Goal: Task Accomplishment & Management: Manage account settings

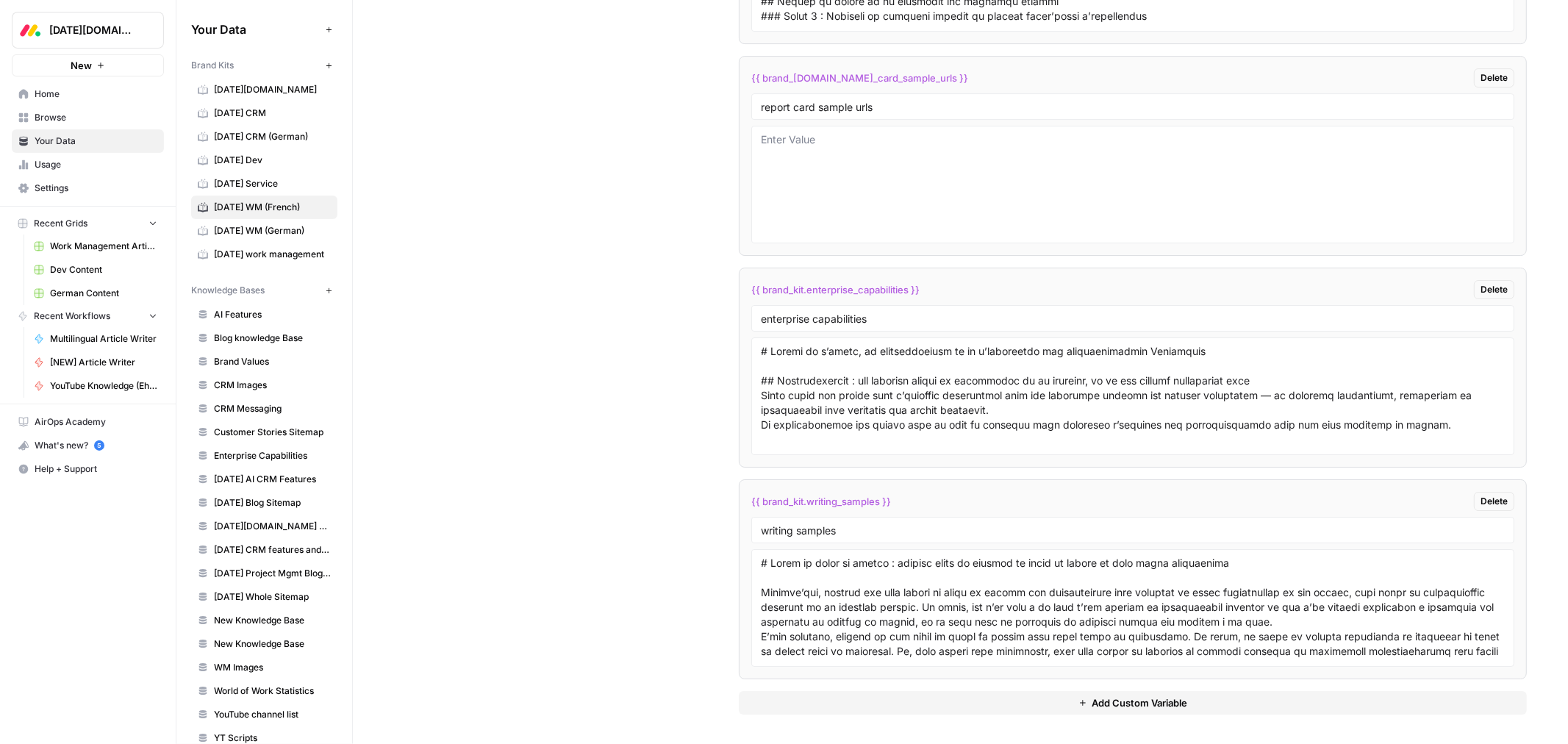
scroll to position [14882, 0]
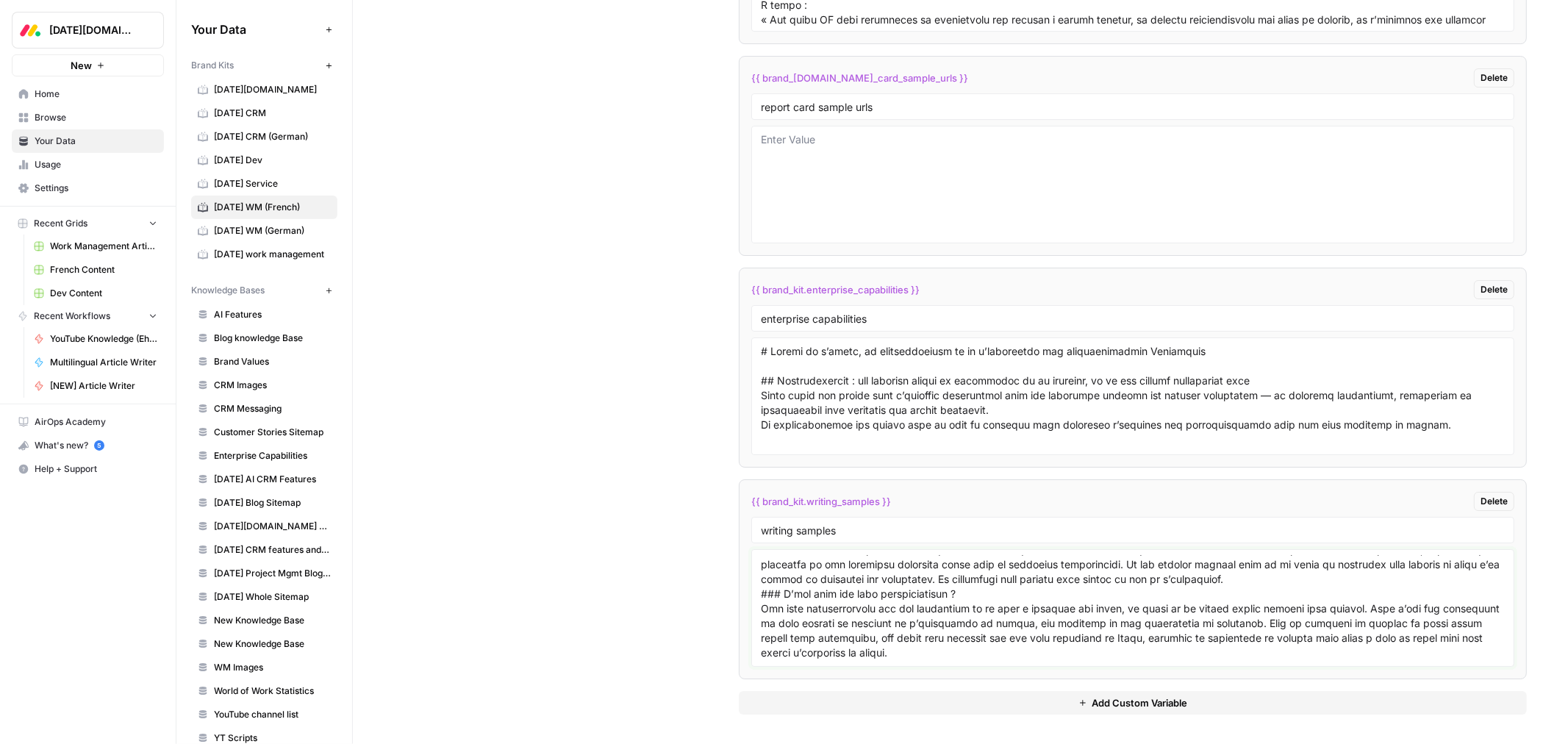
click at [805, 643] on textarea at bounding box center [1133, 609] width 744 height 105
paste textarea "# Plan de projet : exemples pour une gestion de projet efficace Un exemple de p…"
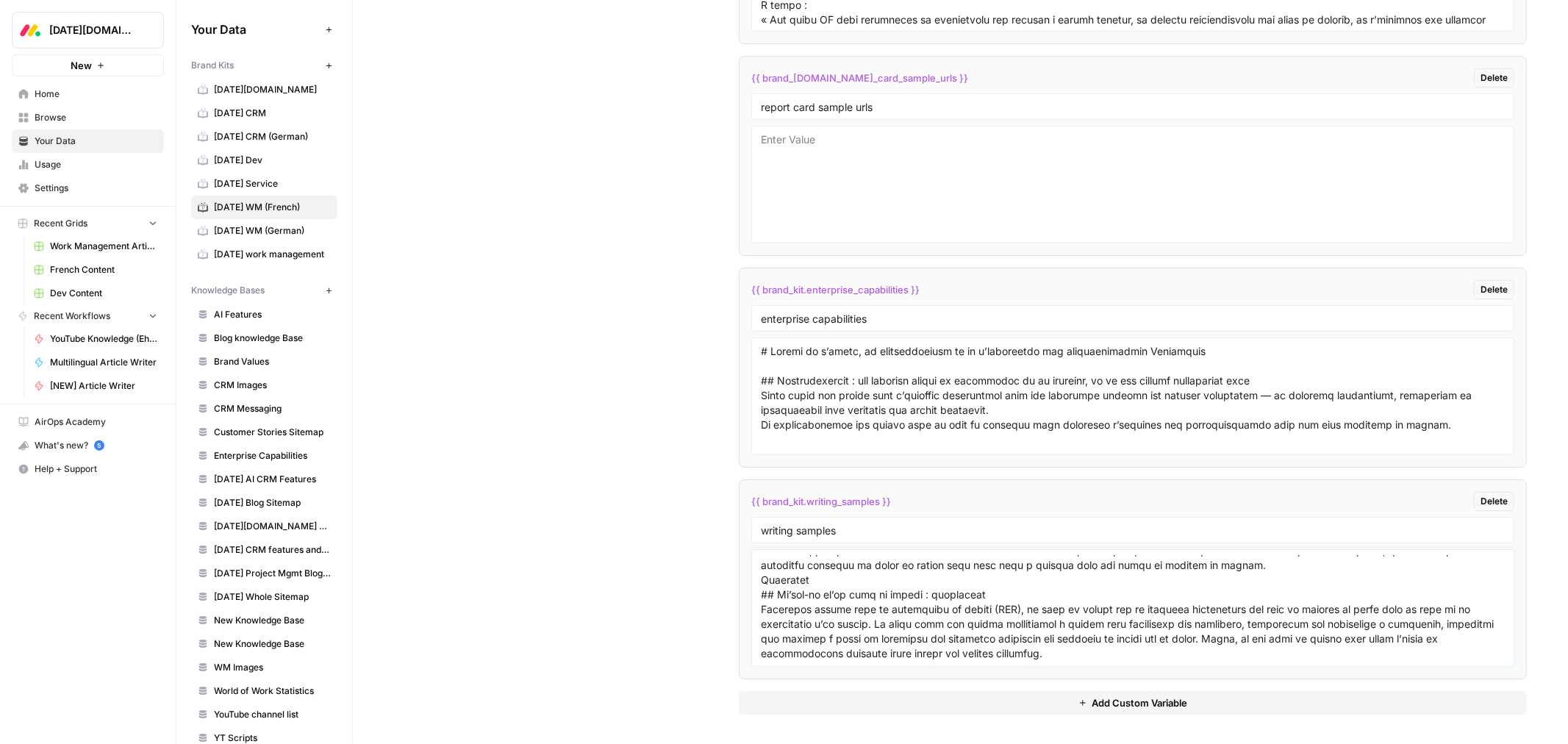
scroll to position [19676, 0]
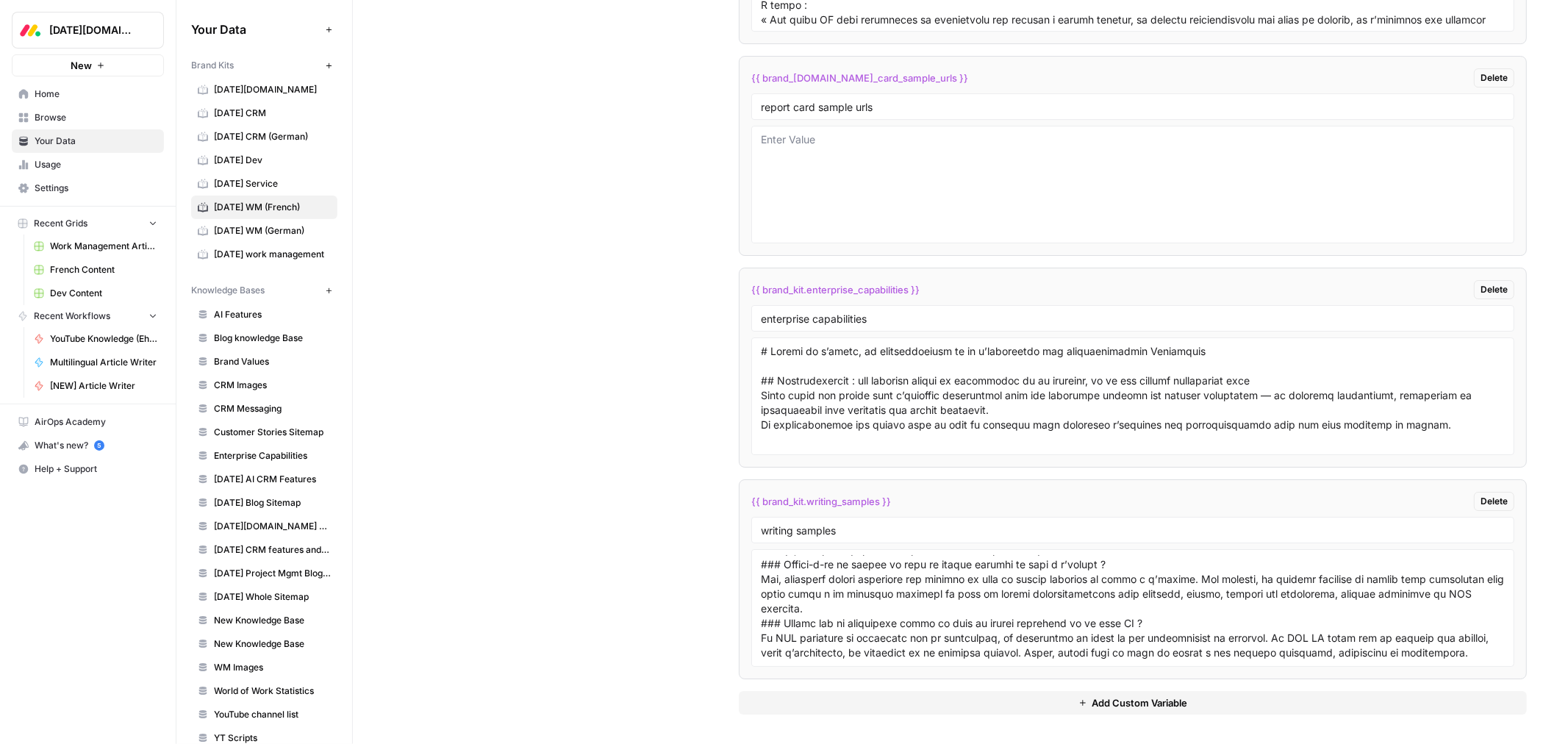
click at [794, 653] on textarea at bounding box center [1133, 609] width 744 height 105
paste textarea "# Gestion de projet construction : comment gagner en efficacité sur tous vos ch…"
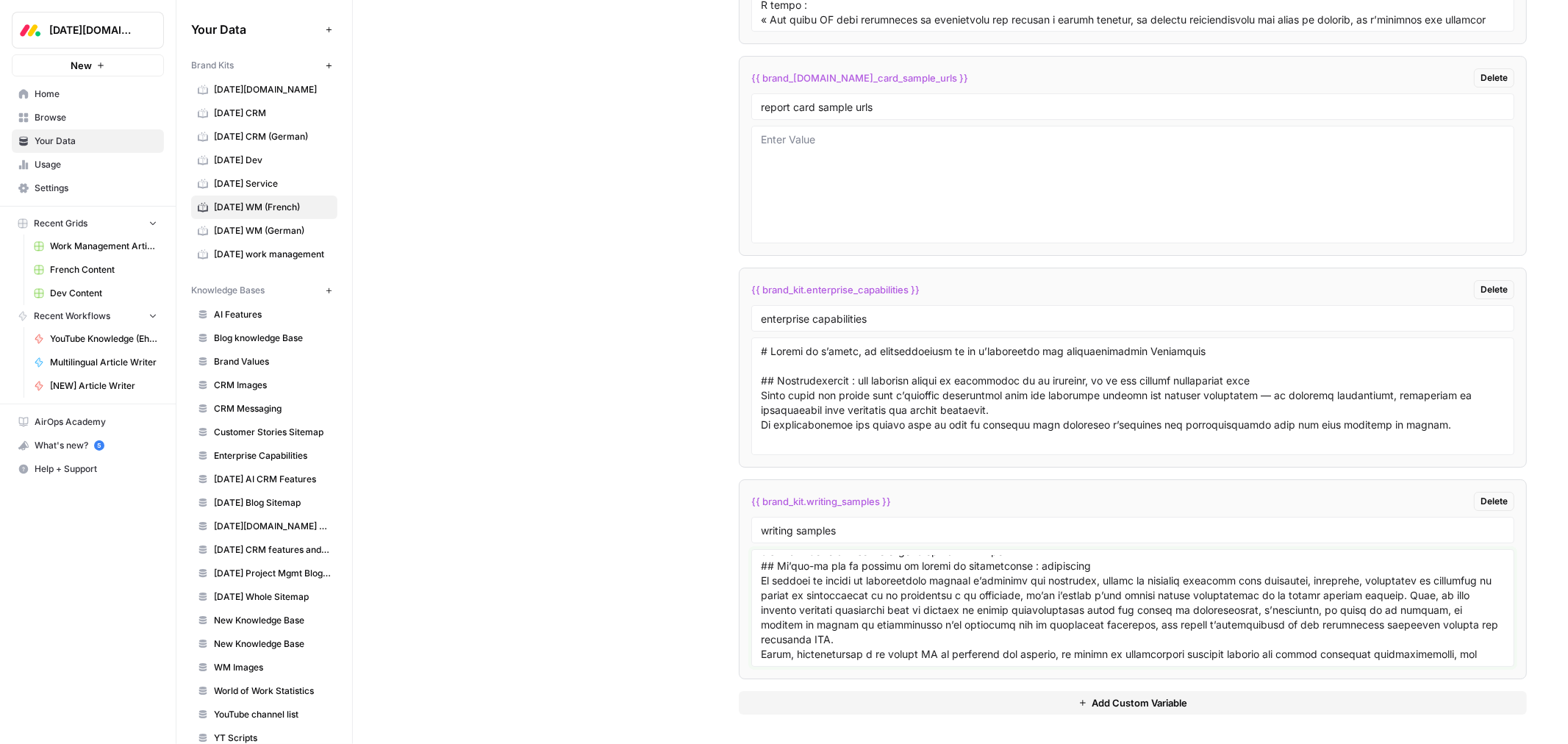
scroll to position [24574, 0]
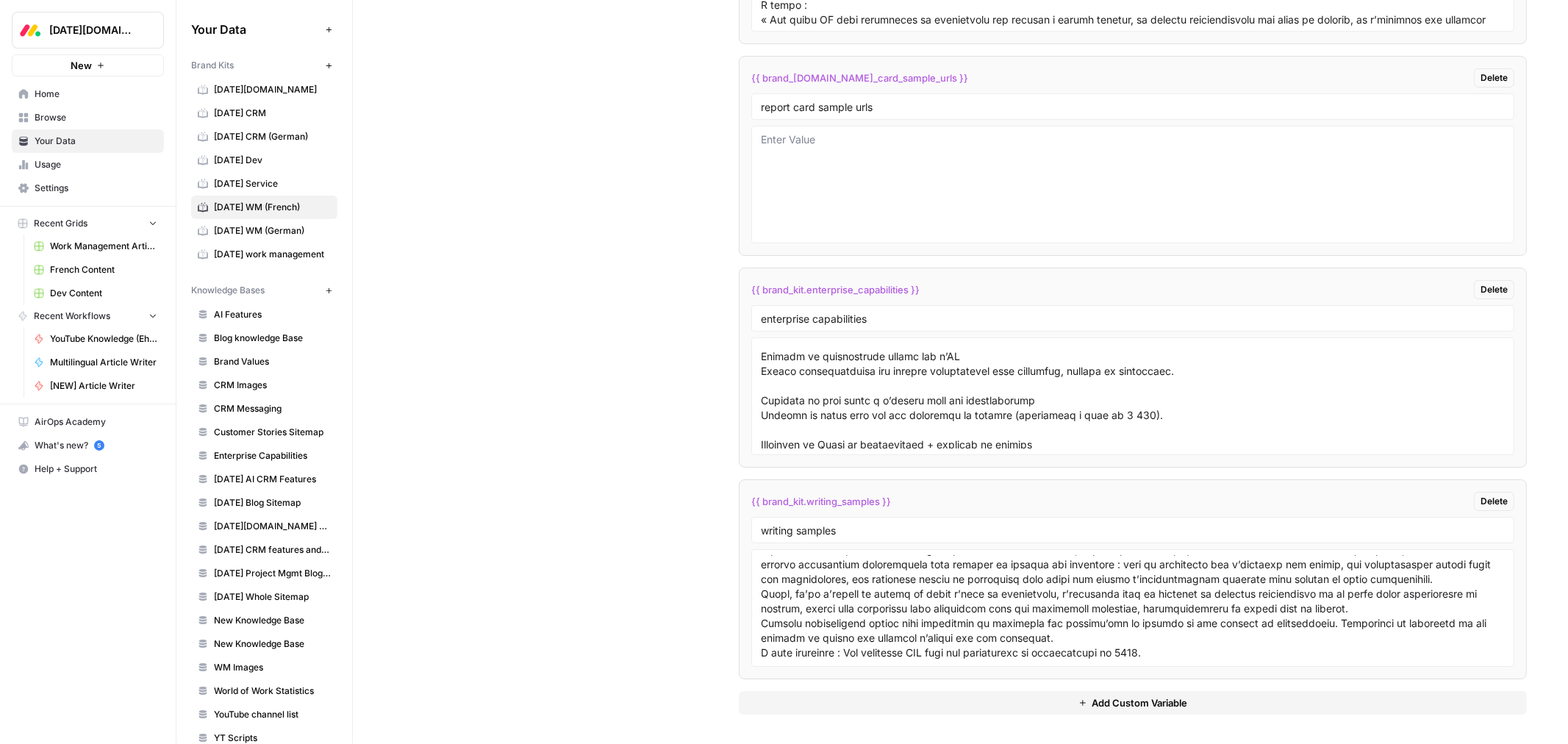
scroll to position [24507, 0]
click at [790, 627] on textarea at bounding box center [1133, 609] width 744 height 105
click at [751, 560] on div at bounding box center [1133, 608] width 763 height 118
click at [755, 560] on div at bounding box center [1133, 608] width 763 height 118
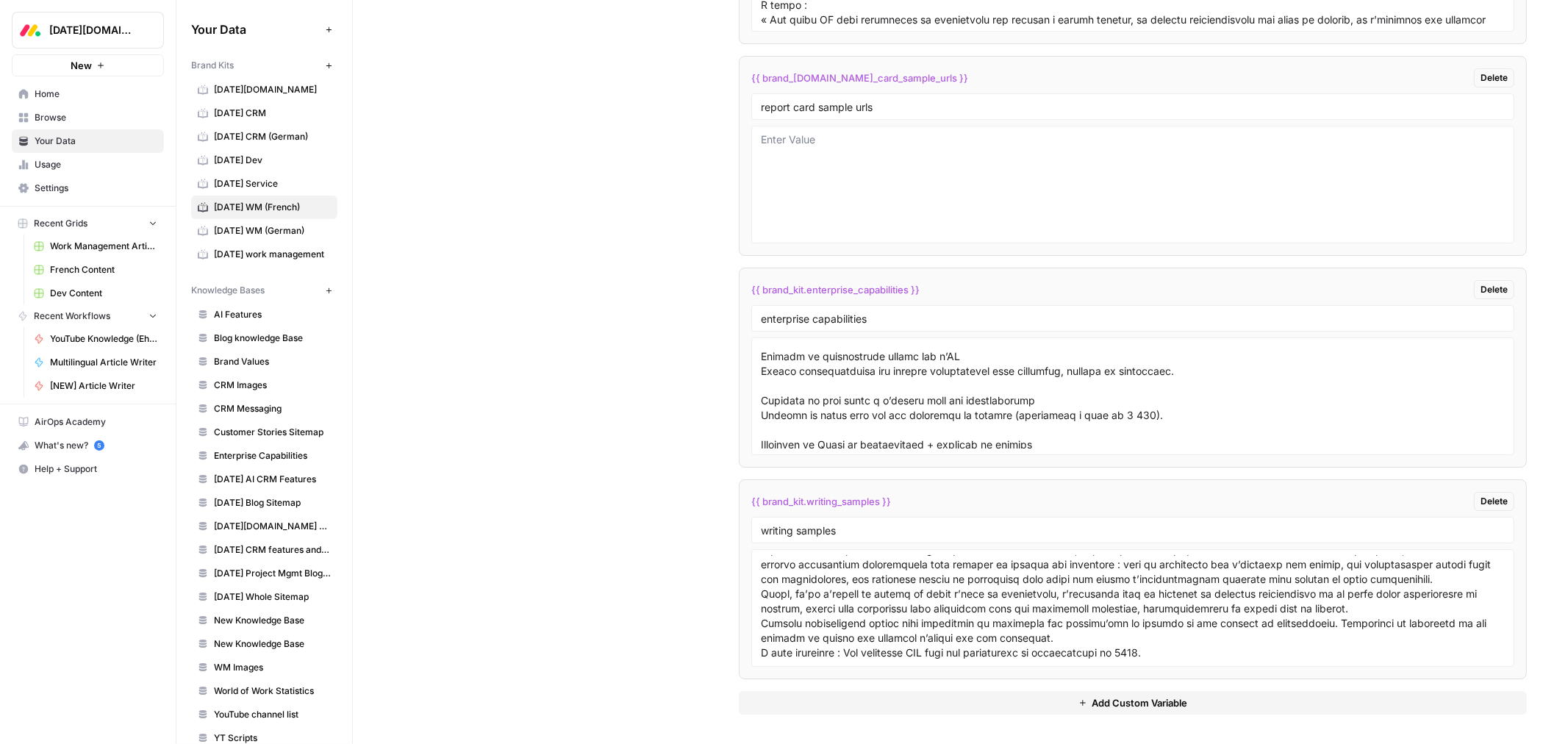
click at [757, 635] on div at bounding box center [1133, 608] width 763 height 118
click at [761, 640] on textarea at bounding box center [1133, 609] width 744 height 105
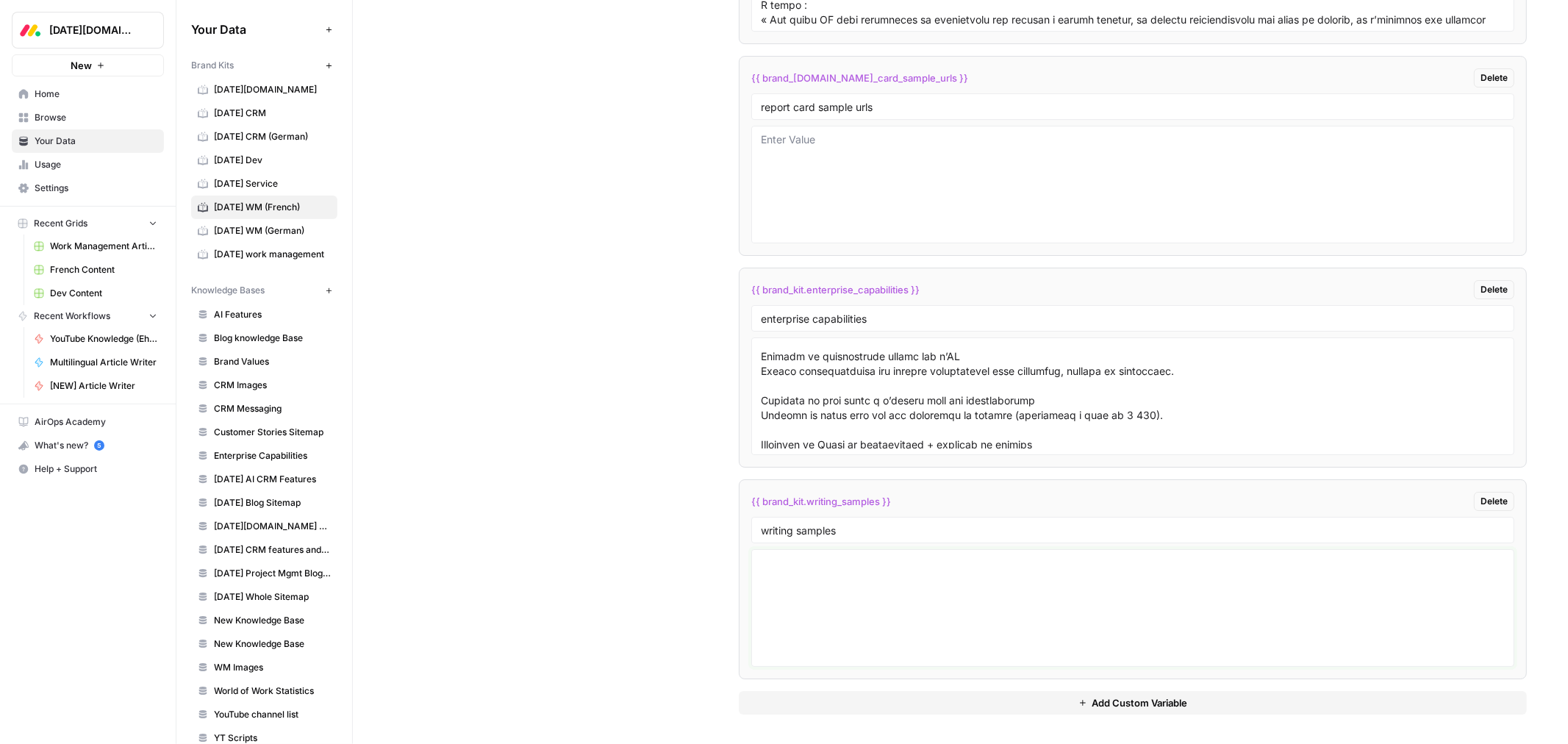
scroll to position [21116, 0]
click at [831, 619] on textarea at bounding box center [1133, 609] width 744 height 105
type textarea "# Outil de suivi de projet : comment faire un tableau de suivi de projet et ave…"
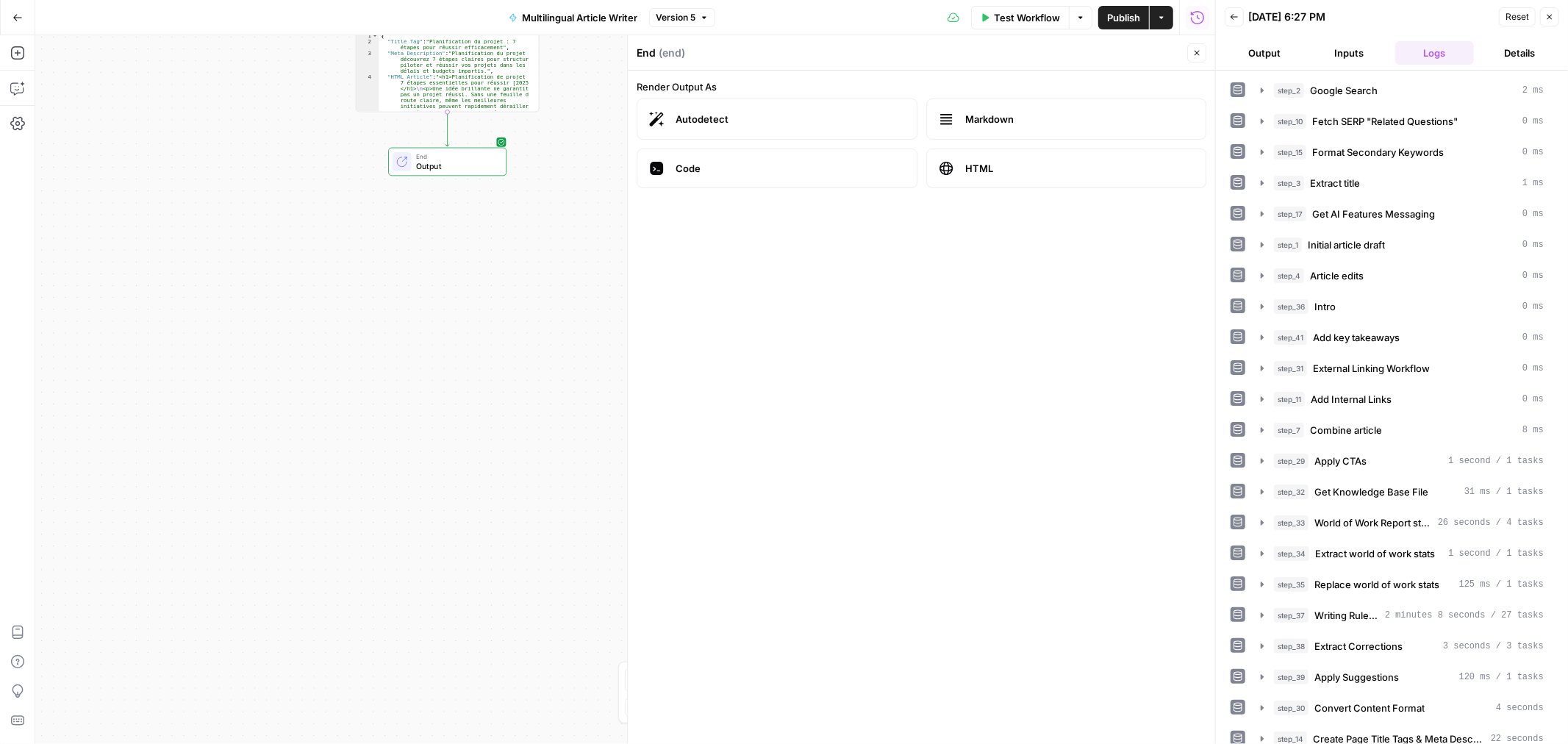
scroll to position [13912, 0]
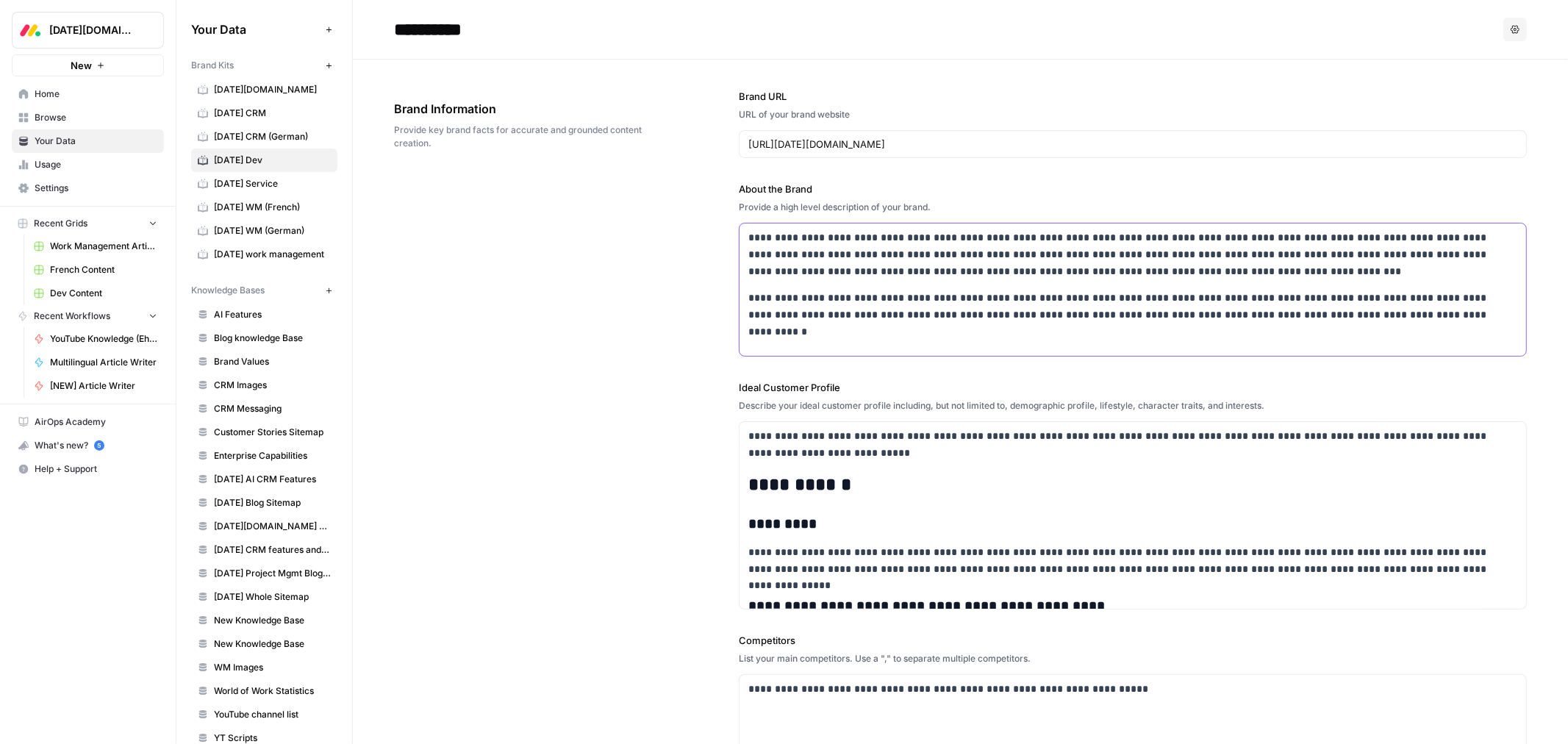
click at [839, 340] on p at bounding box center [1133, 342] width 769 height 17
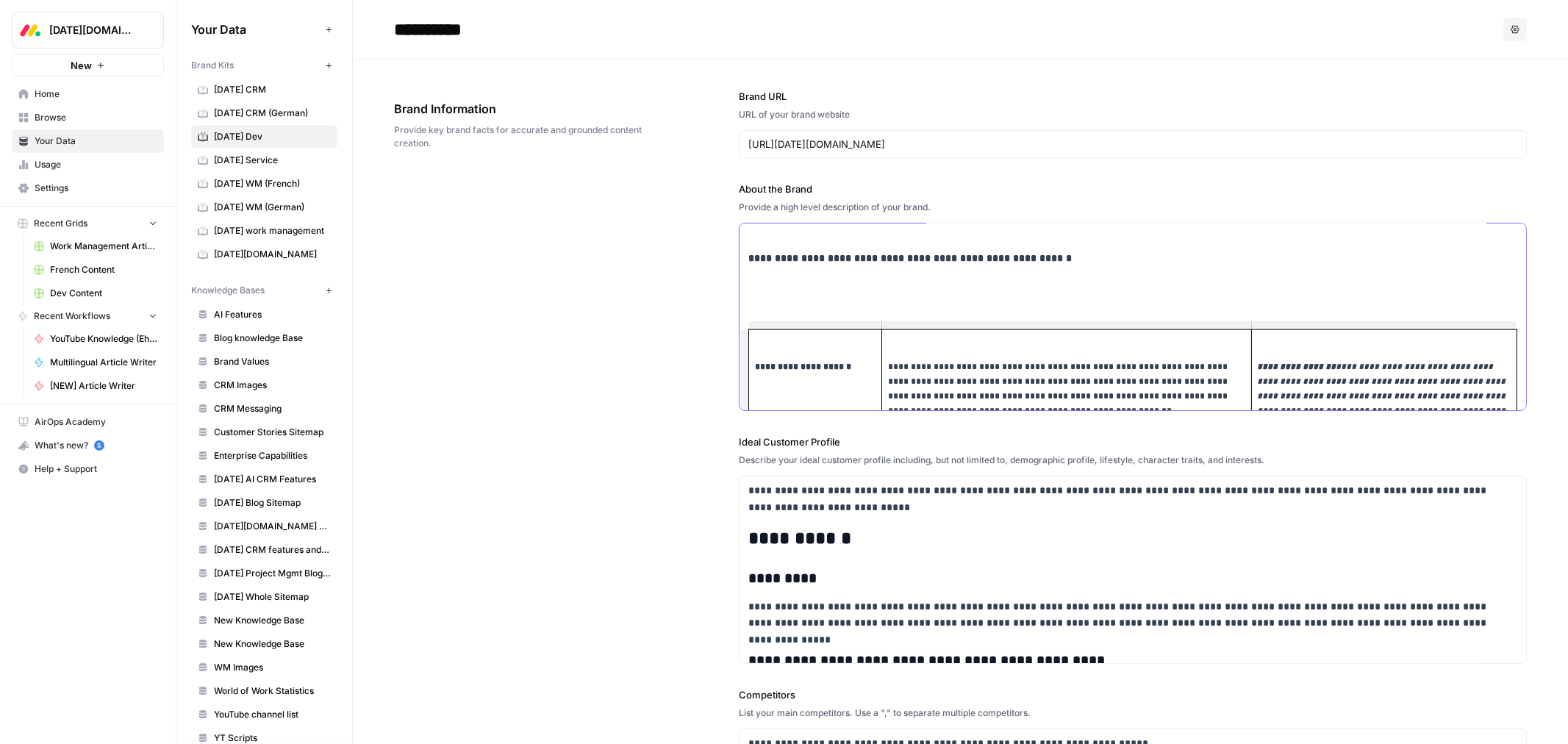
scroll to position [1555, 0]
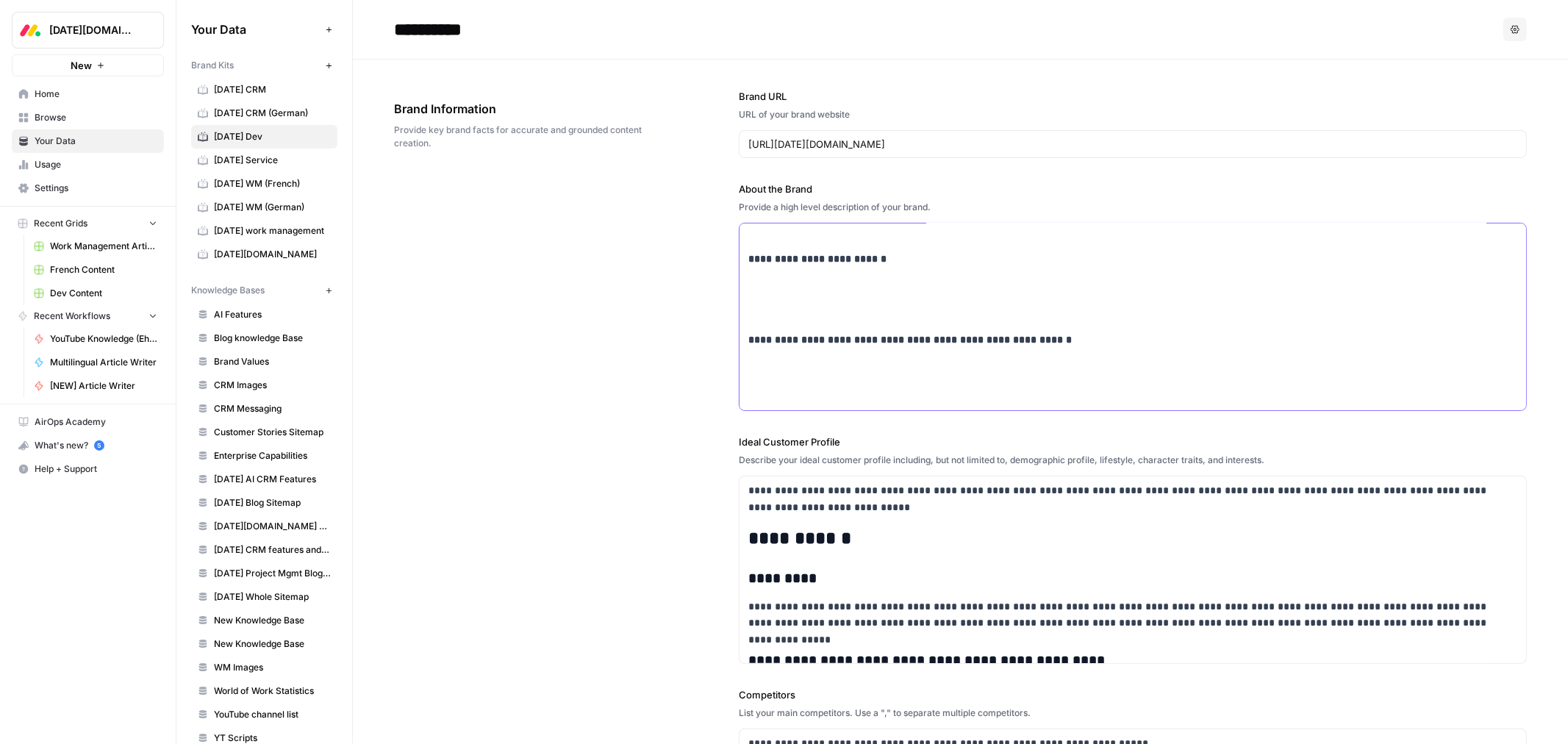
click at [833, 358] on p at bounding box center [1133, 367] width 769 height 17
click at [812, 309] on p at bounding box center [1133, 314] width 769 height 17
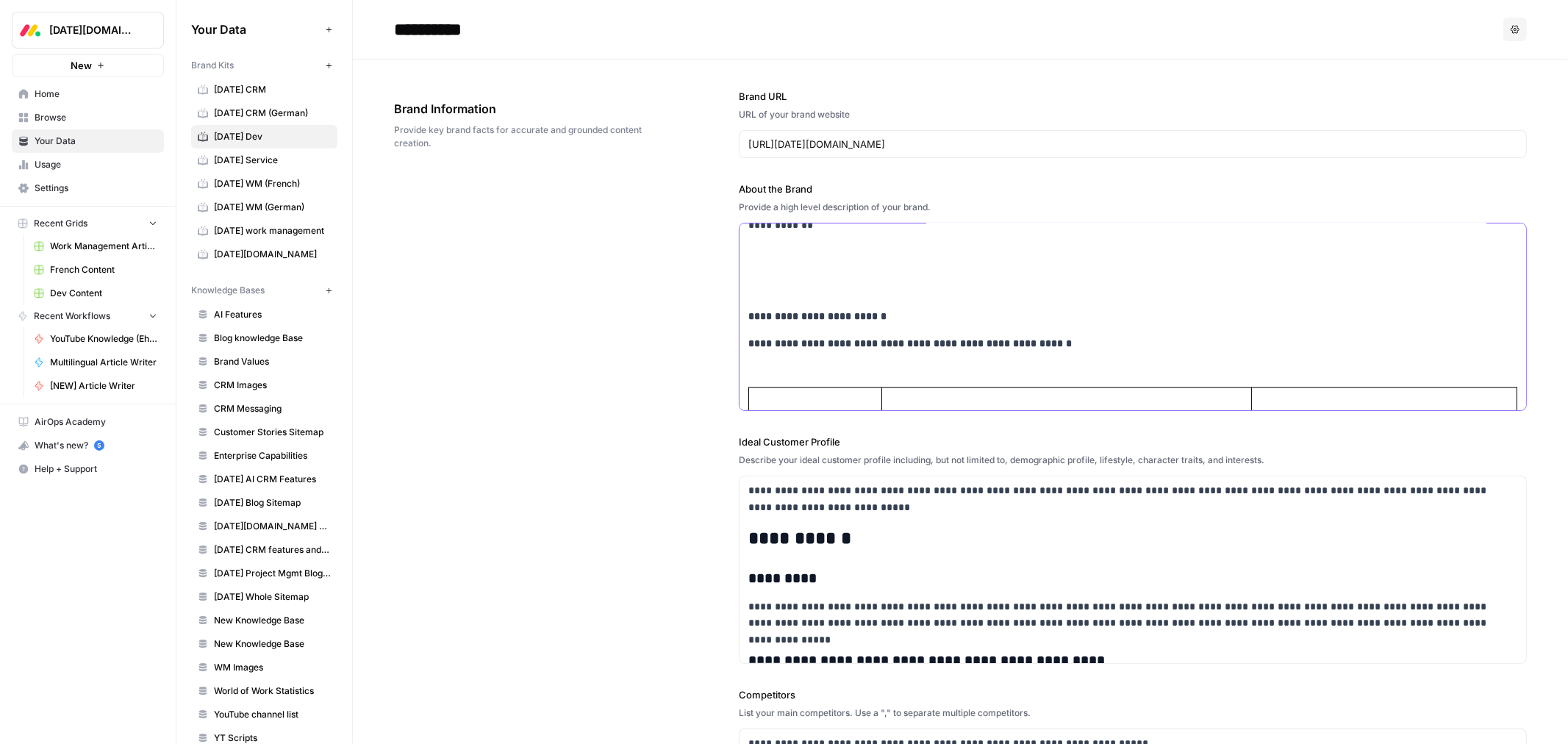
scroll to position [1473, 0]
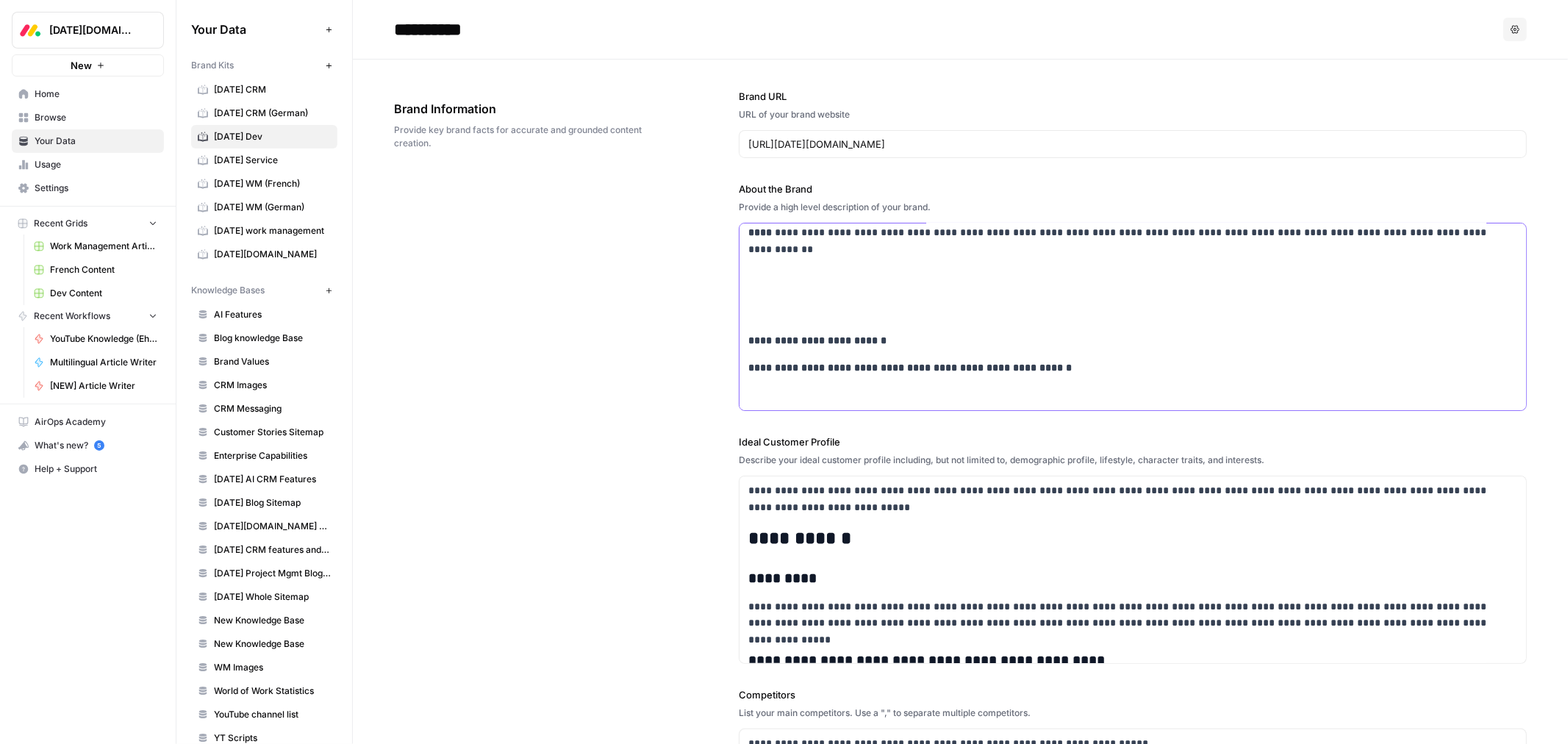
click at [797, 314] on p at bounding box center [1133, 314] width 769 height 17
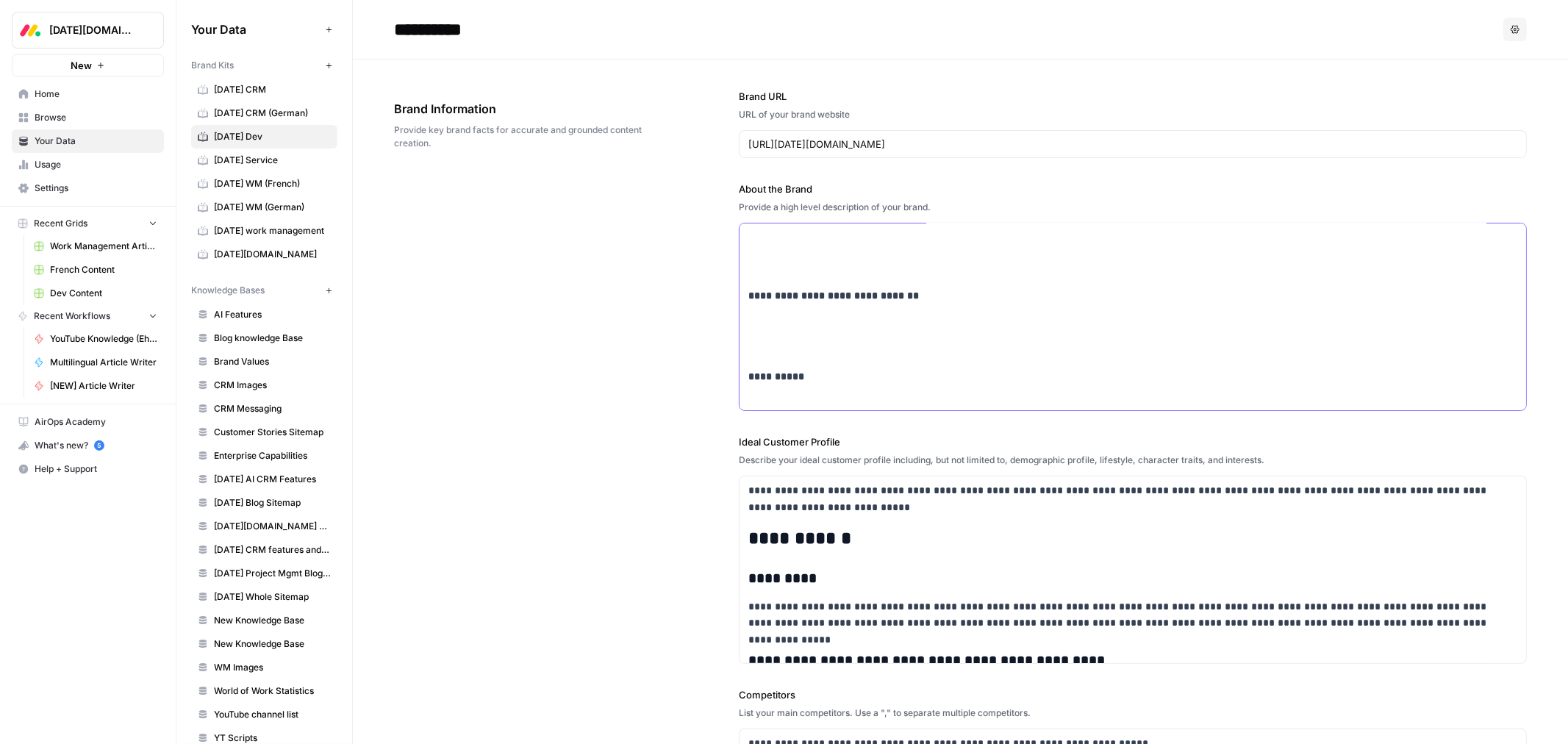
scroll to position [1228, 0]
click at [783, 355] on p at bounding box center [1133, 353] width 769 height 17
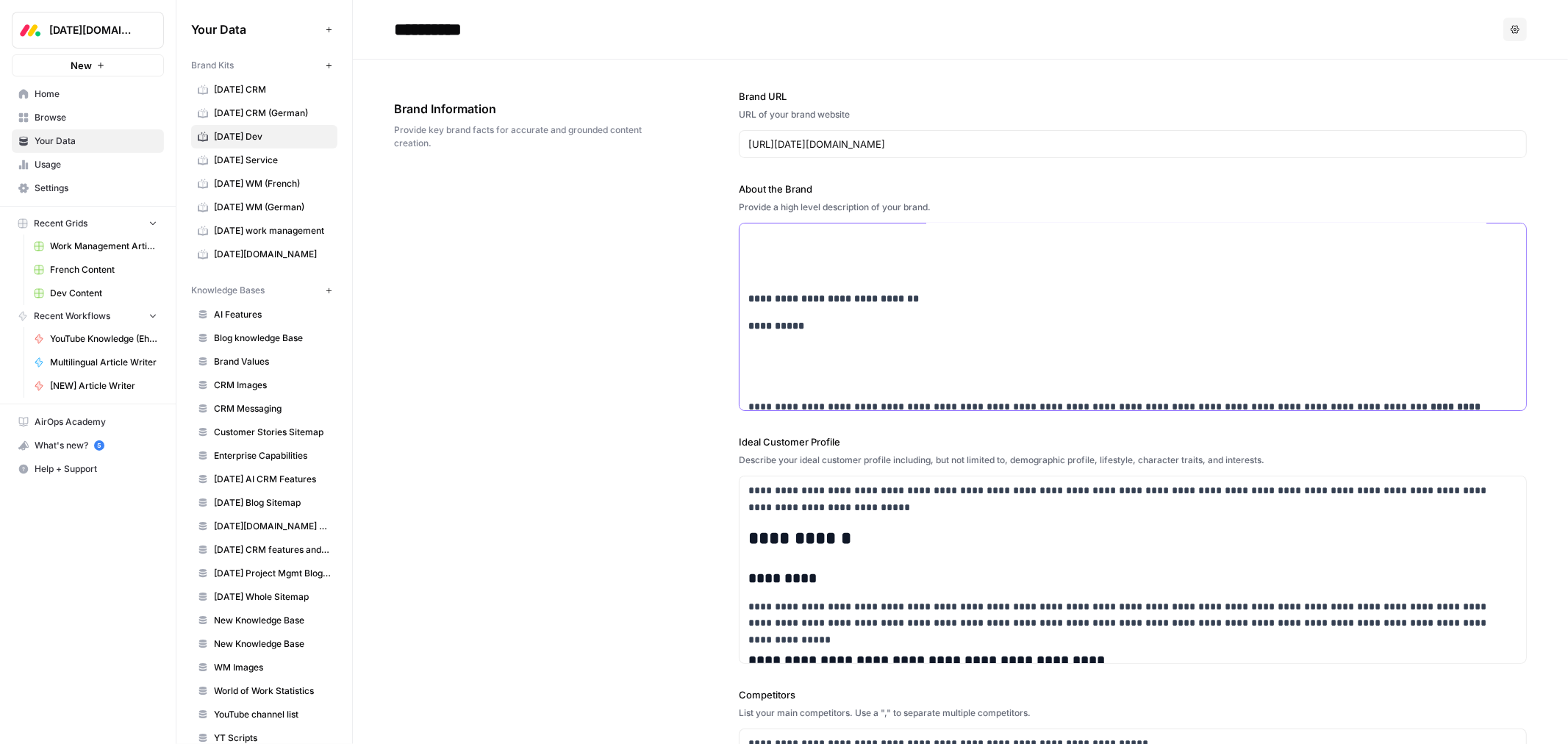
click at [777, 360] on p at bounding box center [1133, 353] width 769 height 17
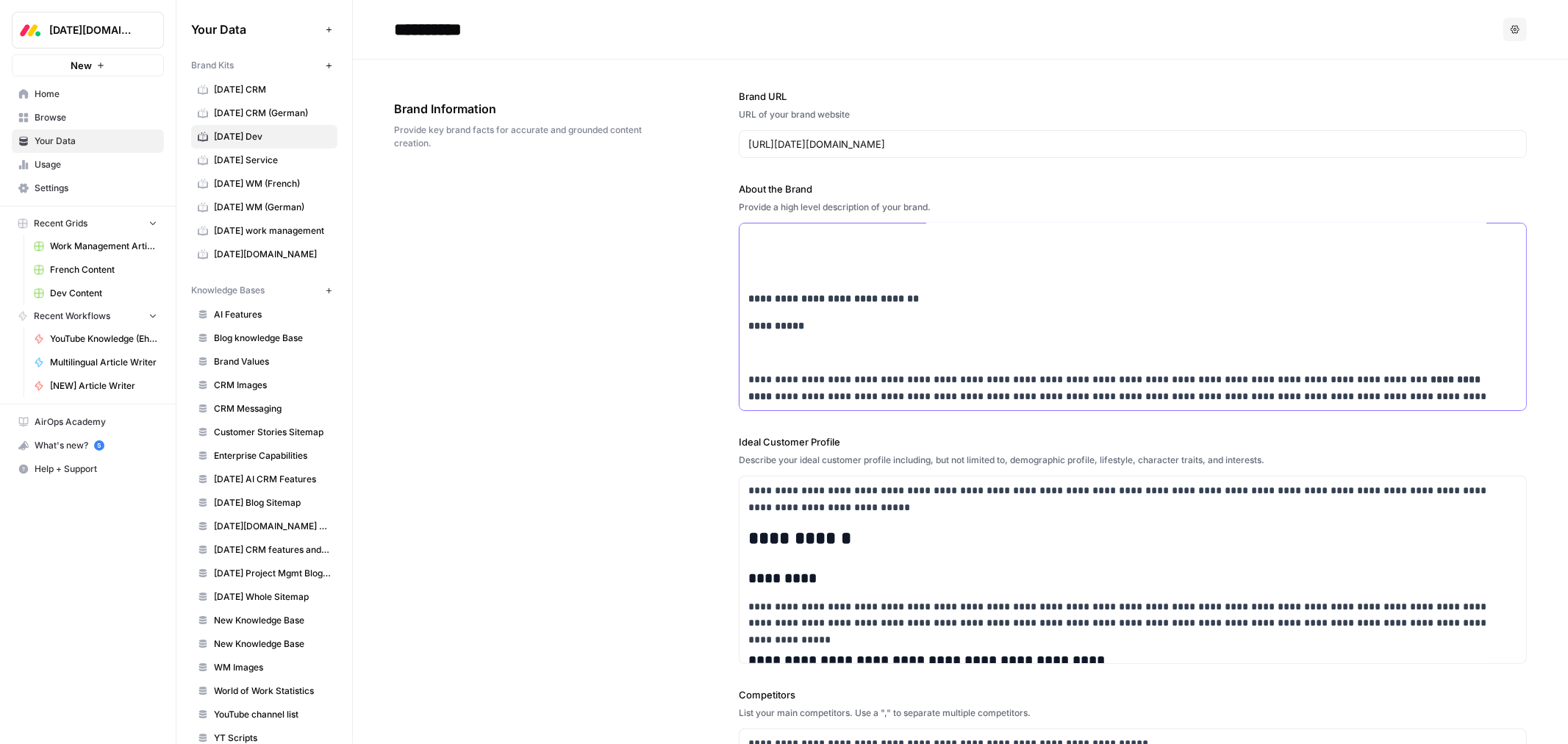
click at [773, 353] on p at bounding box center [1133, 353] width 769 height 17
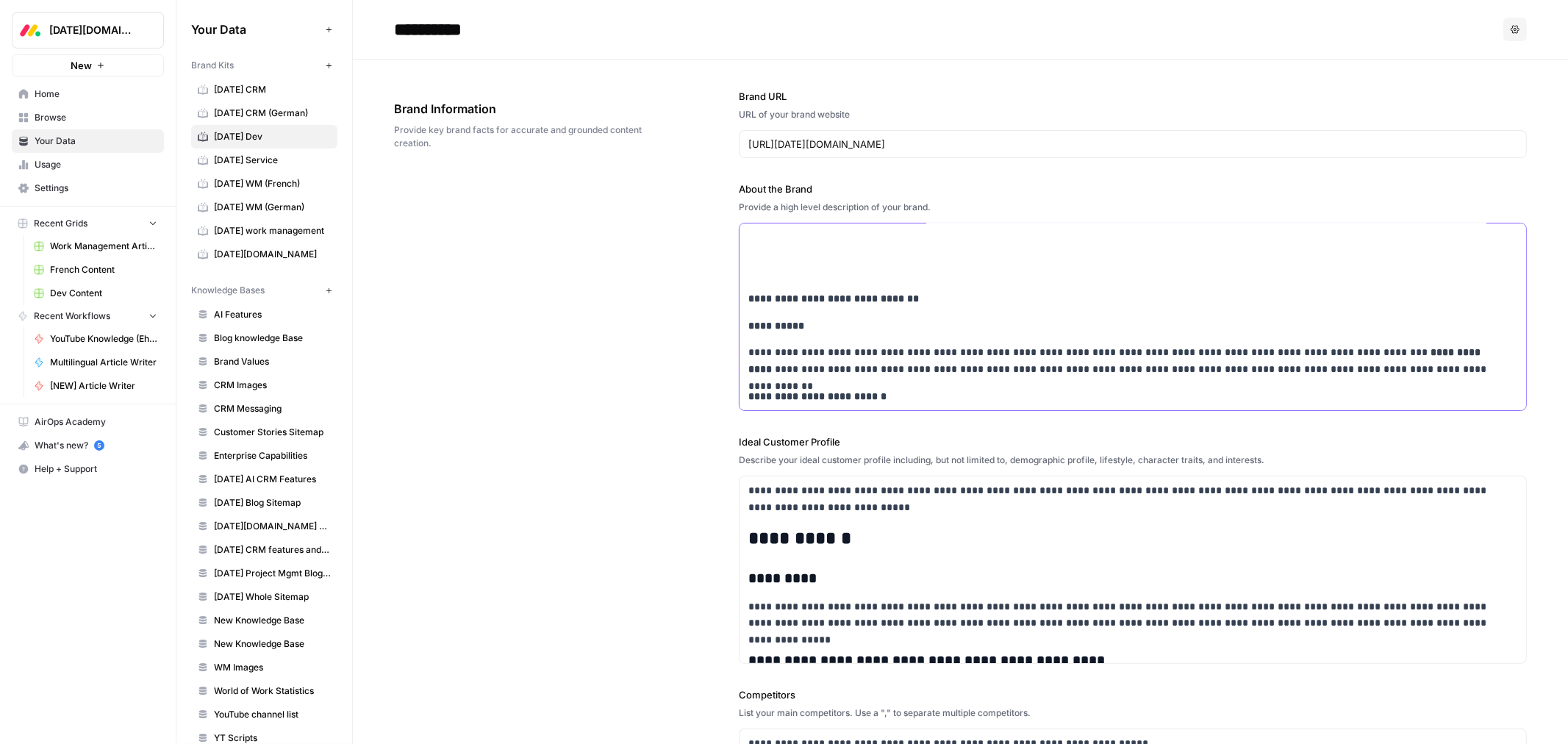
click at [772, 275] on p at bounding box center [1133, 271] width 769 height 17
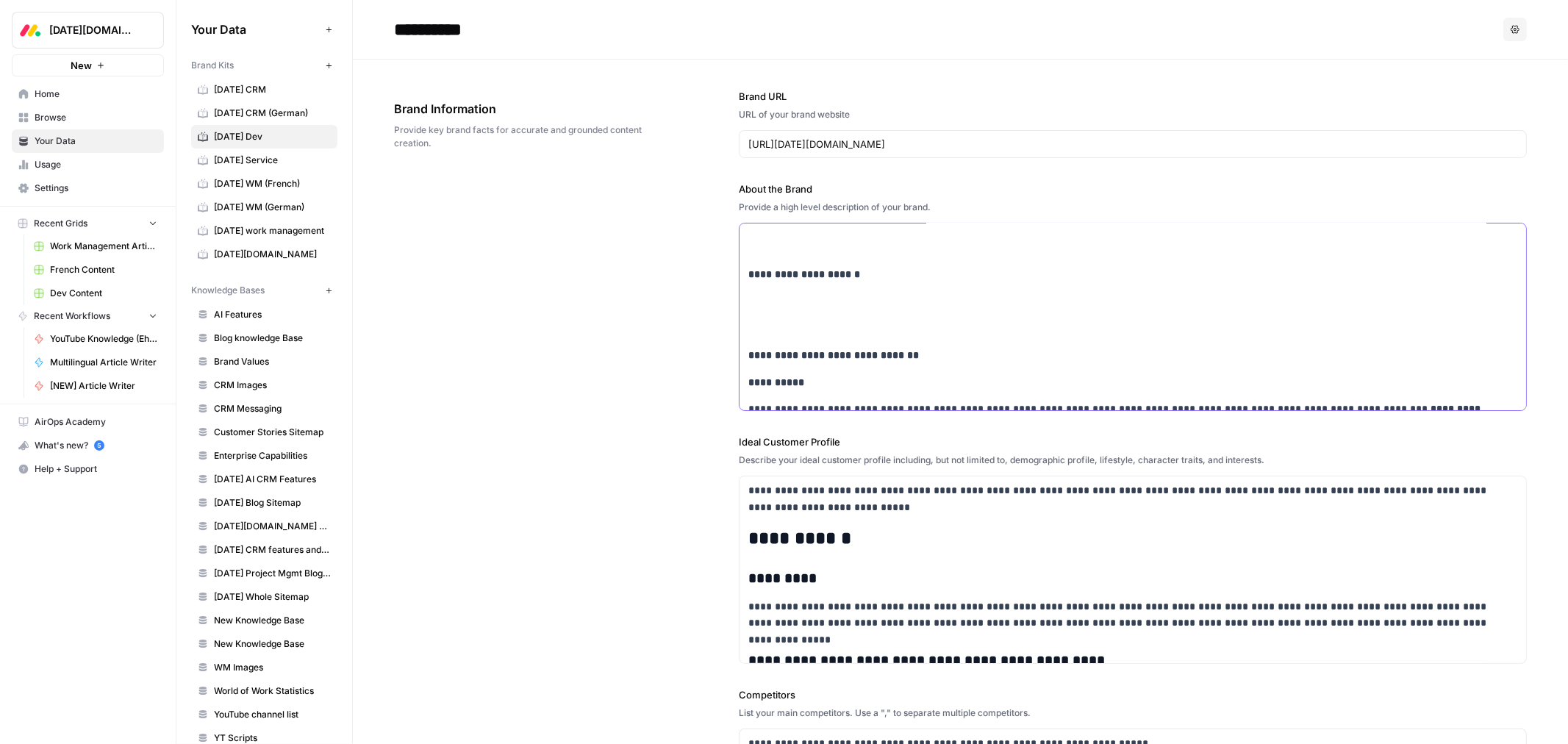
scroll to position [1146, 0]
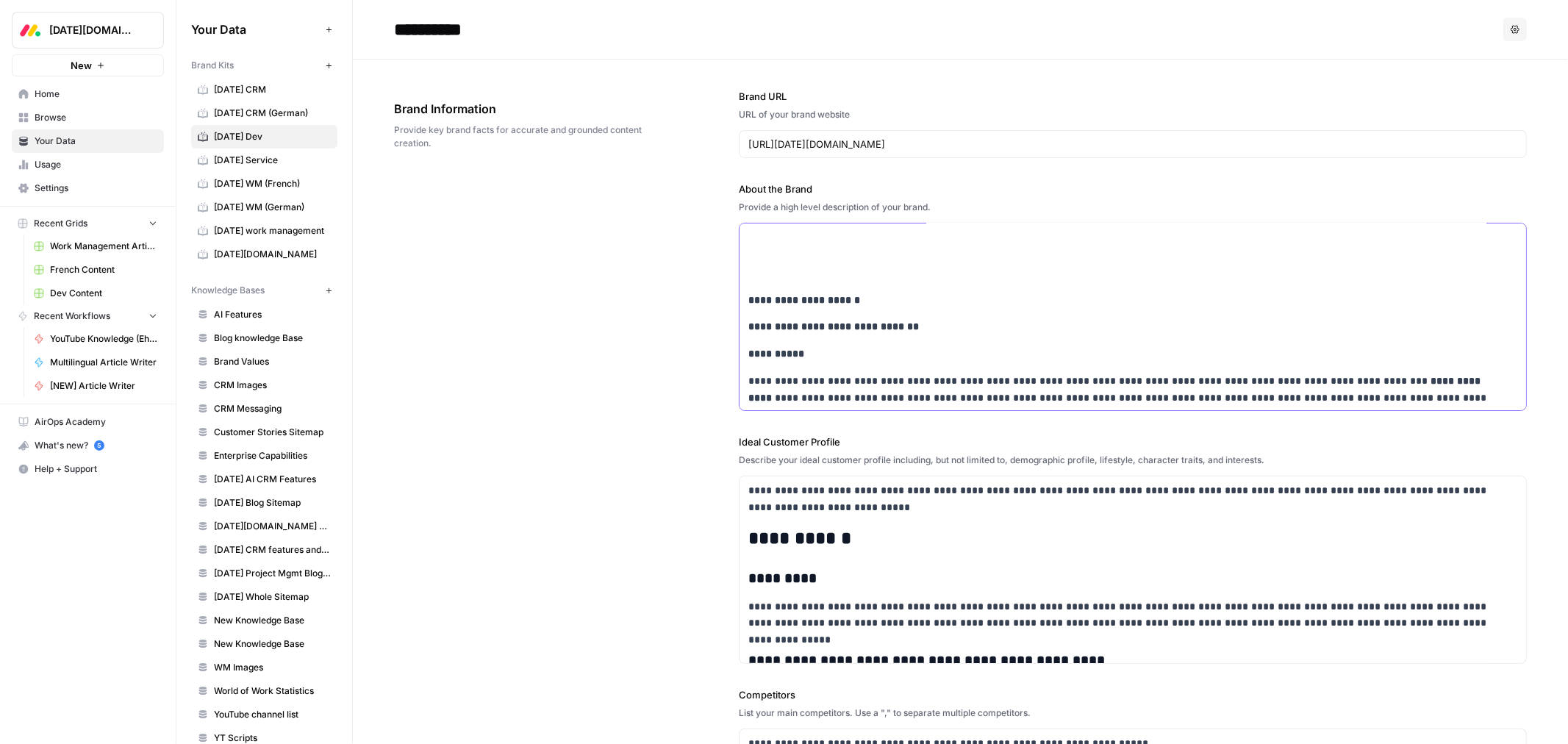
click at [787, 272] on p at bounding box center [1133, 273] width 769 height 17
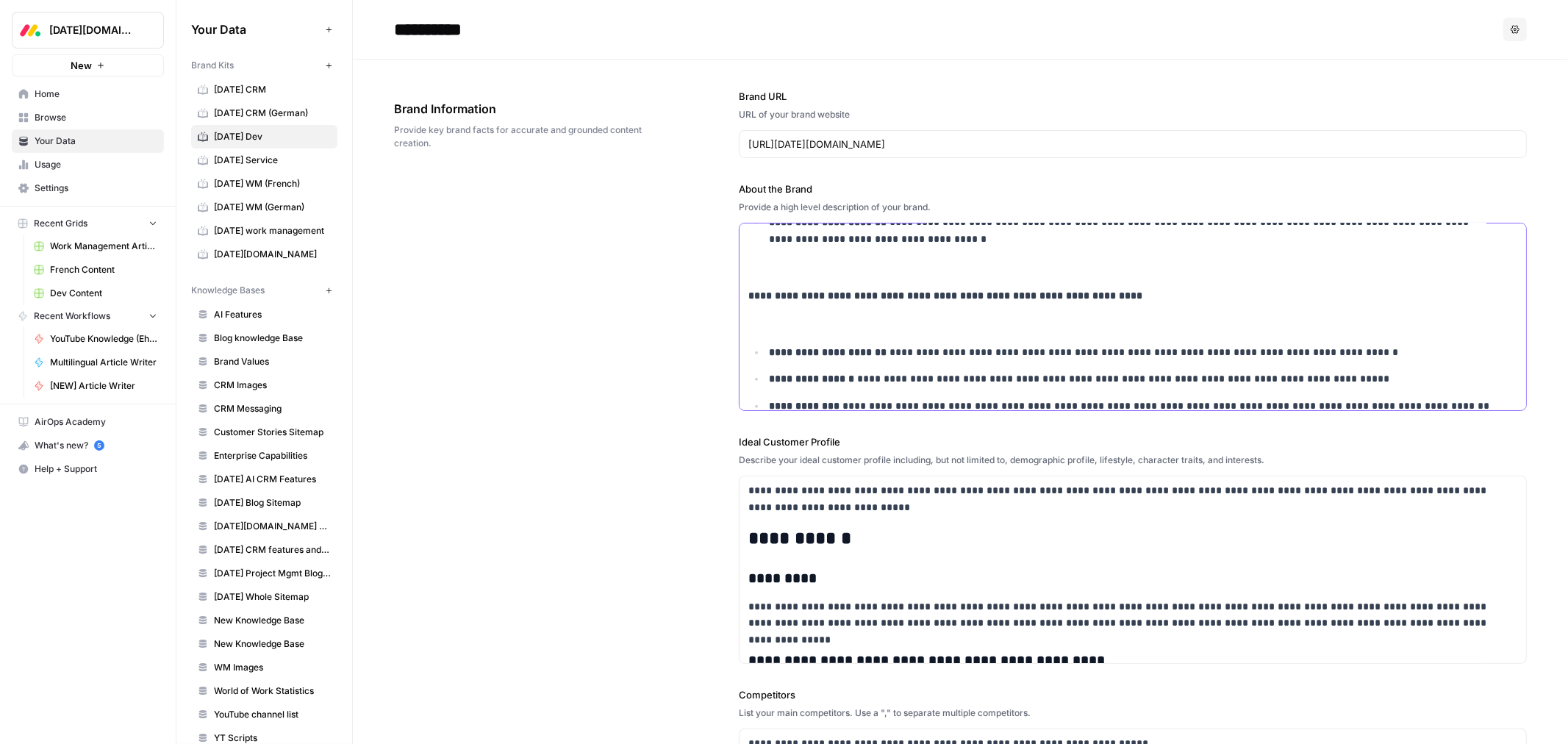
scroll to position [987, 0]
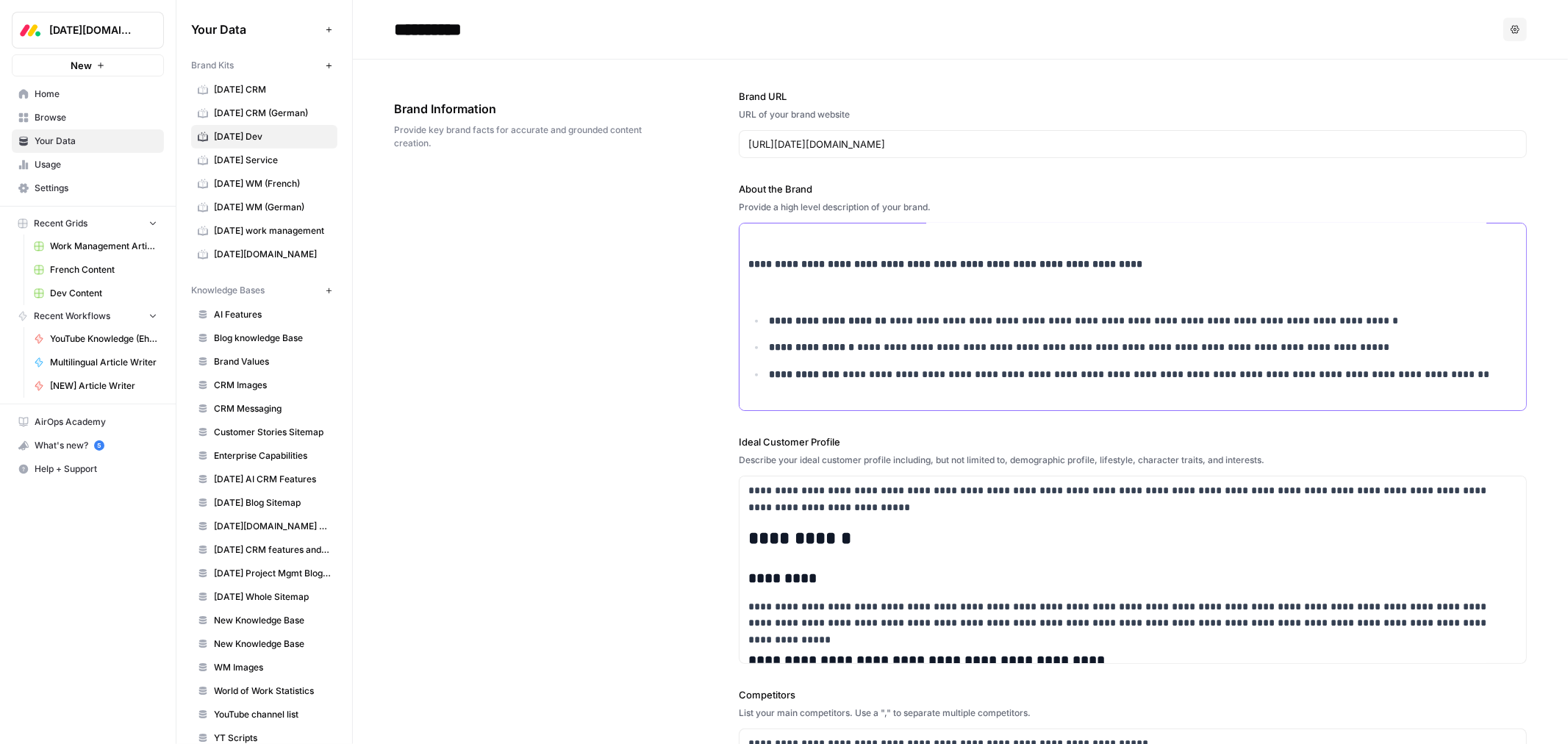
click at [799, 302] on div "**********" at bounding box center [1133, 200] width 787 height 1928
click at [789, 284] on p at bounding box center [1133, 291] width 769 height 17
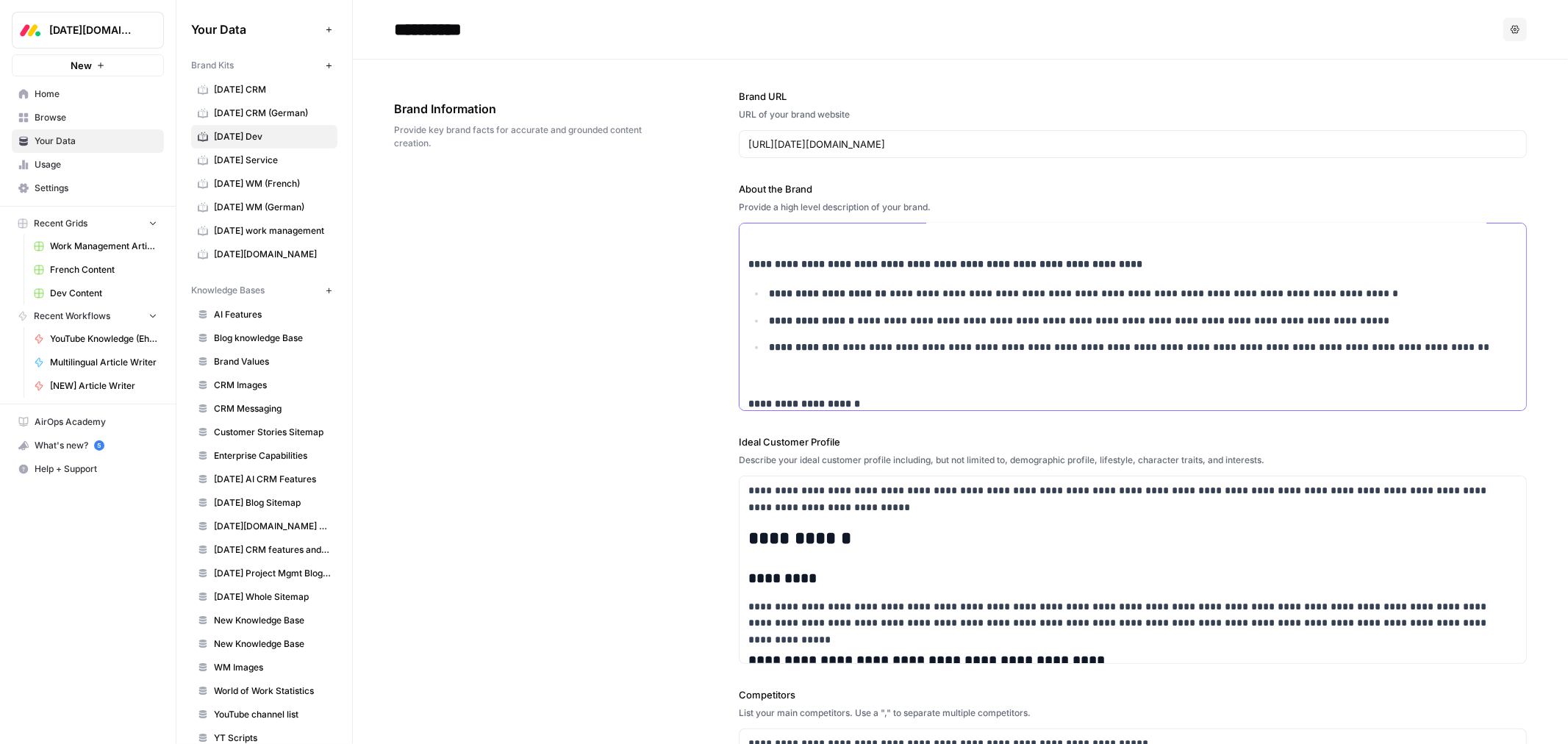
click at [782, 375] on p at bounding box center [1143, 375] width 748 height 17
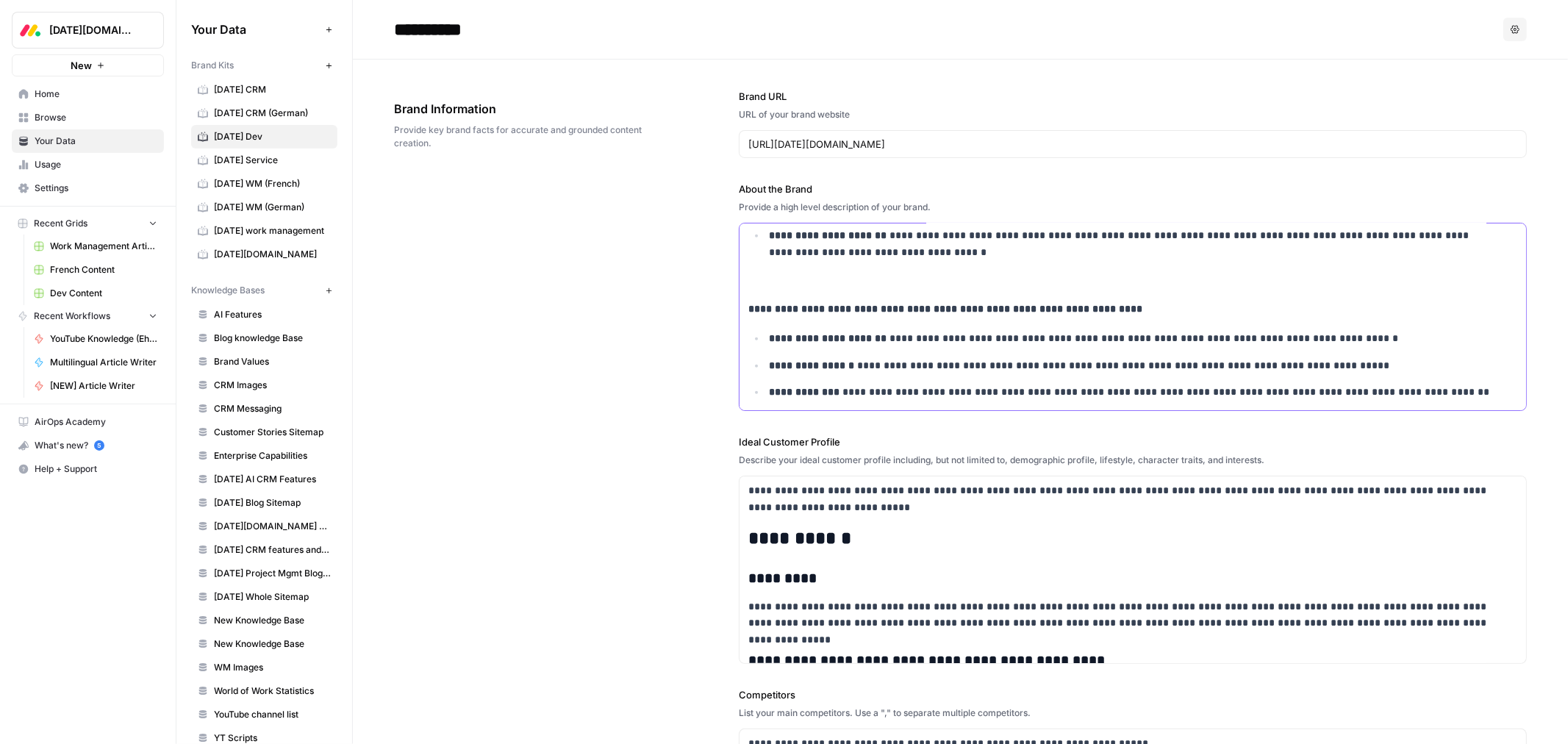
scroll to position [906, 0]
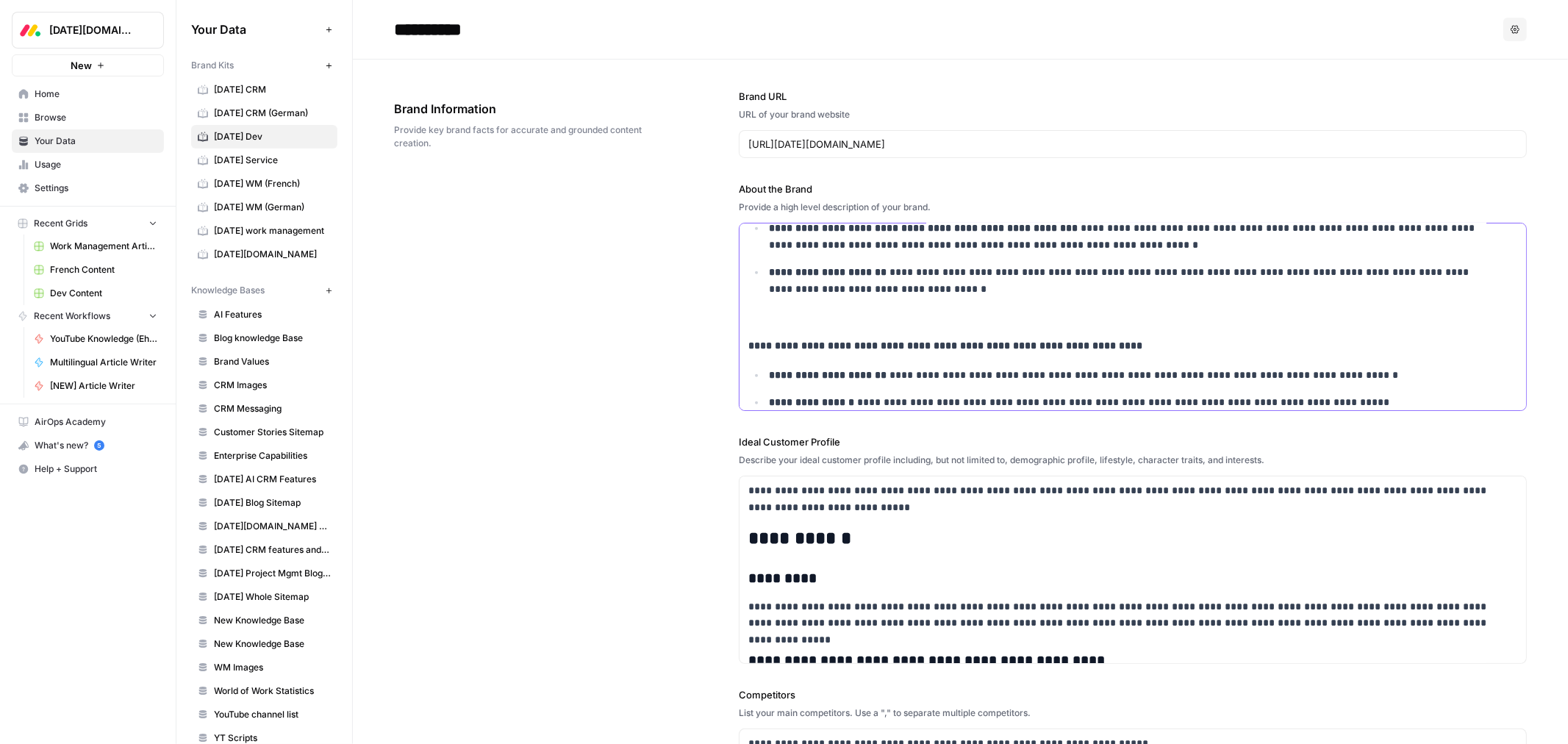
click at [788, 319] on p at bounding box center [1133, 319] width 769 height 17
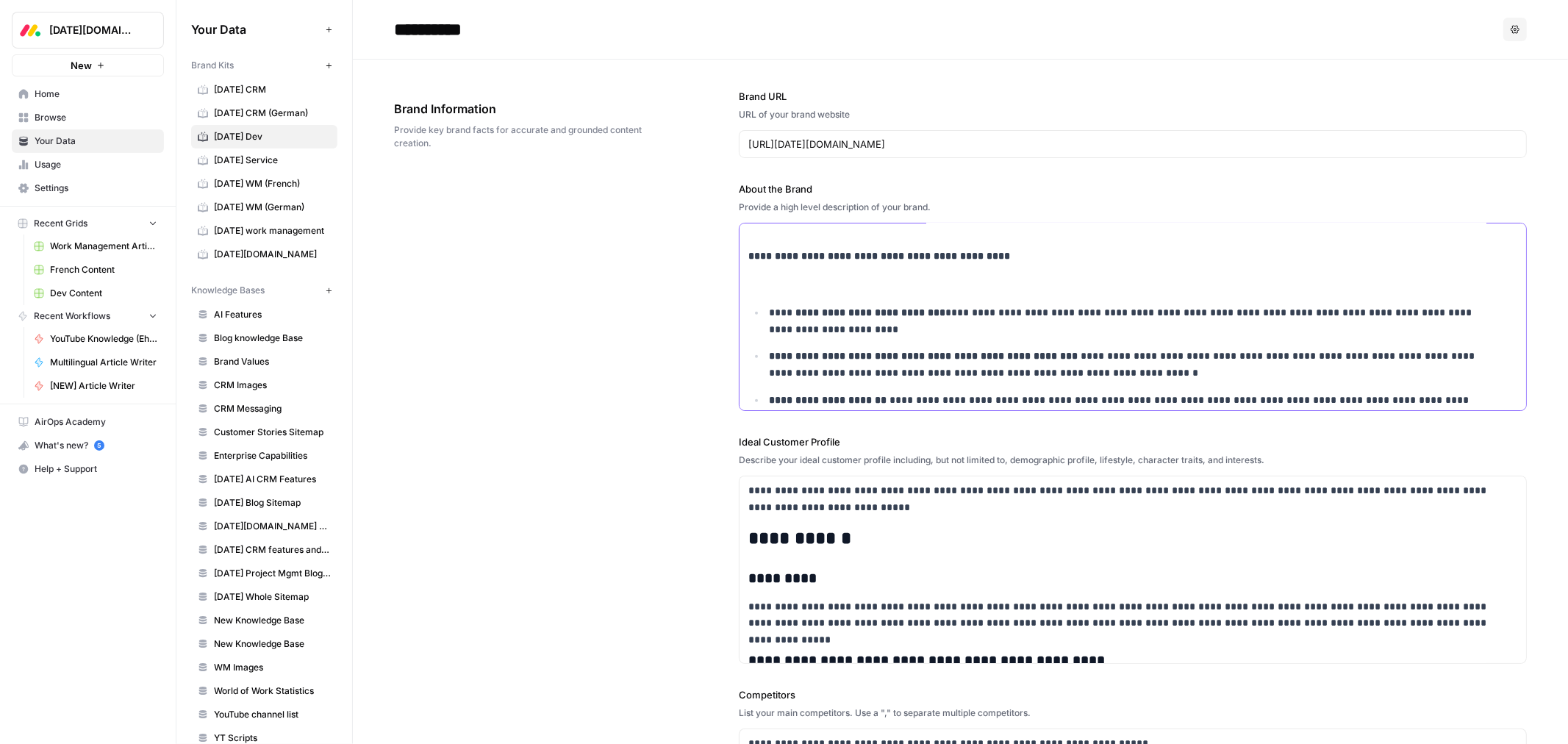
scroll to position [743, 0]
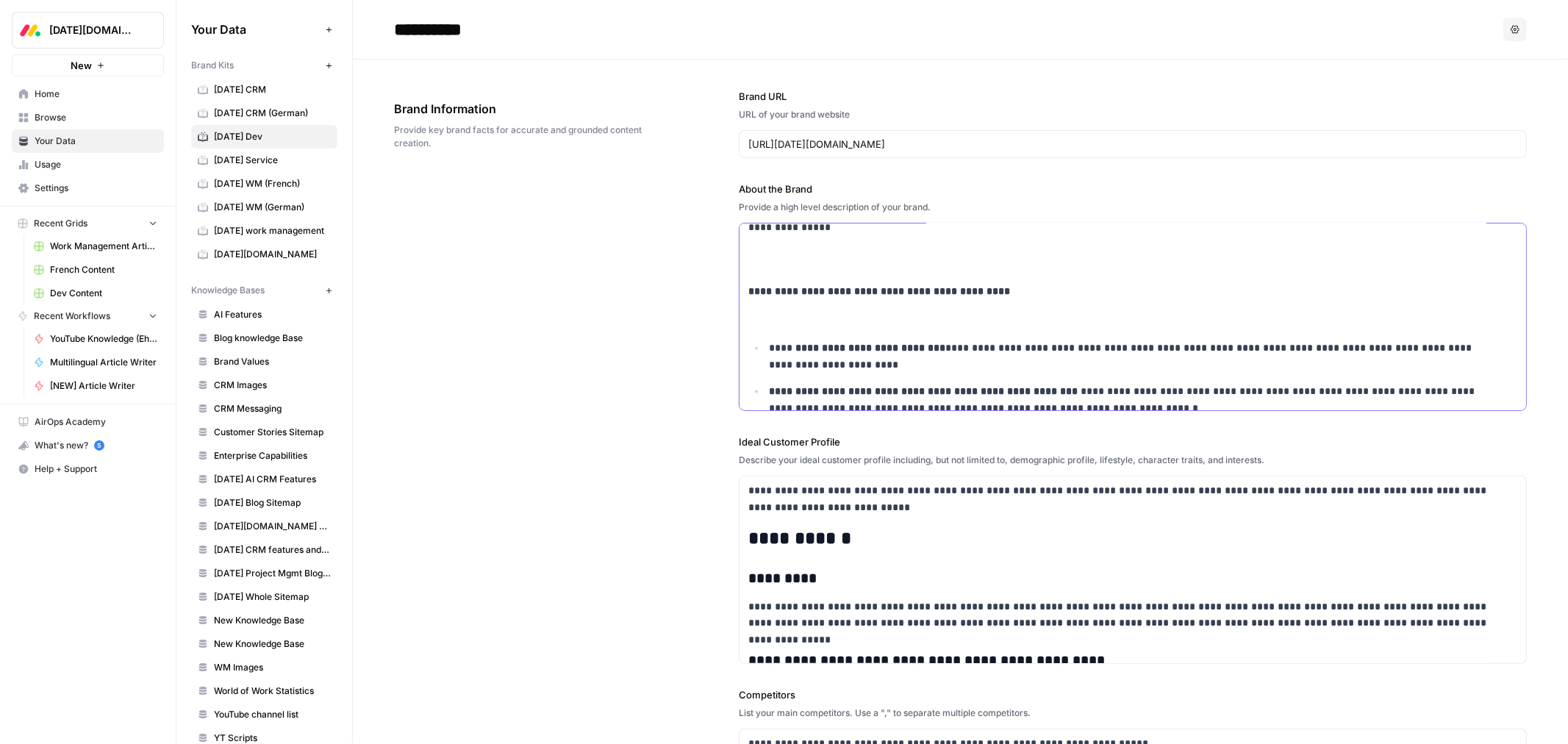
click at [792, 320] on p at bounding box center [1133, 319] width 769 height 17
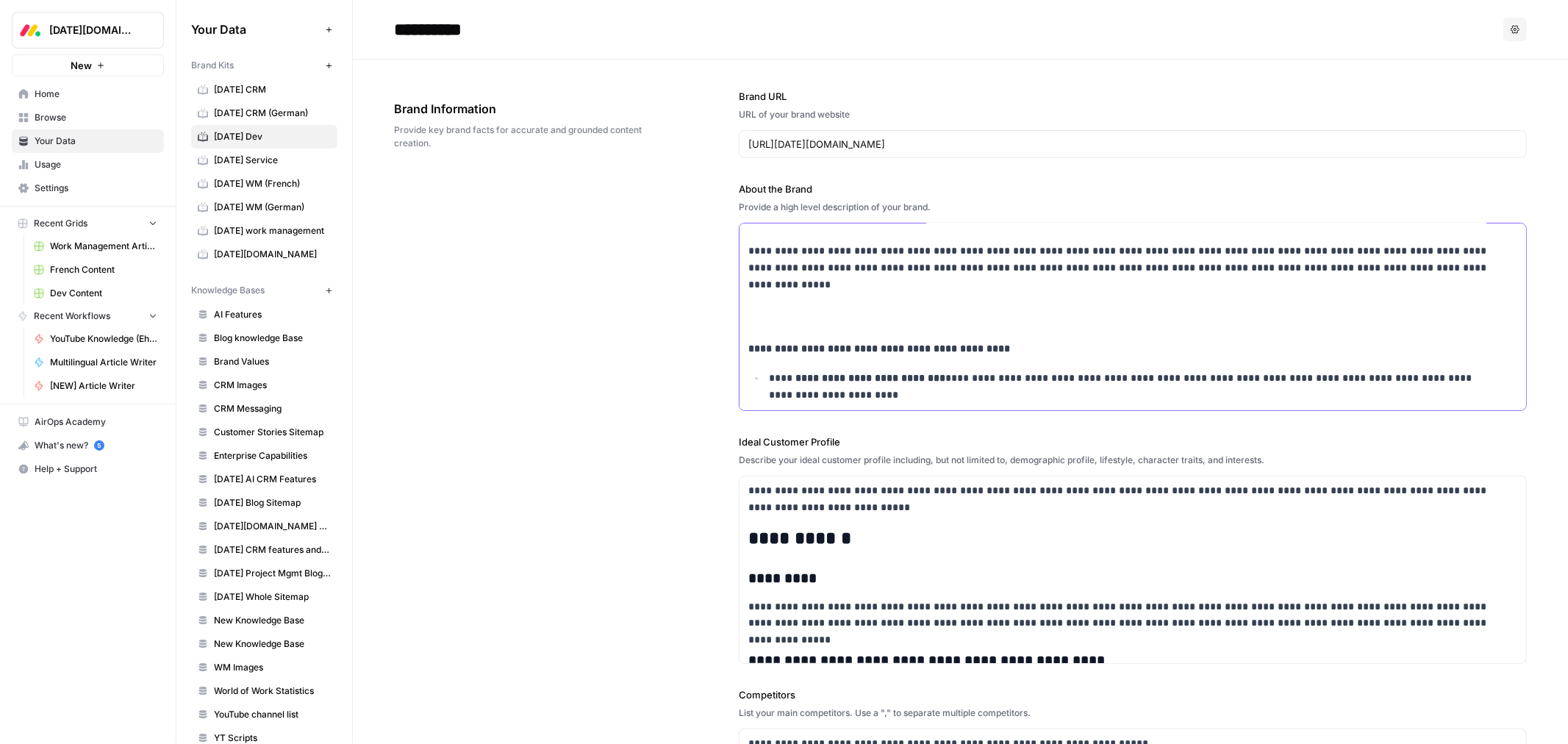
scroll to position [660, 0]
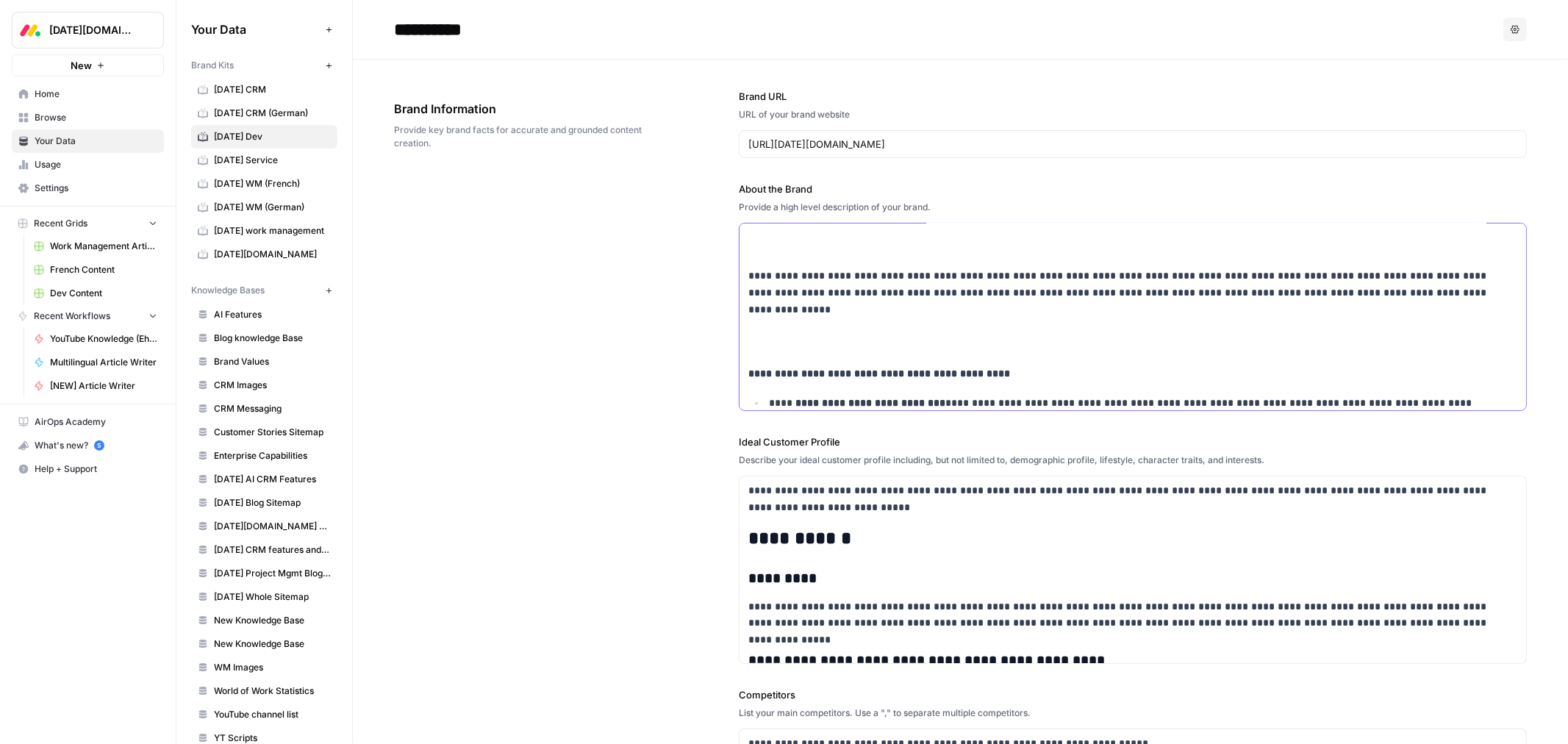
click at [791, 344] on p at bounding box center [1133, 347] width 769 height 17
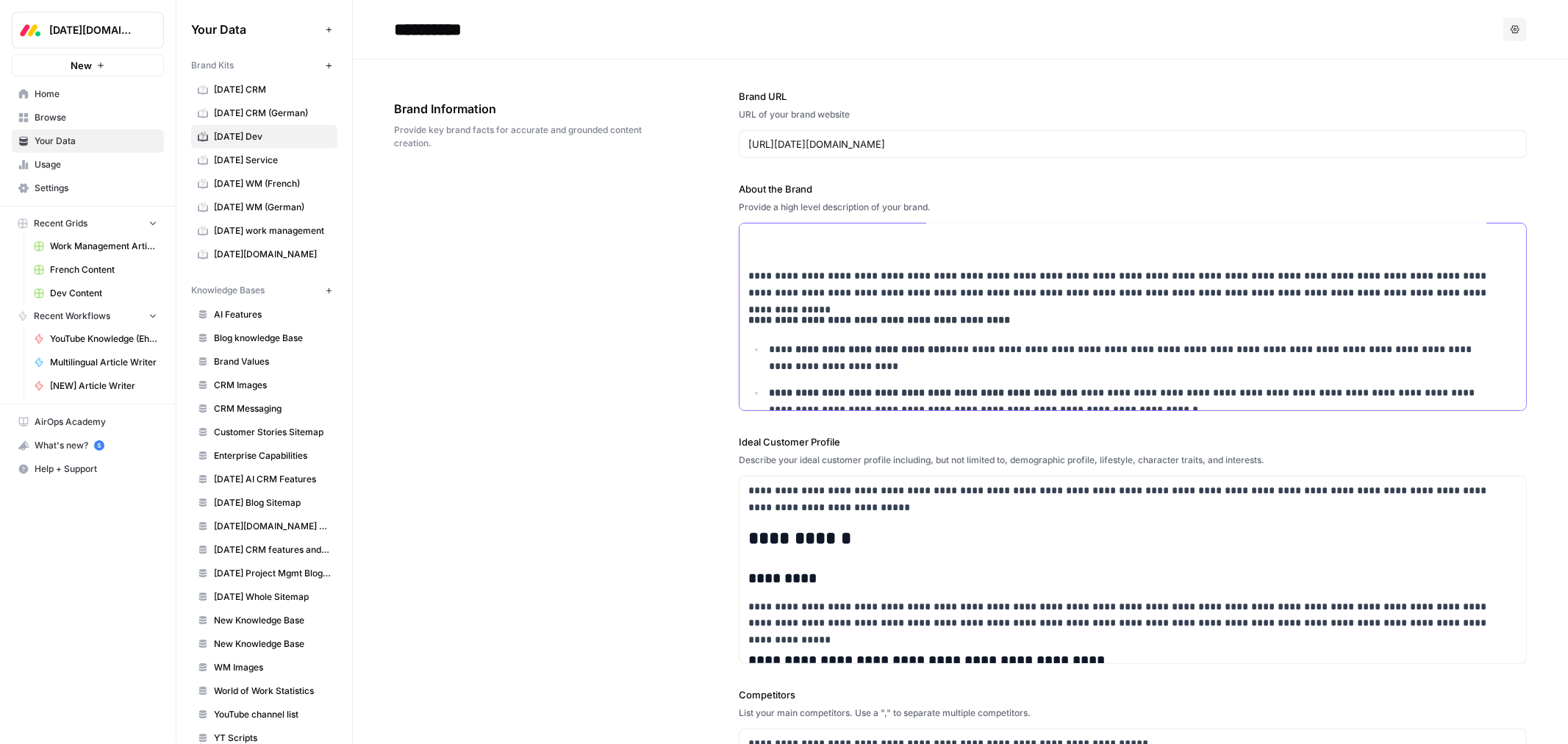
scroll to position [579, 0]
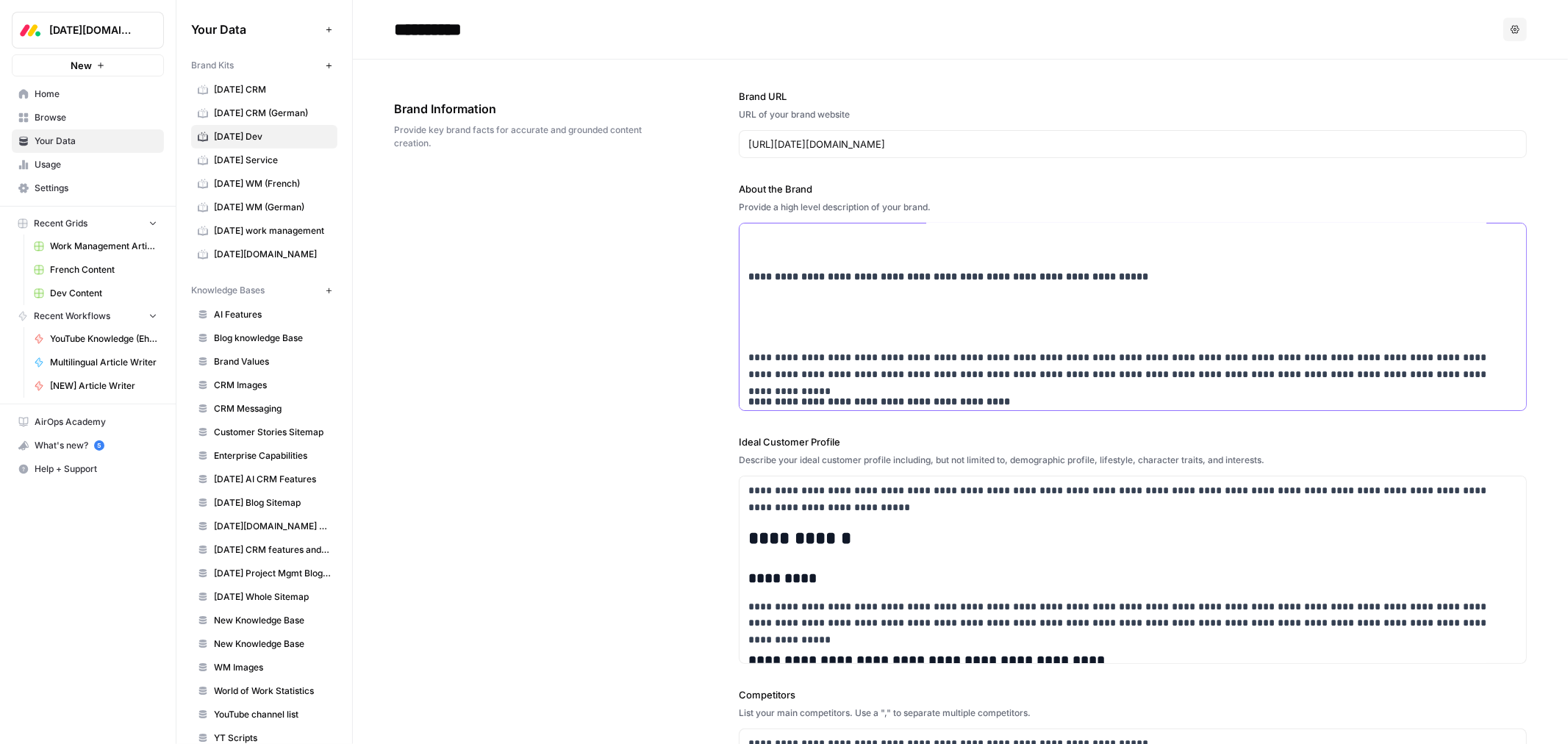
click at [788, 330] on p at bounding box center [1133, 331] width 769 height 17
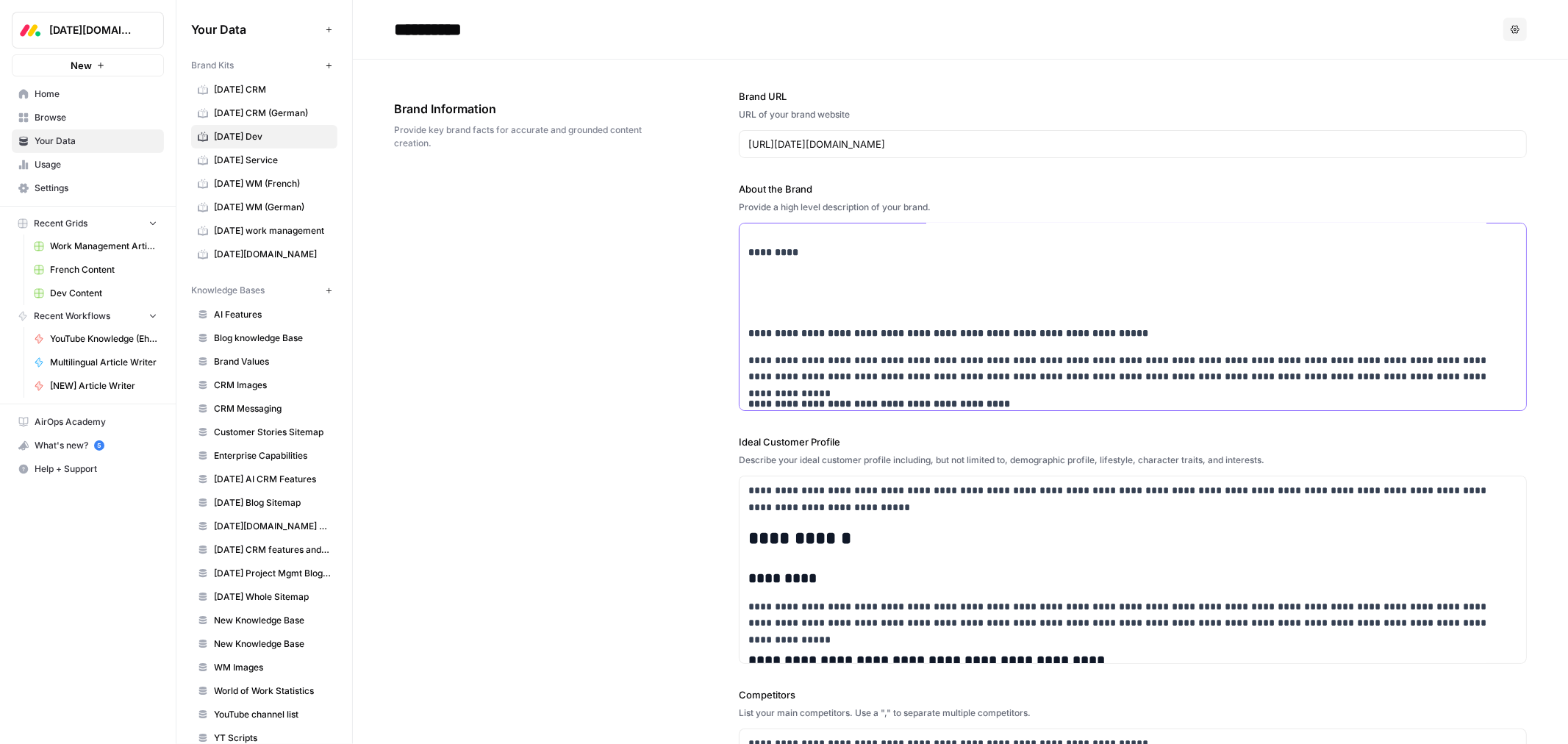
scroll to position [497, 0]
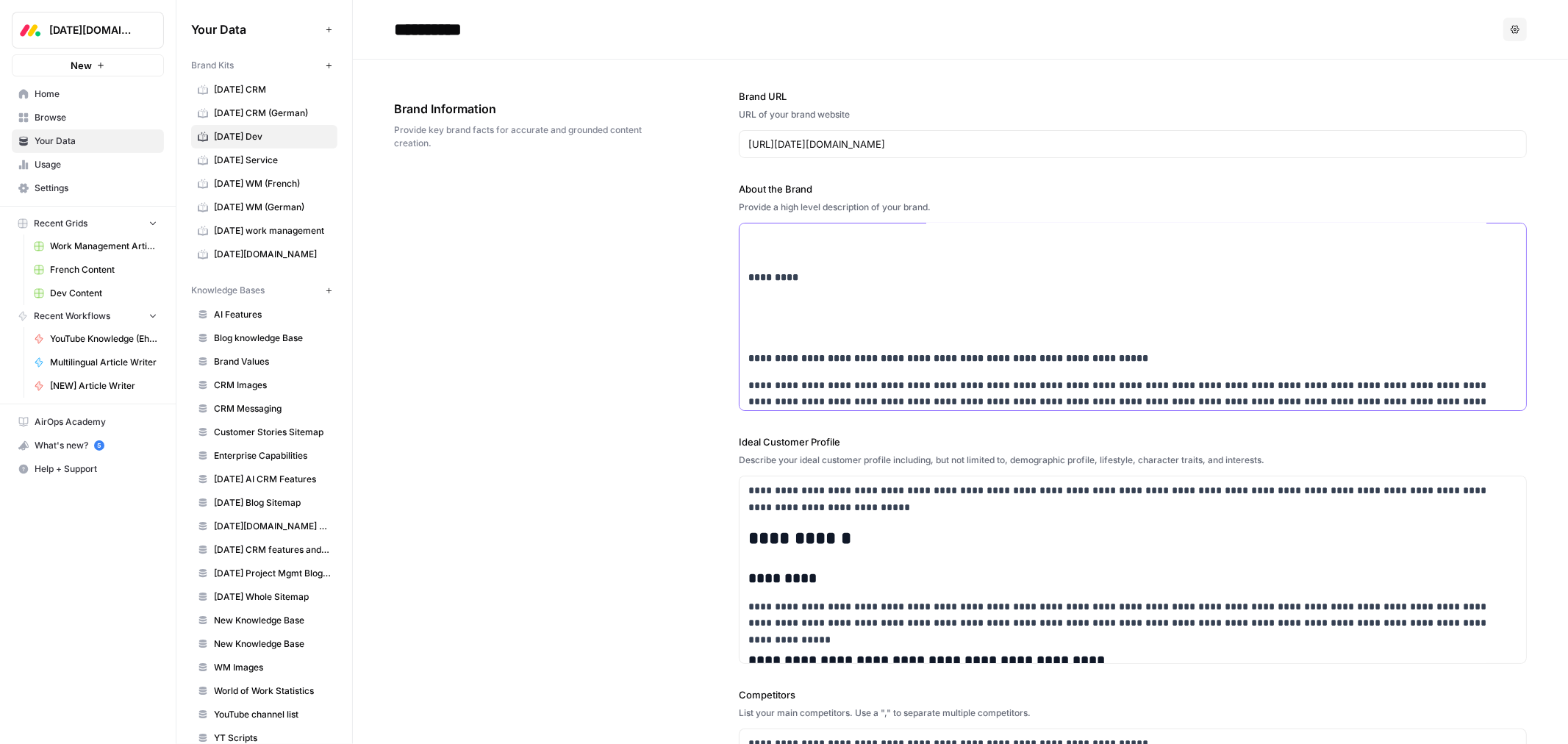
click at [784, 330] on p at bounding box center [1133, 331] width 769 height 17
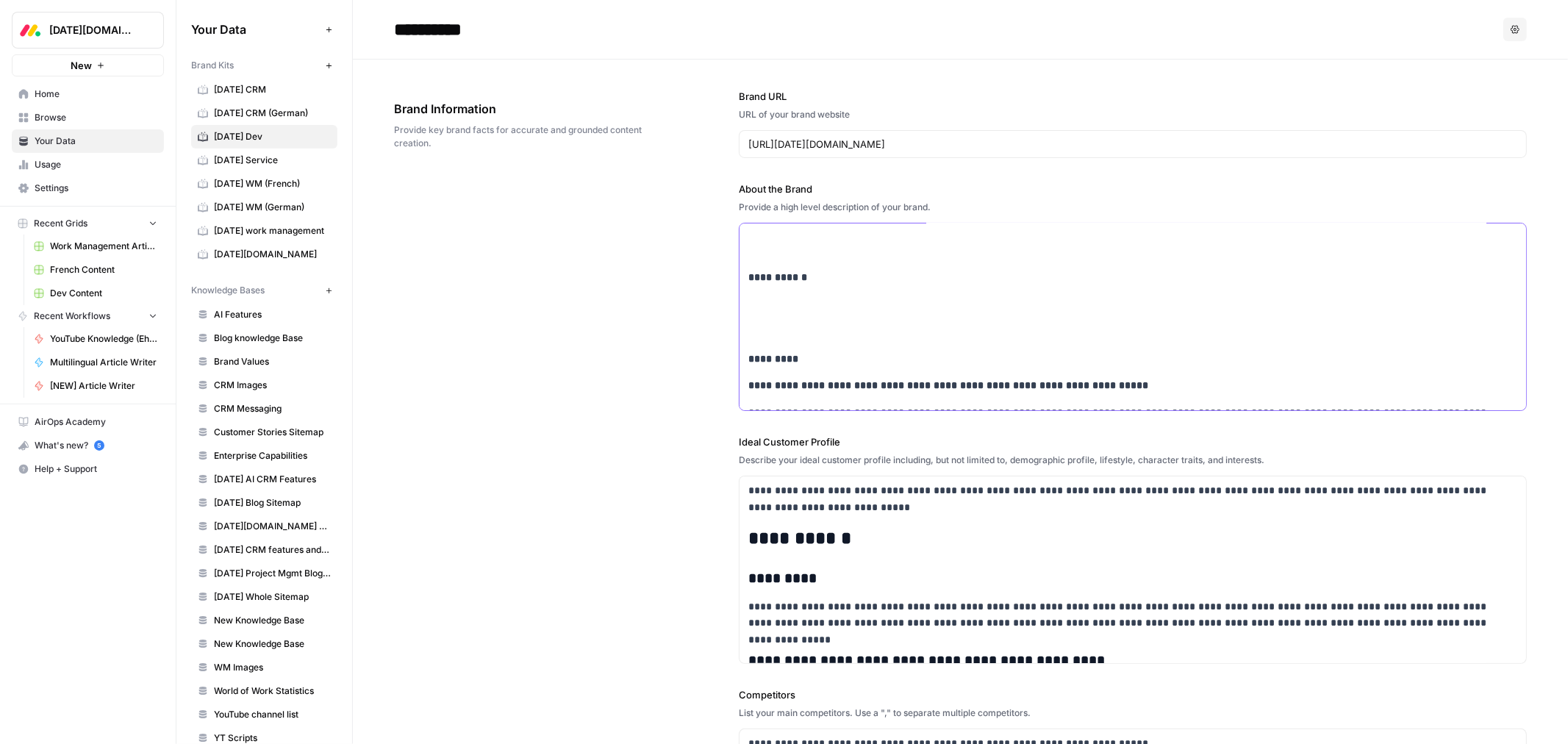
click at [787, 319] on div "**********" at bounding box center [1133, 637] width 787 height 1657
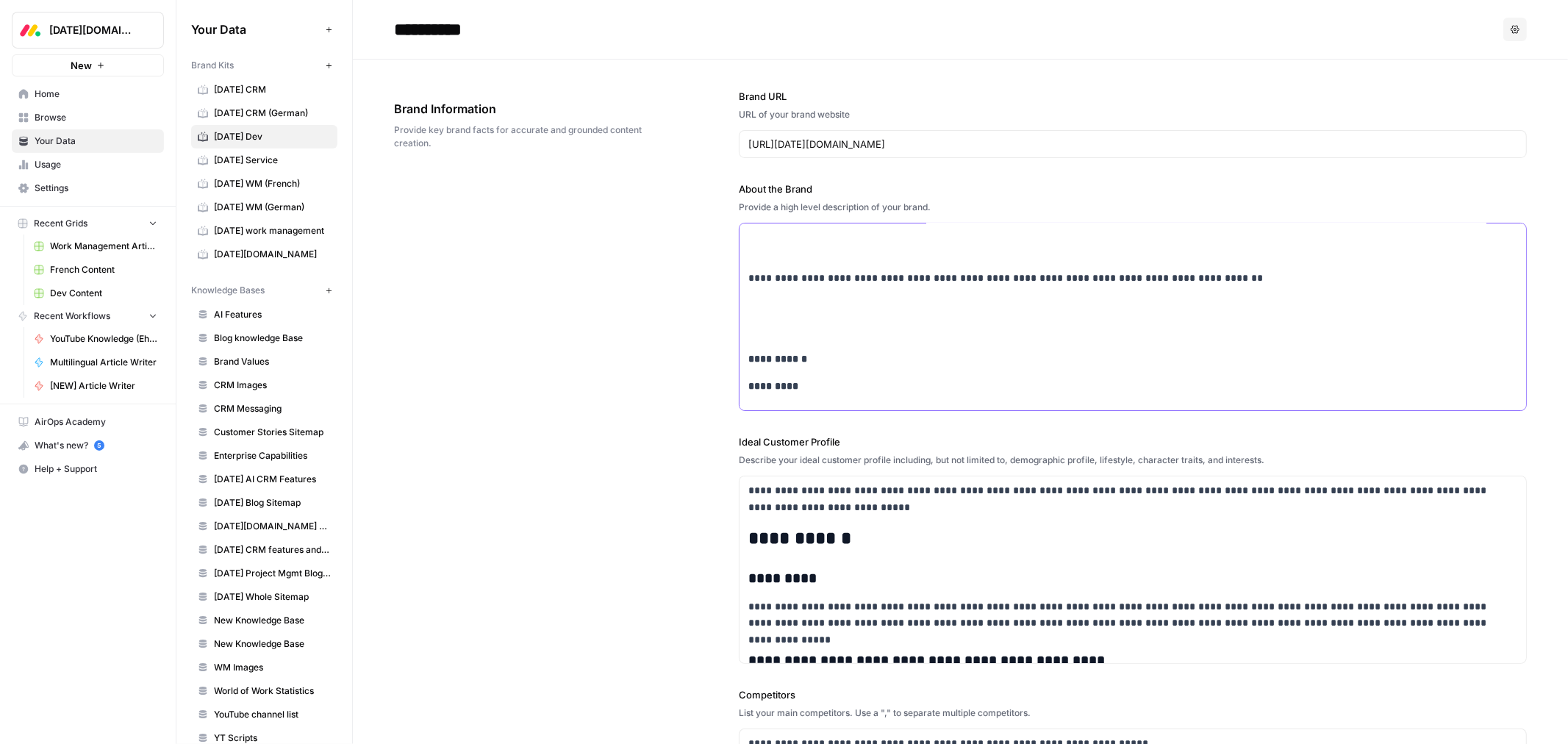
click at [788, 326] on p at bounding box center [1133, 333] width 769 height 17
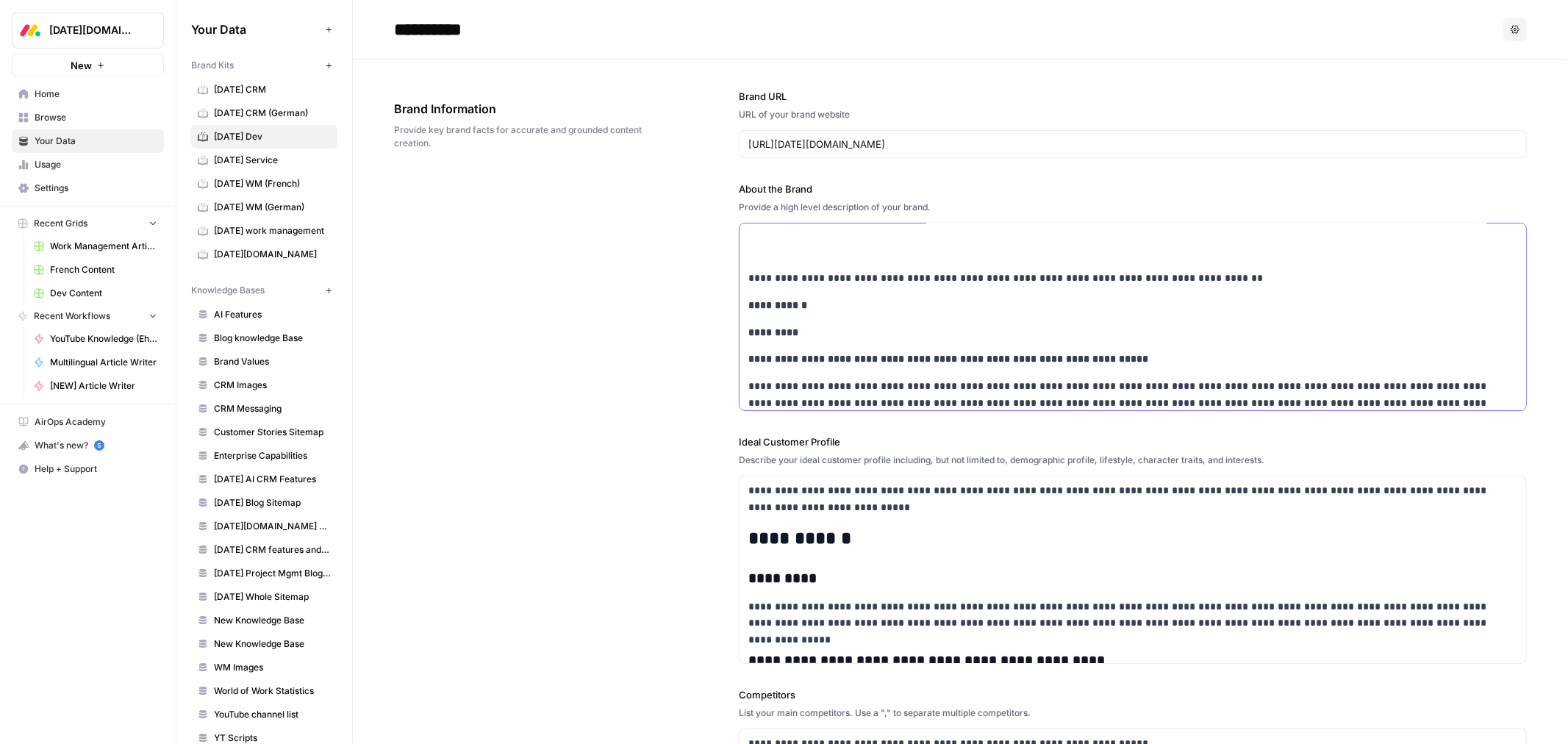
scroll to position [252, 0]
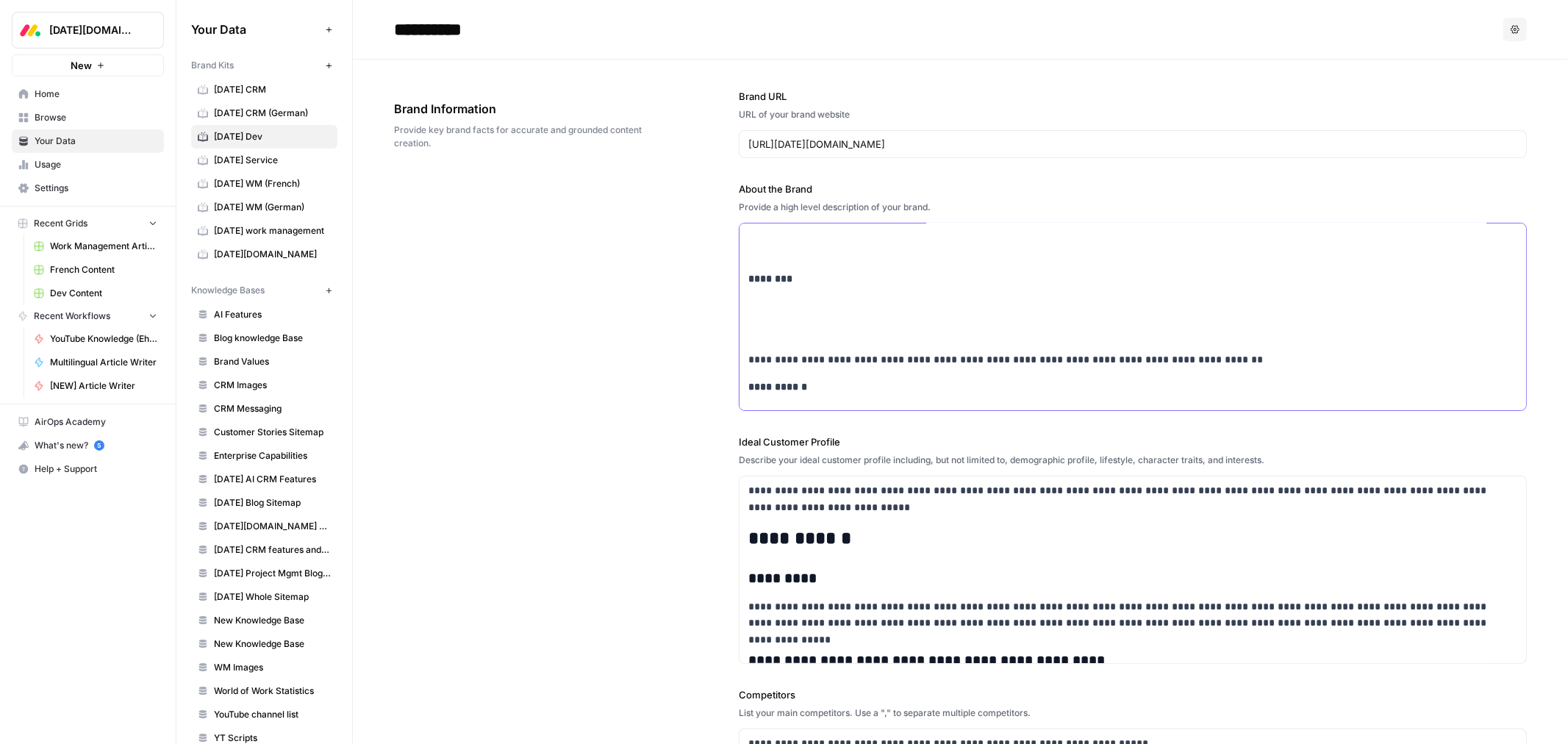
click at [777, 333] on p at bounding box center [1133, 333] width 769 height 17
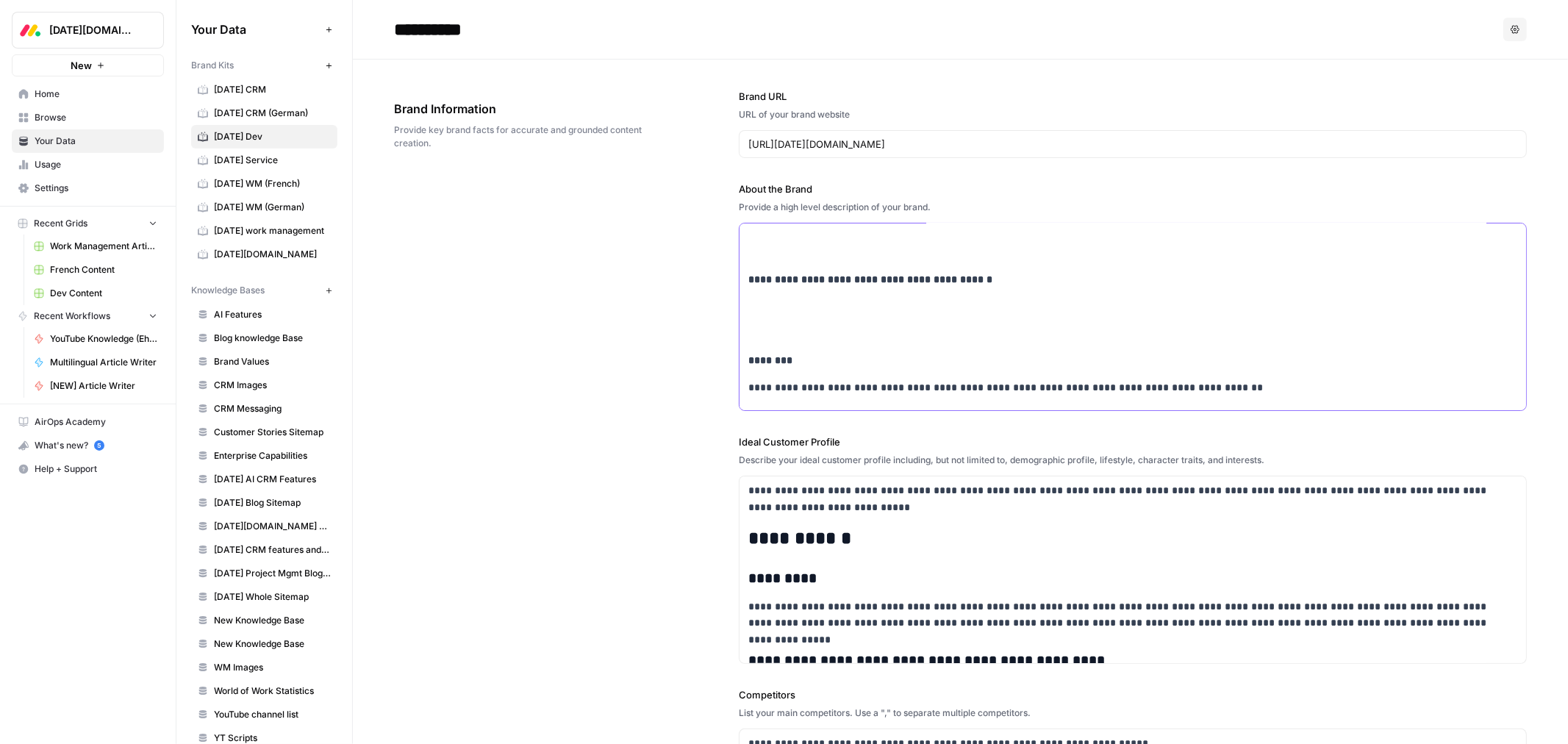
click at [787, 329] on p at bounding box center [1133, 333] width 769 height 17
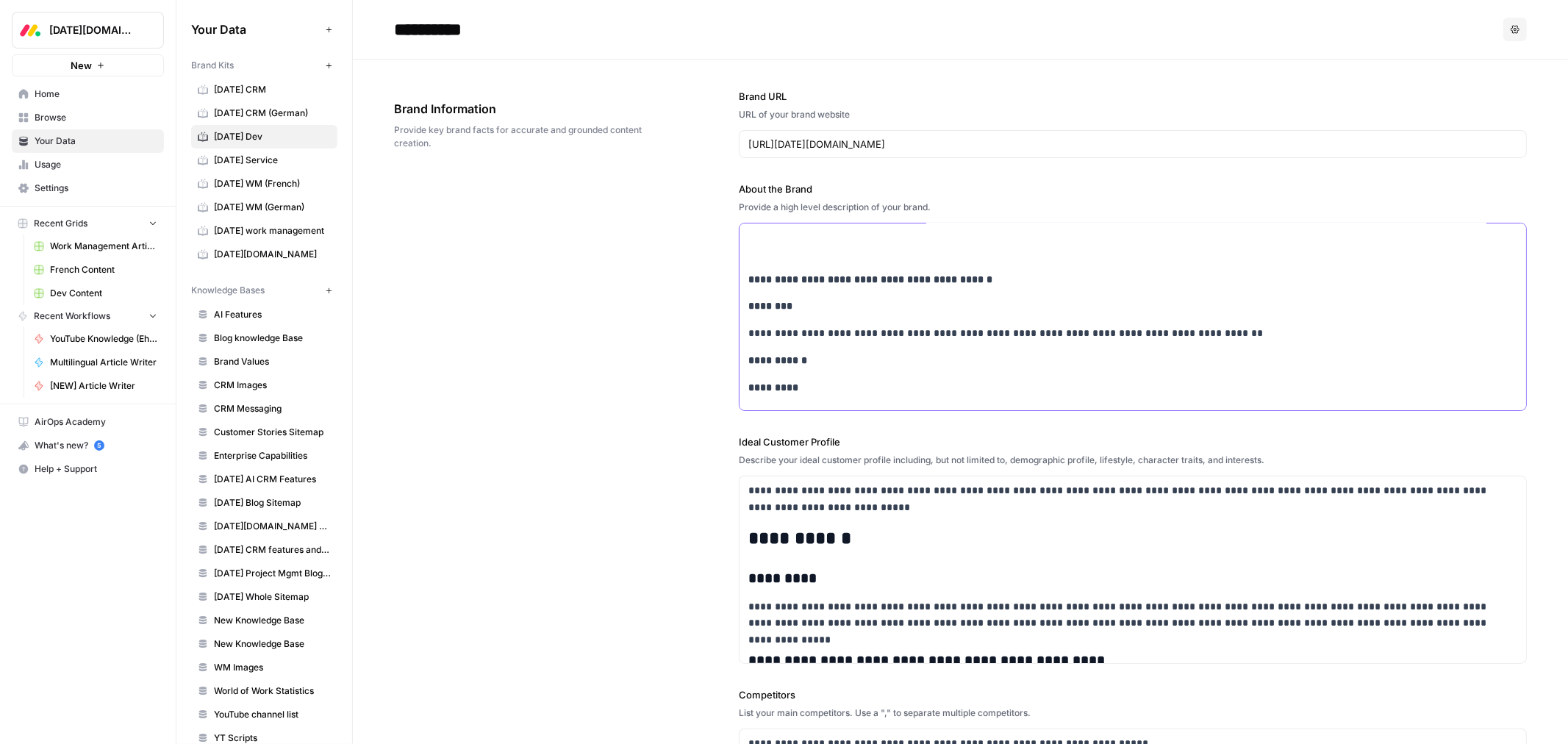
scroll to position [89, 0]
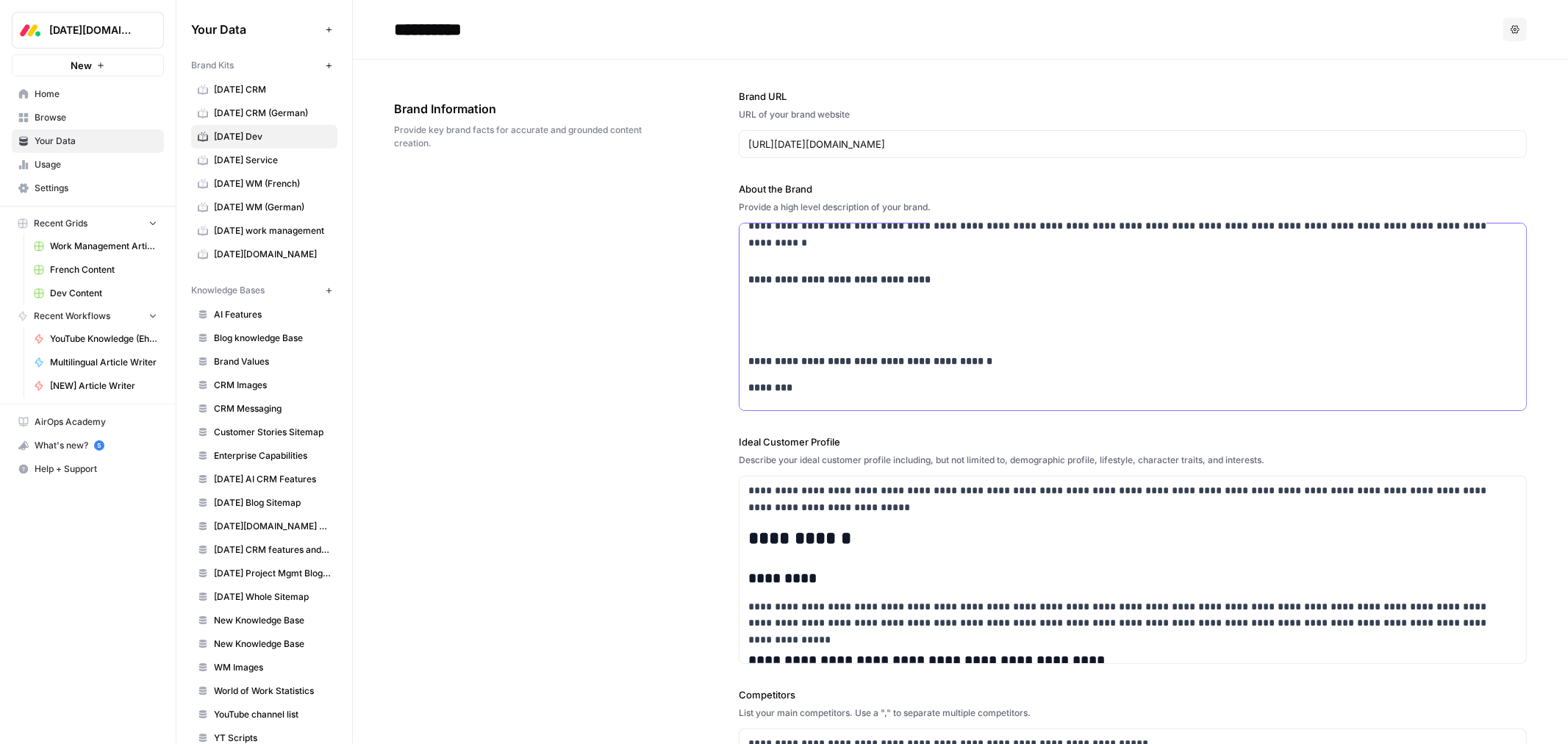
click at [785, 333] on p at bounding box center [1133, 334] width 769 height 17
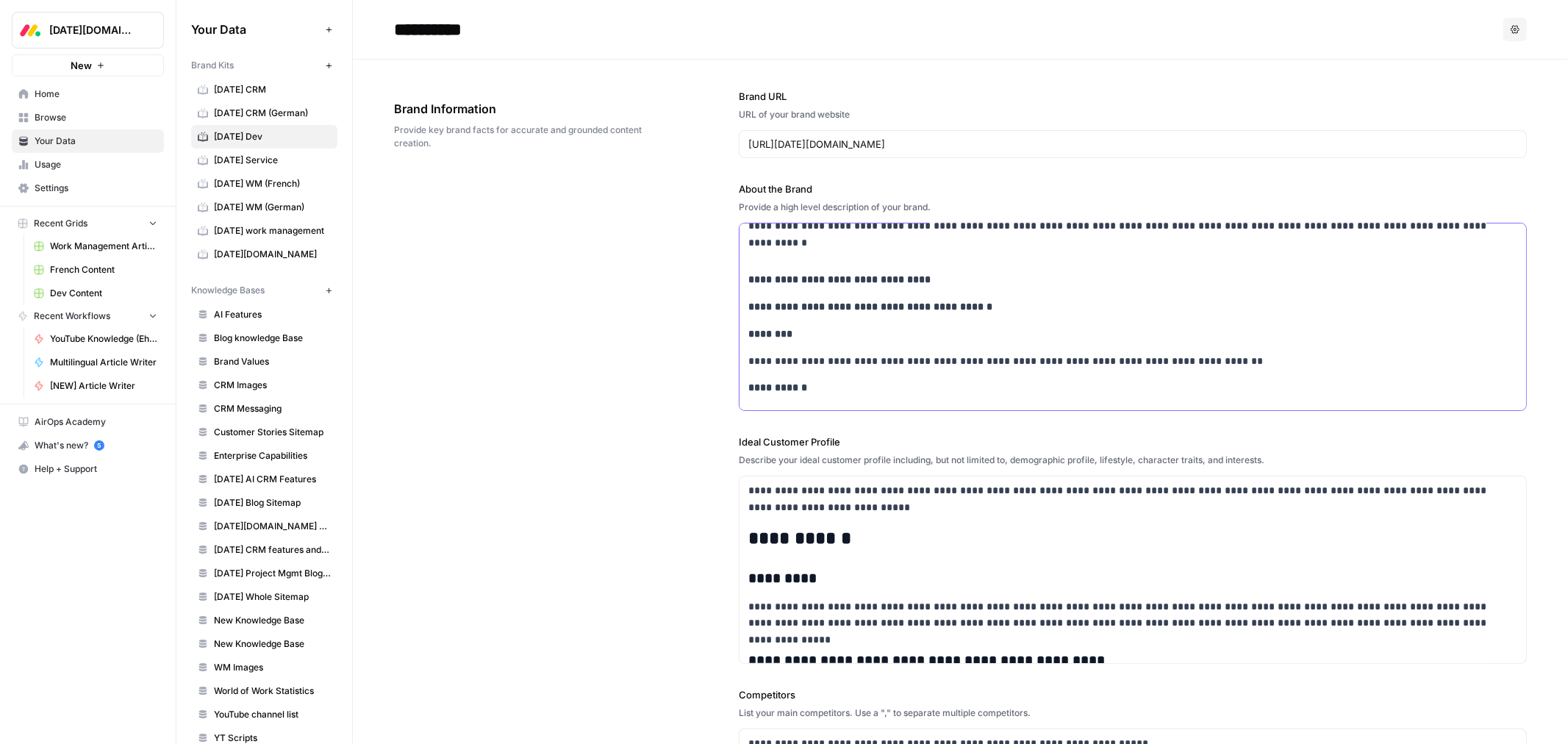
scroll to position [8, 0]
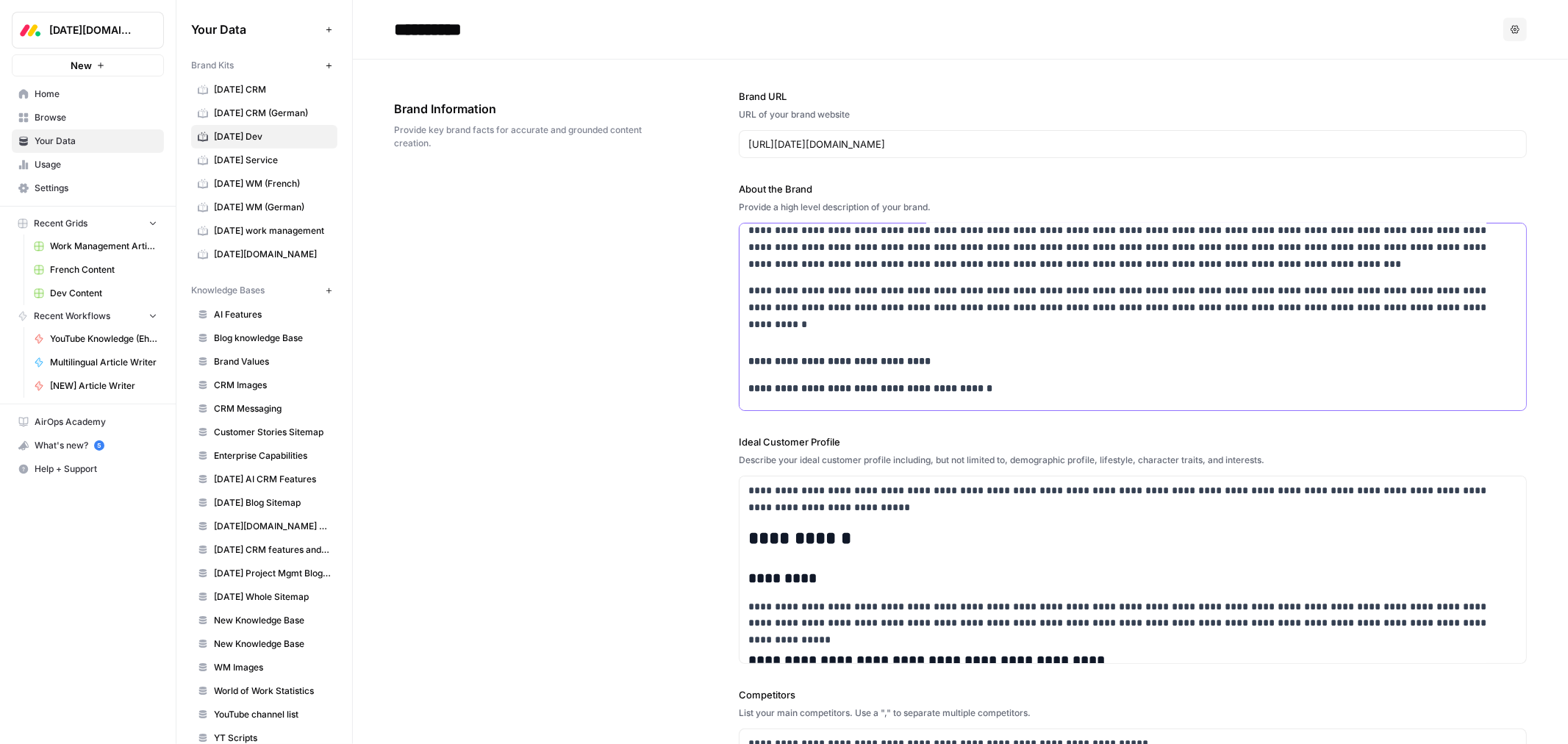
click at [788, 341] on p at bounding box center [1133, 335] width 769 height 17
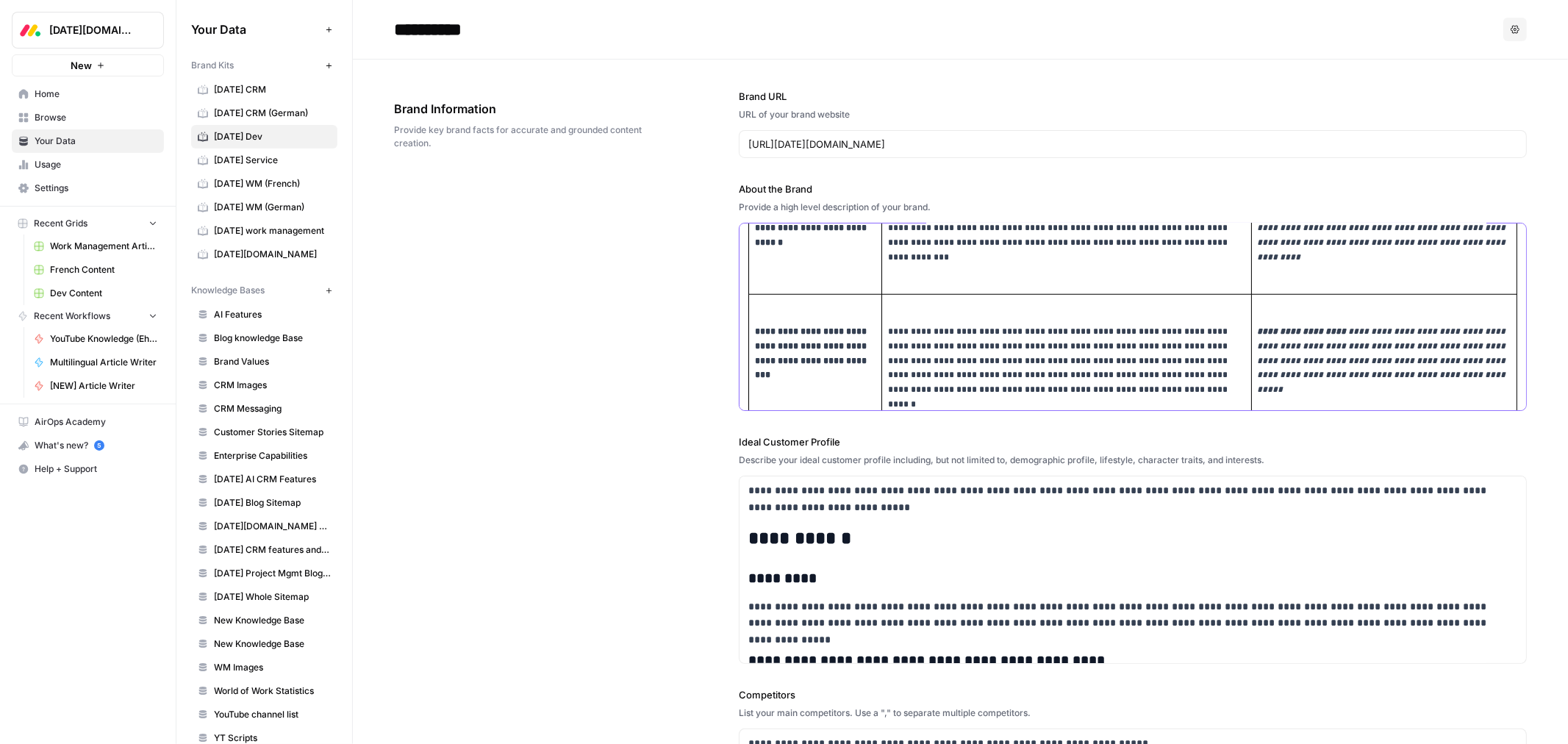
scroll to position [1173, 0]
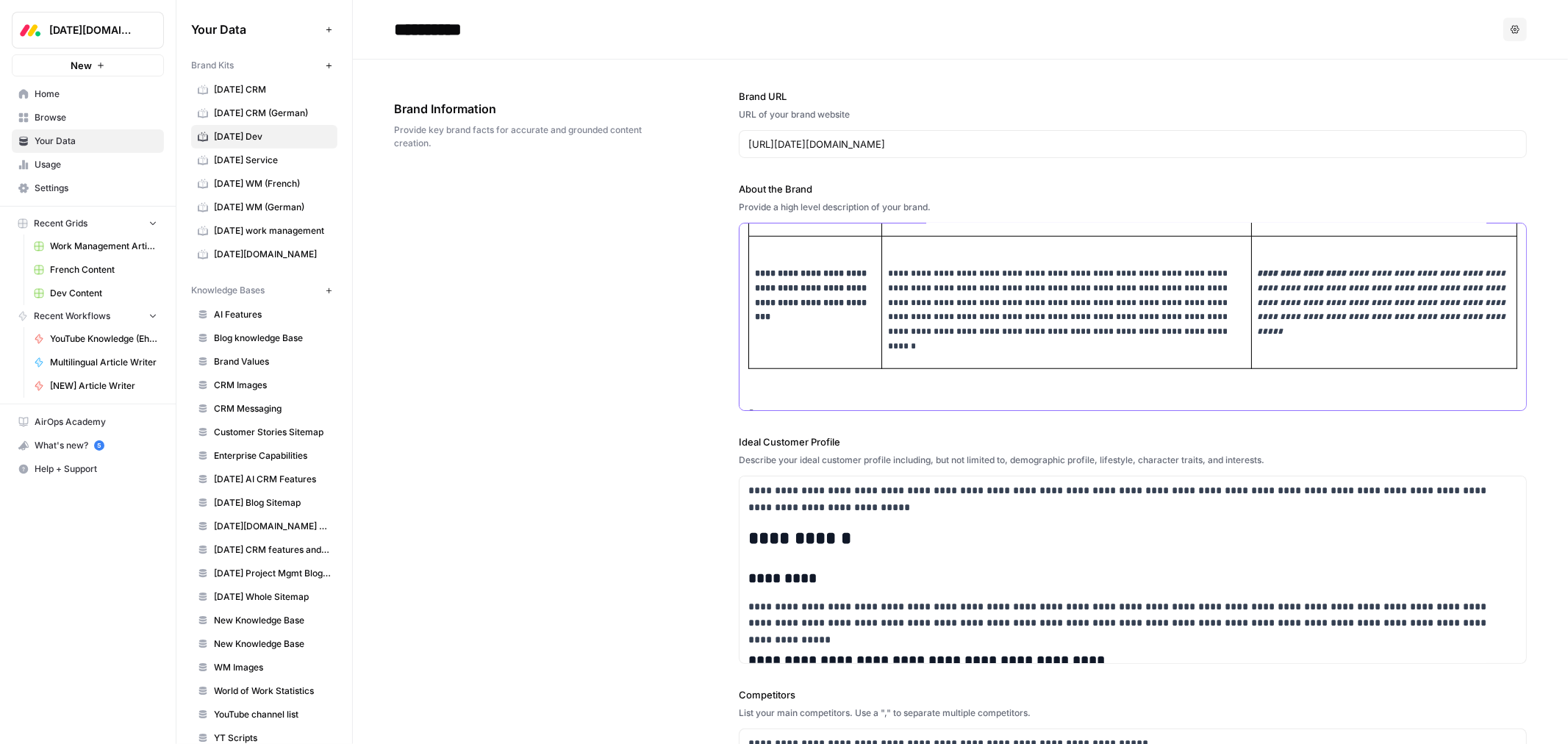
scroll to position [1185, 0]
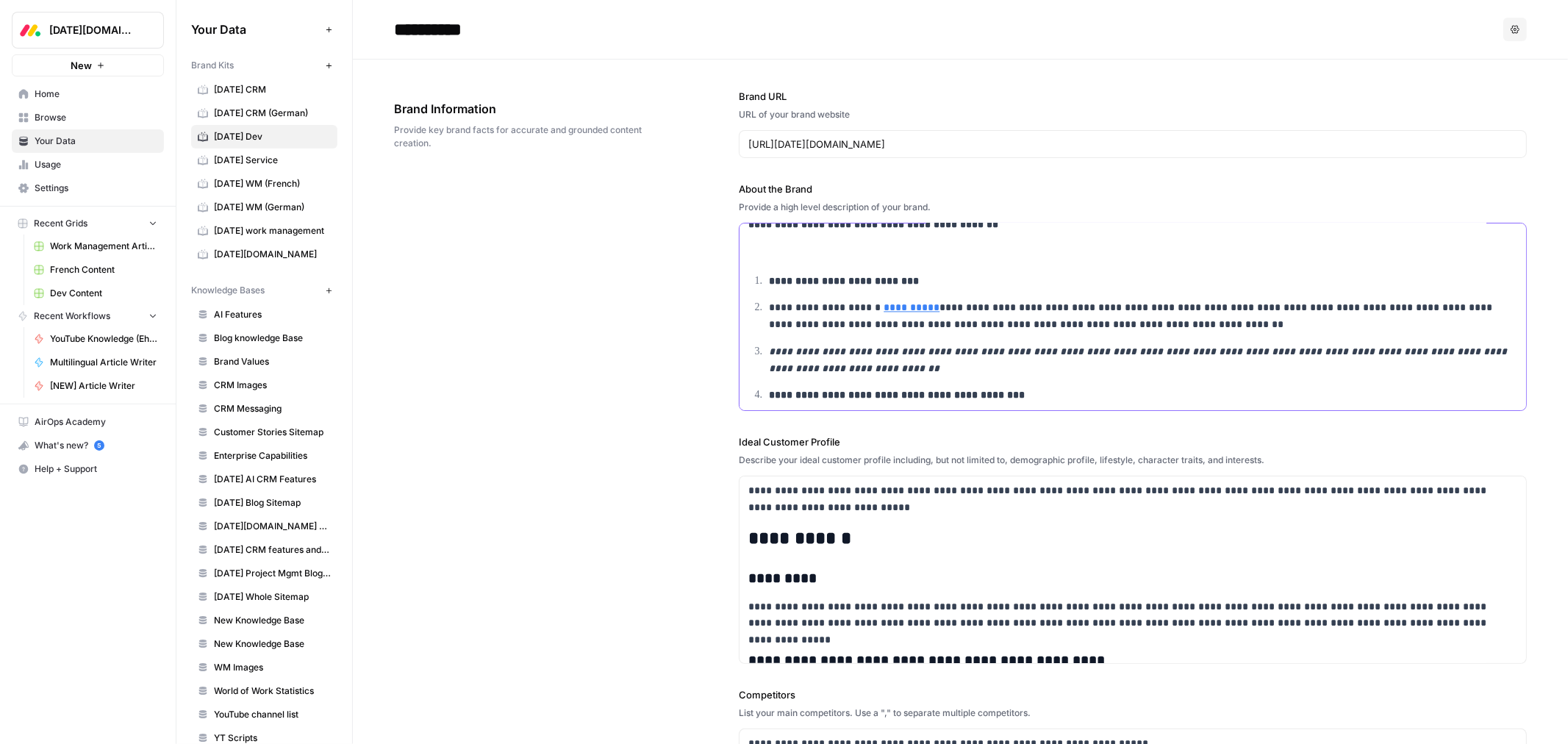
scroll to position [2546, 0]
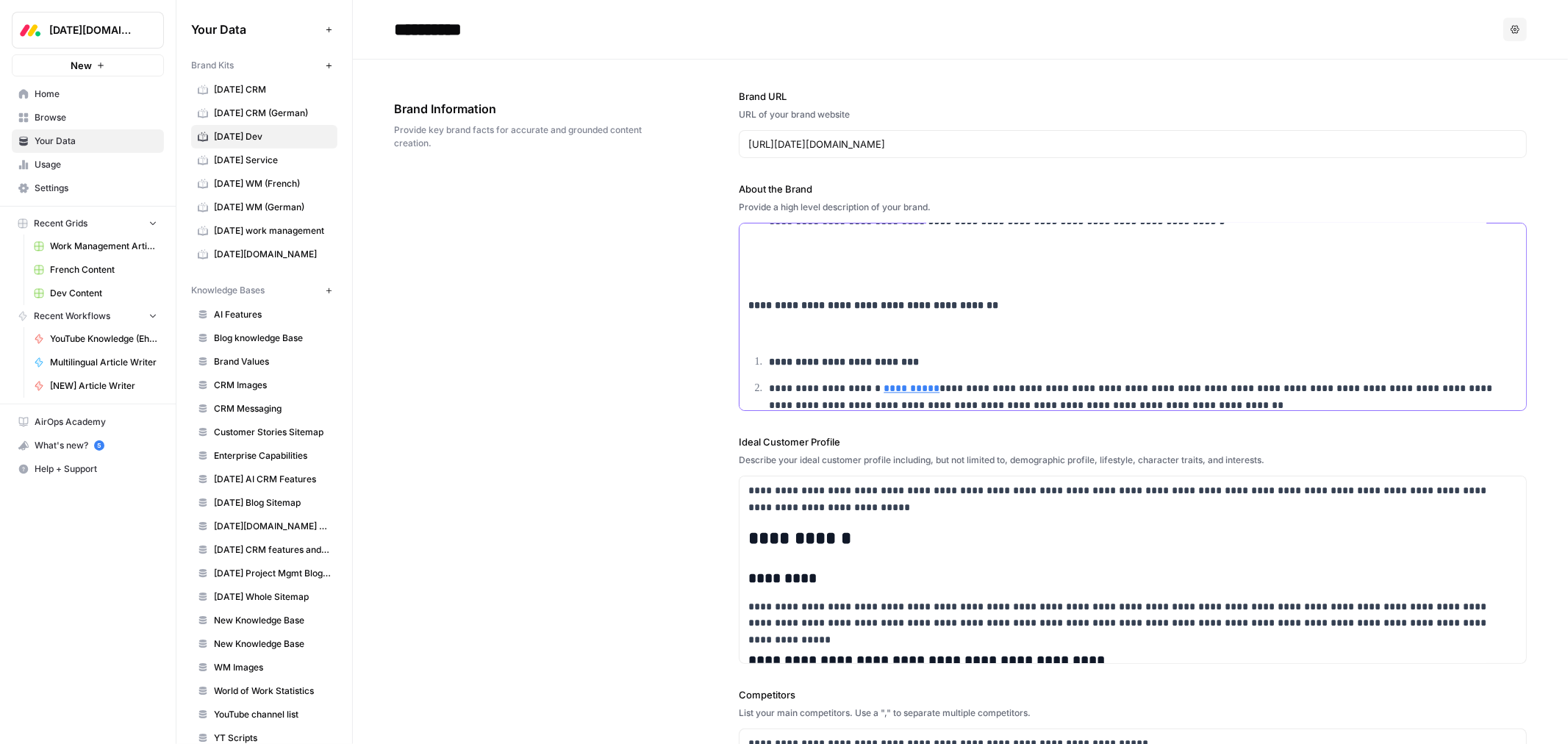
click at [769, 328] on p at bounding box center [1133, 333] width 769 height 17
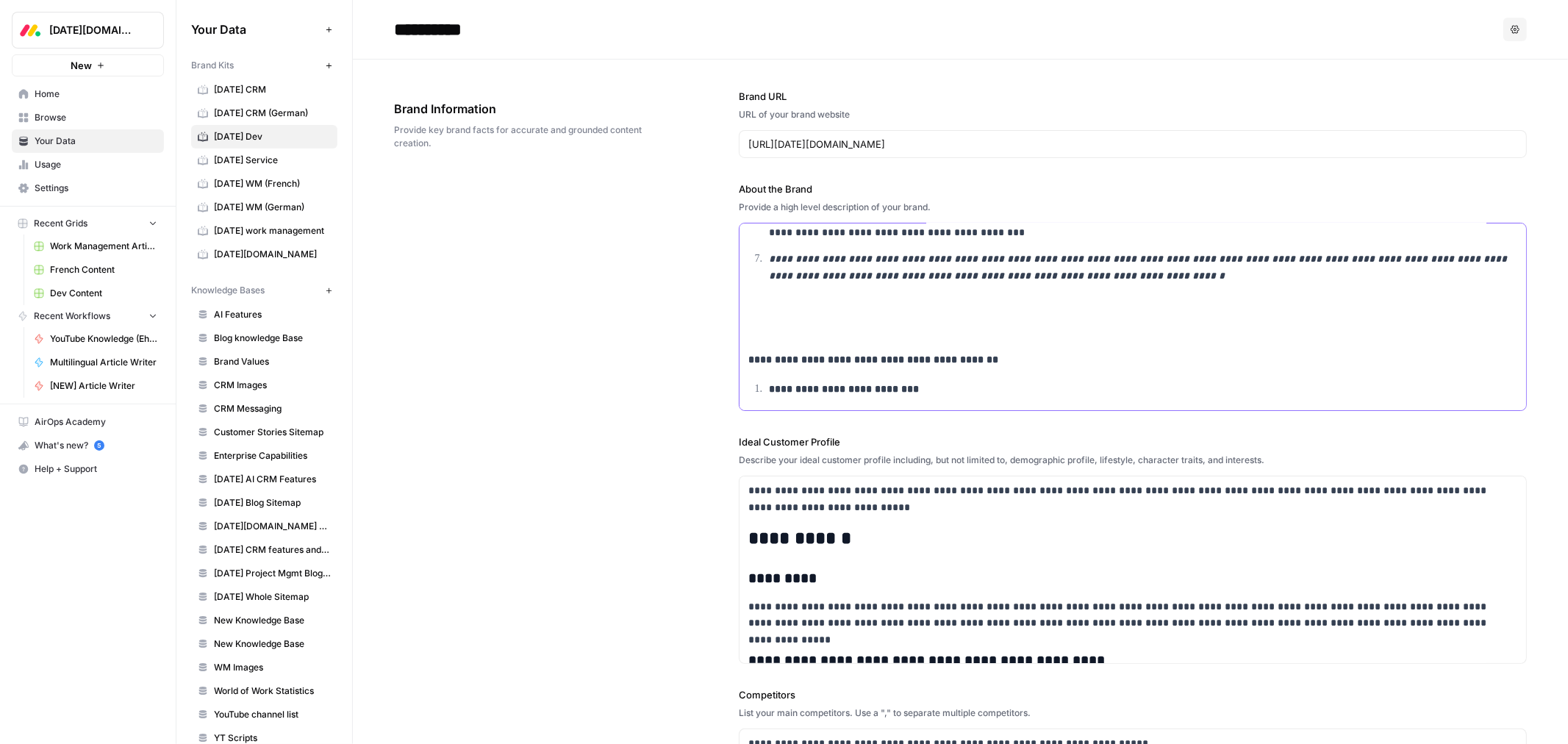
scroll to position [2464, 0]
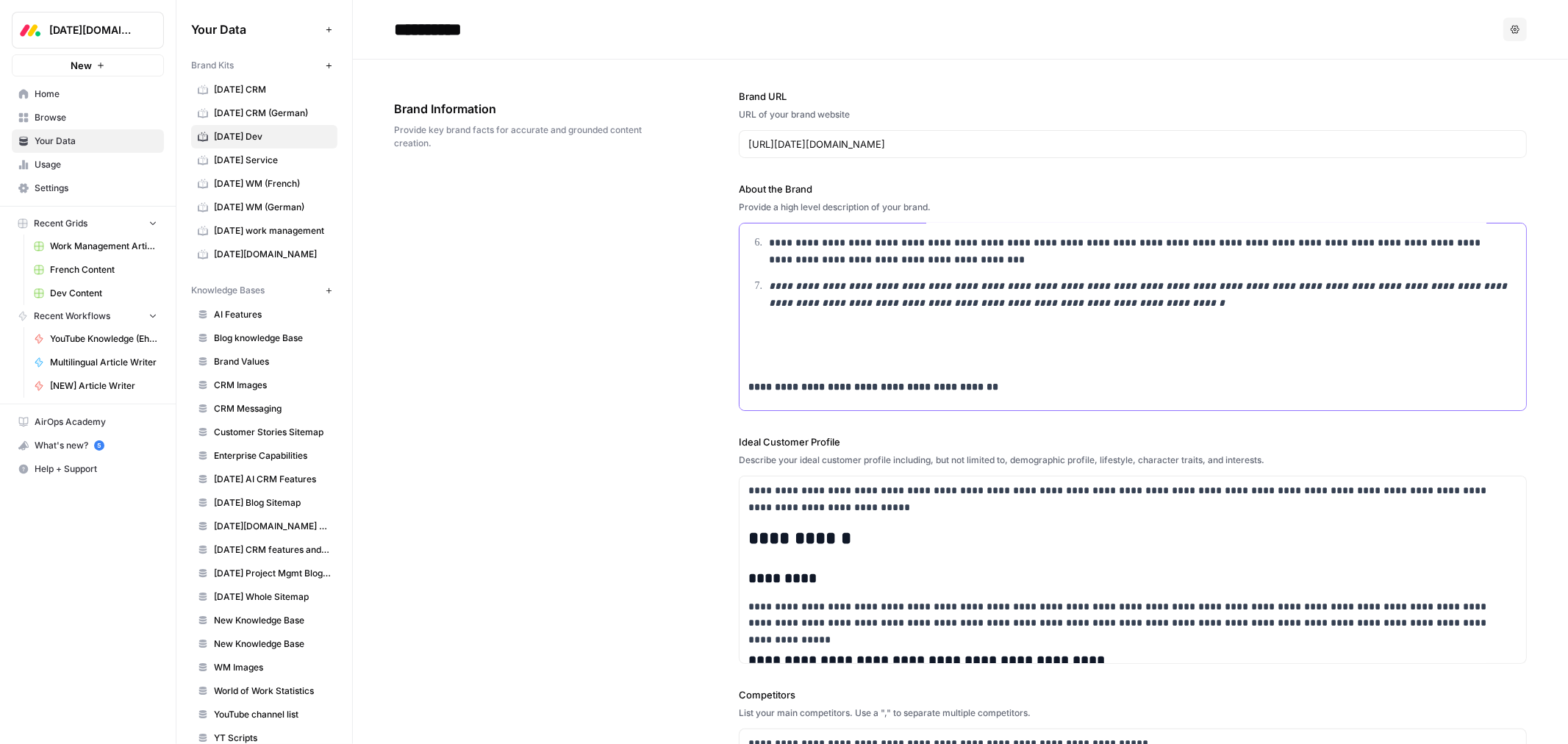
click at [773, 341] on p at bounding box center [1133, 333] width 769 height 17
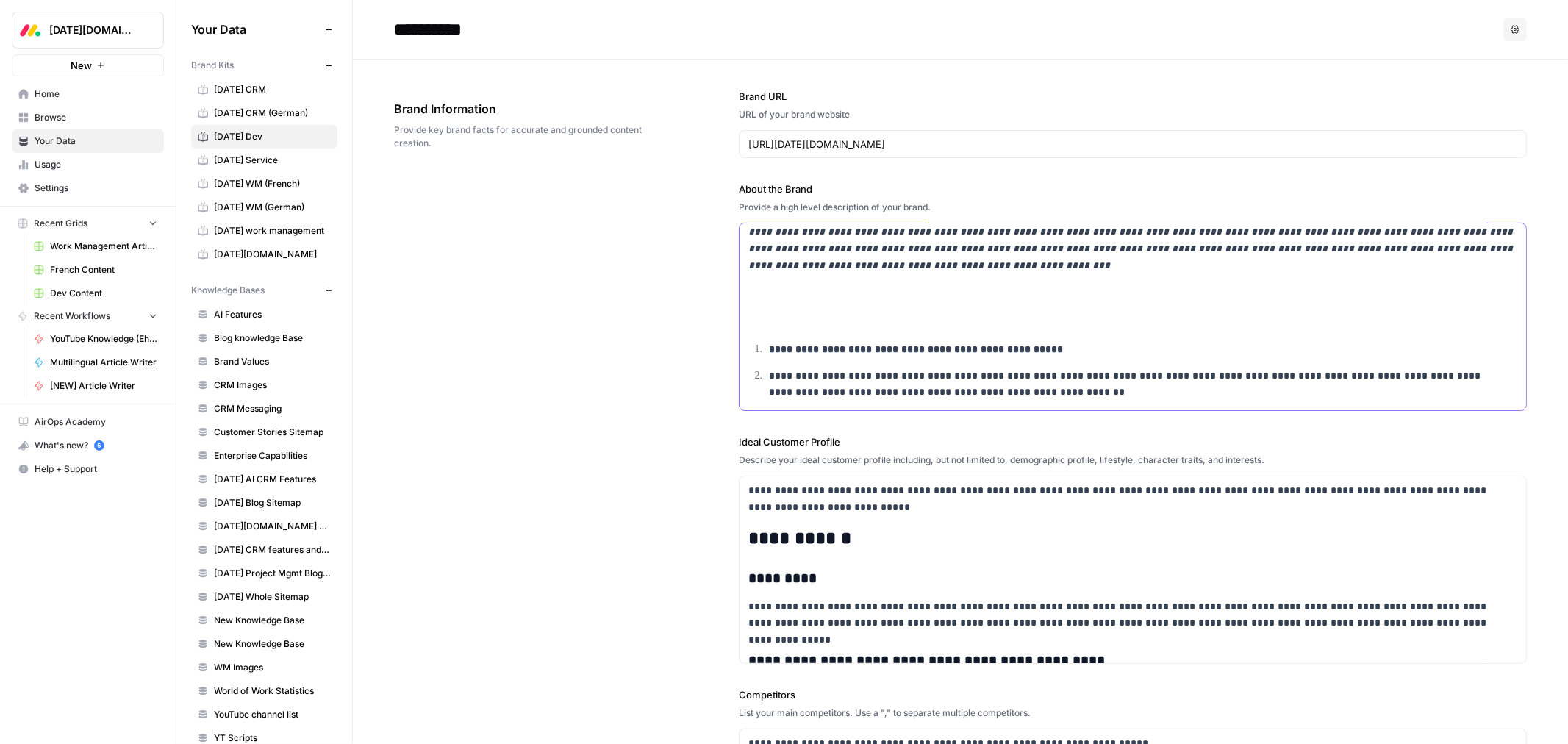
scroll to position [2218, 0]
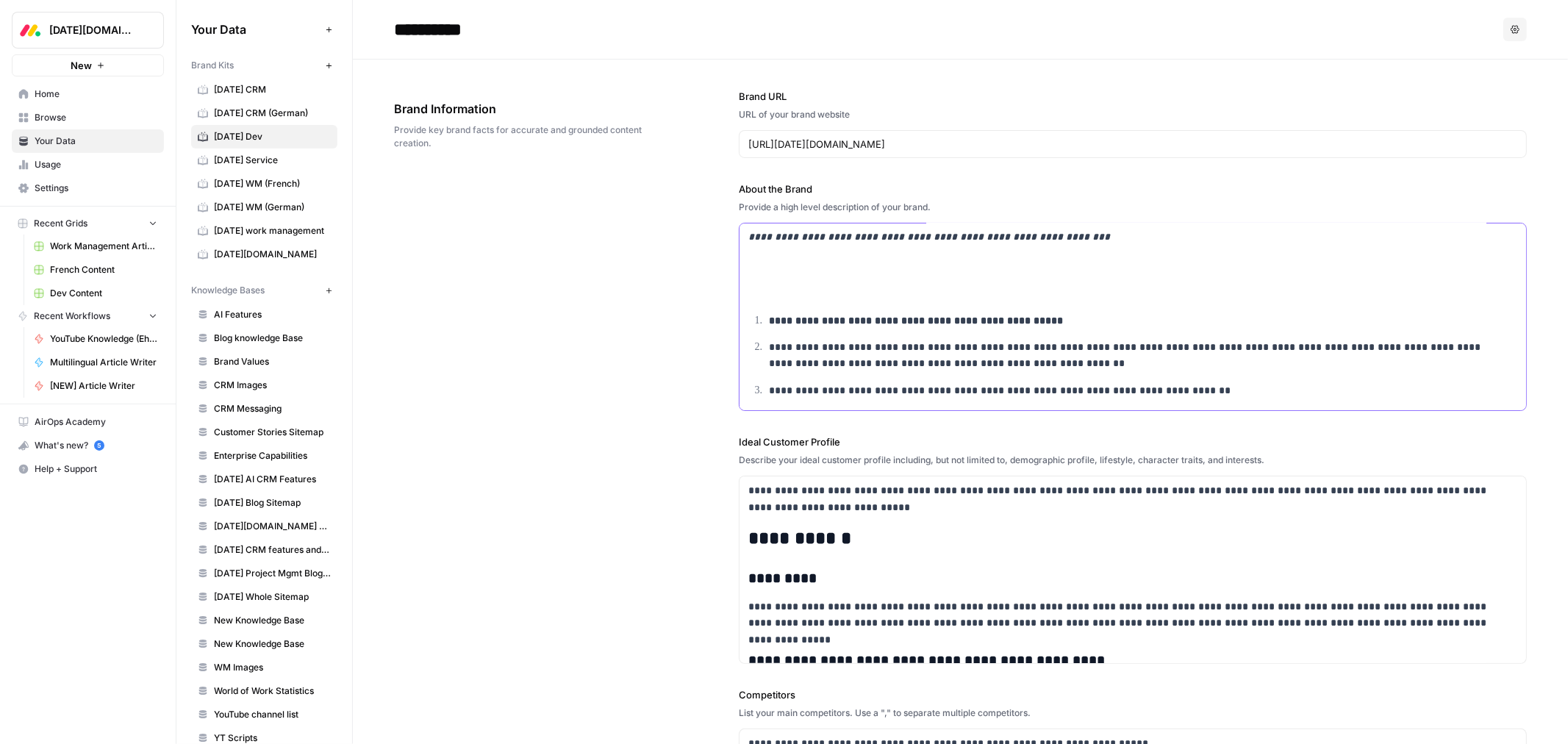
click at [778, 296] on p at bounding box center [1133, 291] width 769 height 17
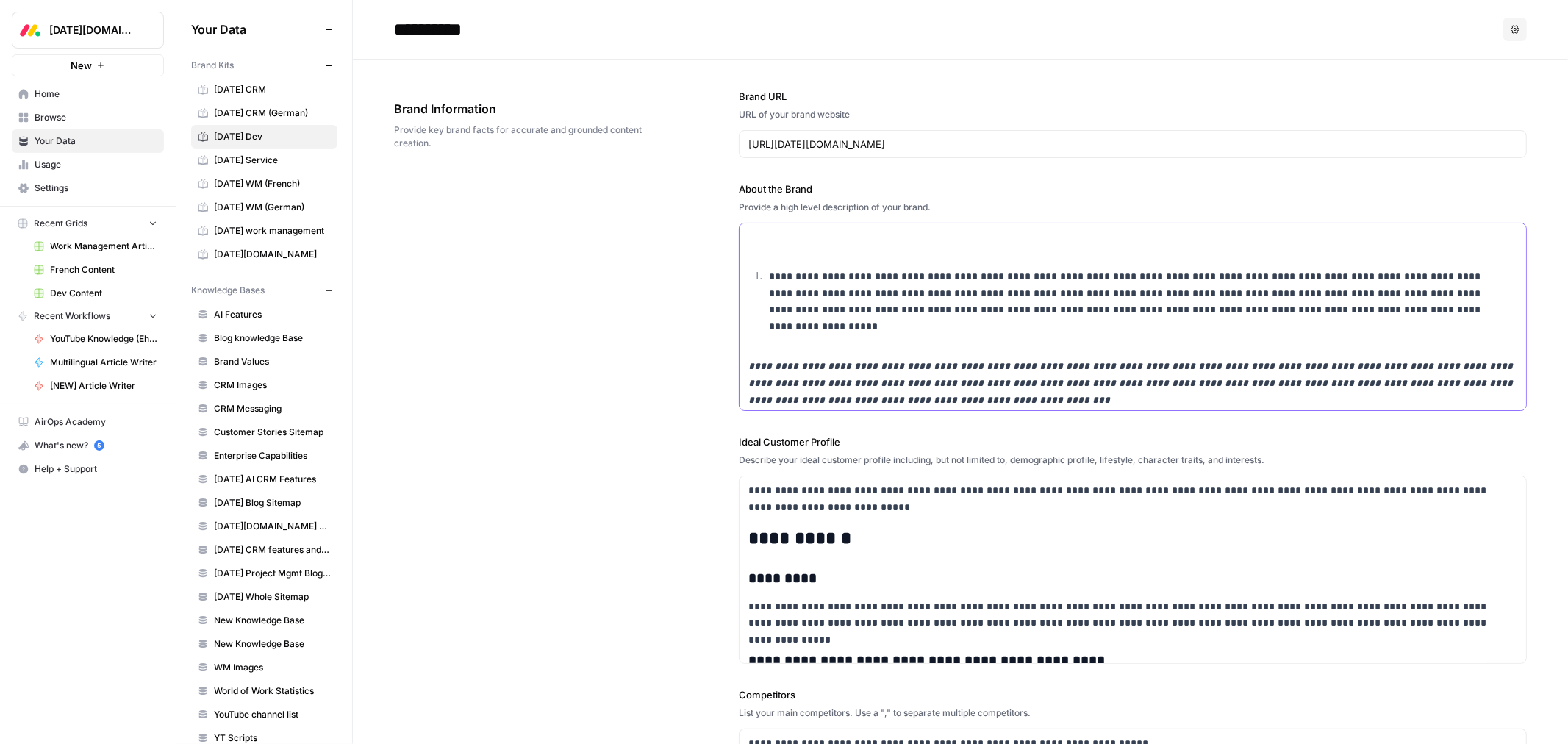
click at [775, 341] on p at bounding box center [1133, 340] width 769 height 17
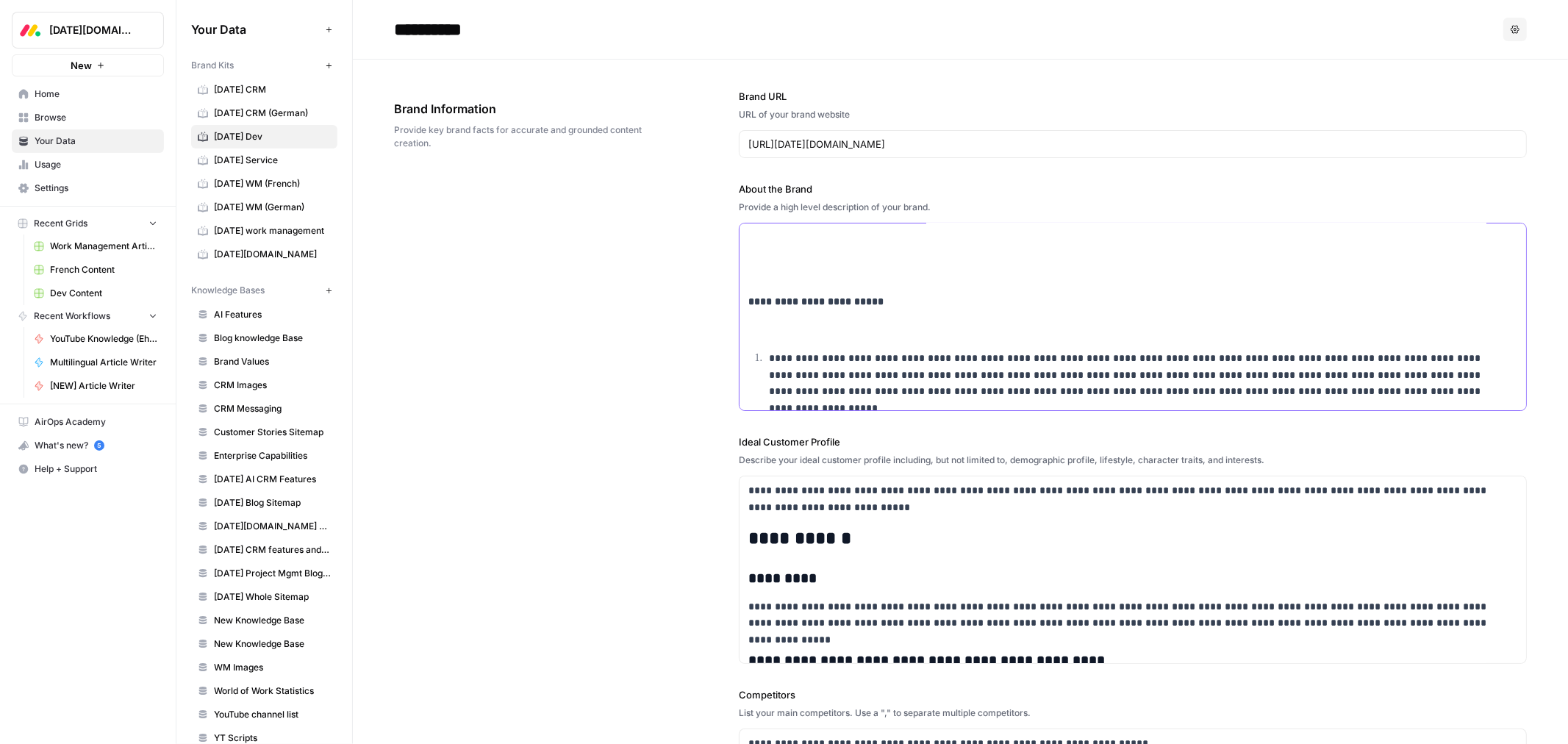
scroll to position [1991, 0]
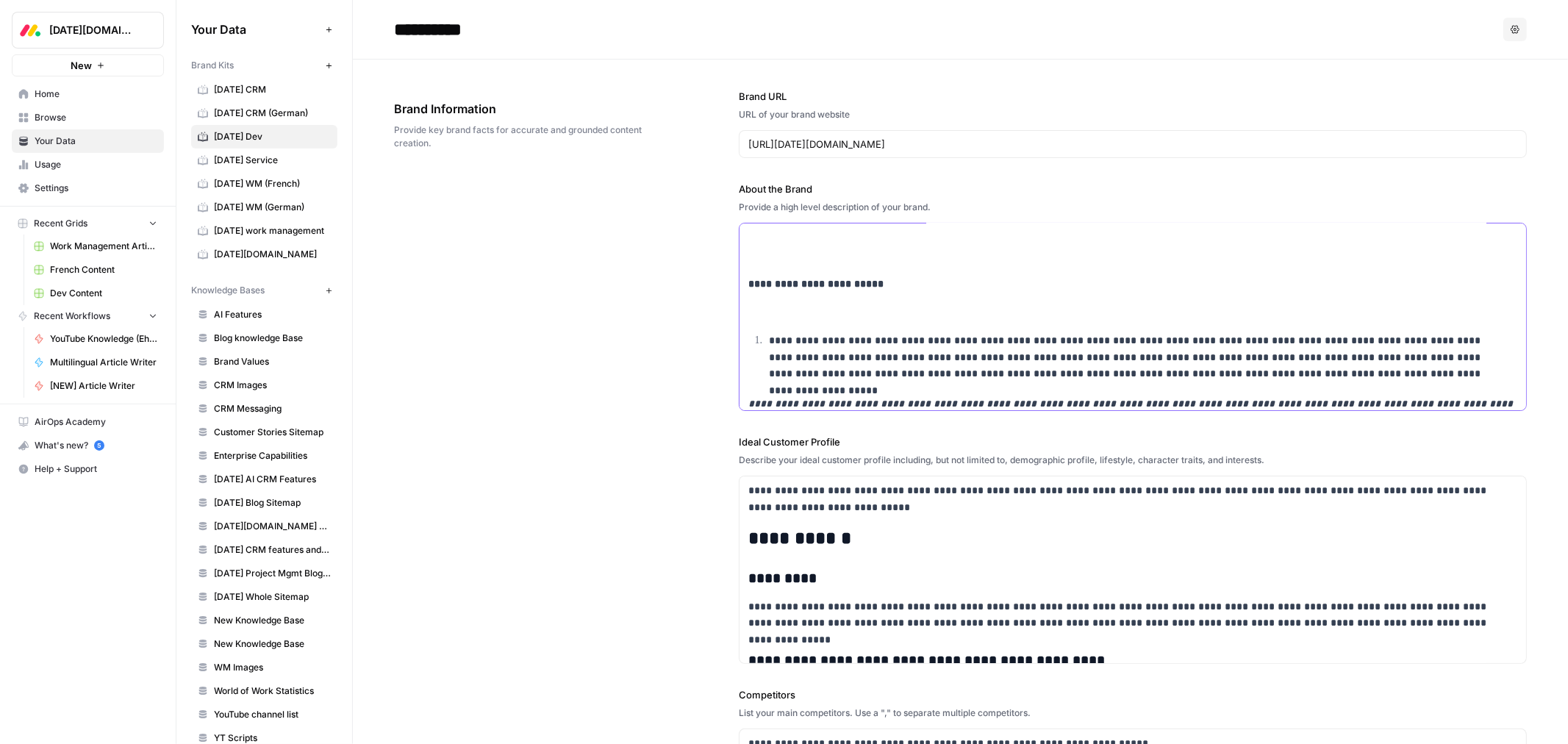
click at [777, 309] on p at bounding box center [1133, 311] width 769 height 17
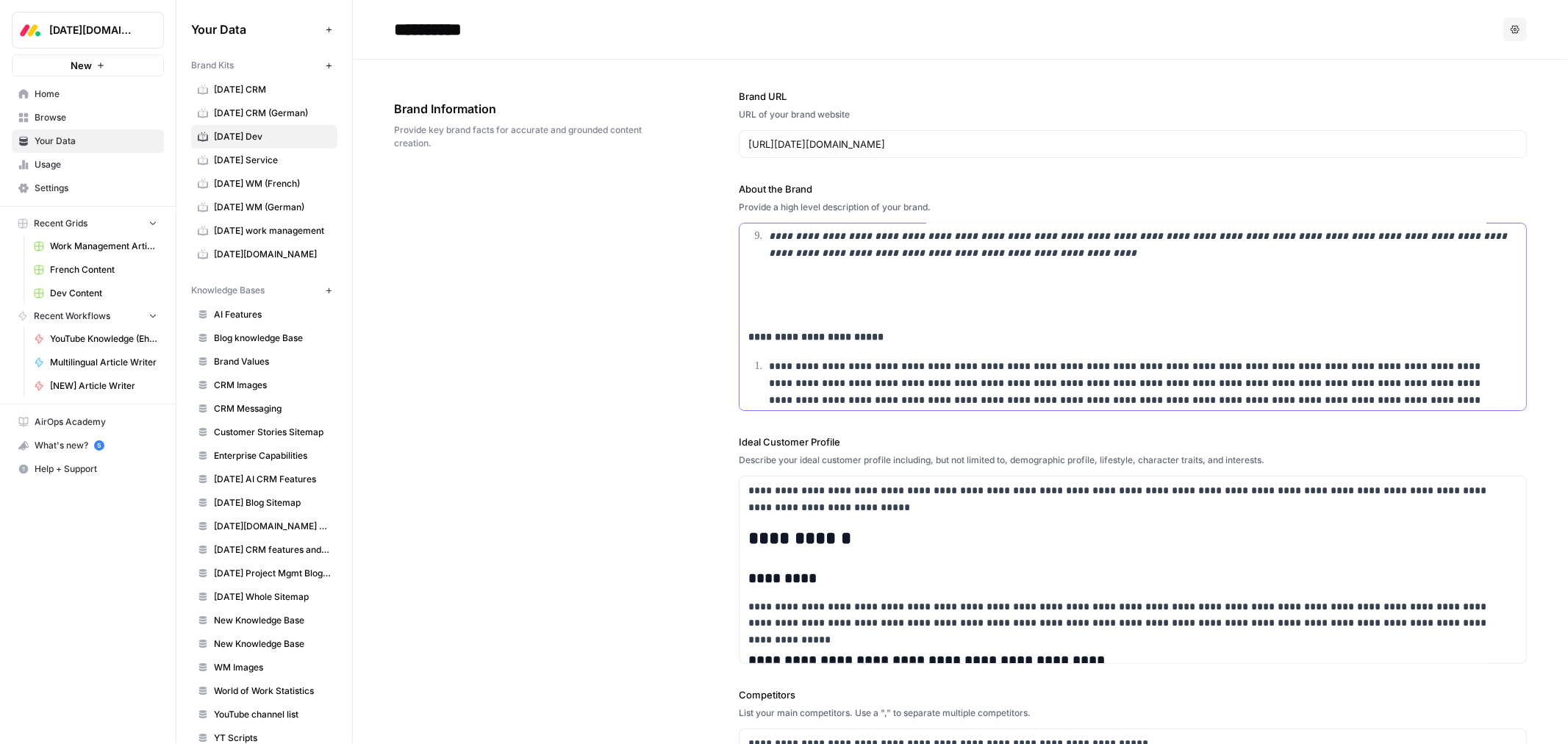
scroll to position [1910, 0]
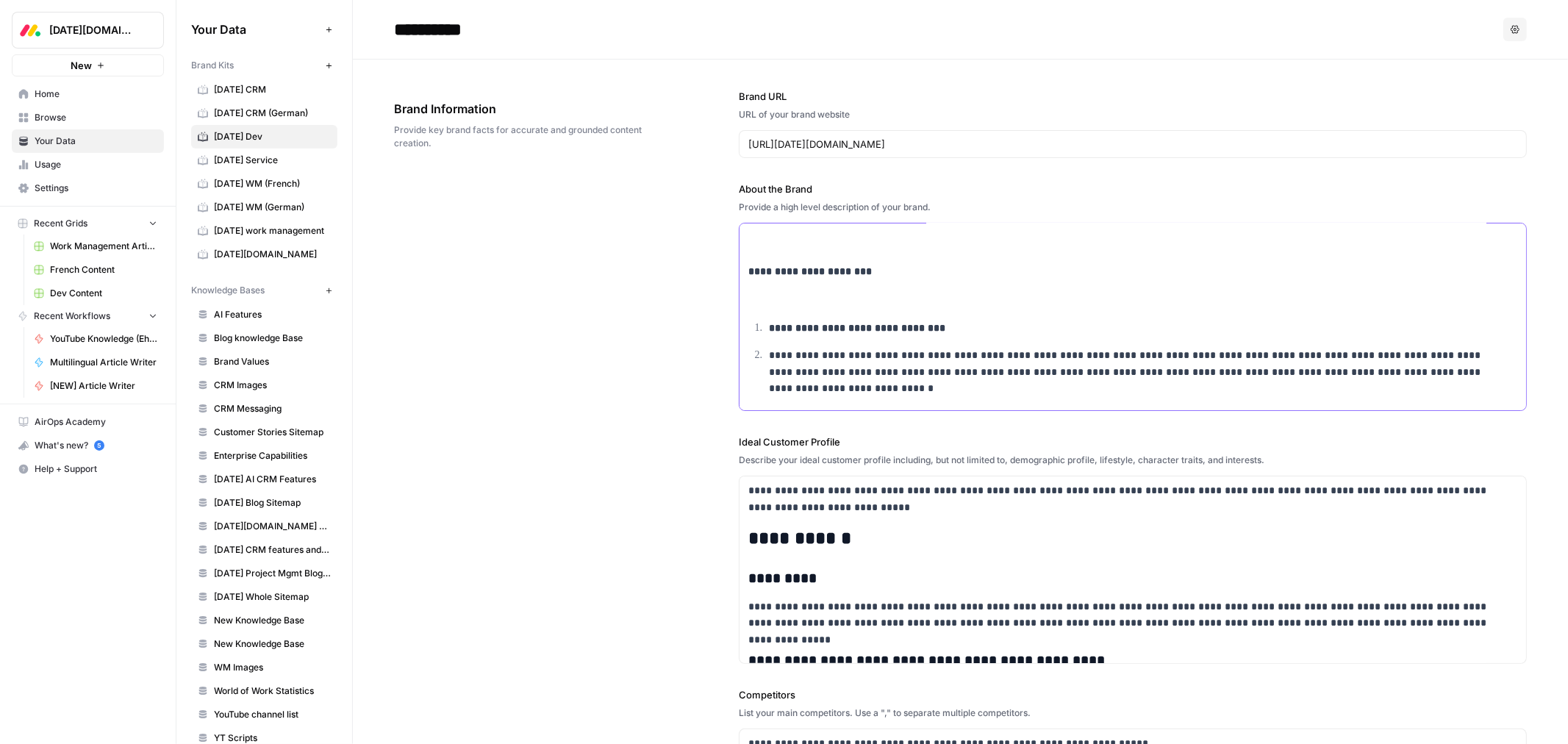
scroll to position [1502, 0]
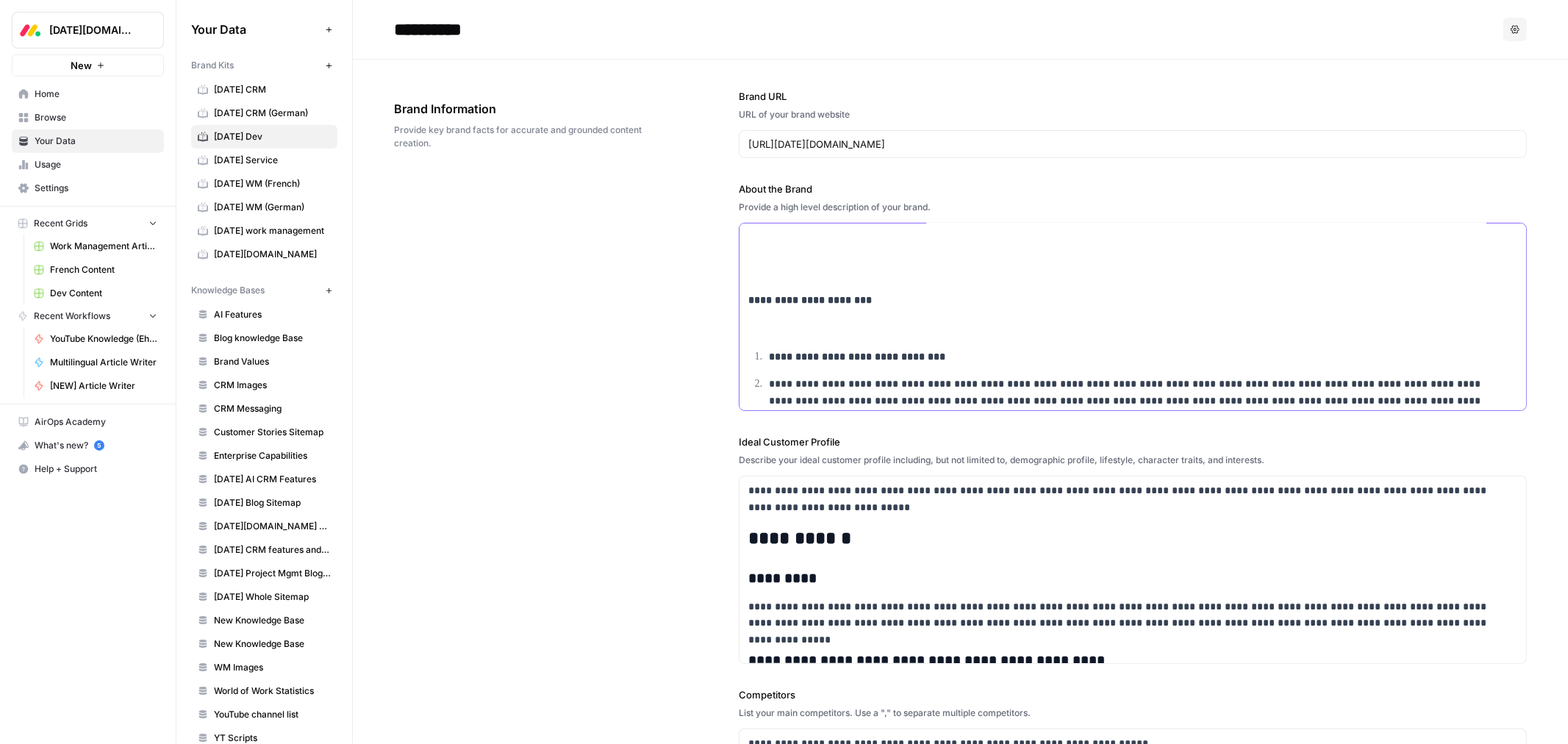
click at [773, 328] on p at bounding box center [1133, 327] width 769 height 17
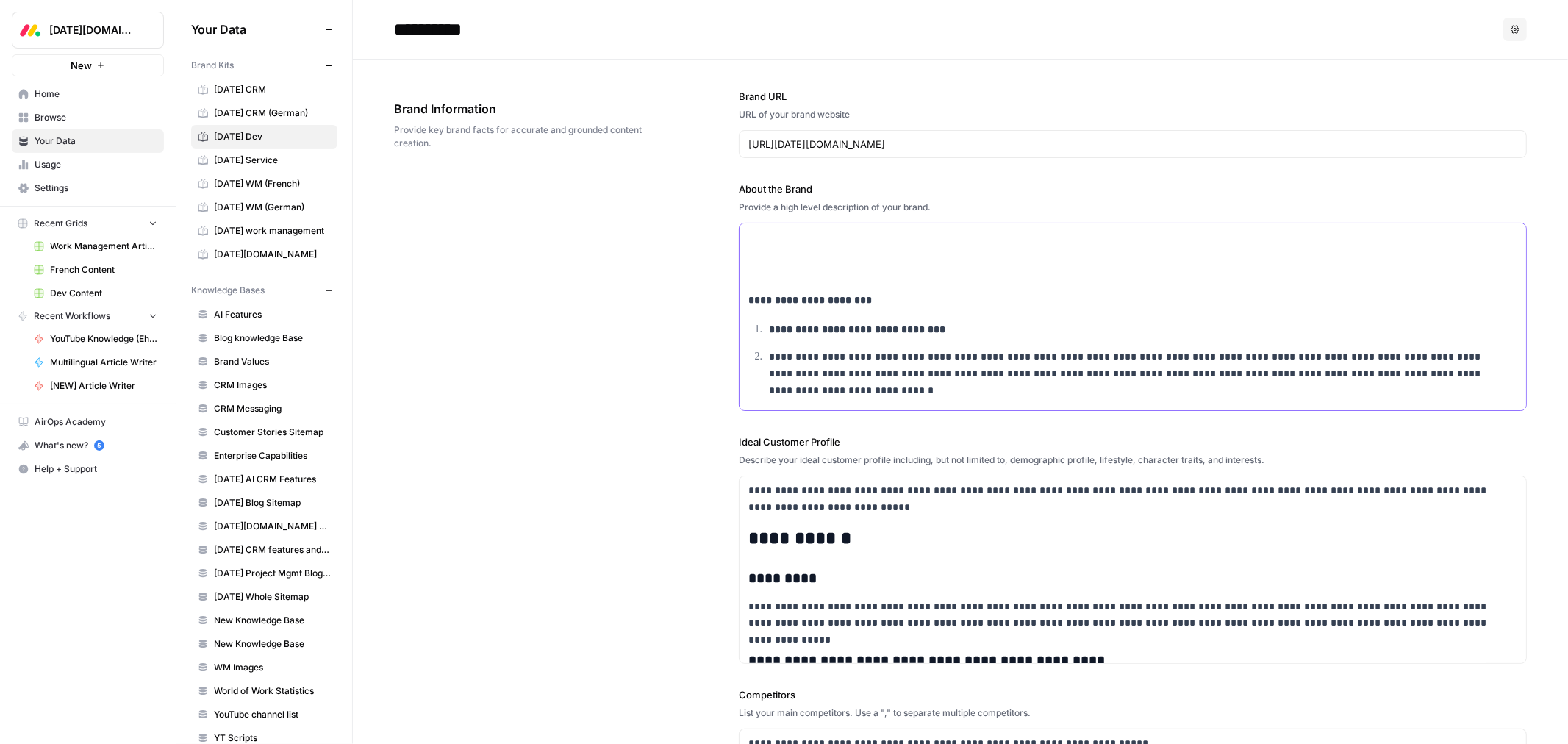
click at [773, 276] on p at bounding box center [1133, 273] width 769 height 17
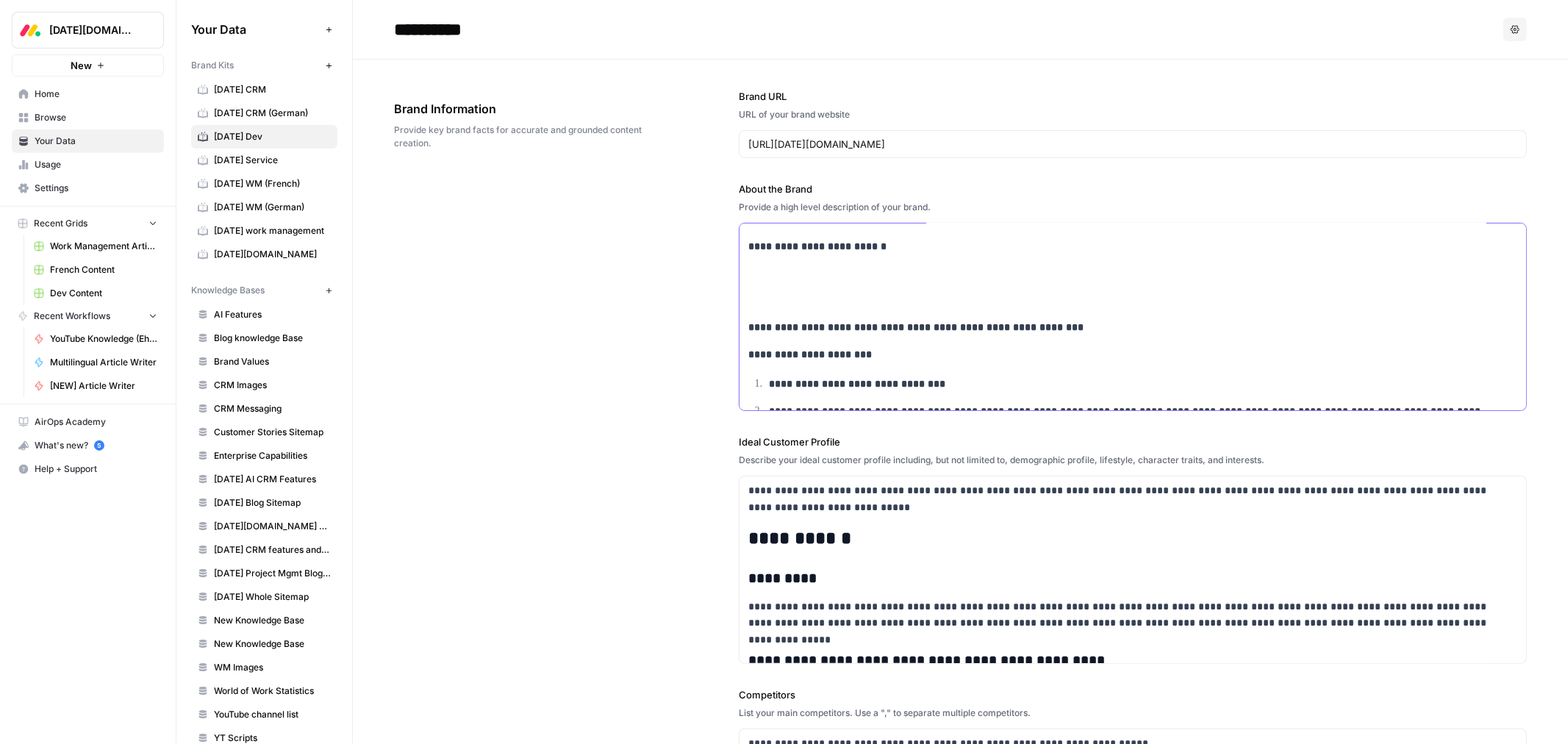
scroll to position [1338, 0]
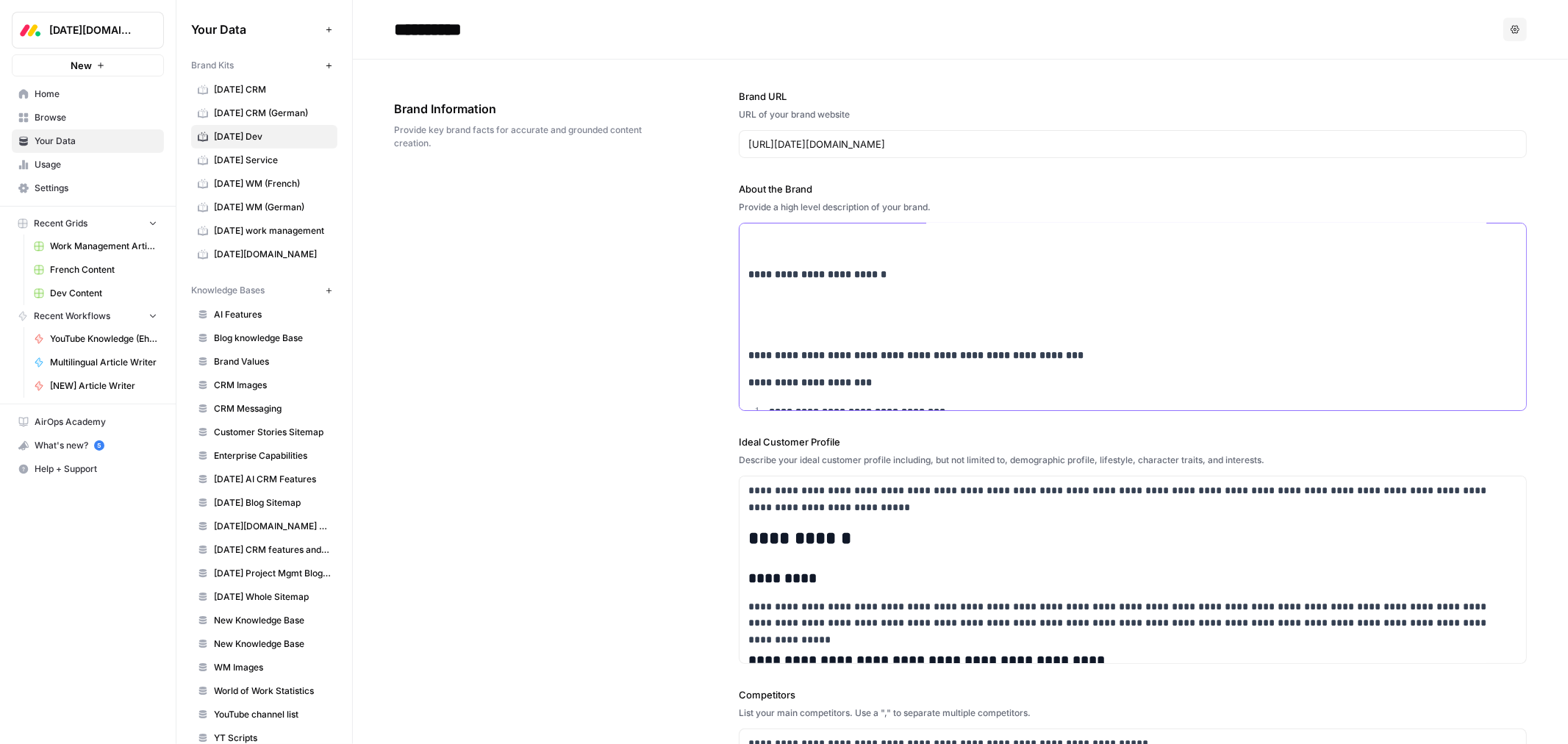
click at [776, 322] on p at bounding box center [1133, 328] width 769 height 17
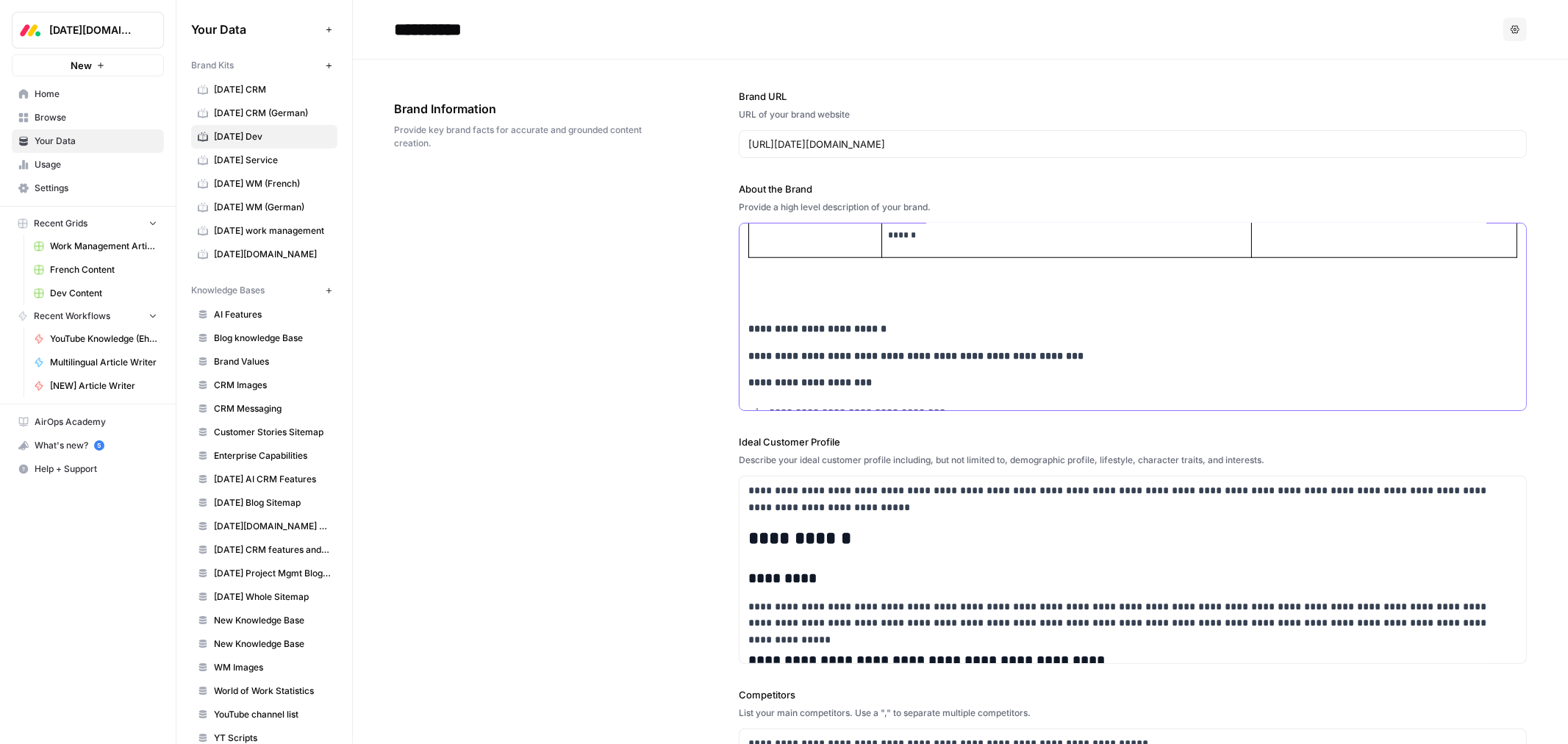
scroll to position [1256, 0]
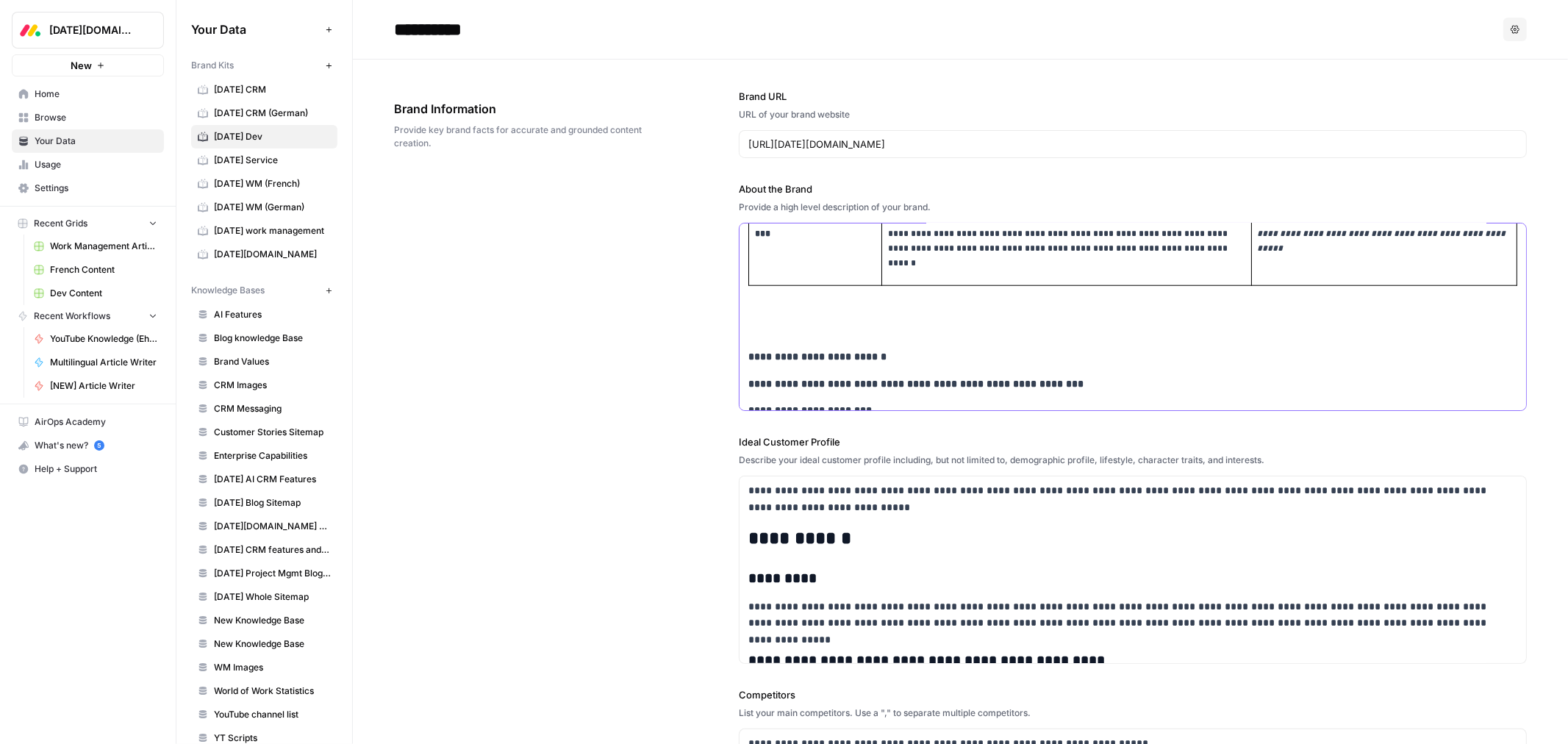
click at [775, 322] on p at bounding box center [1122, 330] width 748 height 17
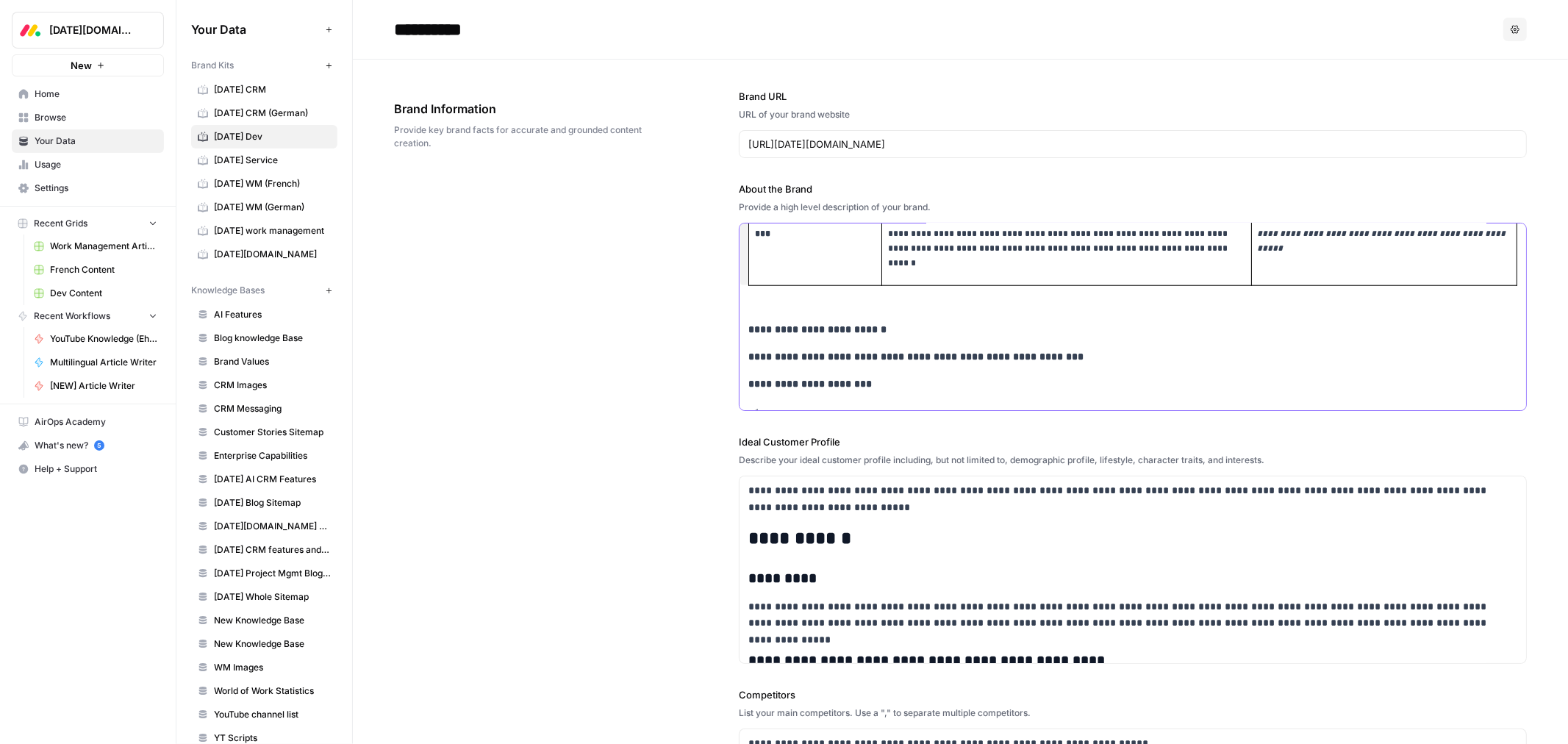
click at [776, 312] on div "**********" at bounding box center [1133, 205] width 787 height 2474
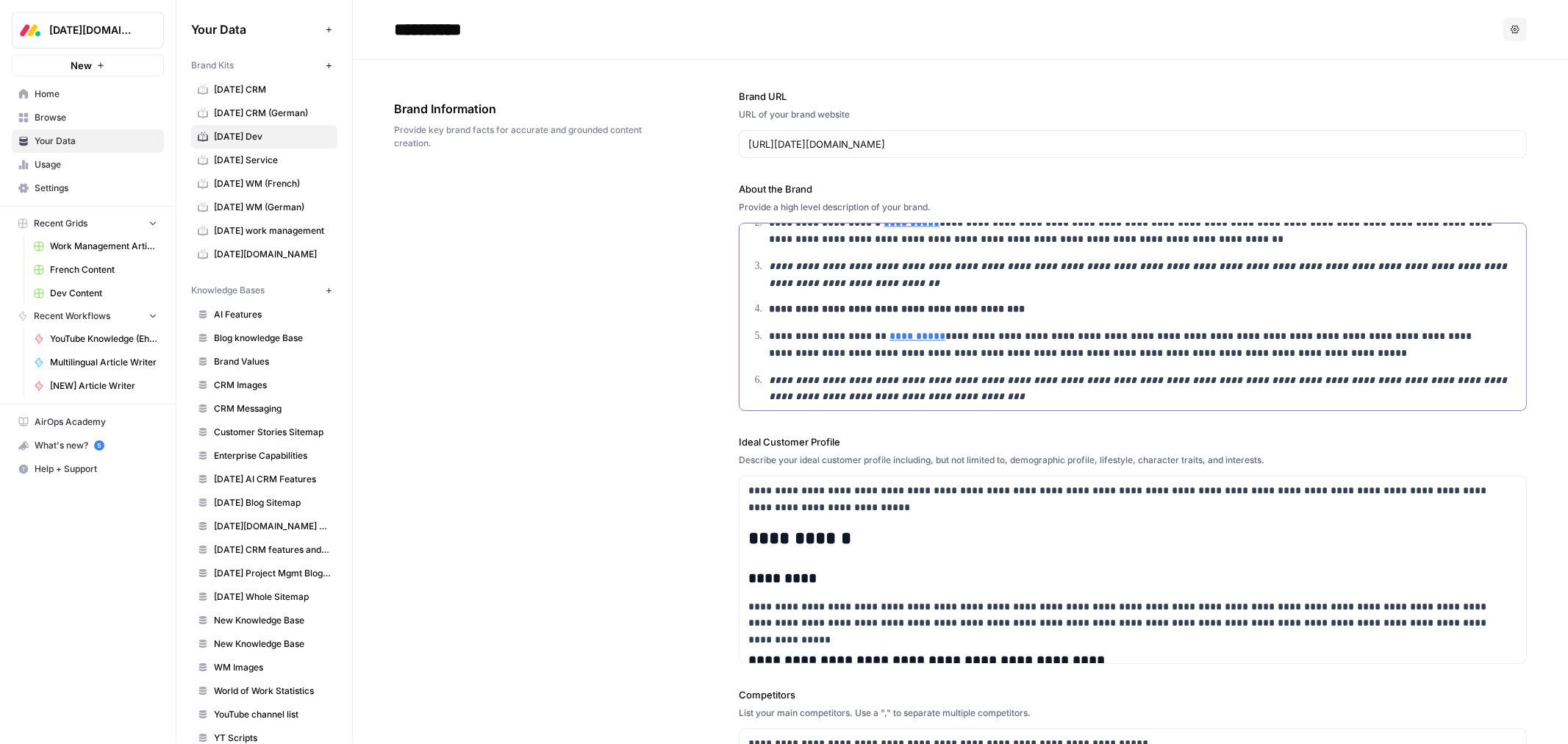
scroll to position [2287, 0]
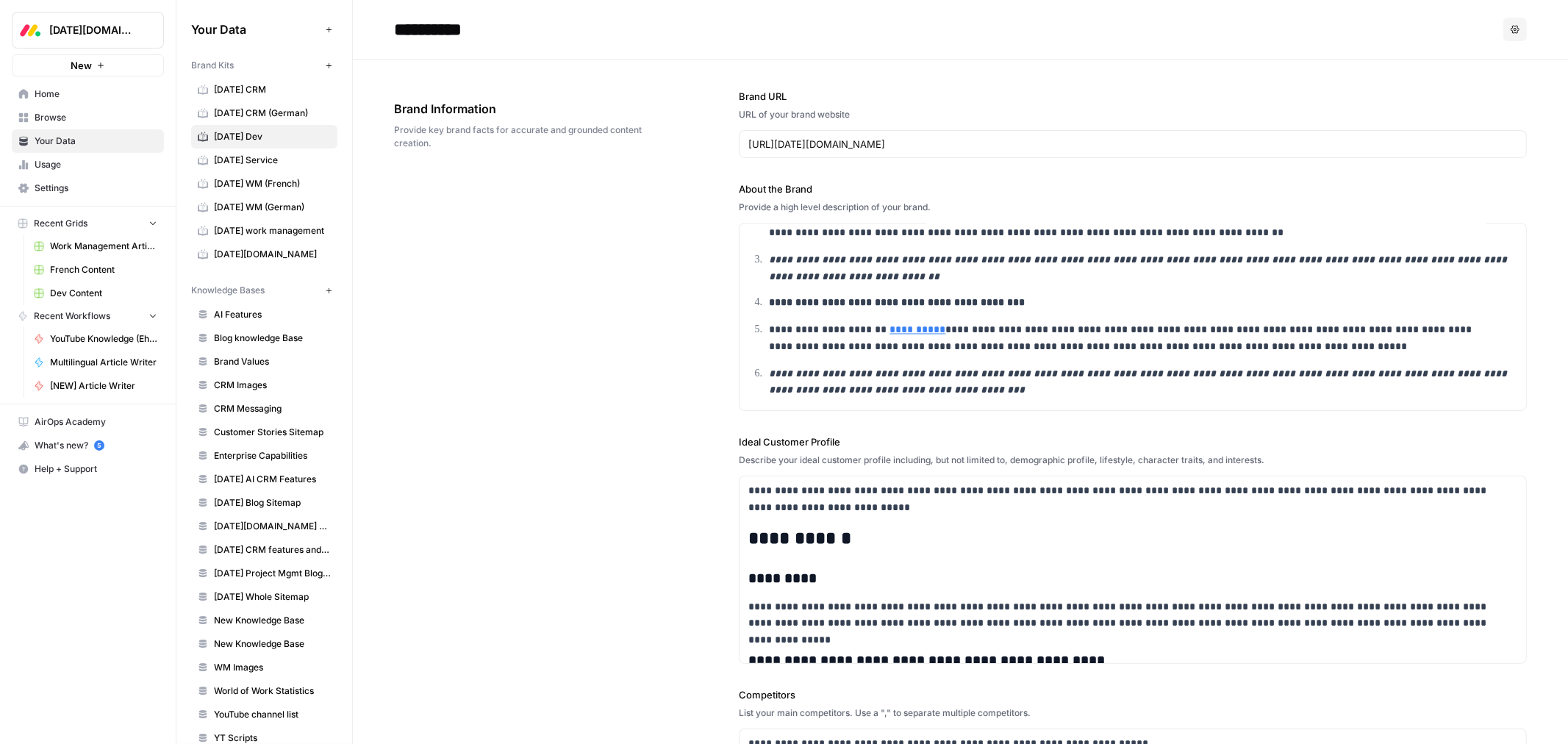
click at [712, 428] on div "**********" at bounding box center [960, 583] width 1133 height 1048
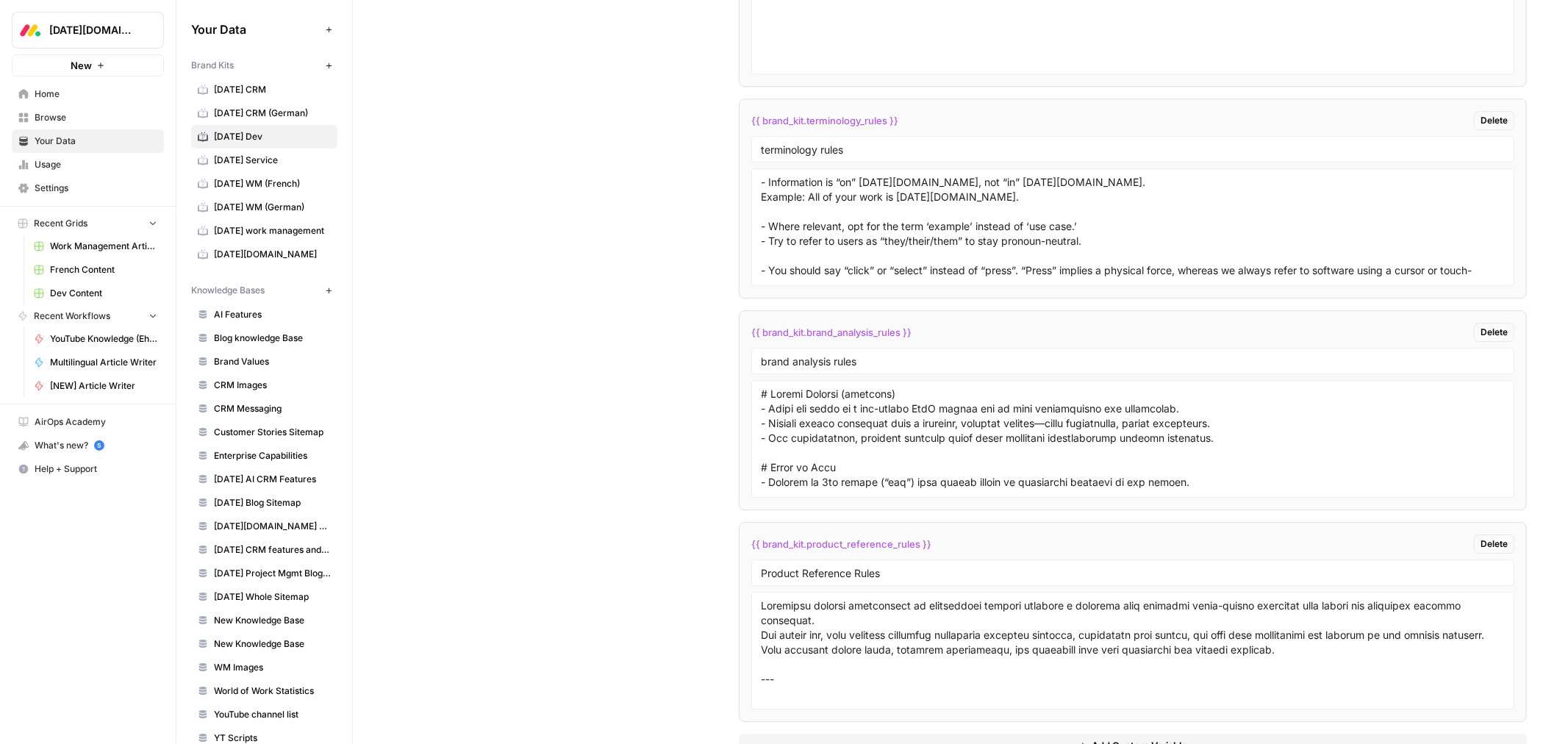
scroll to position [3638, 0]
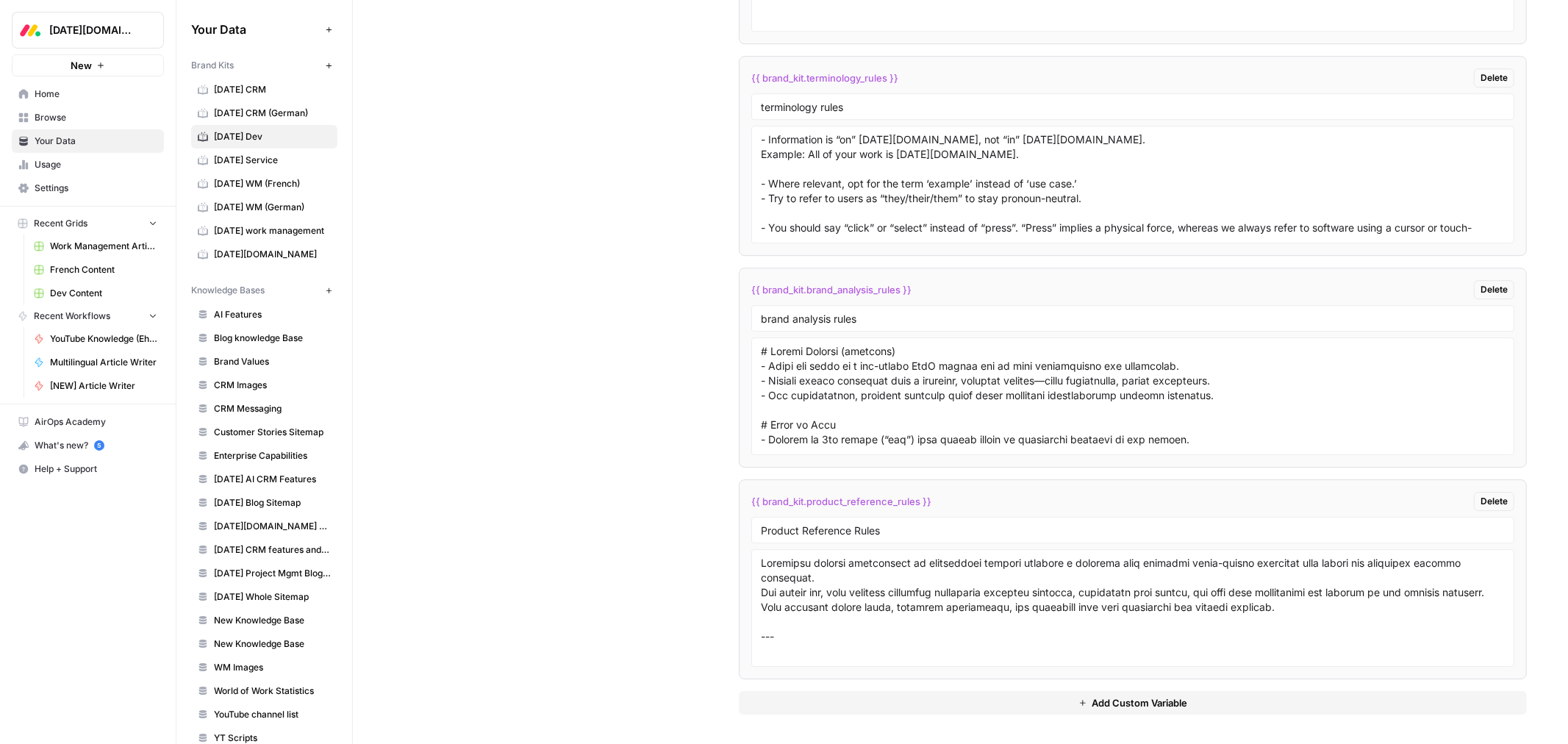
click at [285, 179] on span "[DATE] WM (French)" at bounding box center [272, 184] width 117 height 14
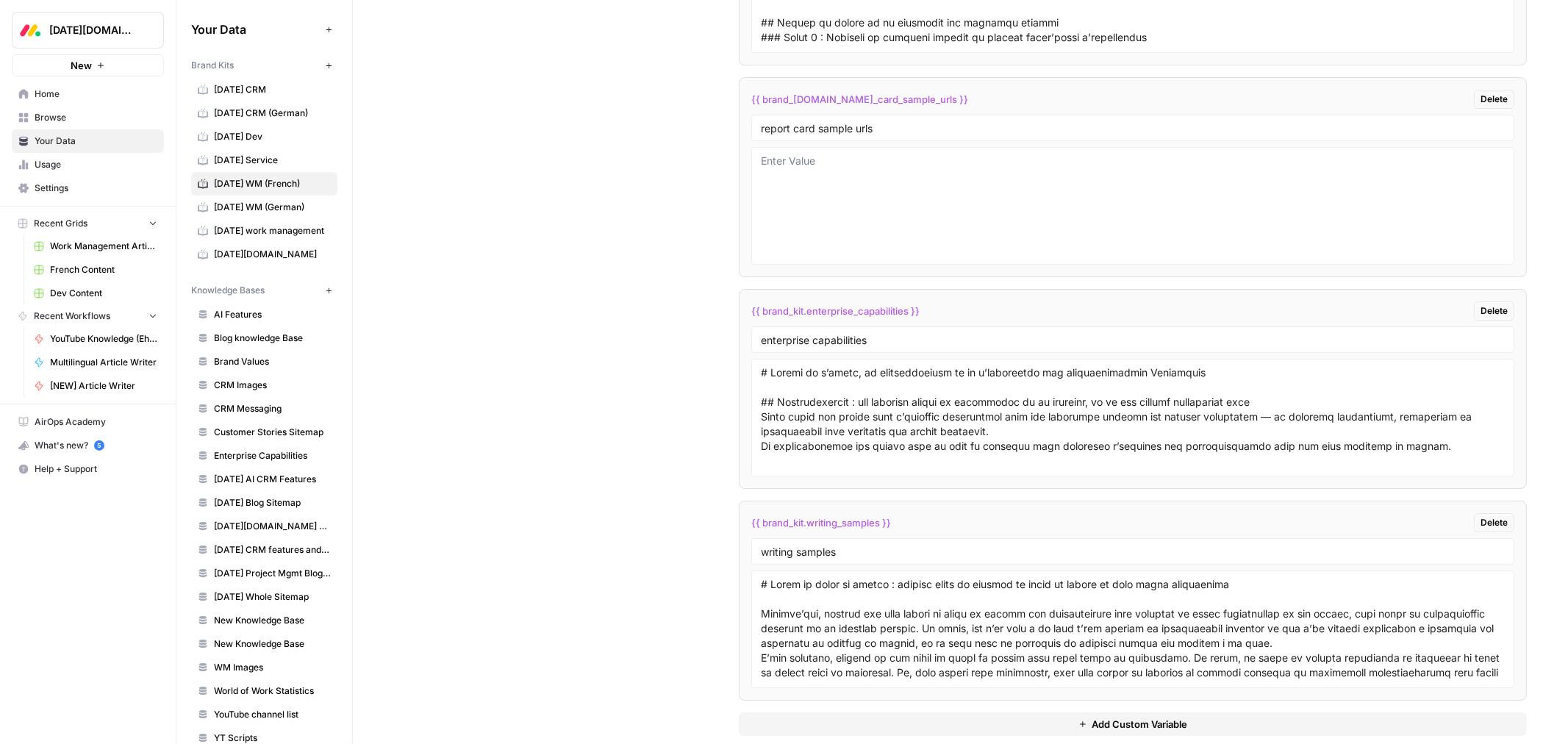
scroll to position [4268, 0]
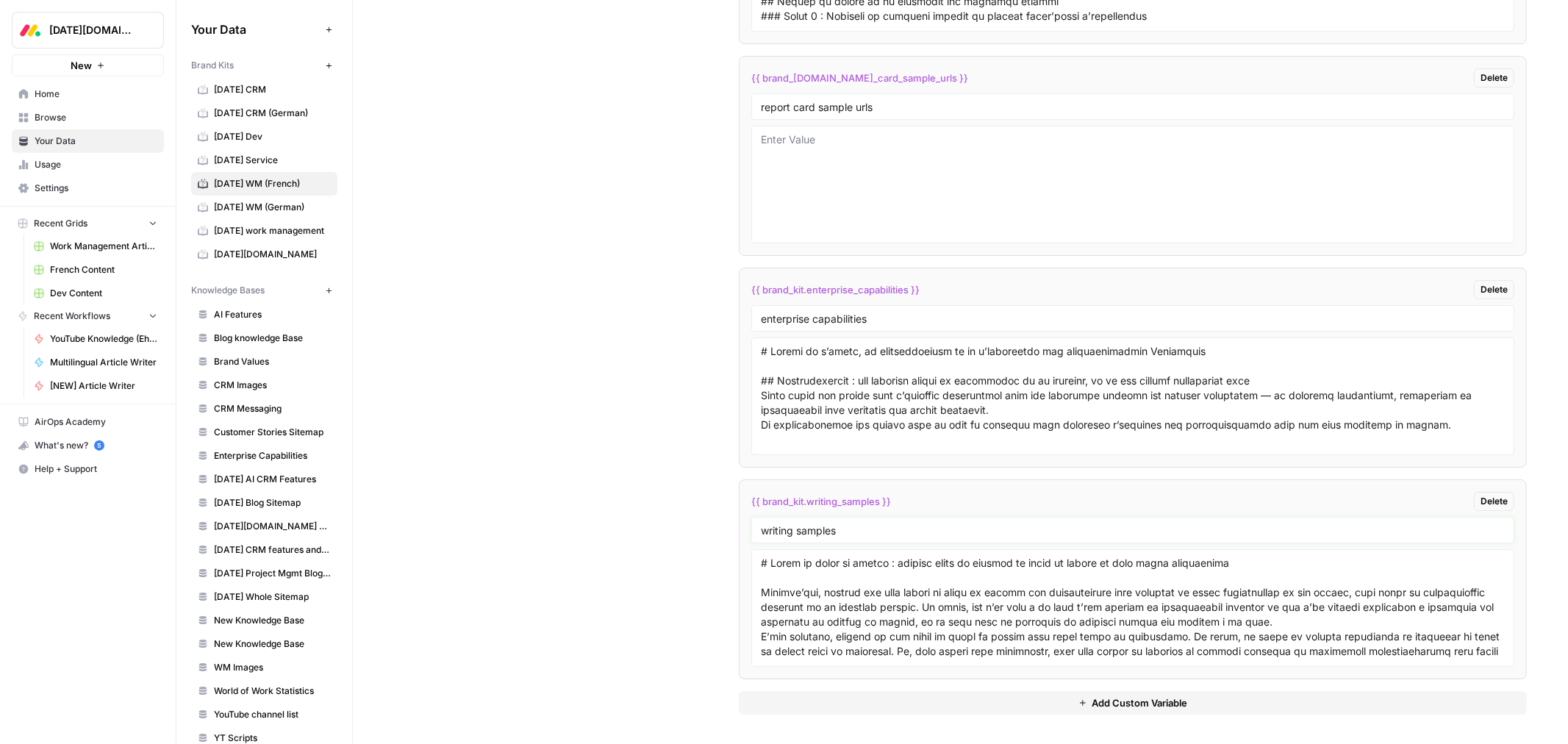
drag, startPoint x: 842, startPoint y: 533, endPoint x: 746, endPoint y: 529, distance: 96.1
click at [746, 529] on li "{{ brand_kit.writing_samples }} Delete writing samples" at bounding box center [1133, 579] width 788 height 200
click at [257, 139] on span "[DATE] Dev" at bounding box center [272, 137] width 117 height 14
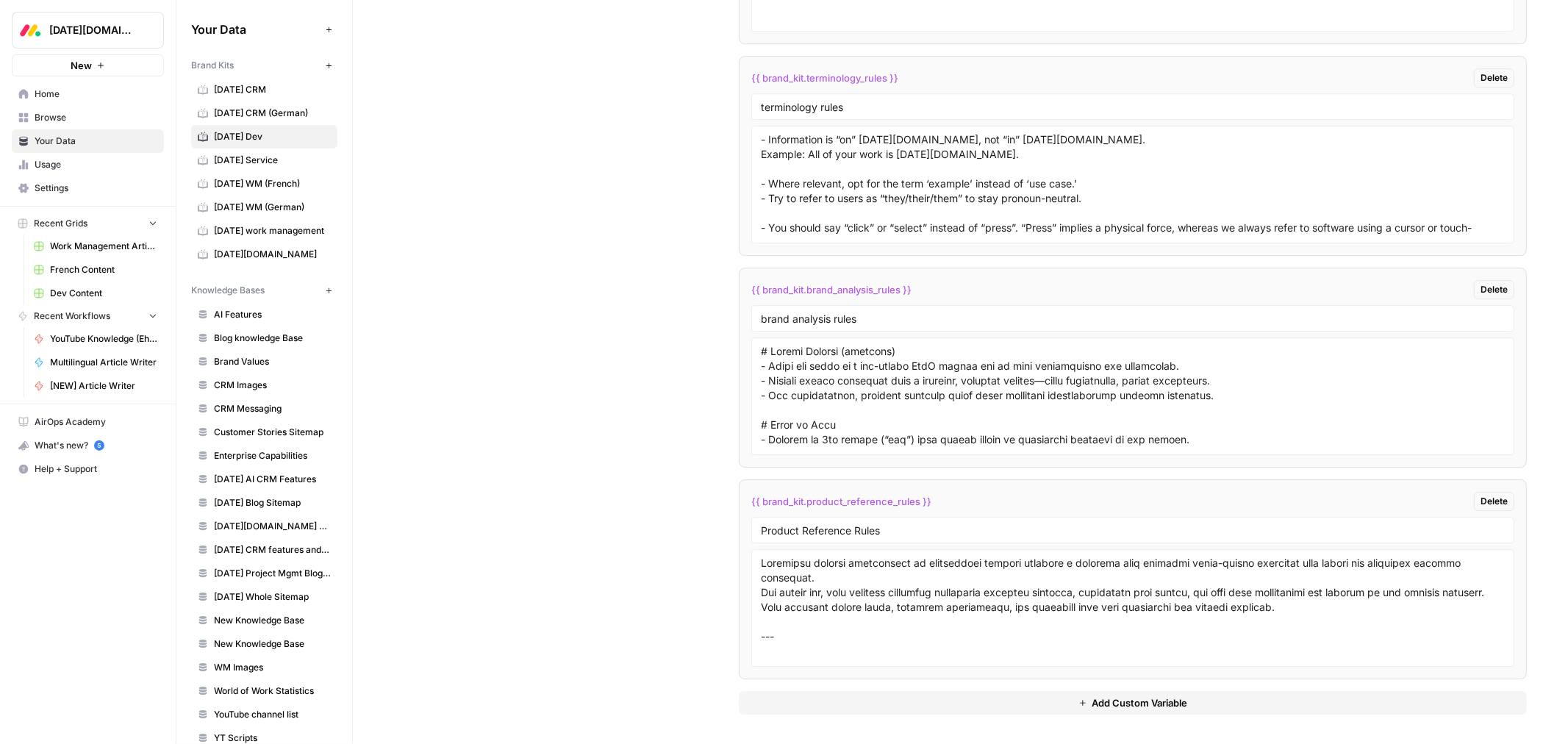
scroll to position [3638, 0]
click at [1037, 703] on button "Add Custom Variable" at bounding box center [1133, 703] width 788 height 24
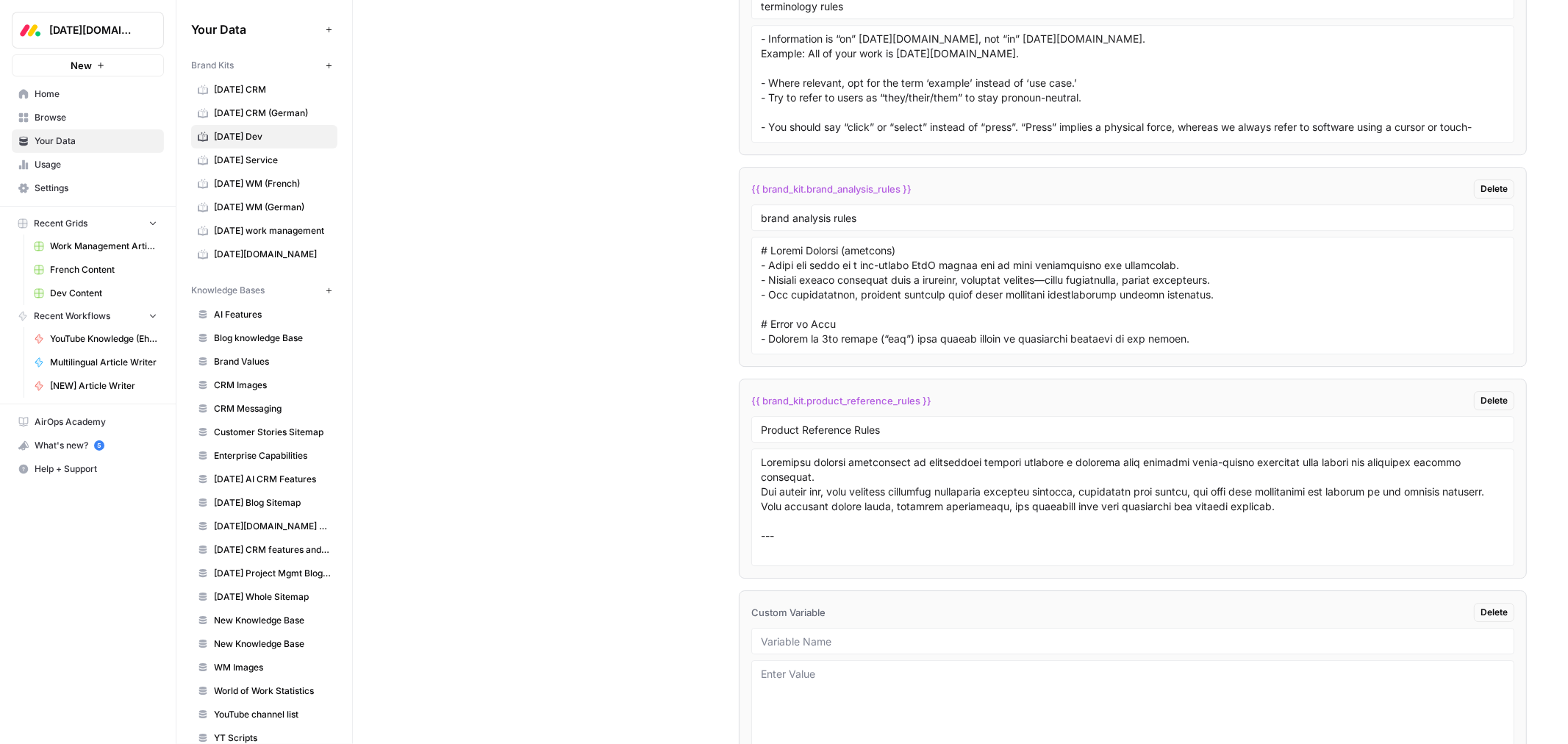
scroll to position [3850, 0]
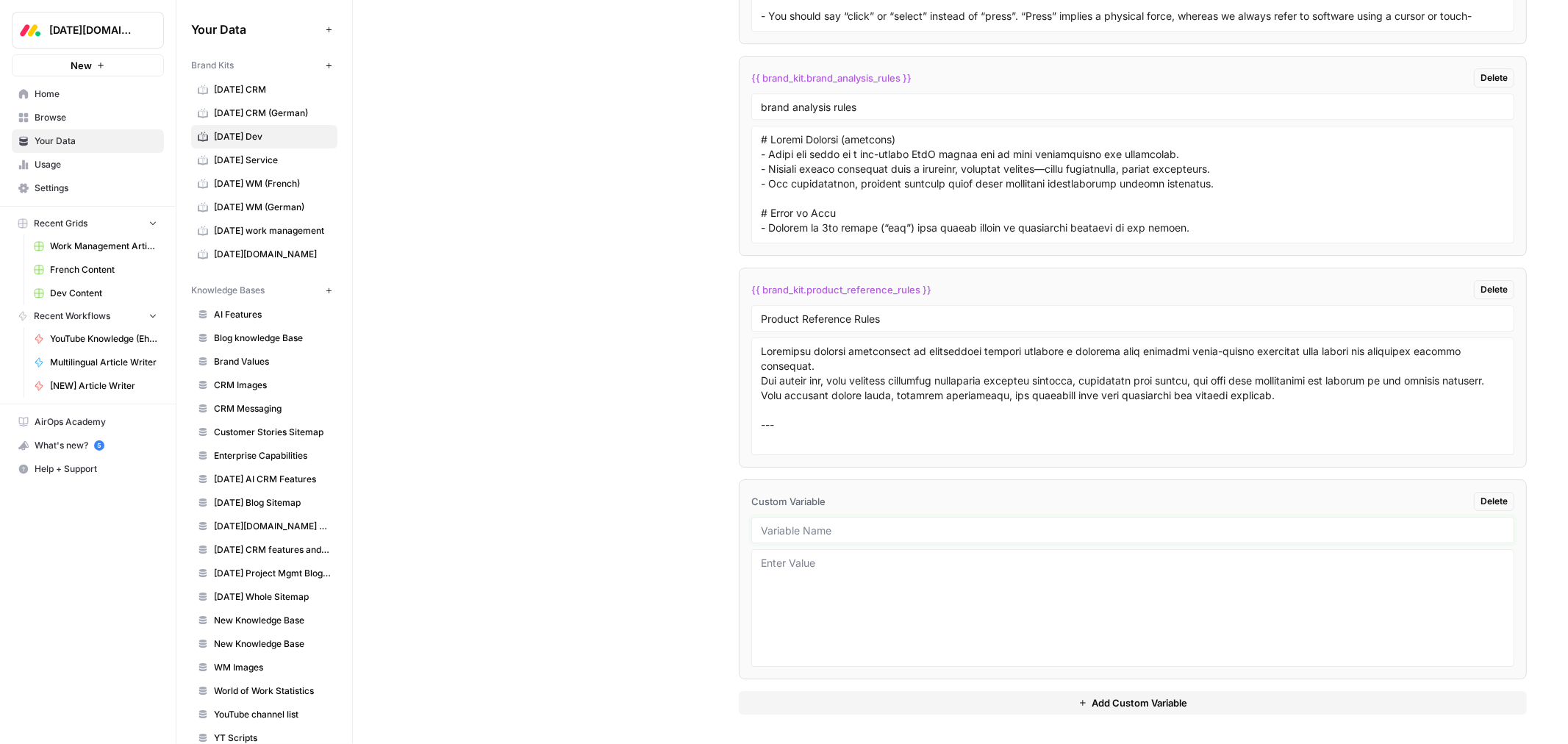
click at [855, 533] on input "text" at bounding box center [1133, 530] width 744 height 14
paste input "writing samples"
type input "writing samples"
click at [850, 571] on textarea at bounding box center [1133, 609] width 744 height 105
click at [872, 591] on textarea at bounding box center [1133, 609] width 744 height 105
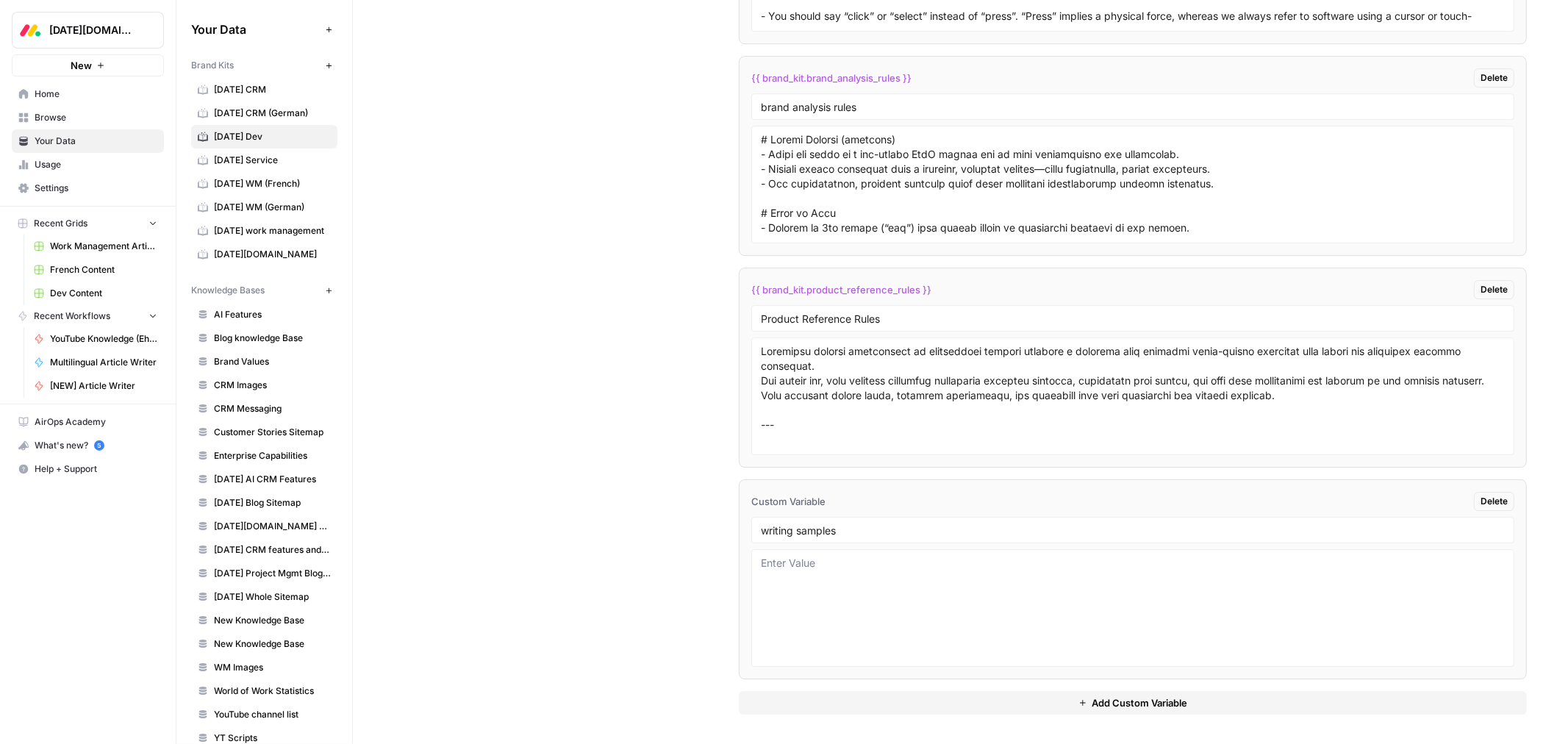
click at [842, 579] on textarea at bounding box center [1133, 609] width 744 height 105
click at [1481, 501] on span "Delete" at bounding box center [1494, 501] width 27 height 14
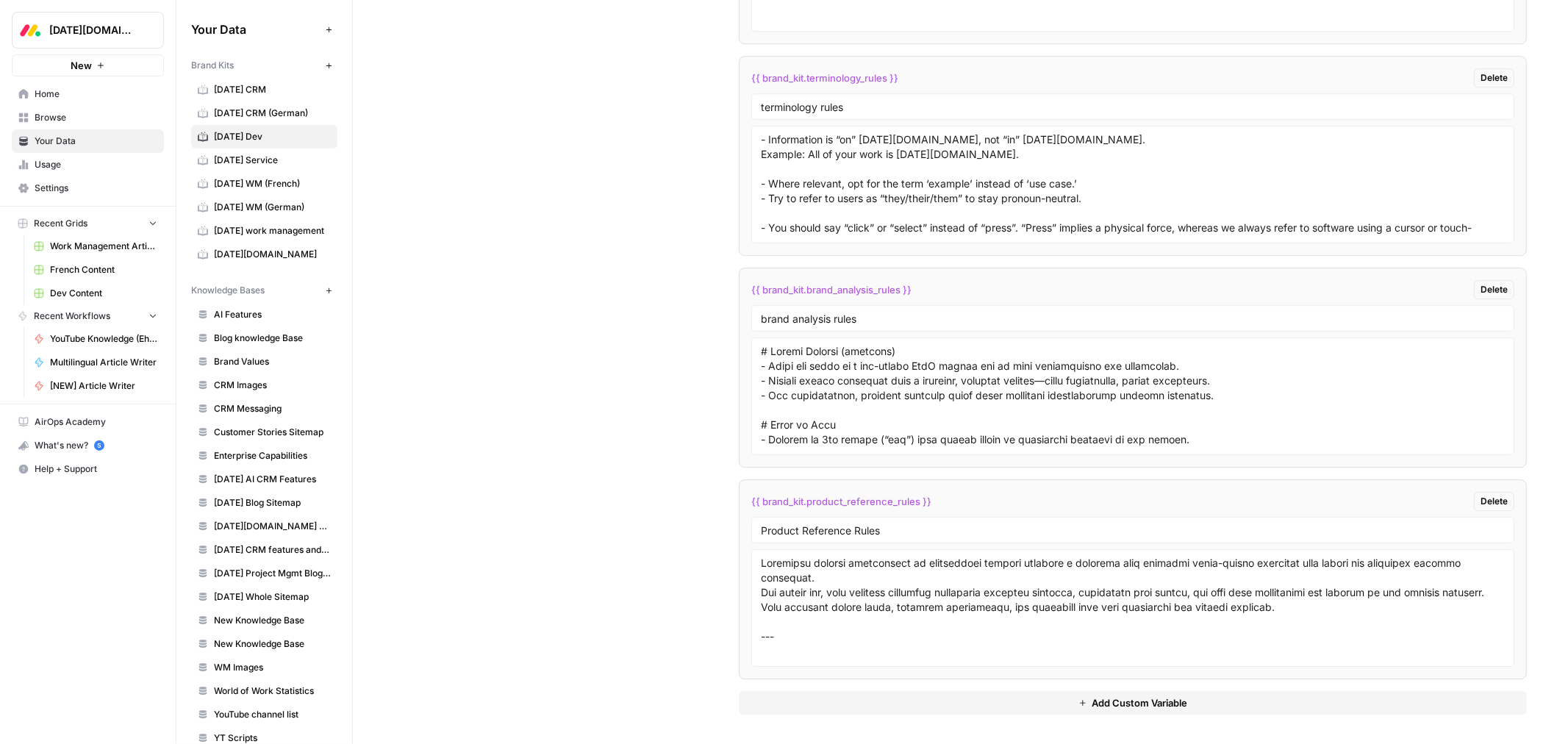
scroll to position [3638, 0]
click at [1095, 703] on span "Add Custom Variable" at bounding box center [1139, 703] width 96 height 14
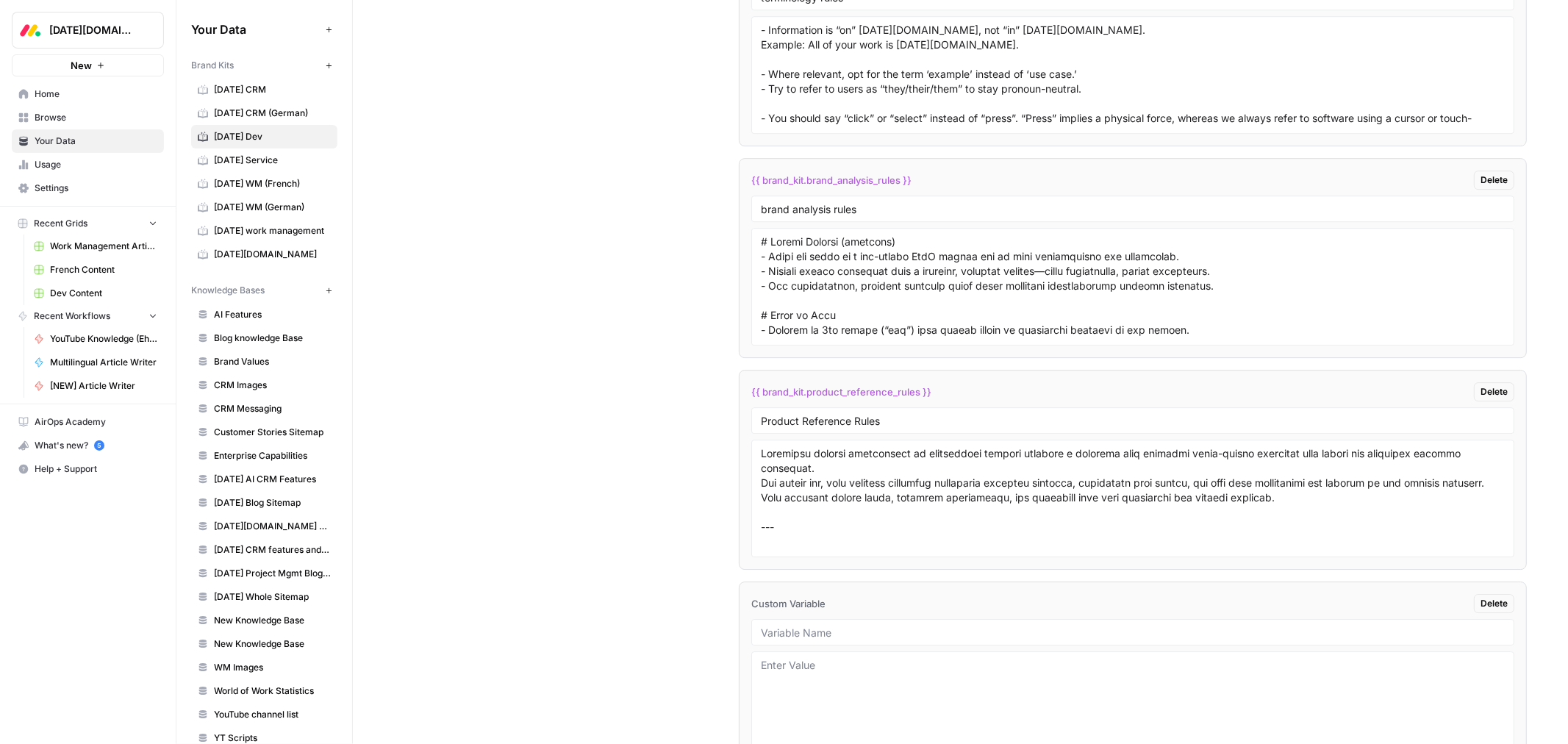
scroll to position [3850, 0]
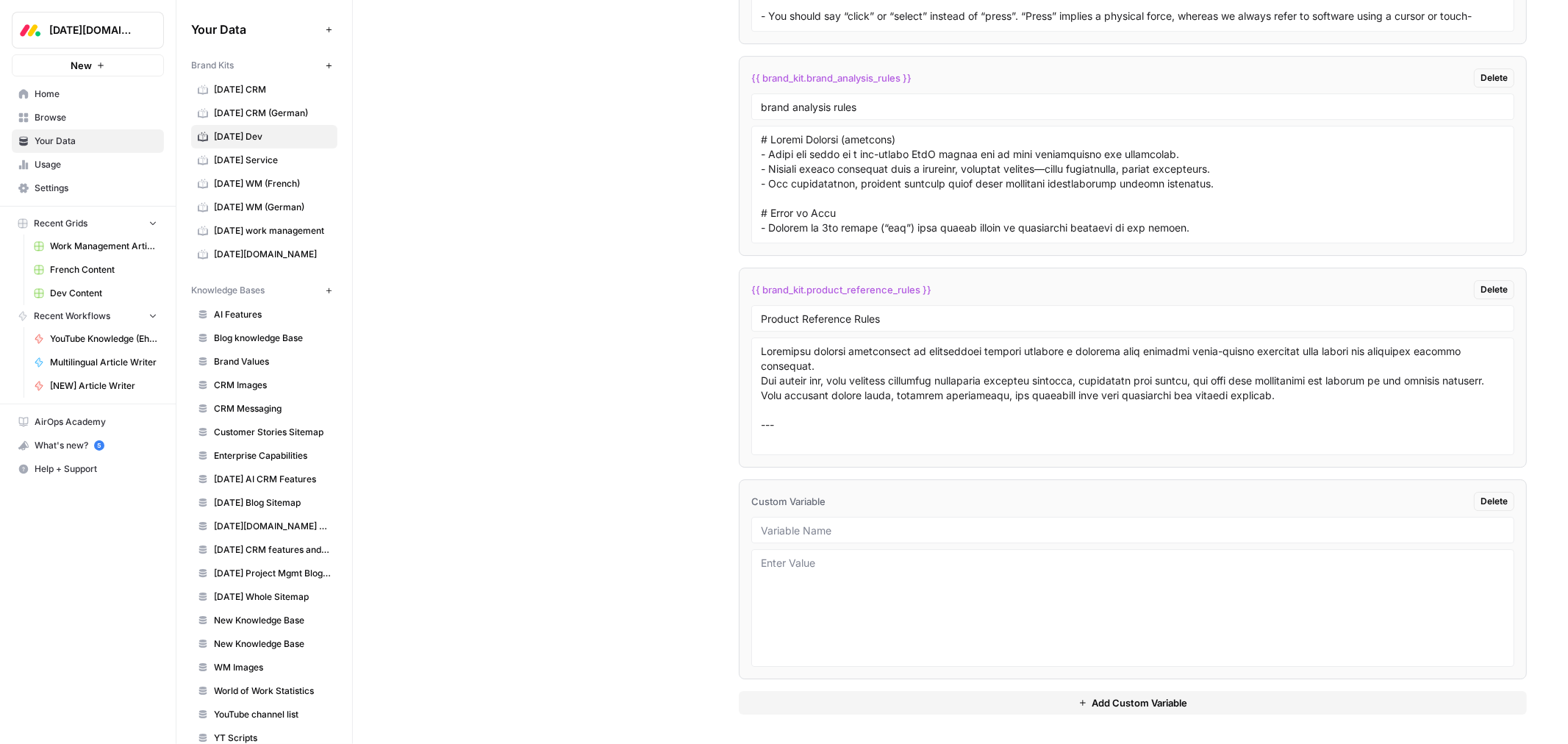
click at [818, 538] on div at bounding box center [1133, 529] width 763 height 26
click at [822, 528] on input "text" at bounding box center [1133, 530] width 744 height 14
paste input "writing samples"
type input "writing samples"
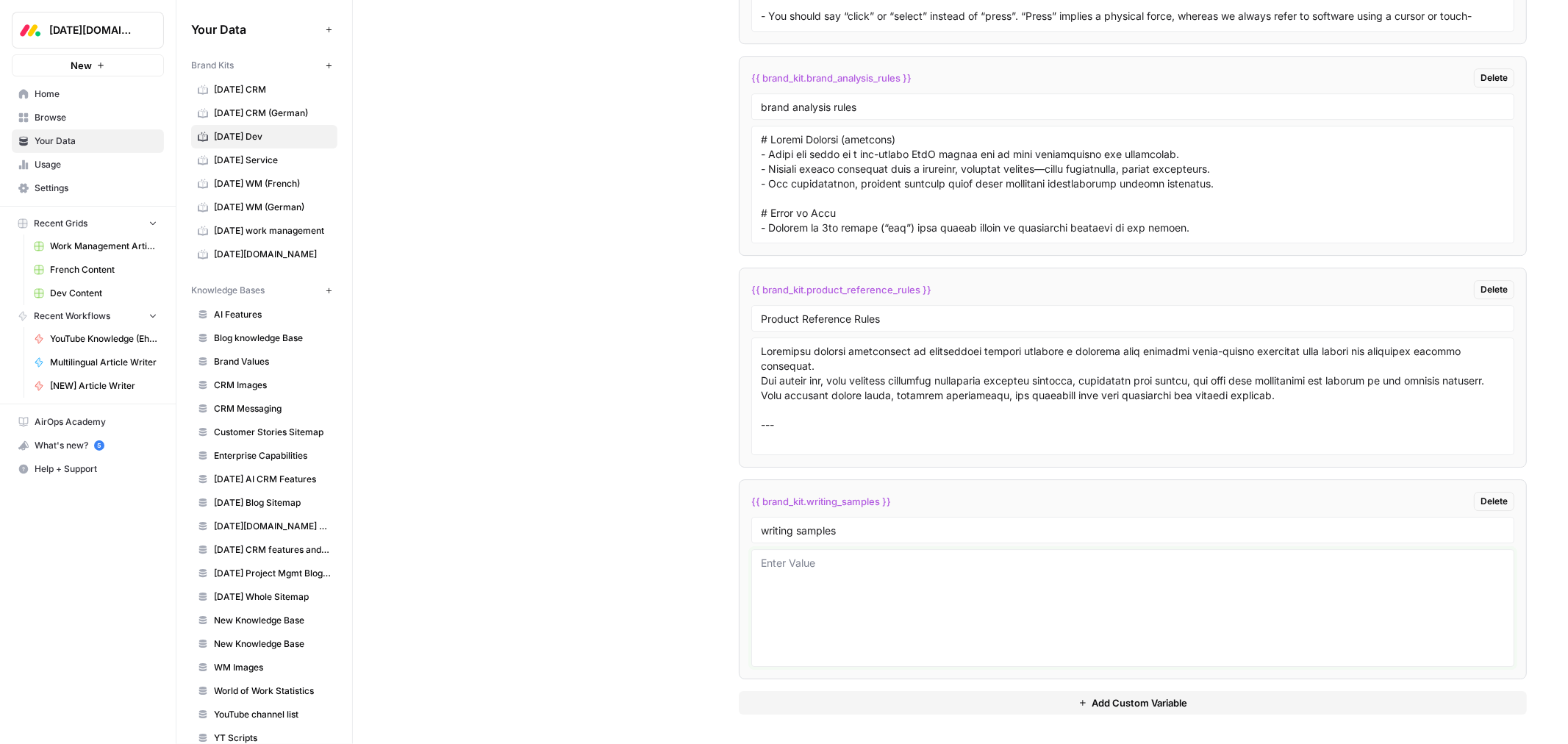
click at [825, 604] on textarea at bounding box center [1133, 609] width 744 height 105
click at [854, 578] on textarea at bounding box center [1133, 609] width 744 height 105
paste textarea "# Lean Portfolio Management: Aligning strategy with Agile execution for maximum…"
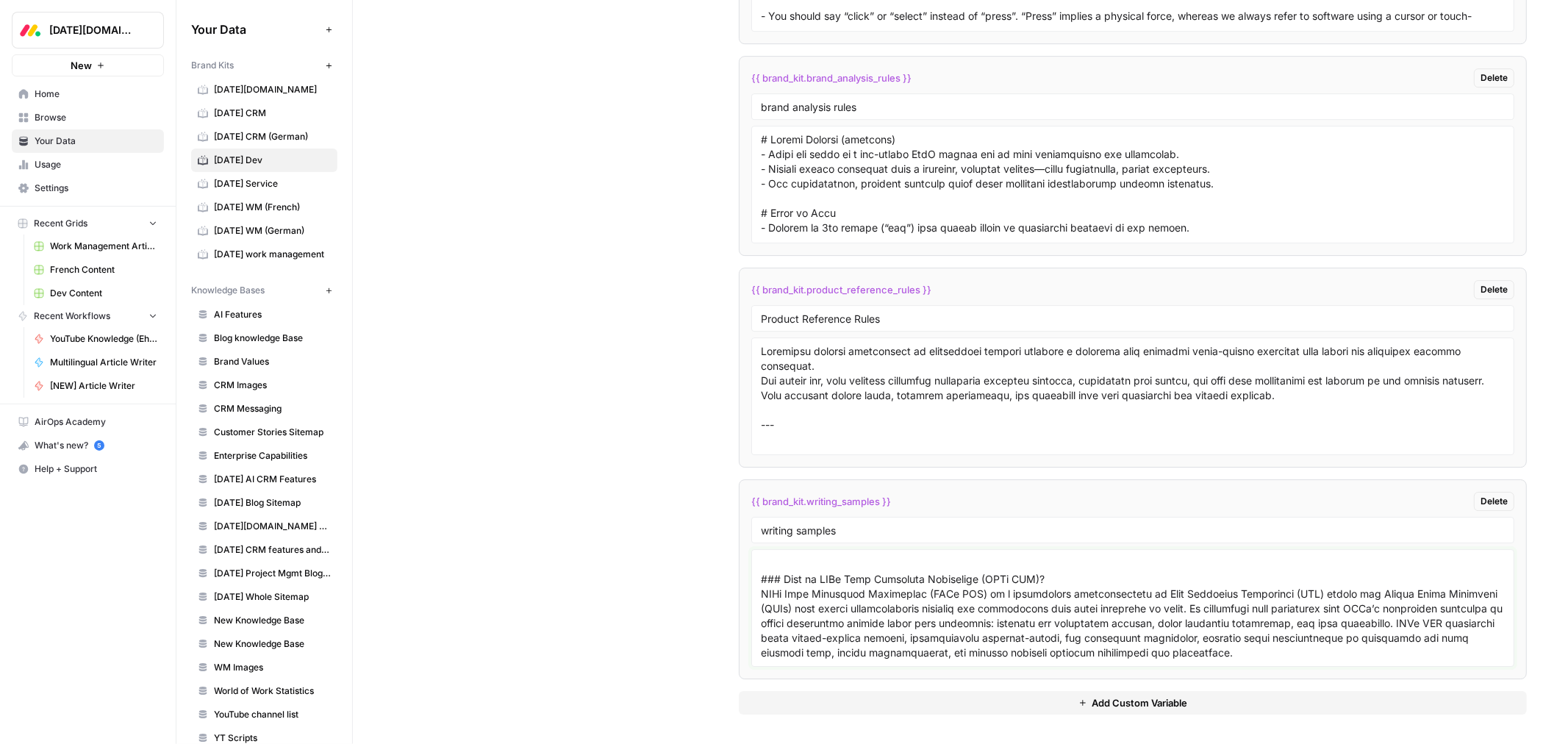
click at [773, 638] on textarea at bounding box center [1133, 609] width 744 height 105
paste textarea "# 10 best product backlog management tools in 2025 Managing product backlogs ef…"
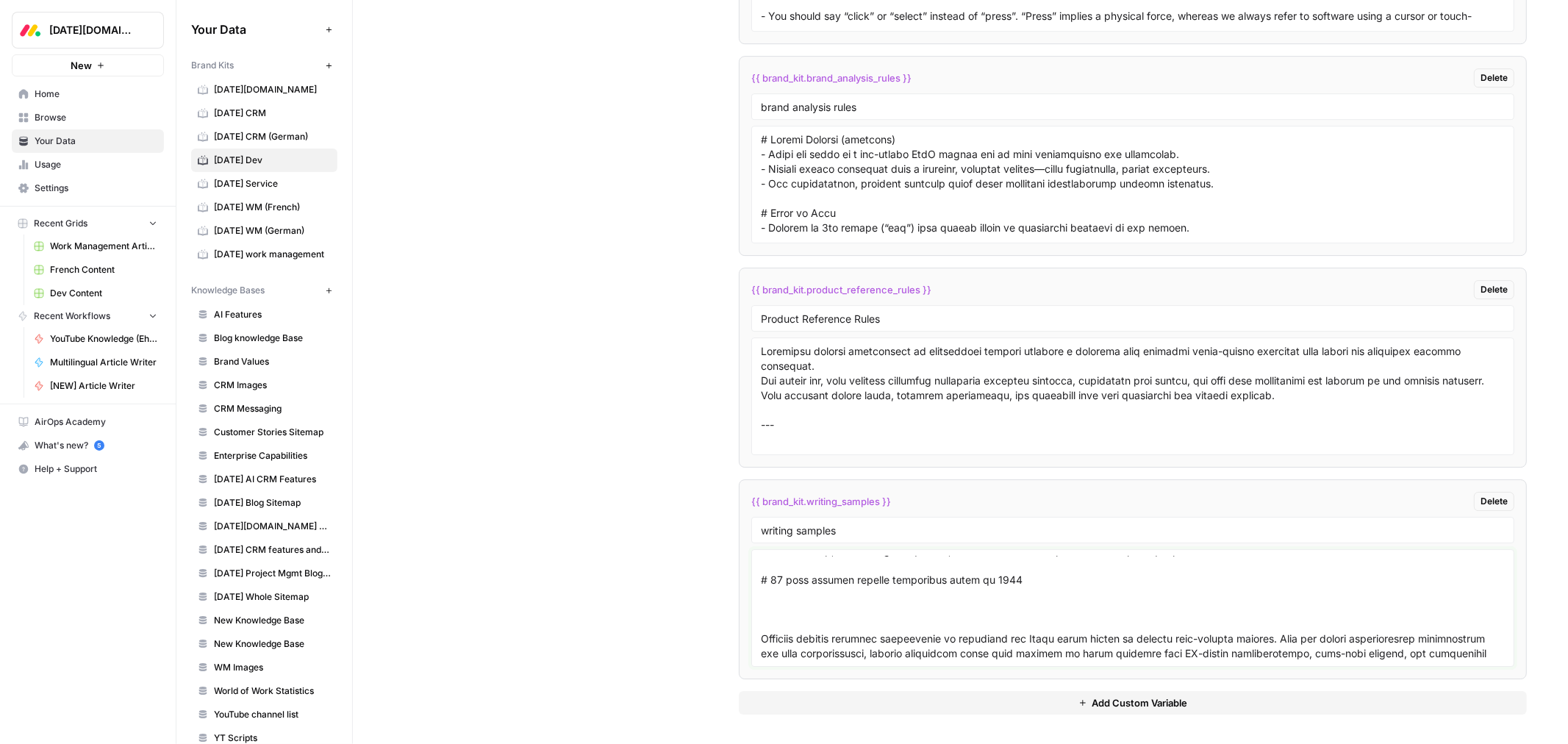
scroll to position [9601, 0]
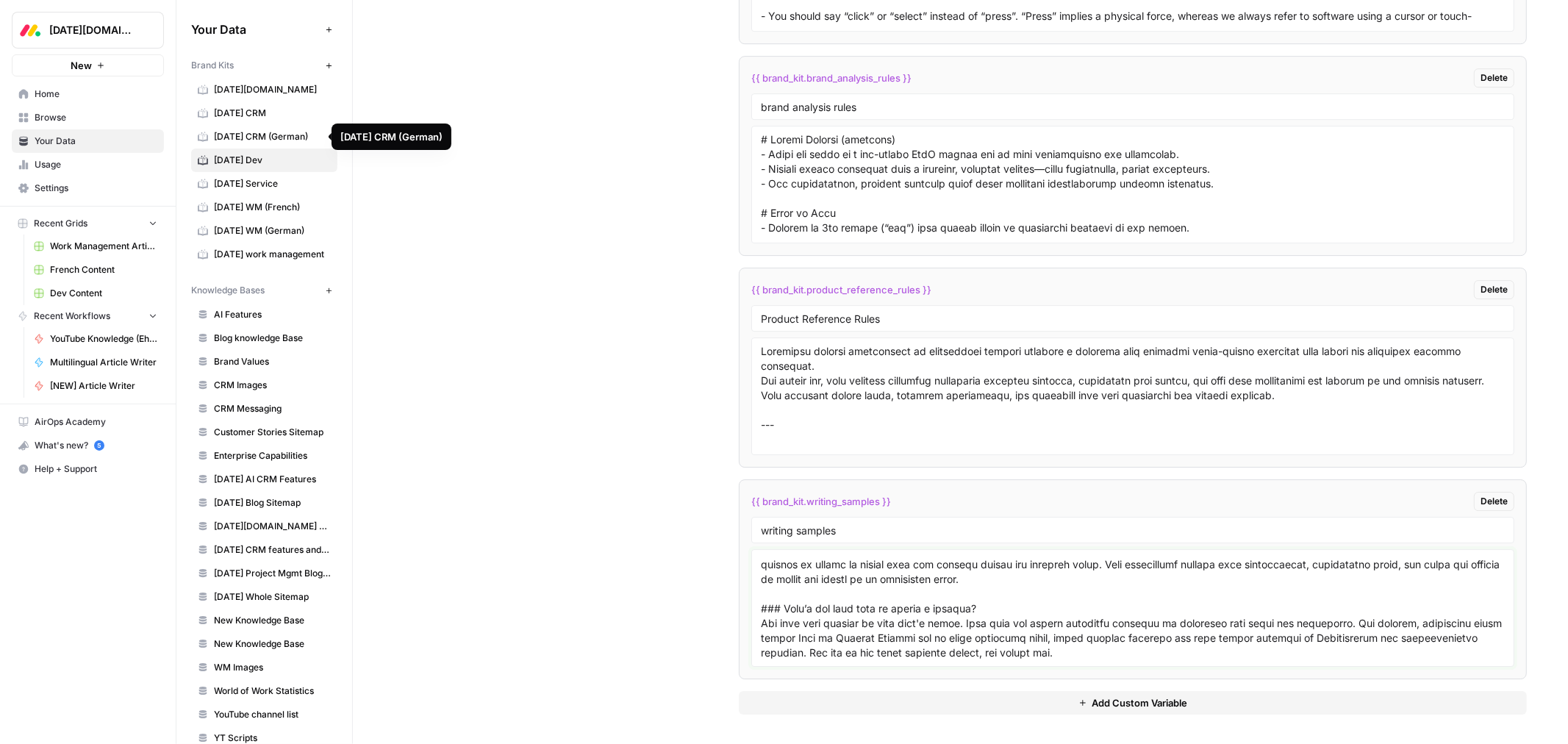
paste textarea "# Agile burnup charts: Everything you need to know Whether you’re managing spri…"
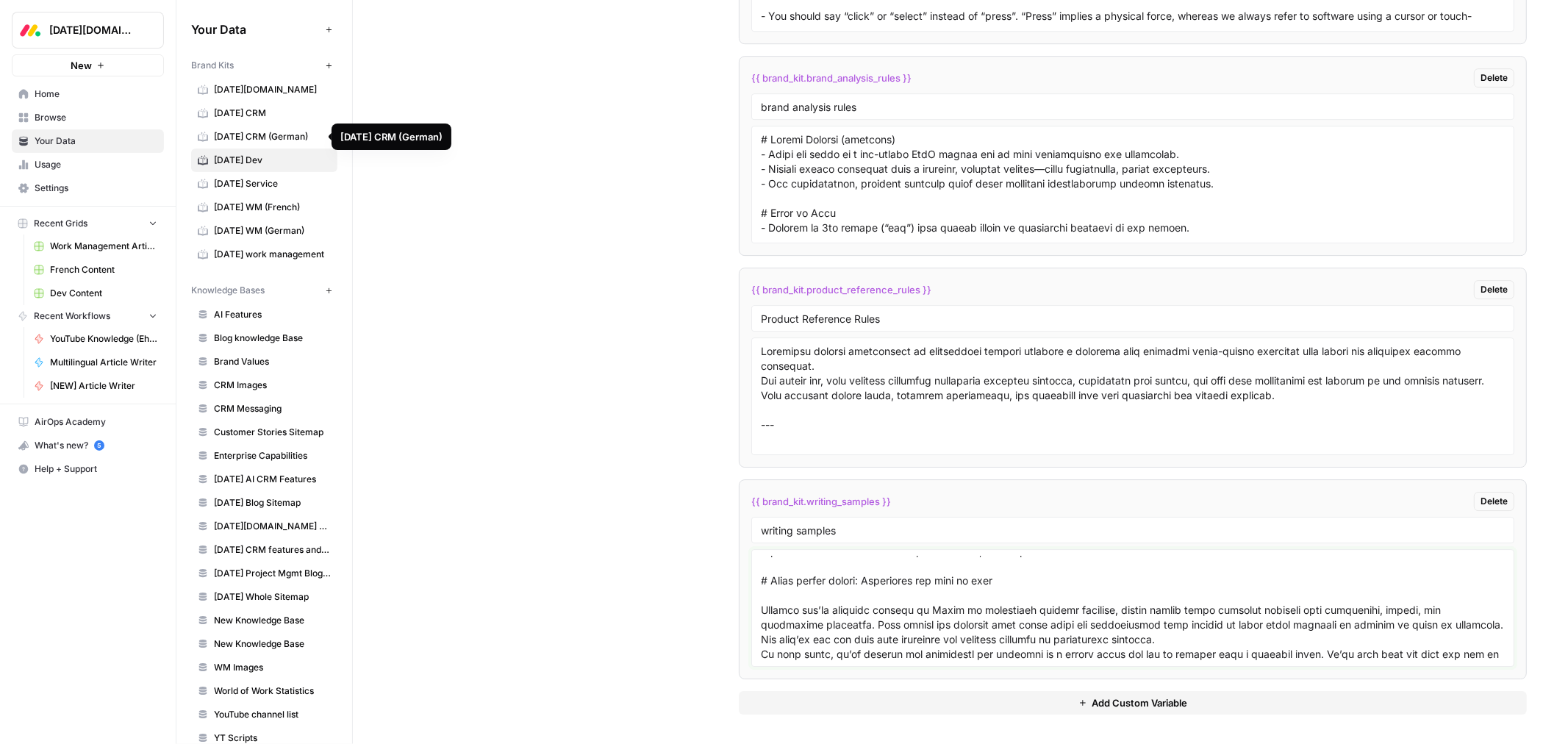
scroll to position [12645, 0]
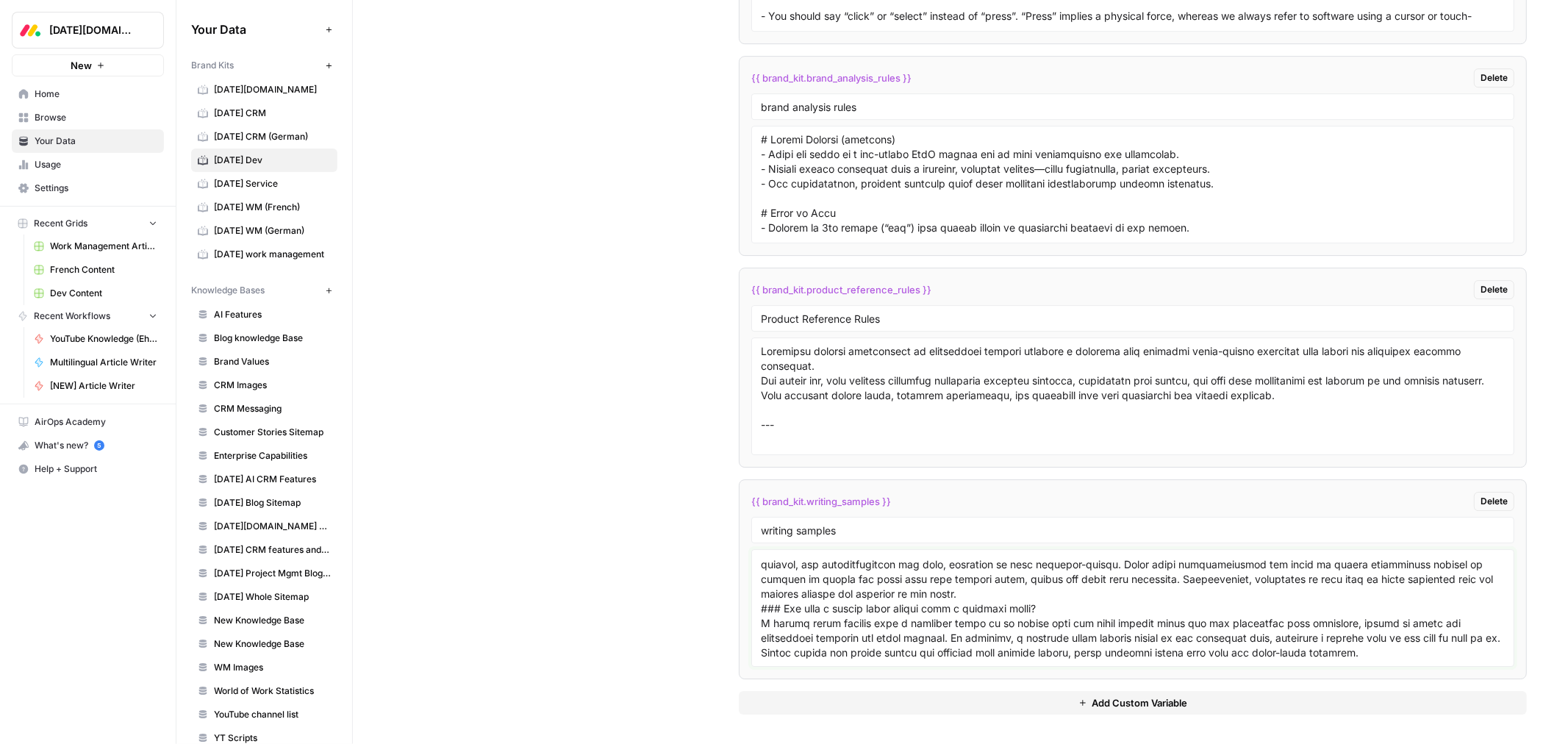
paste textarea "# Scrum board explained: what it is, how it works, and a ready-to-use template …"
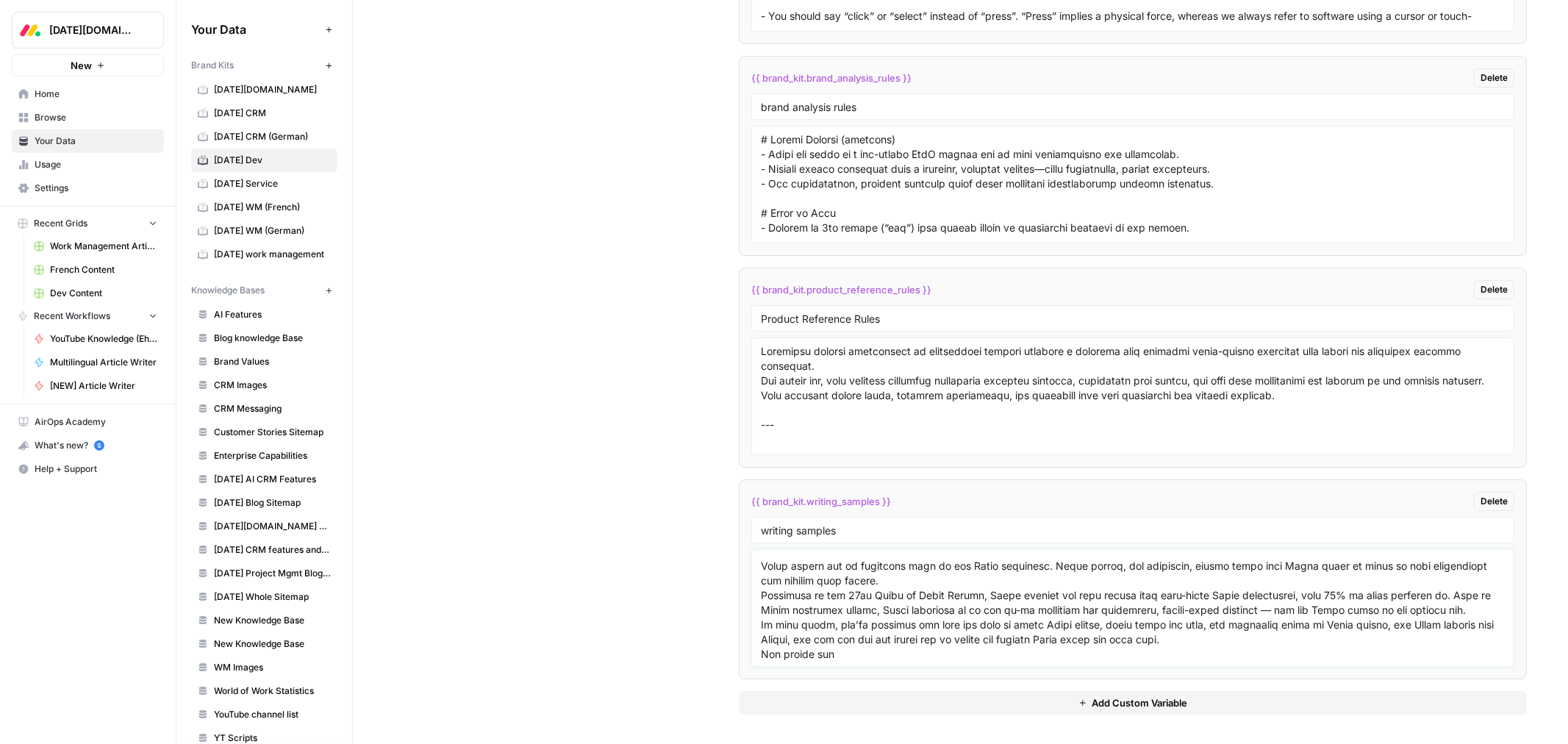
scroll to position [16926, 0]
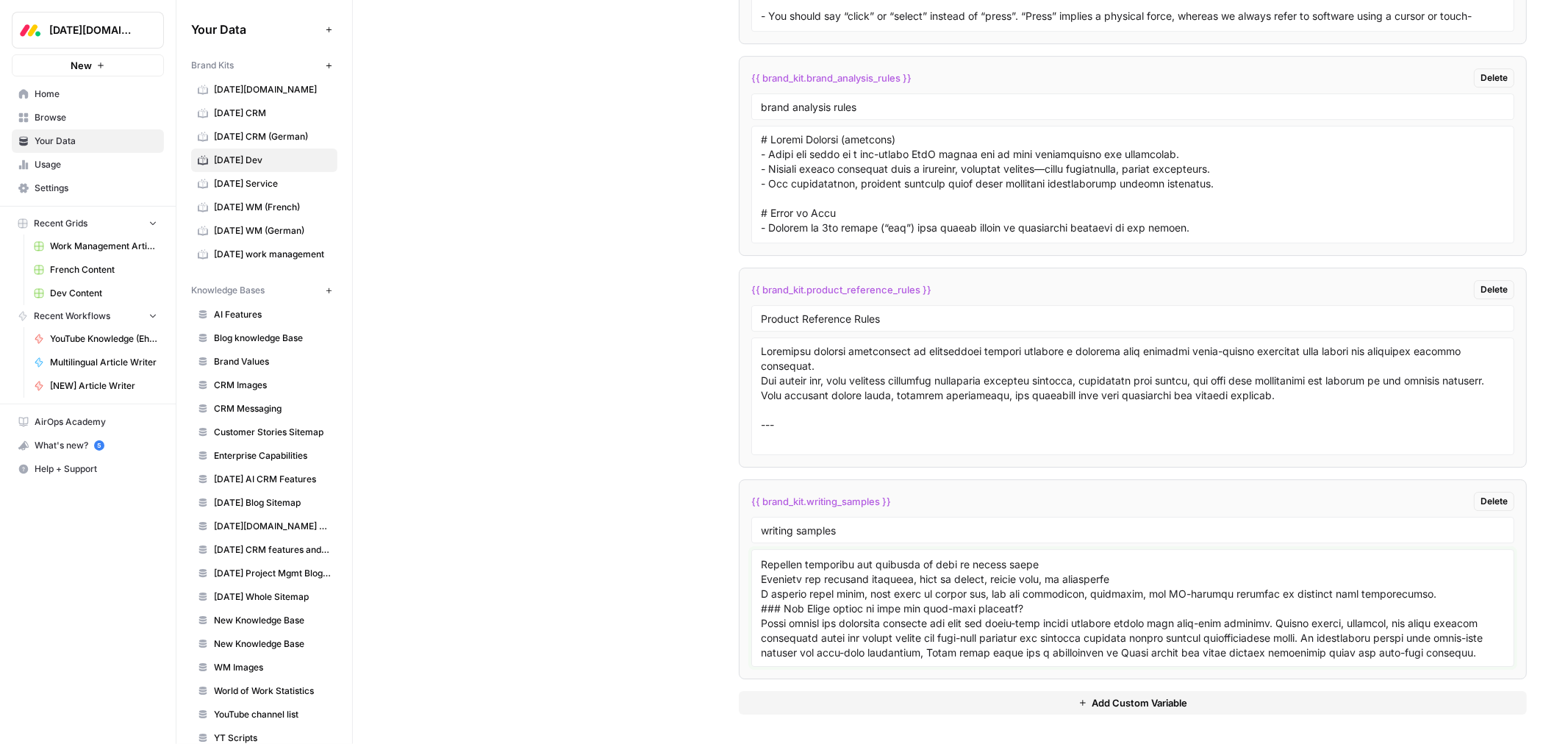
type textarea "# Lean Portfolio Management: Aligning strategy with Agile execution for maximum…"
click at [272, 187] on span "[DATE] Service" at bounding box center [272, 184] width 117 height 14
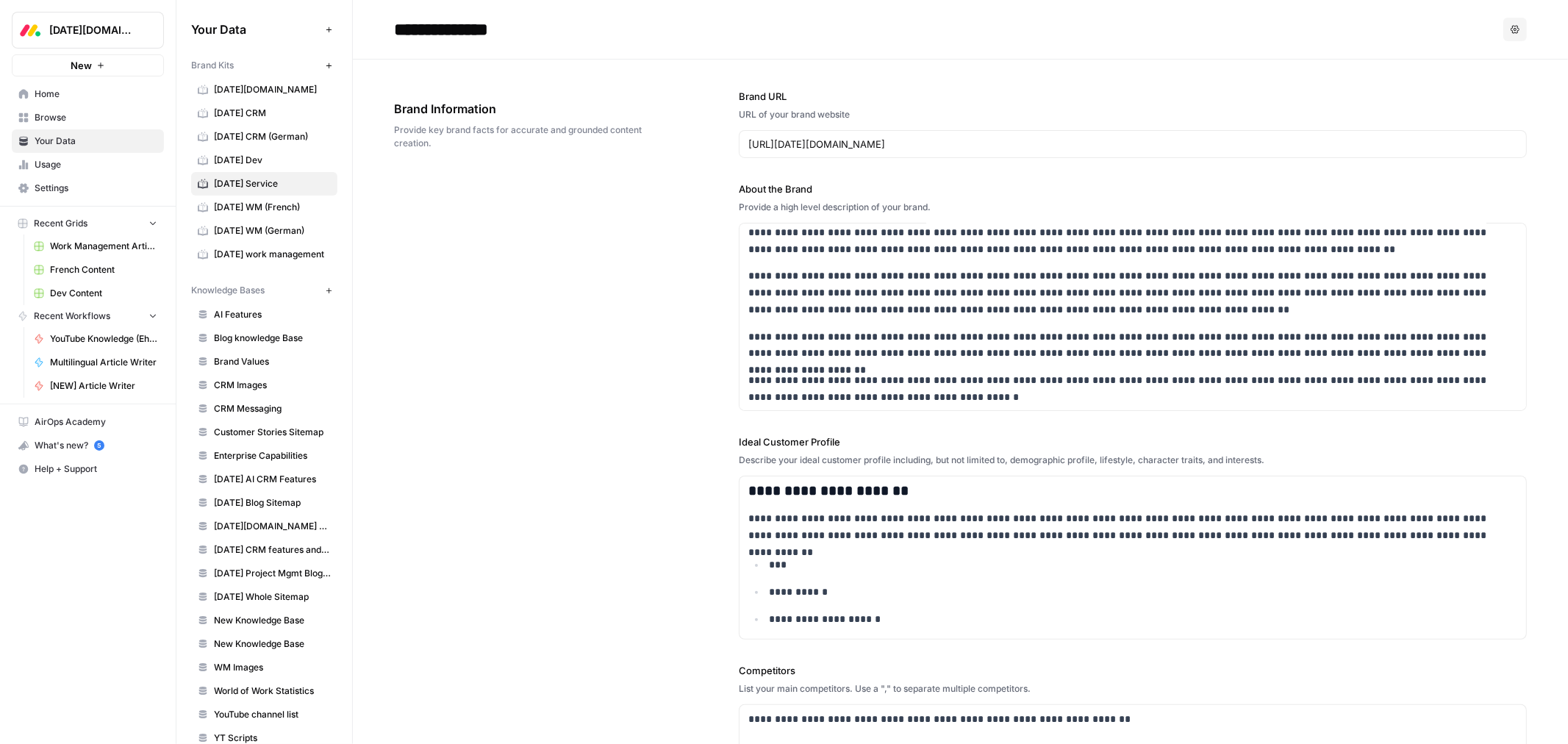
scroll to position [6, 0]
click at [1003, 395] on p "**********" at bounding box center [1122, 387] width 748 height 33
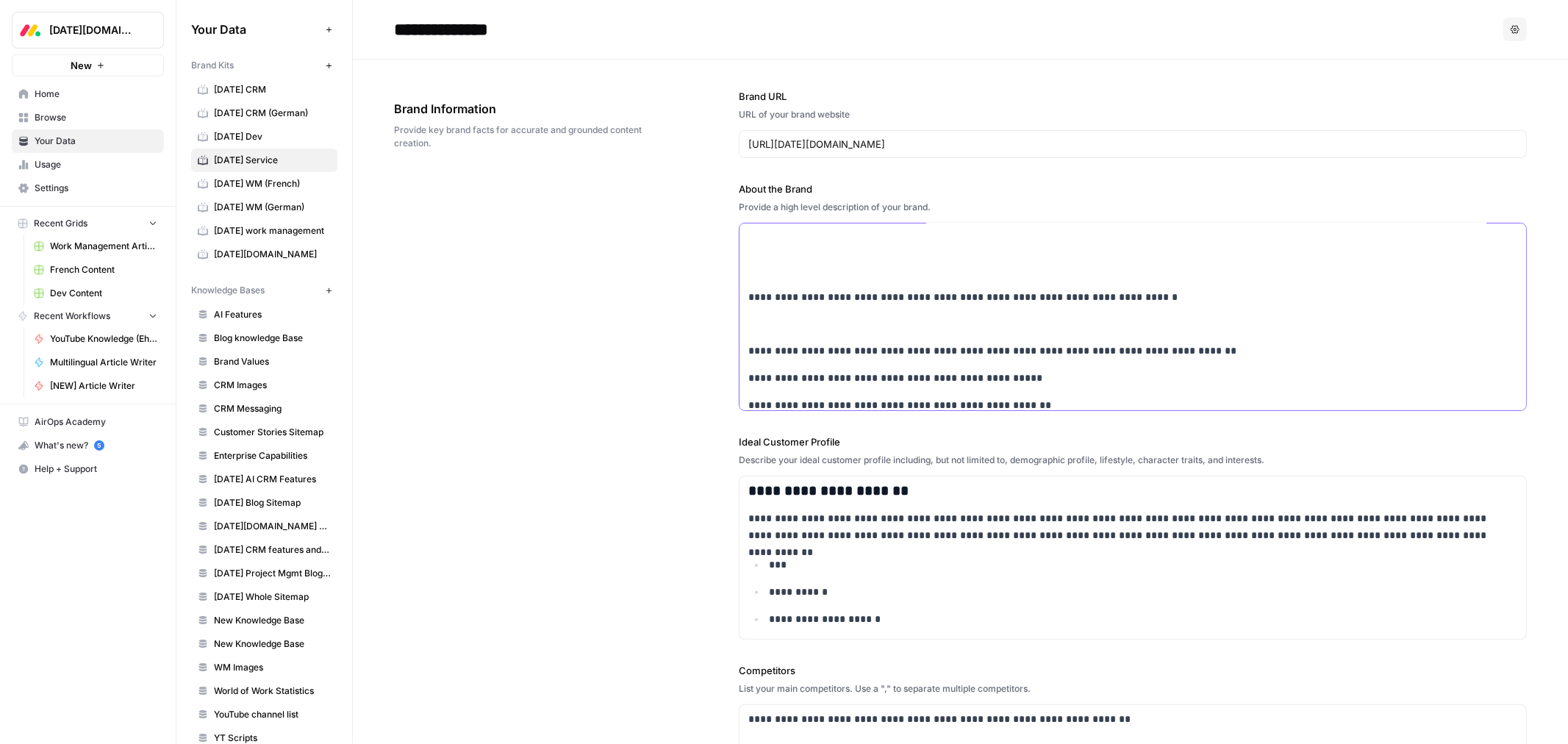
scroll to position [4418, 0]
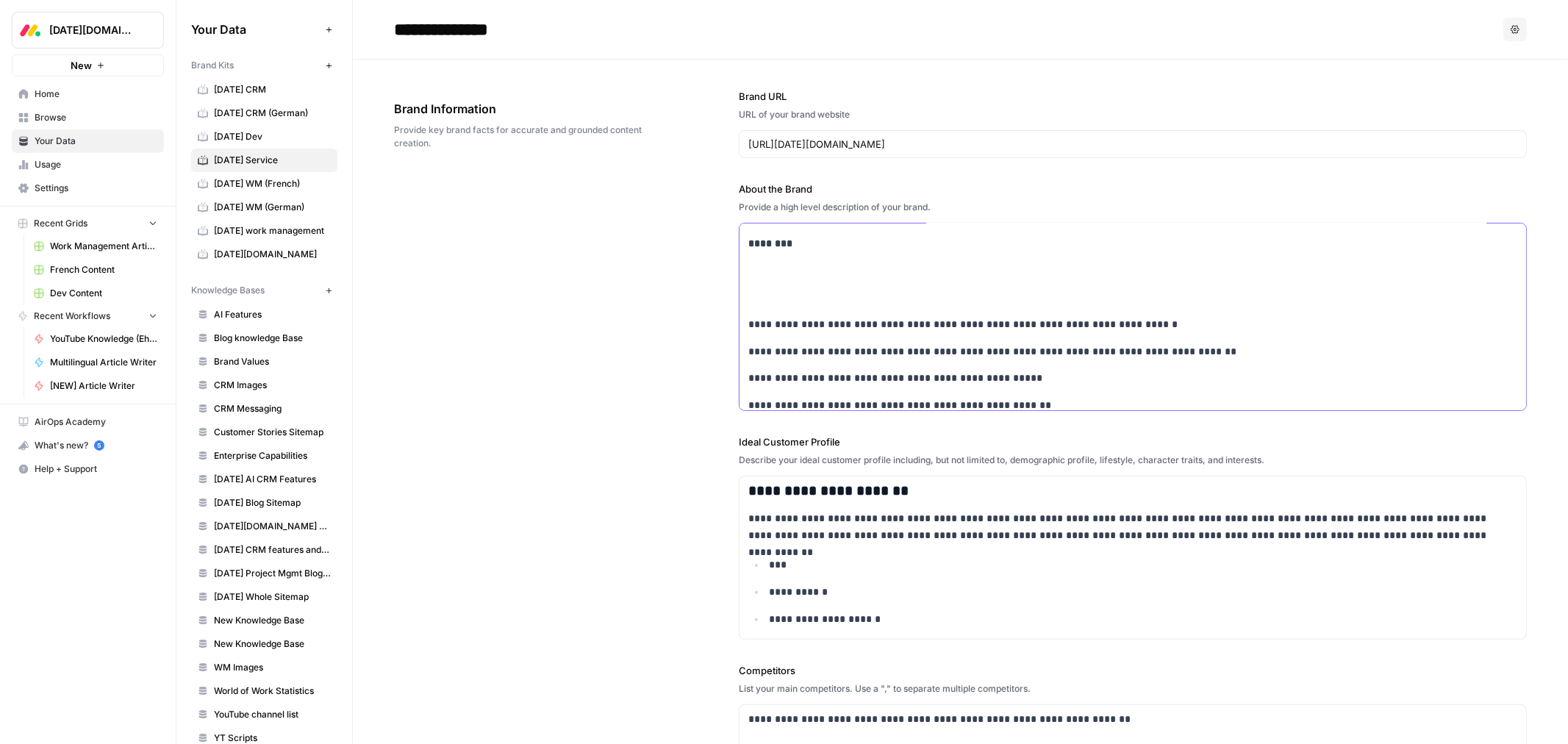
click at [777, 289] on p at bounding box center [1133, 298] width 769 height 17
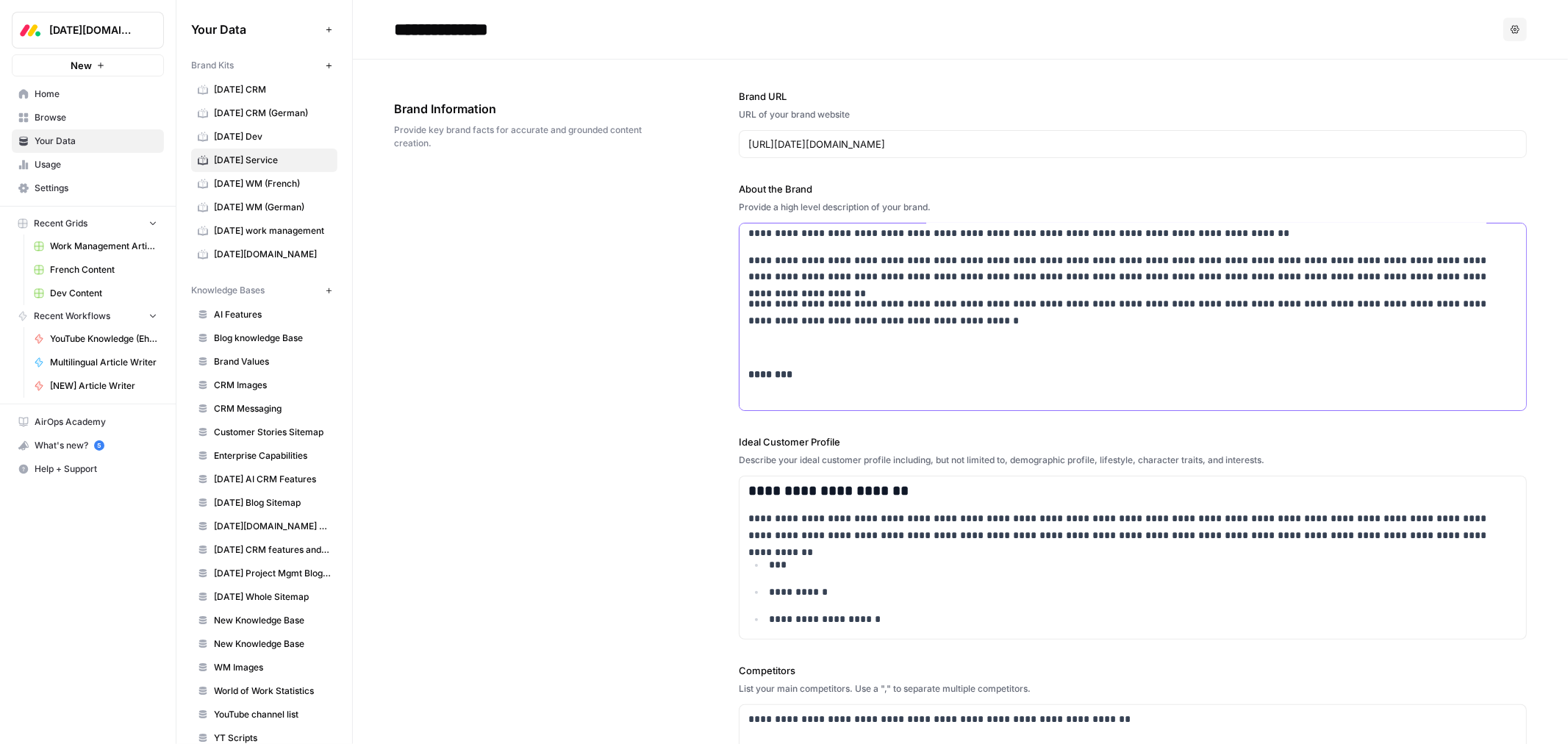
scroll to position [163, 0]
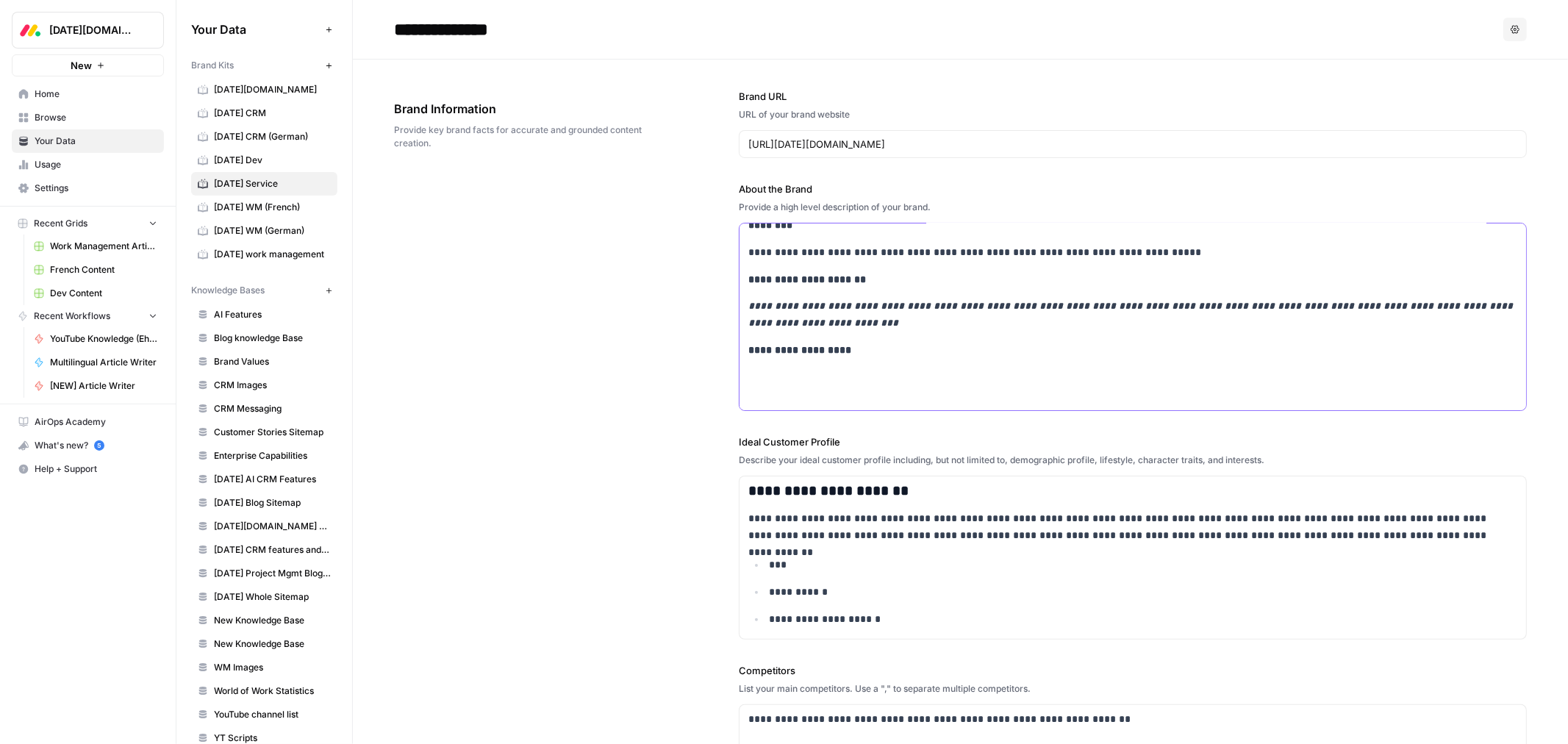
scroll to position [258, 0]
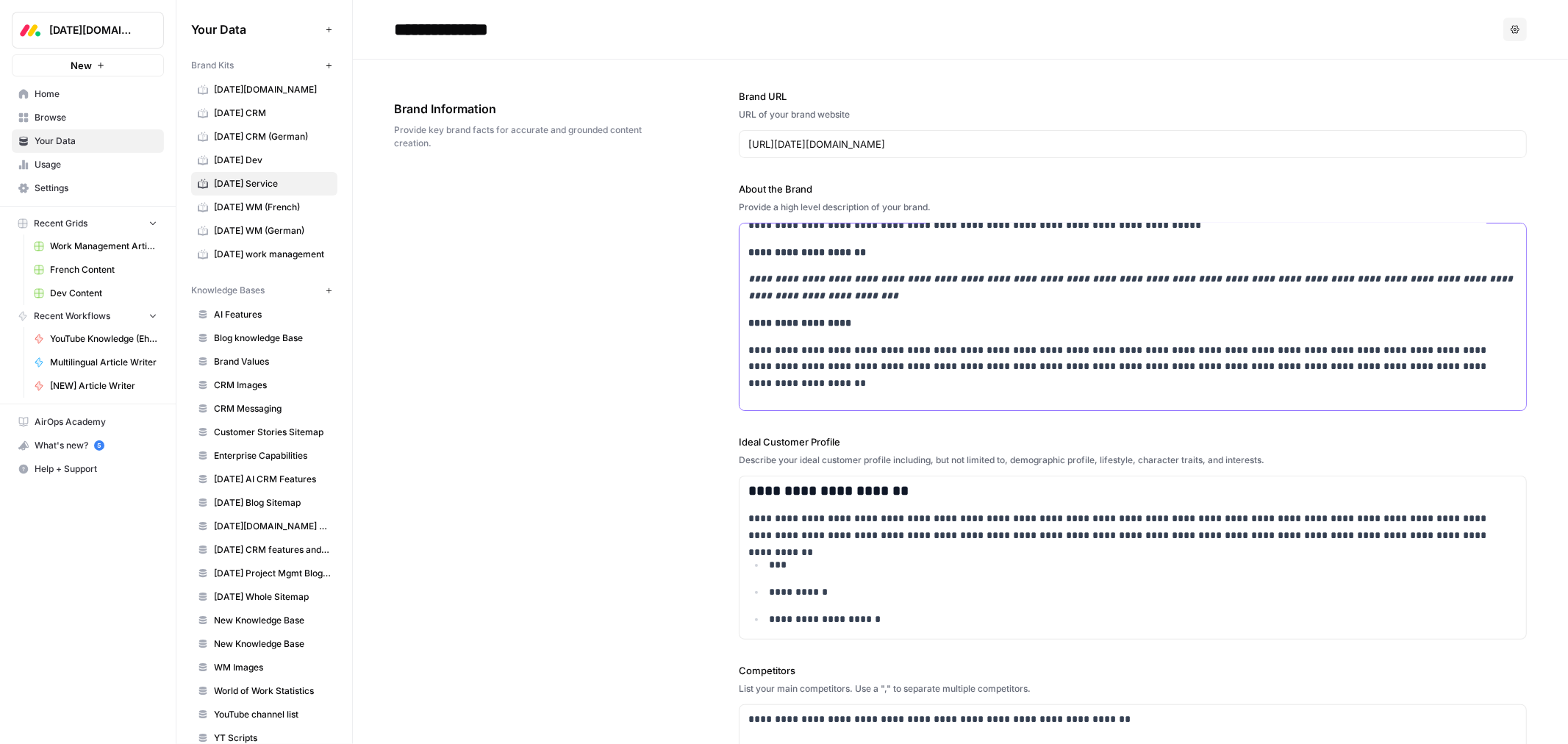
click at [798, 392] on p at bounding box center [1133, 394] width 769 height 17
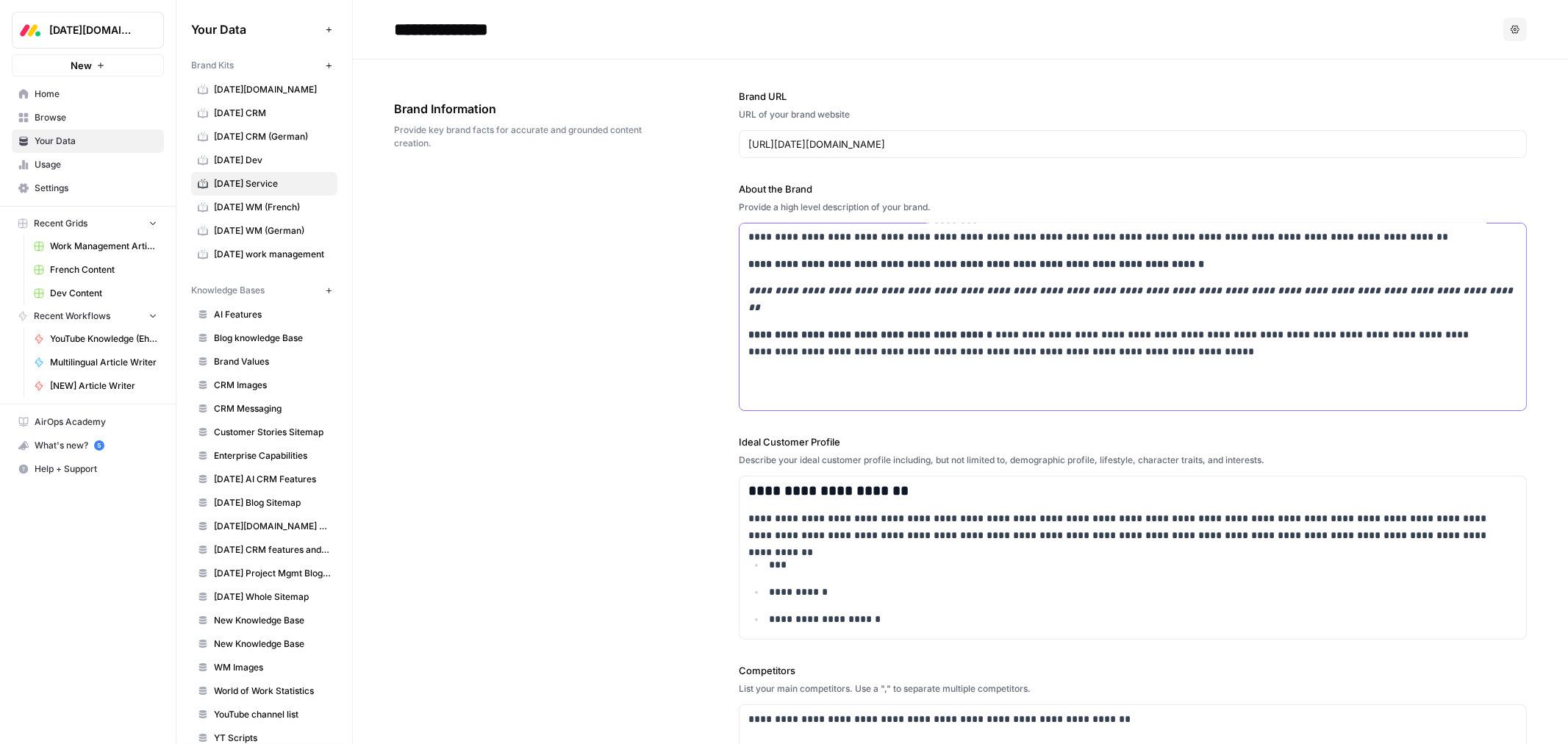
scroll to position [703, 0]
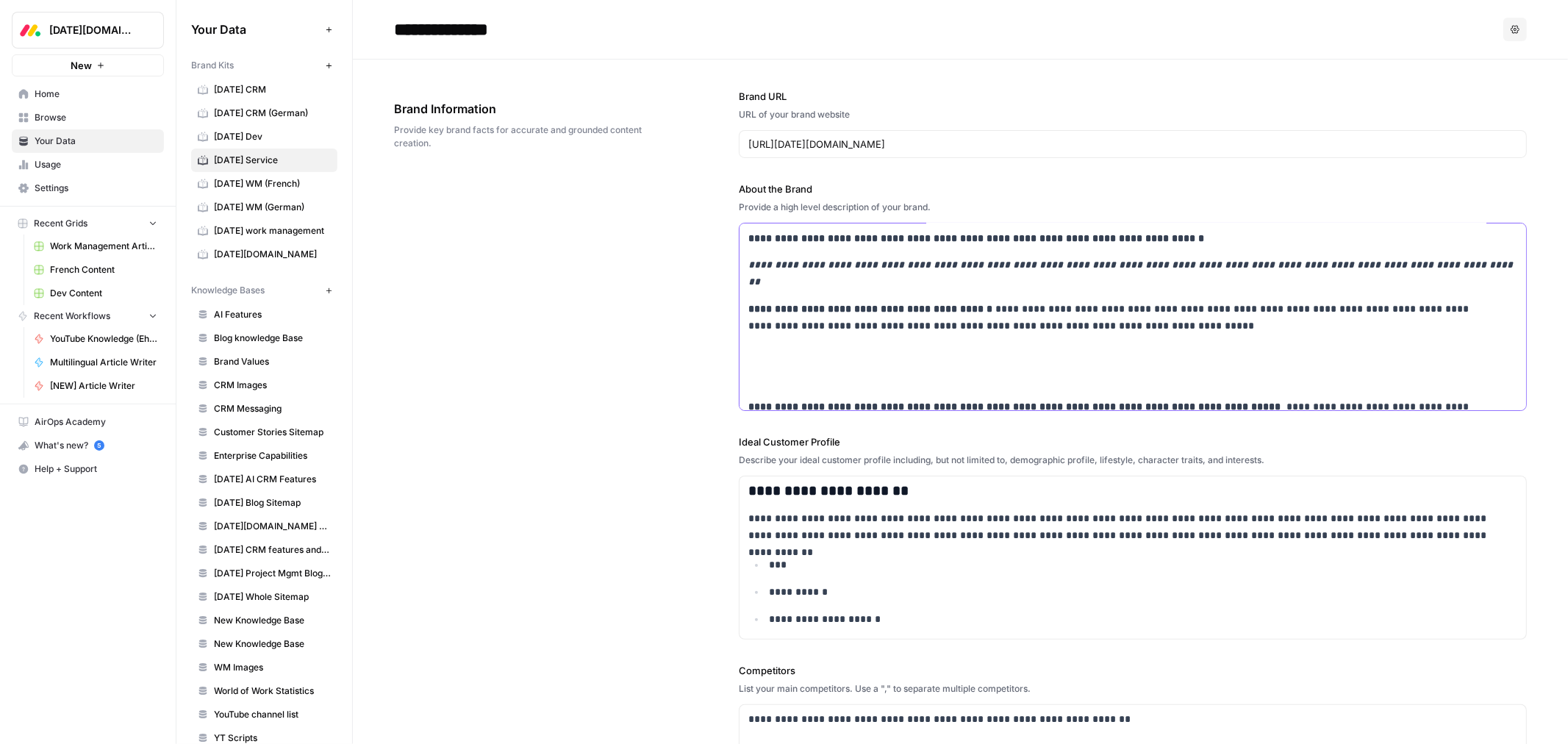
click at [819, 344] on p at bounding box center [1133, 353] width 769 height 17
click at [810, 371] on p at bounding box center [1133, 380] width 769 height 17
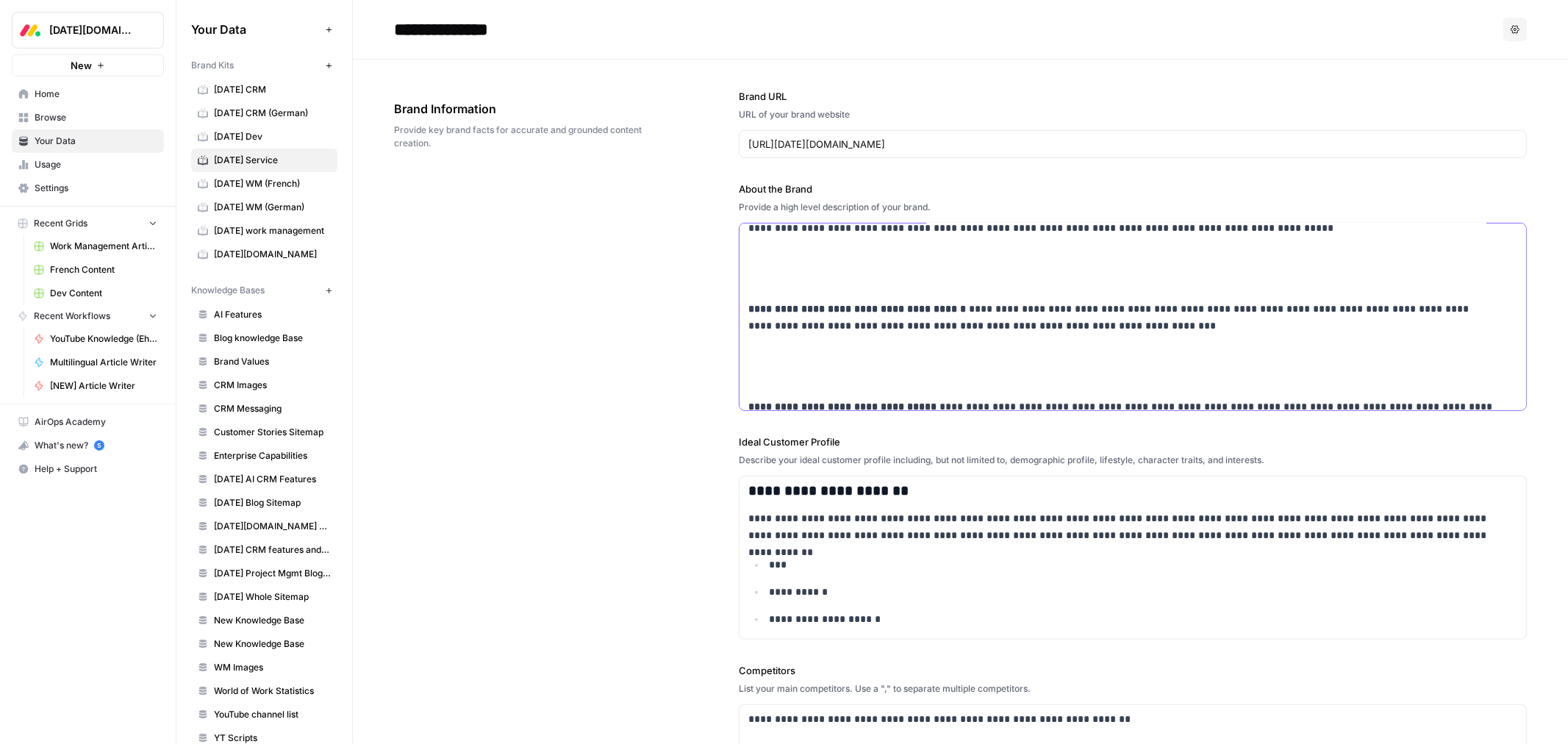
scroll to position [785, 0]
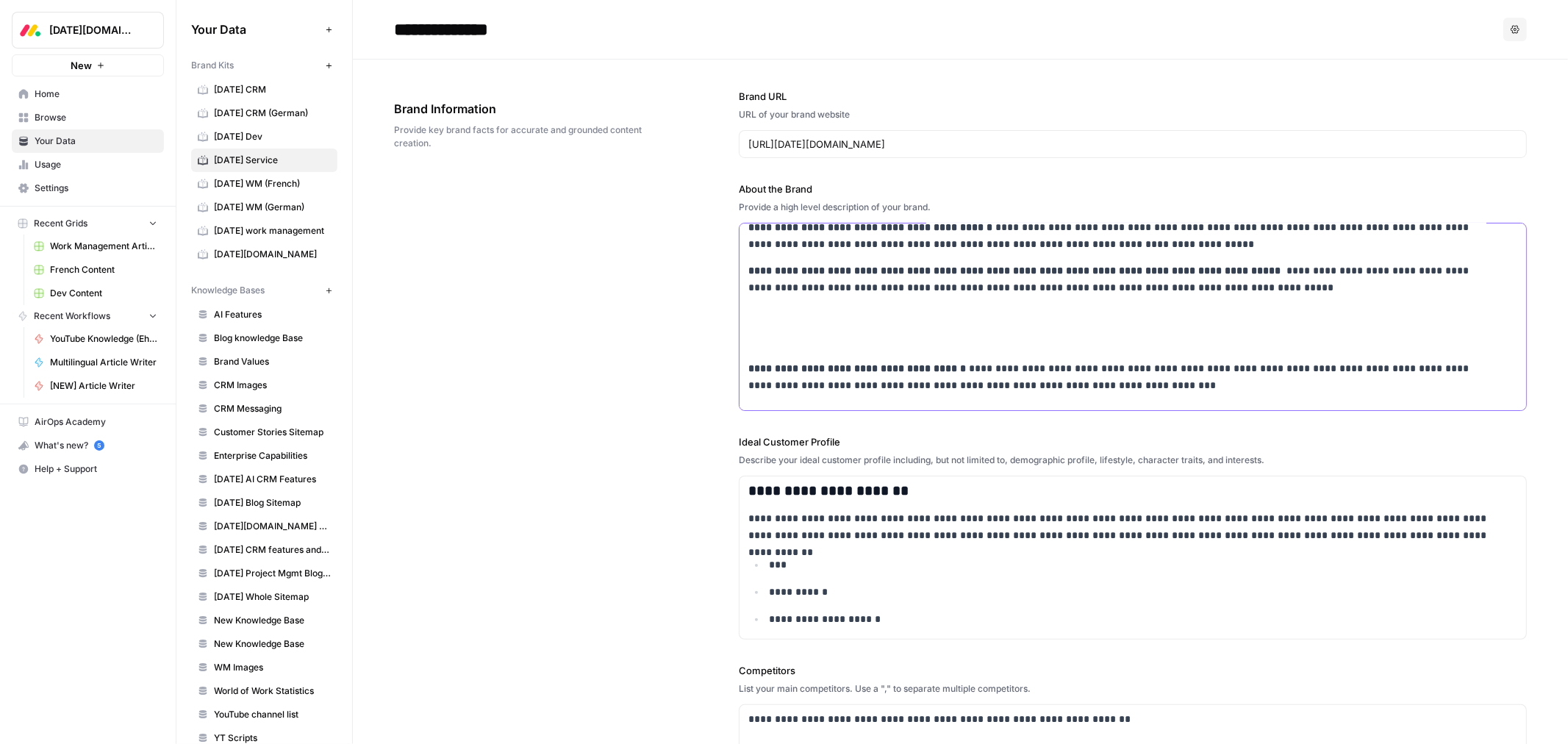
click at [782, 333] on p at bounding box center [1133, 342] width 769 height 17
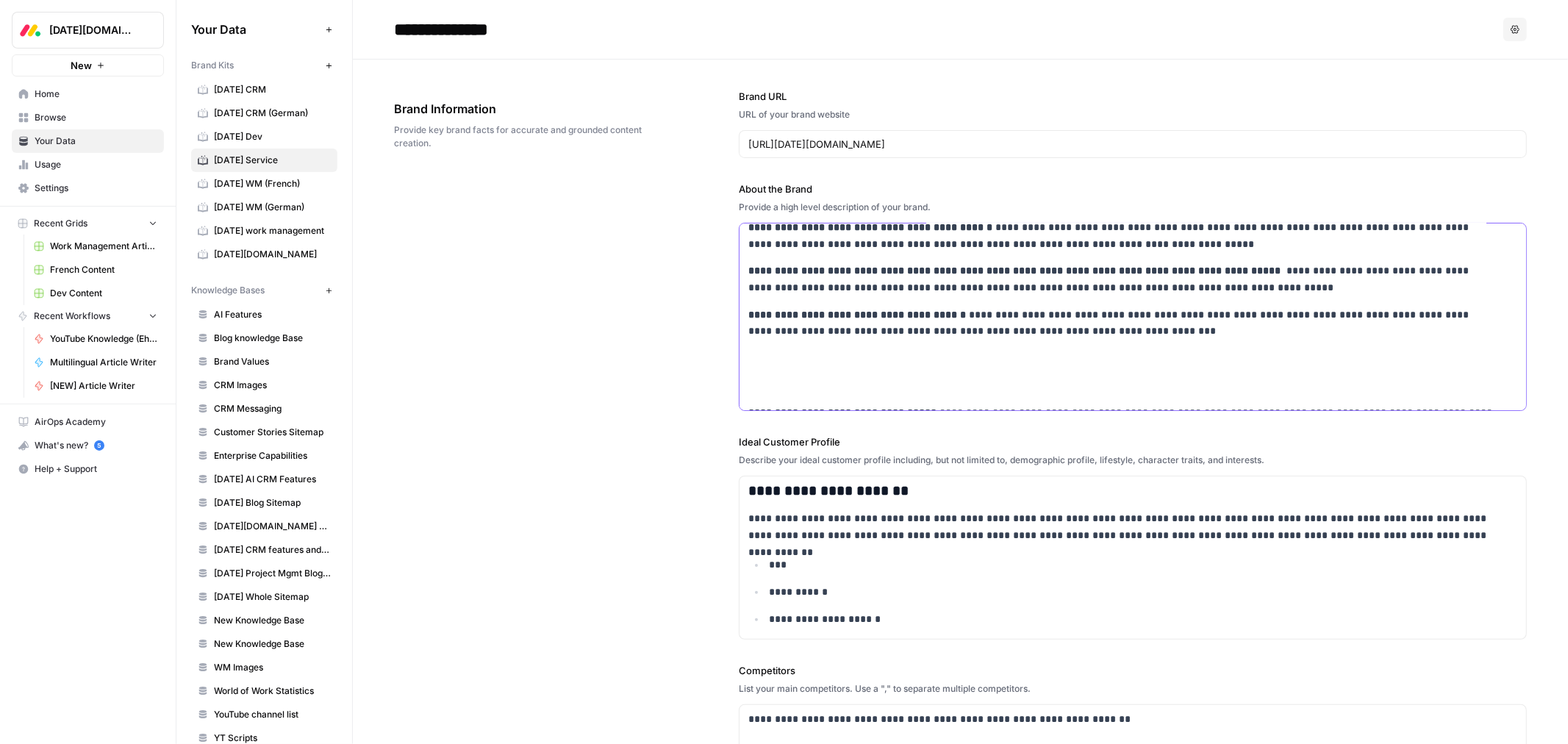
click at [768, 384] on div "**********" at bounding box center [1133, 448] width 787 height 2019
click at [772, 377] on p at bounding box center [1133, 386] width 769 height 17
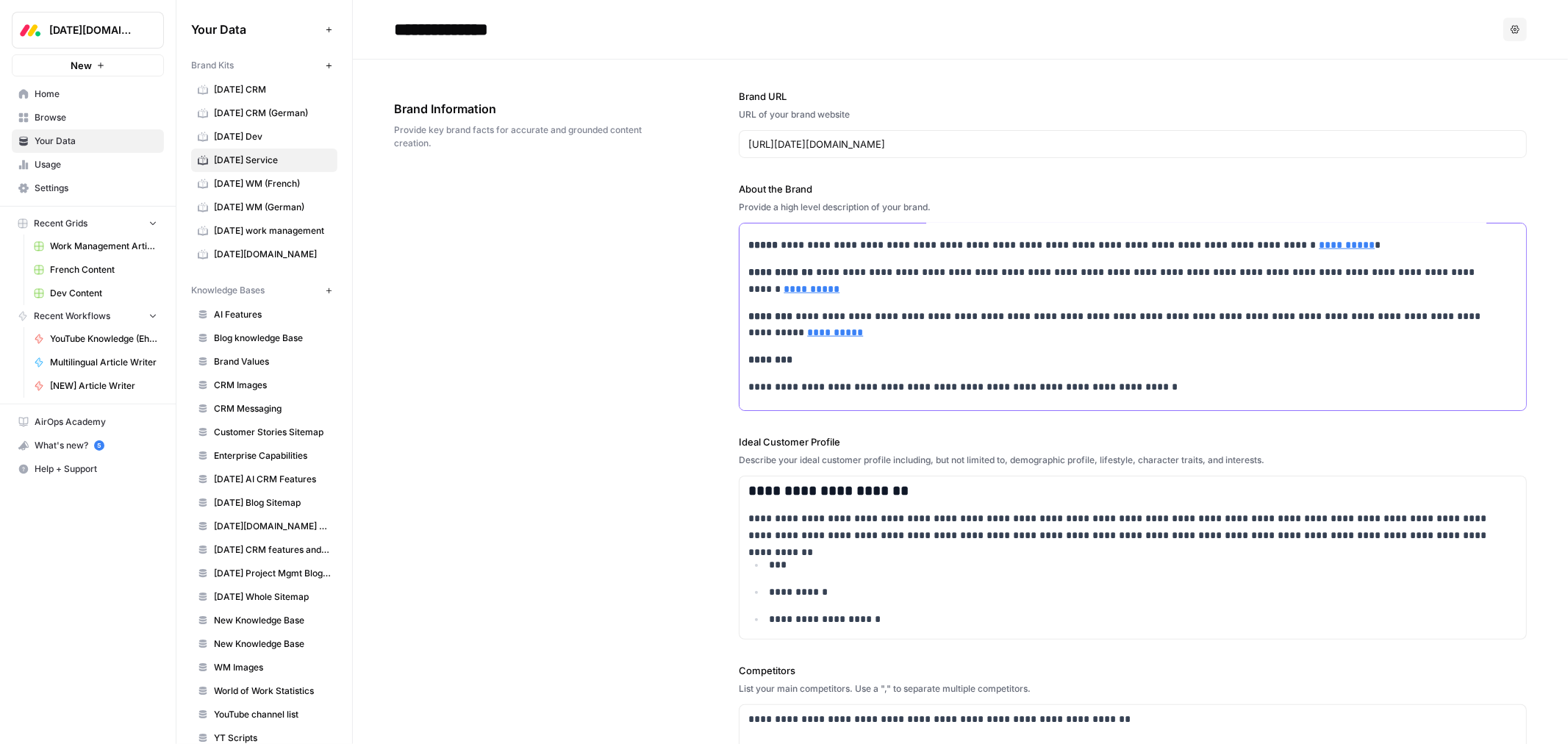
scroll to position [1684, 0]
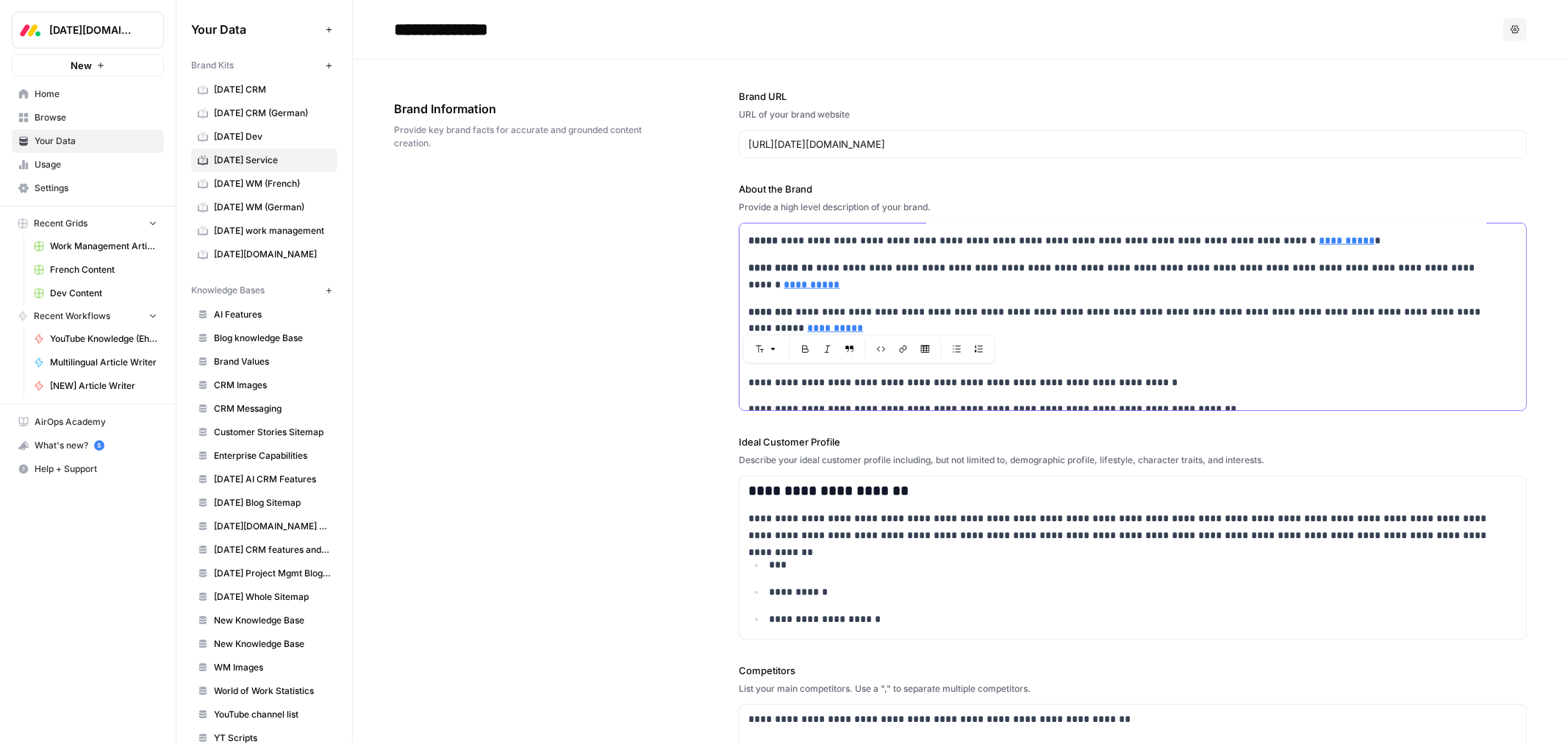
drag, startPoint x: 747, startPoint y: 371, endPoint x: 929, endPoint y: 309, distance: 192.3
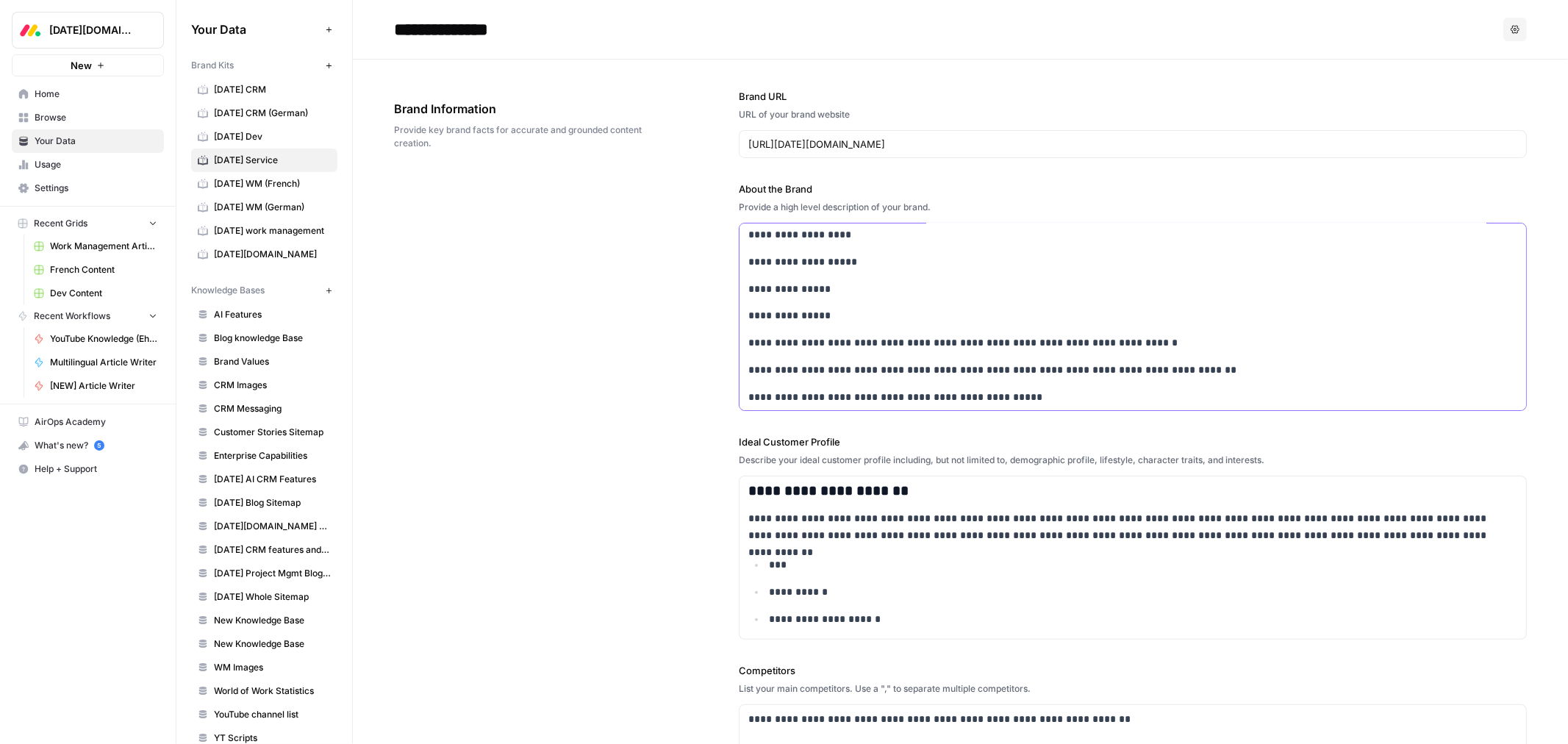
scroll to position [1523, 0]
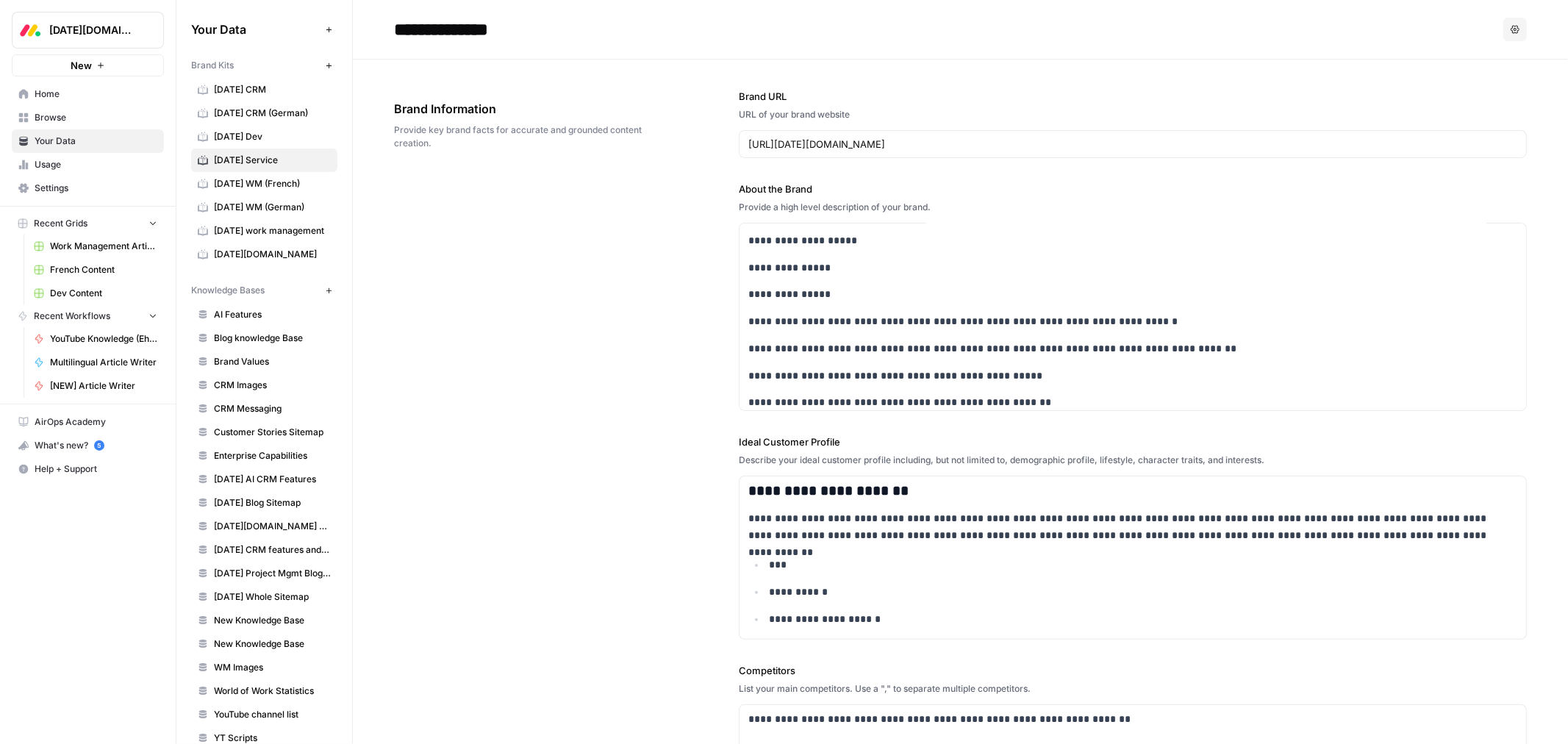
click at [697, 310] on div "**********" at bounding box center [960, 571] width 1133 height 1024
click at [284, 134] on span "[DATE] Dev" at bounding box center [272, 137] width 117 height 14
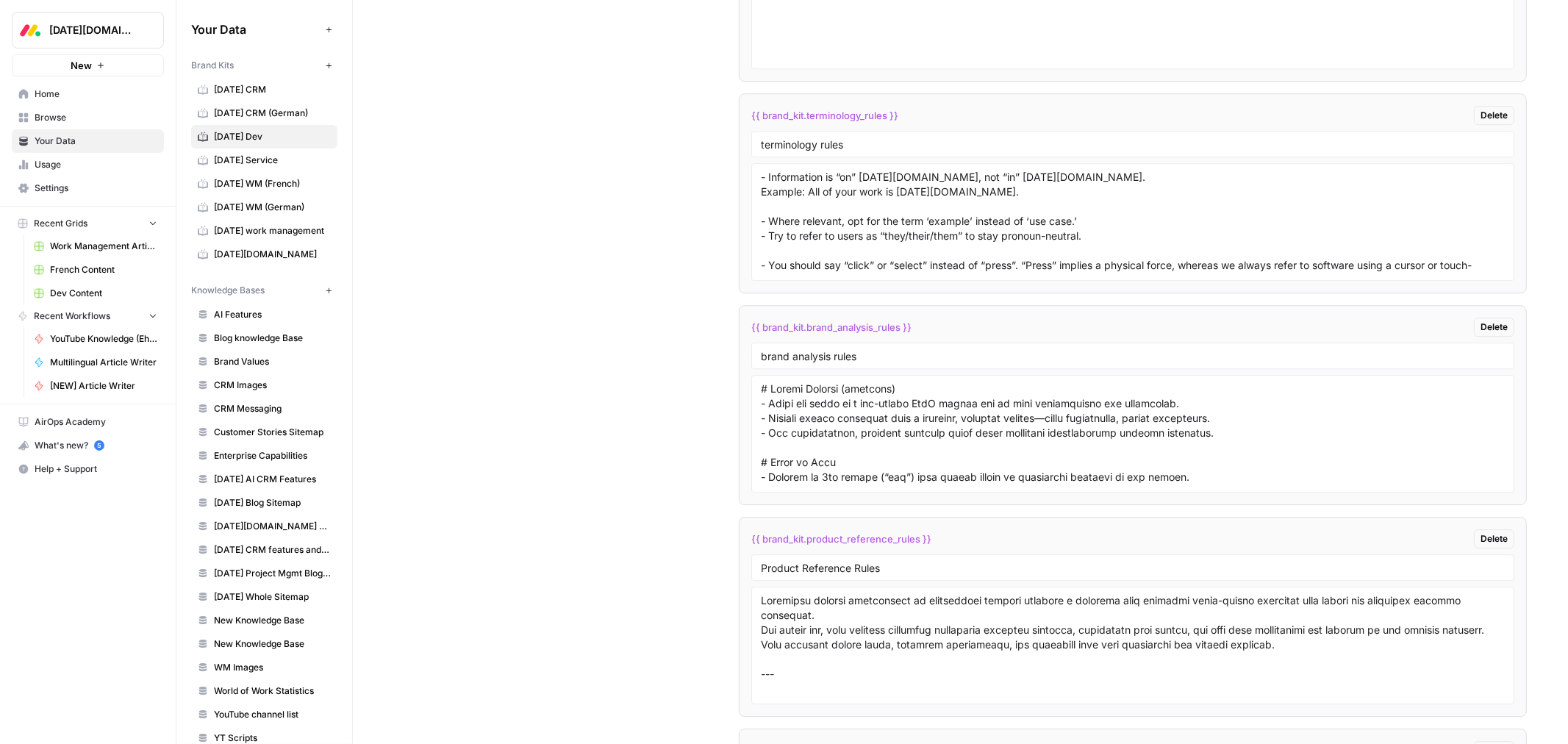
scroll to position [3850, 0]
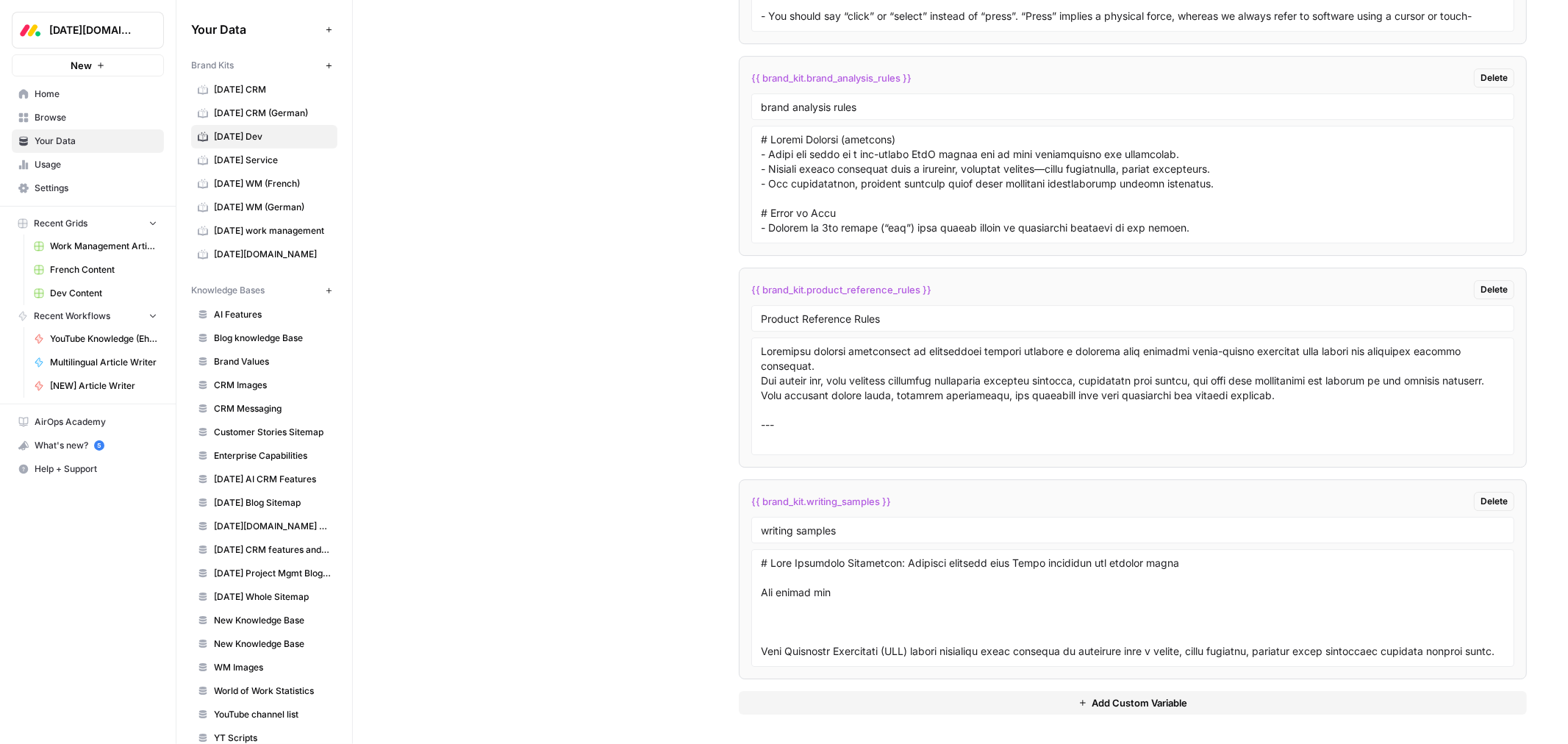
click at [270, 158] on span "[DATE] Service" at bounding box center [272, 161] width 117 height 14
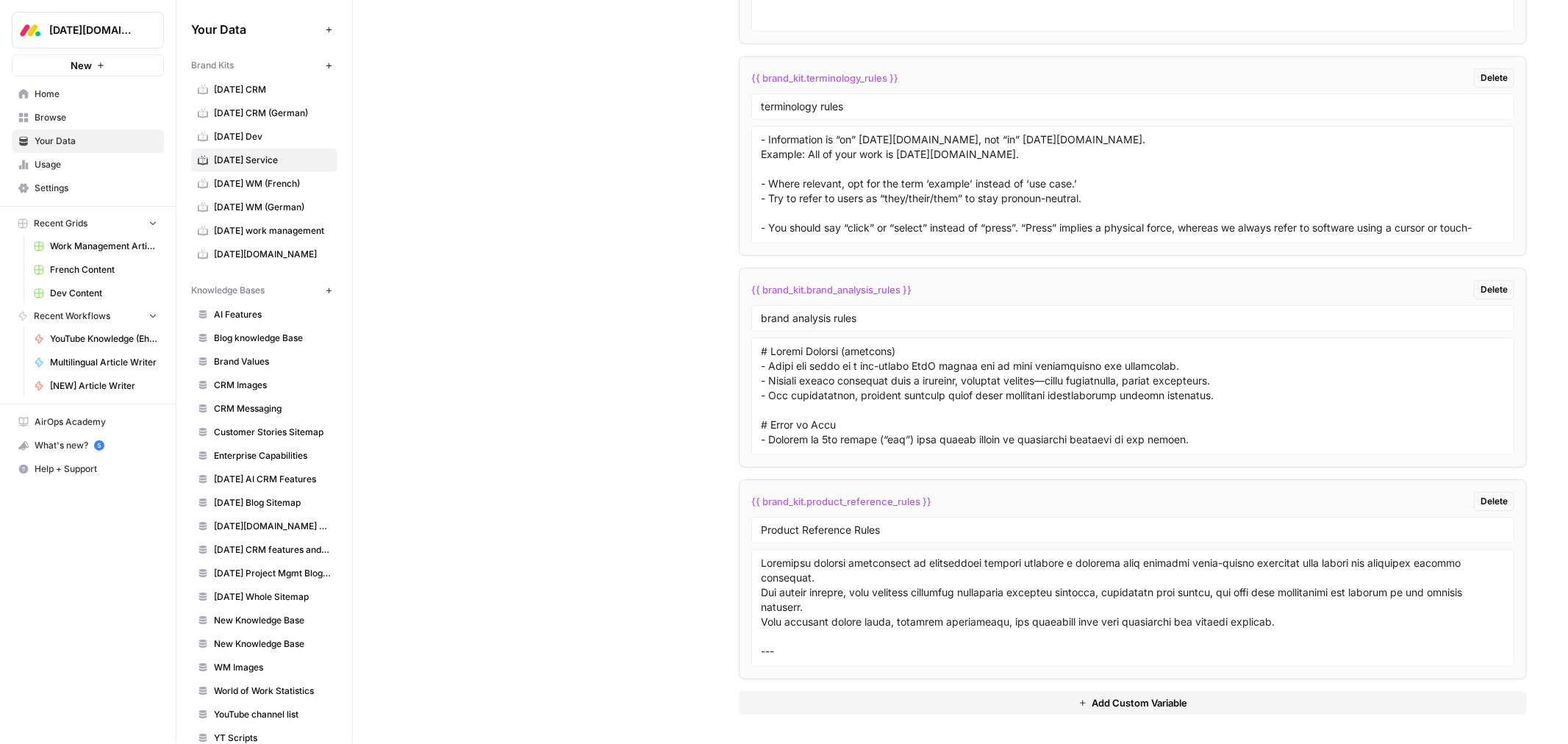
scroll to position [3614, 0]
click at [1042, 703] on button "Add Custom Variable" at bounding box center [1133, 703] width 788 height 24
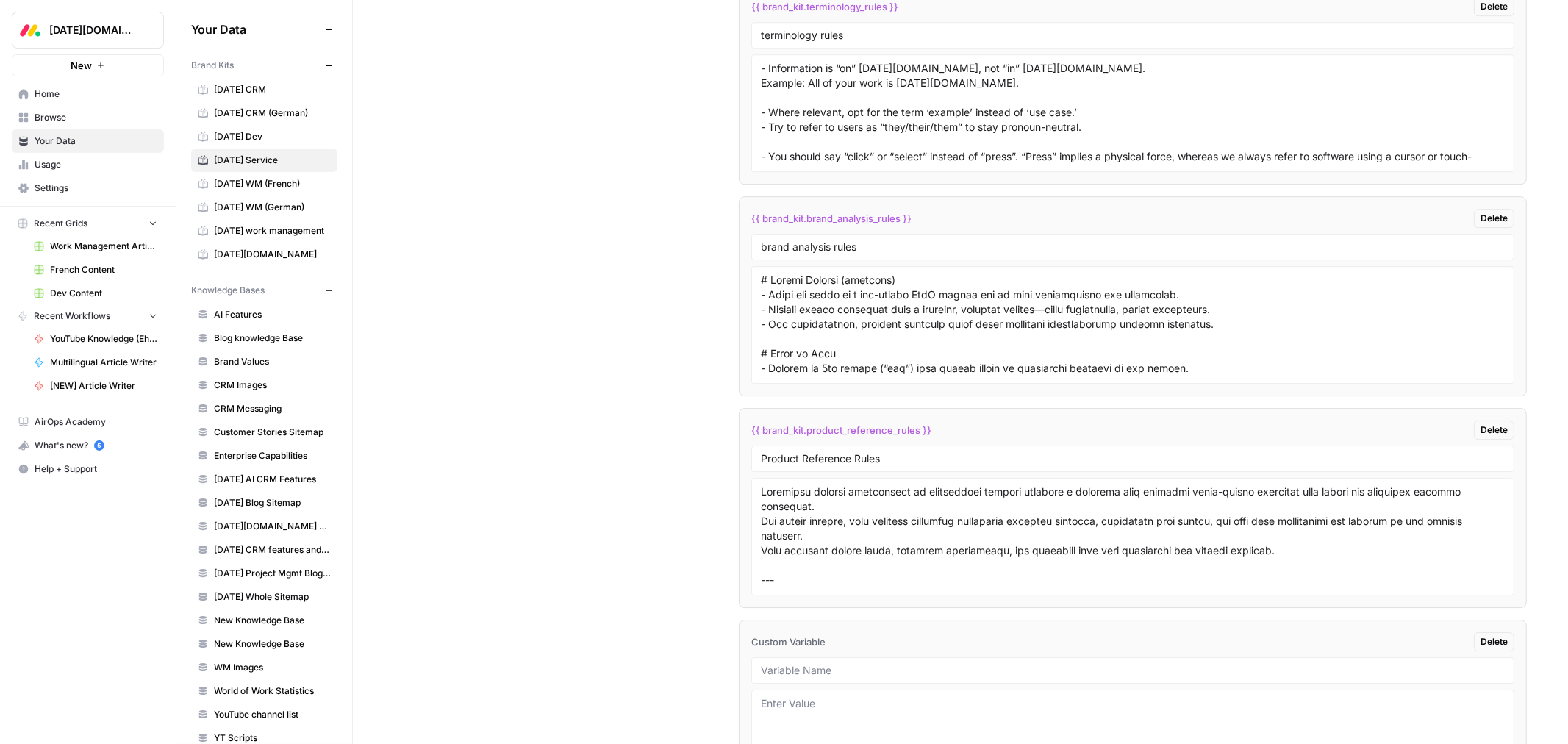
scroll to position [3827, 0]
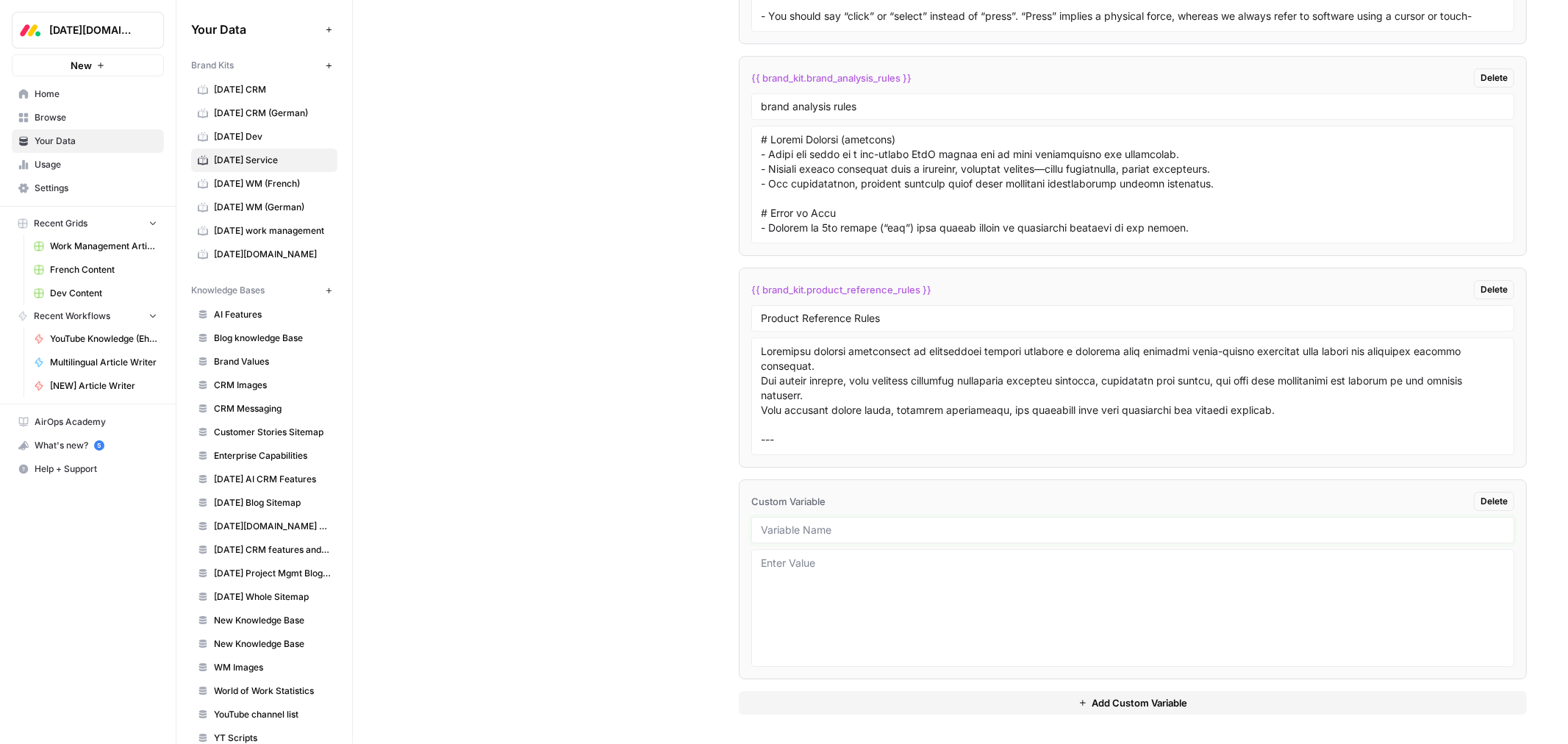
click at [795, 528] on input "text" at bounding box center [1133, 530] width 744 height 14
type input "writing samples"
click at [812, 593] on textarea at bounding box center [1133, 609] width 744 height 105
click at [62, 138] on span "Your Data" at bounding box center [96, 141] width 123 height 14
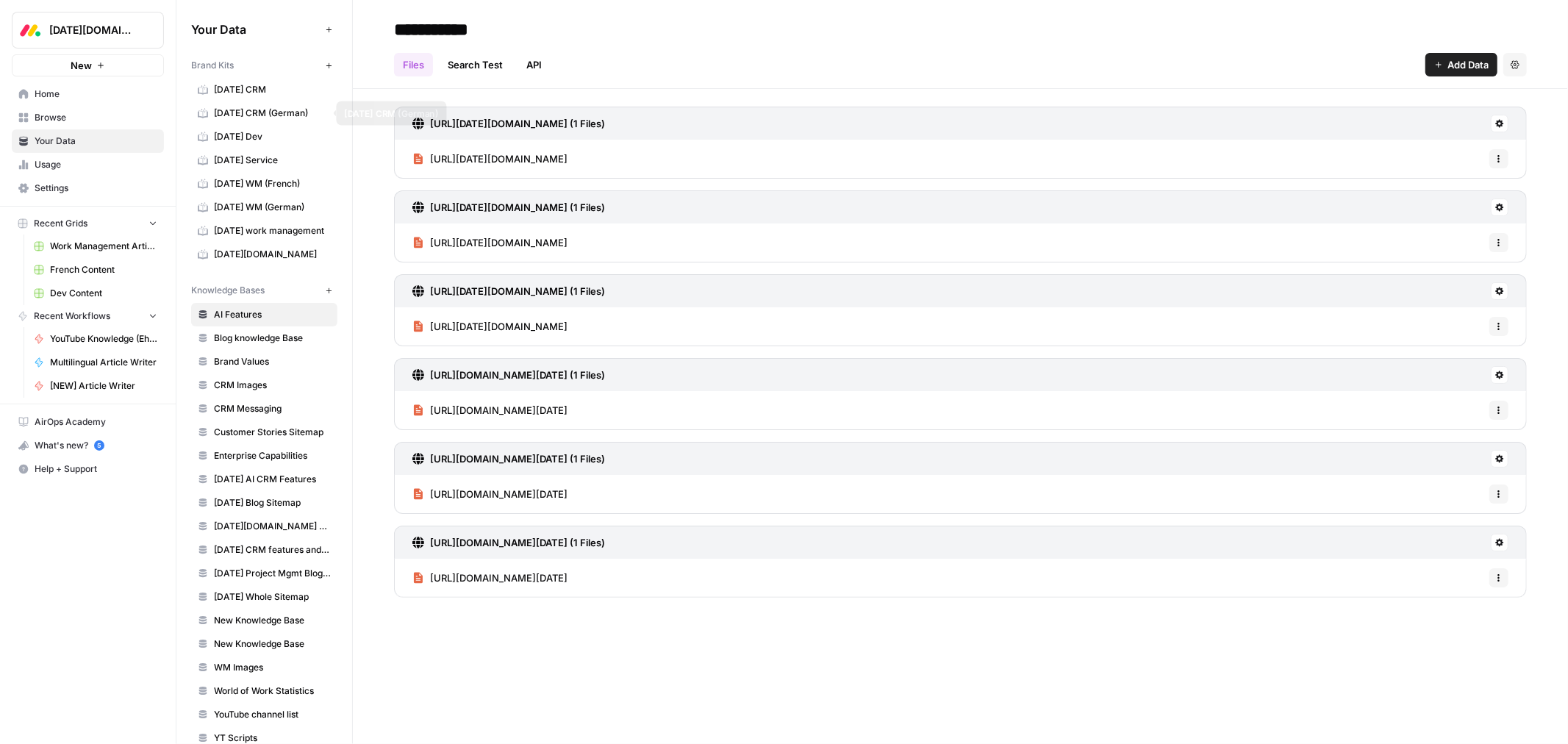
click at [229, 107] on span "[DATE] CRM (German)" at bounding box center [272, 113] width 117 height 14
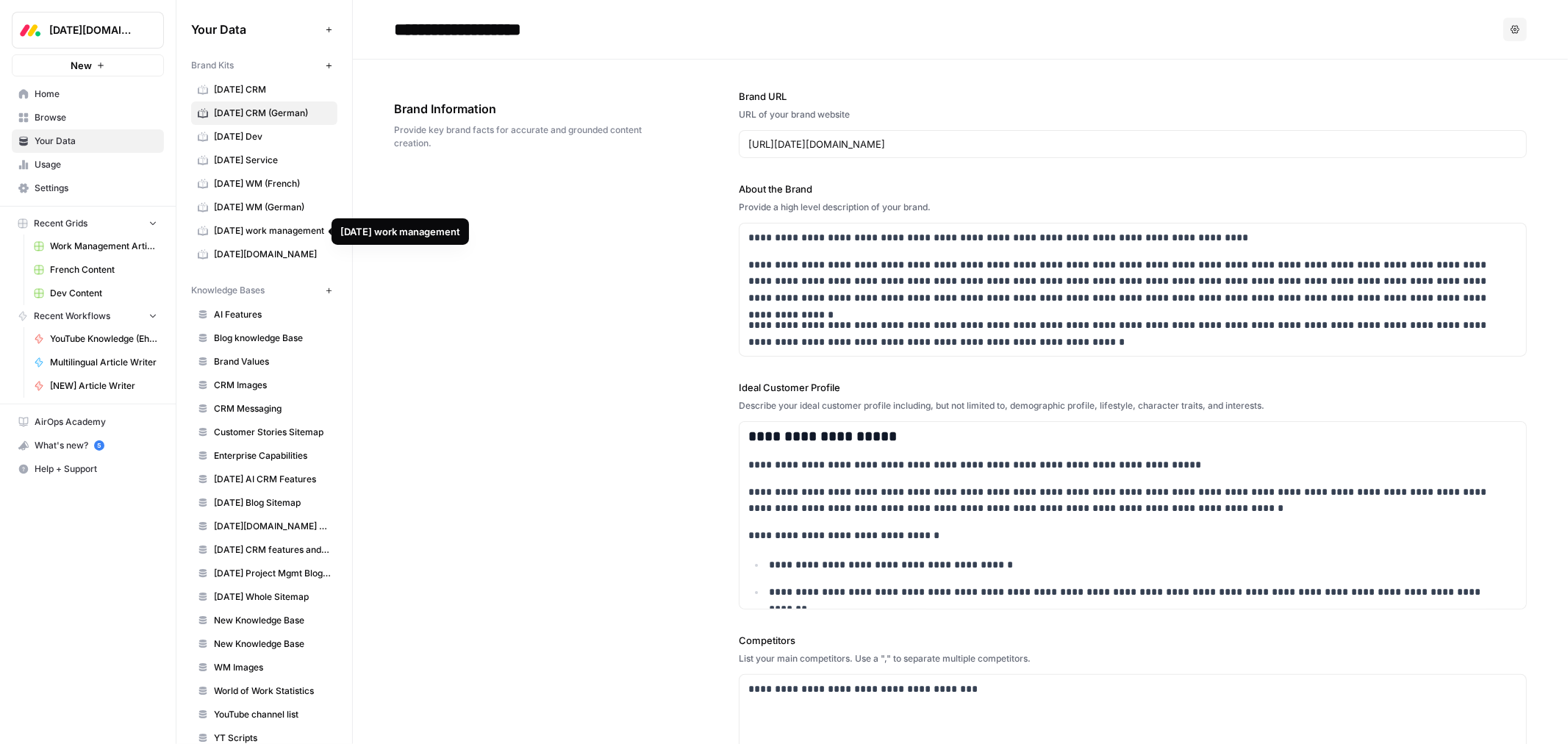
click at [244, 204] on span "[DATE] WM (German)" at bounding box center [272, 207] width 117 height 14
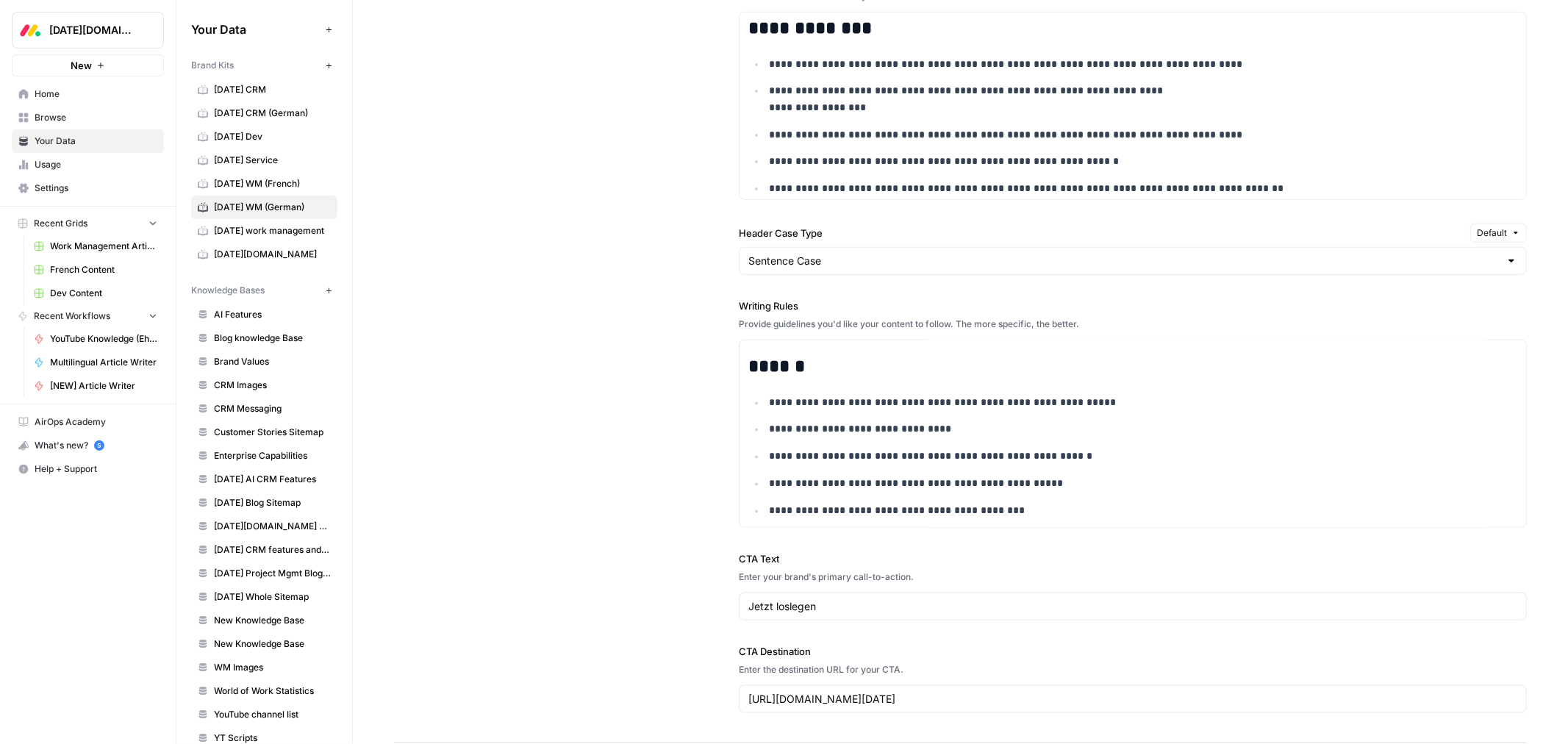
scroll to position [3083, 0]
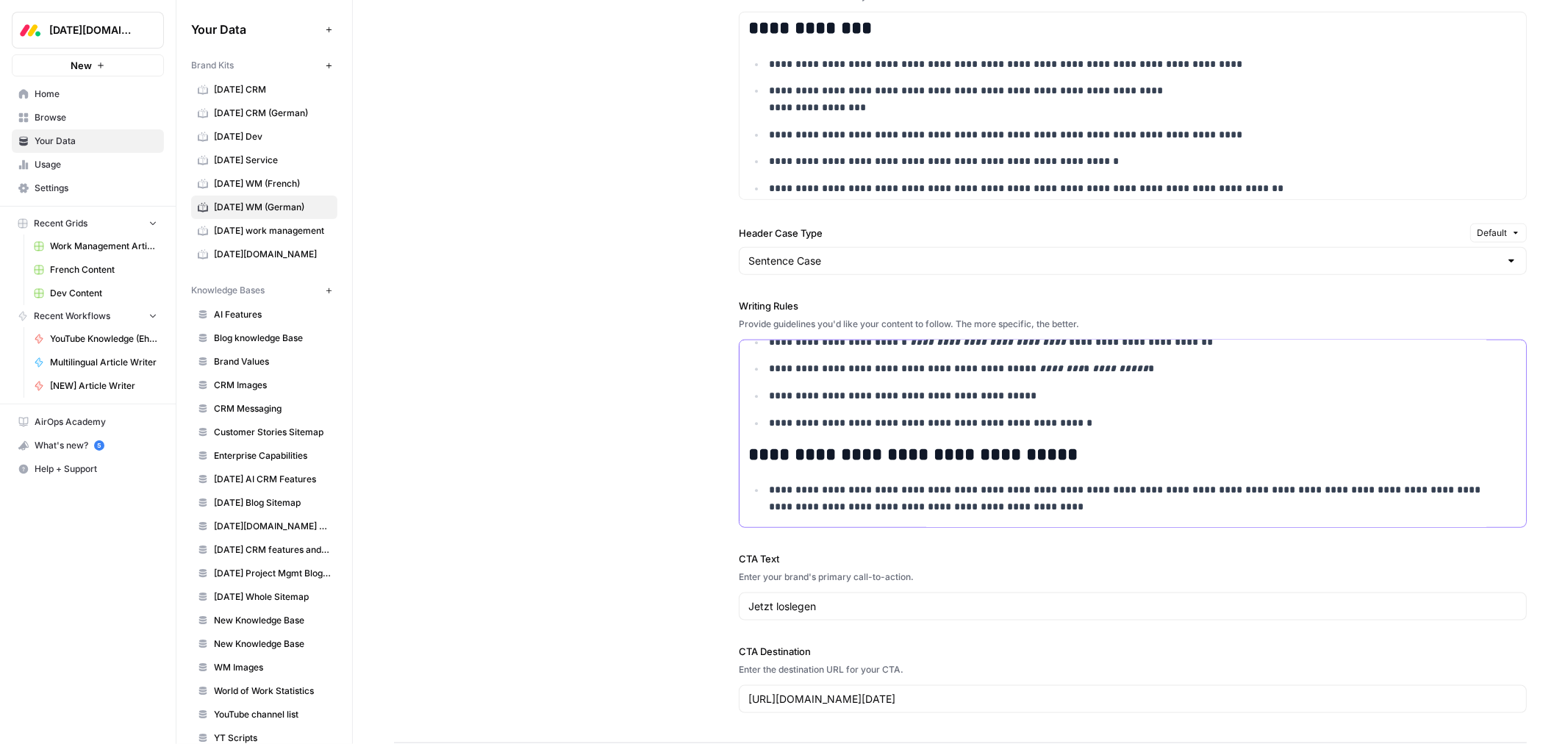
click at [992, 509] on p "**********" at bounding box center [1133, 499] width 727 height 33
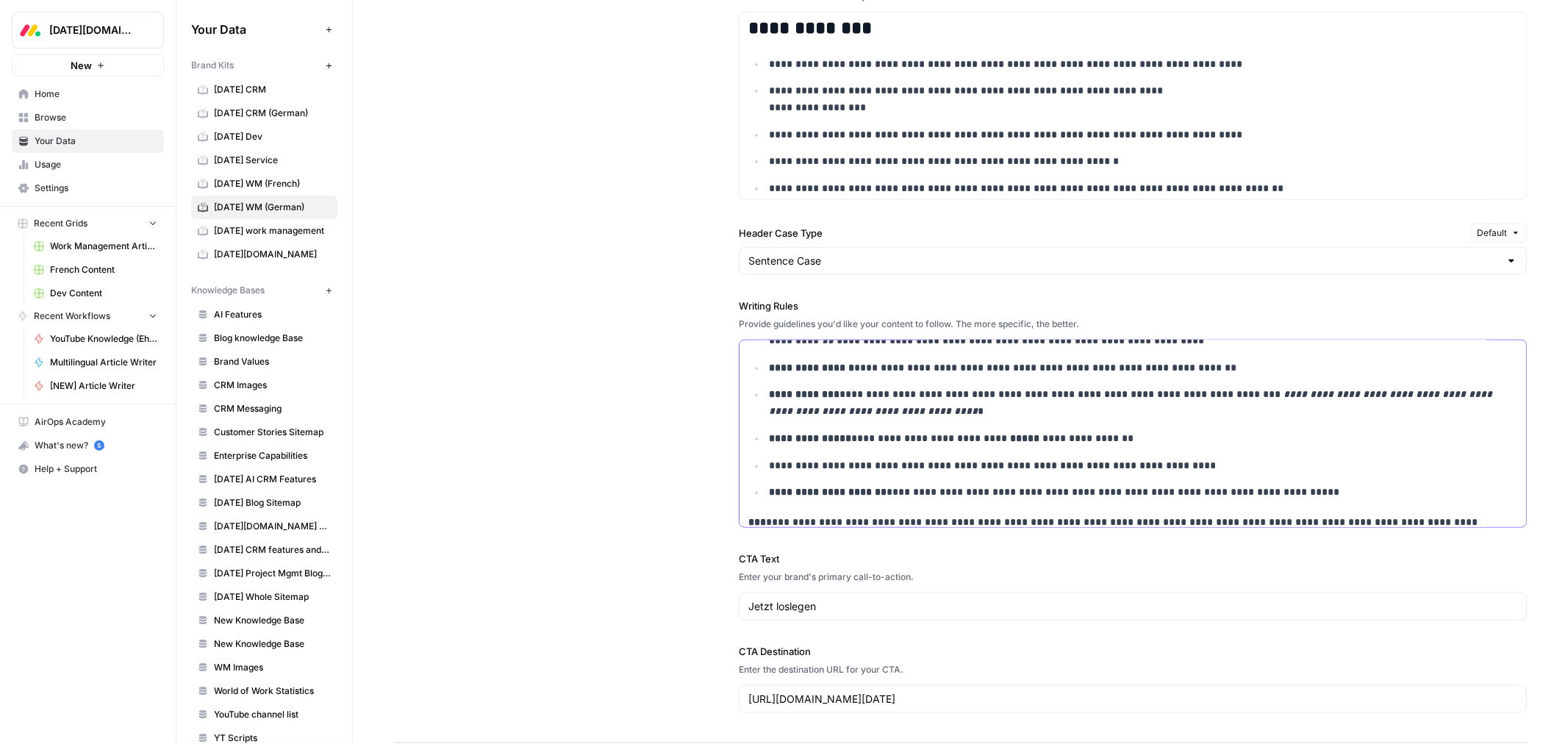
scroll to position [3305, 0]
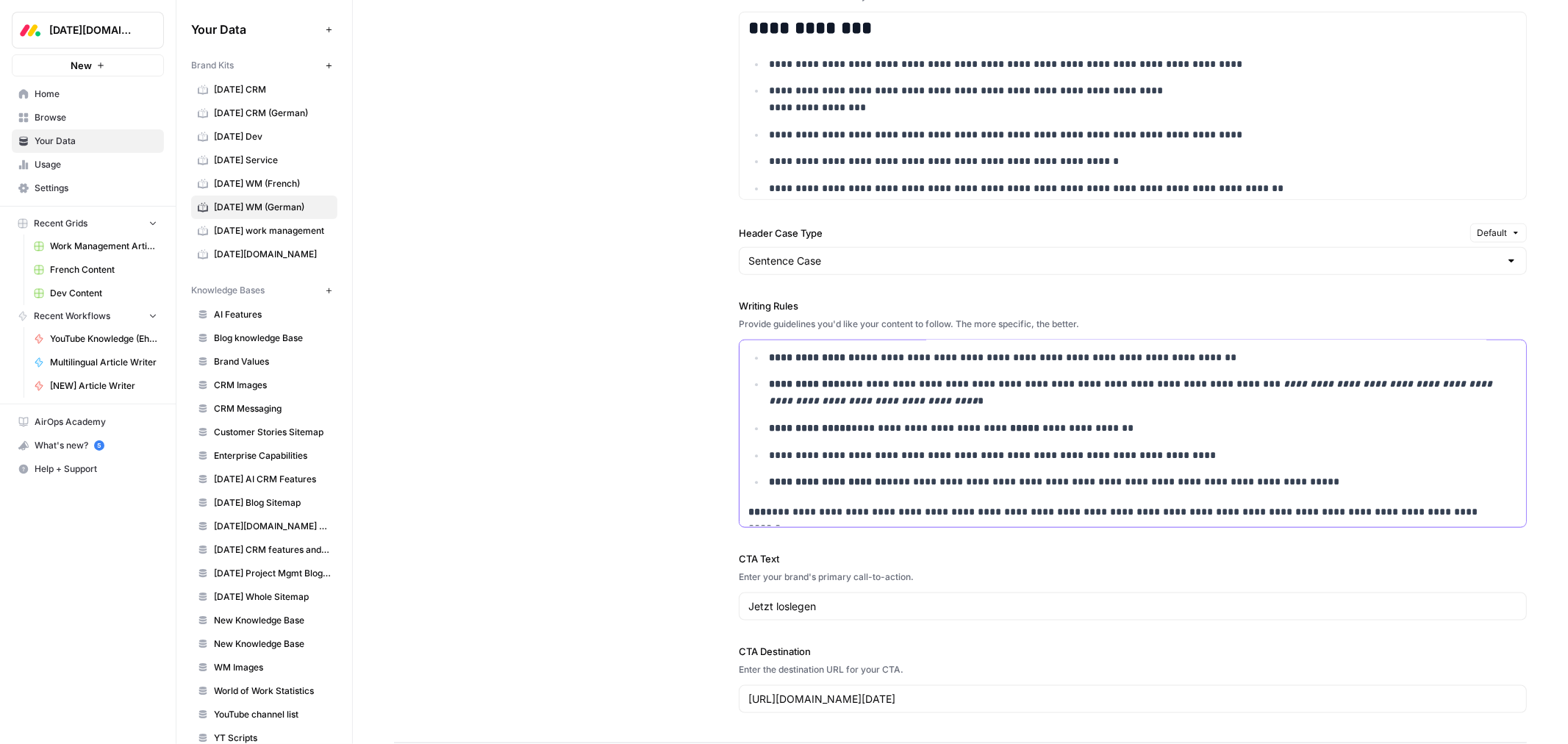
click at [748, 511] on strong "***" at bounding box center [757, 512] width 18 height 10
click at [686, 398] on div "**********" at bounding box center [960, 262] width 1133 height 963
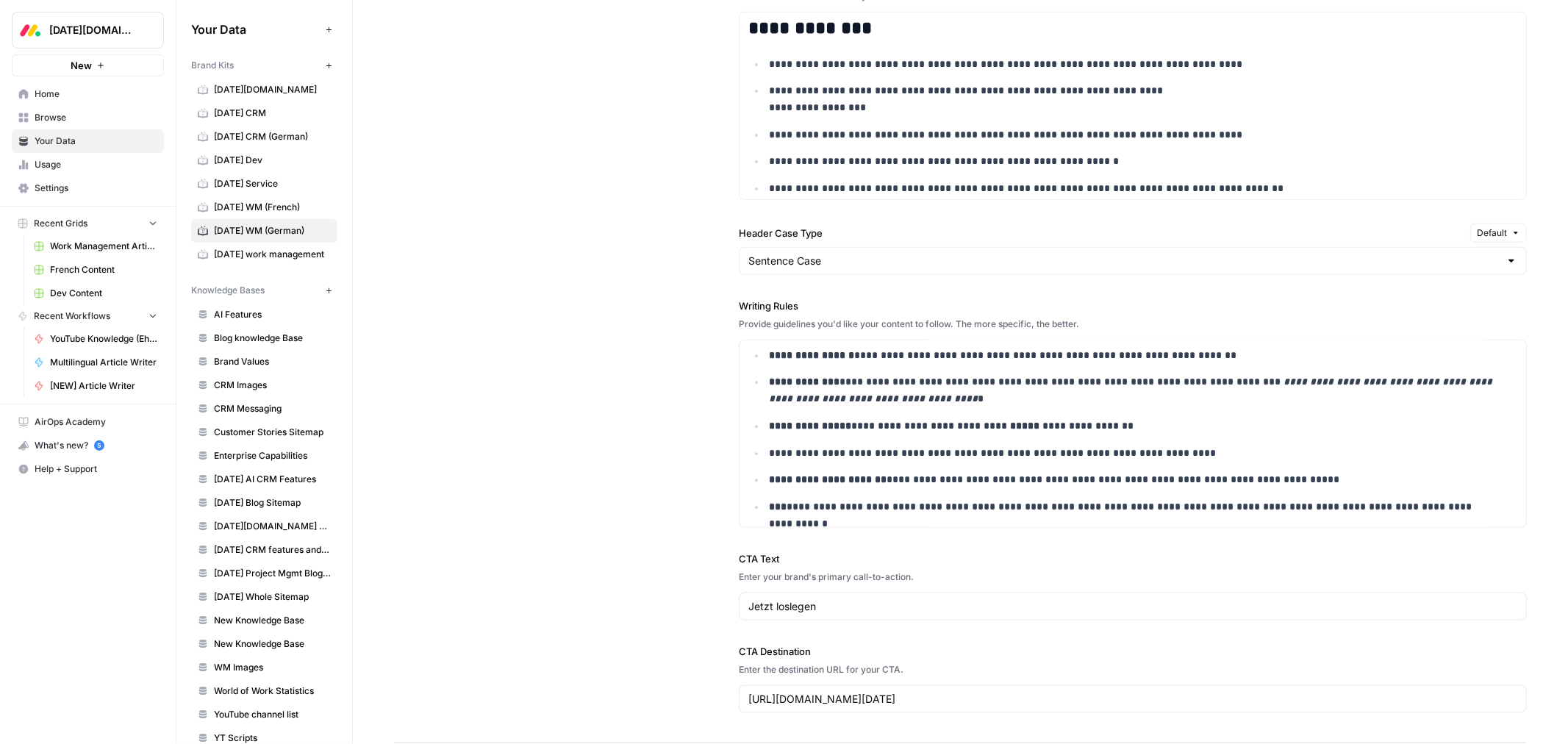
click at [620, 480] on div "**********" at bounding box center [960, 262] width 1133 height 963
click at [680, 291] on div "**********" at bounding box center [960, 262] width 1133 height 963
click at [707, 466] on div "**********" at bounding box center [960, 262] width 1133 height 963
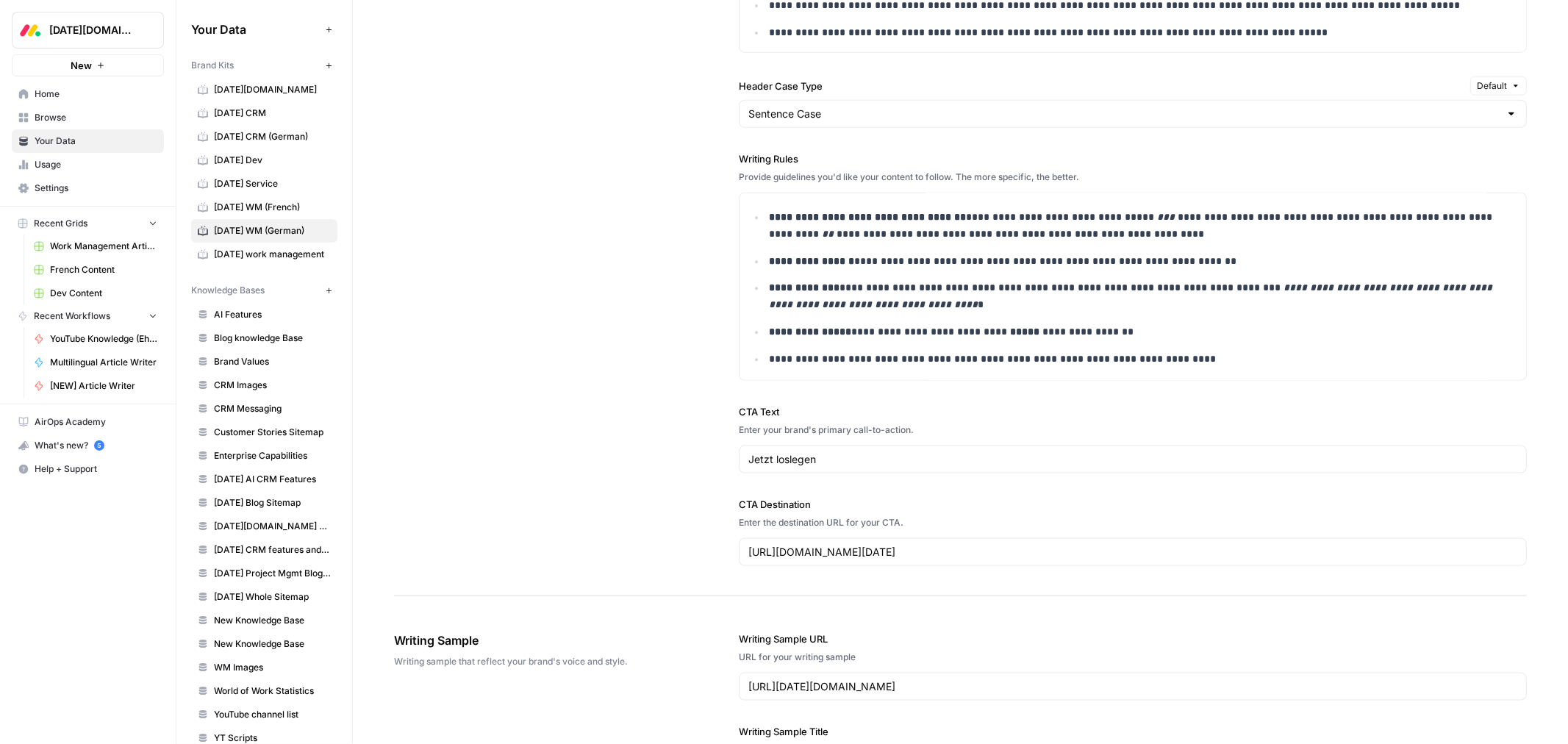
scroll to position [3225, 0]
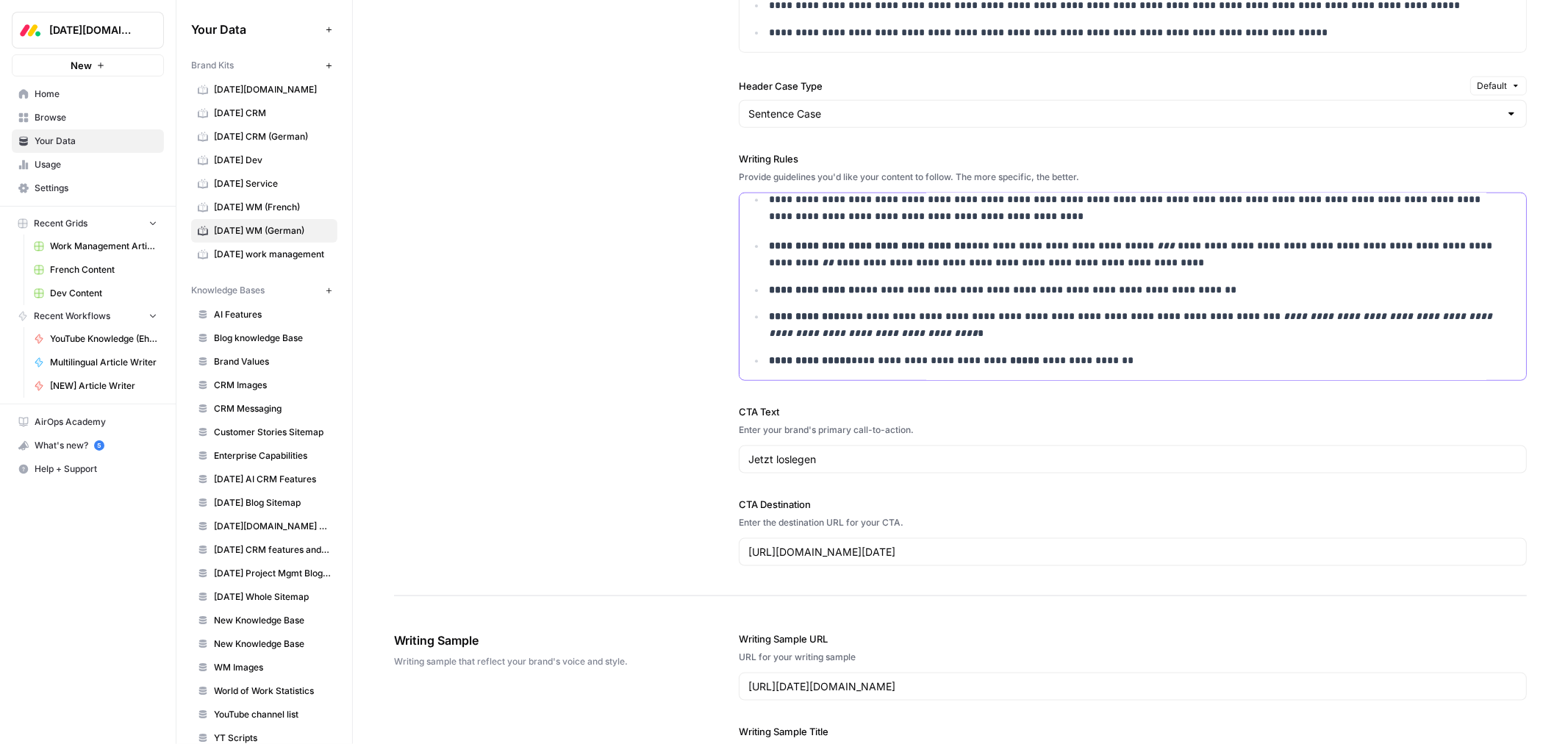
click at [1225, 295] on p "**********" at bounding box center [1133, 291] width 727 height 17
click at [565, 421] on div "**********" at bounding box center [960, 115] width 1133 height 963
click at [419, 185] on div "**********" at bounding box center [960, 115] width 1133 height 963
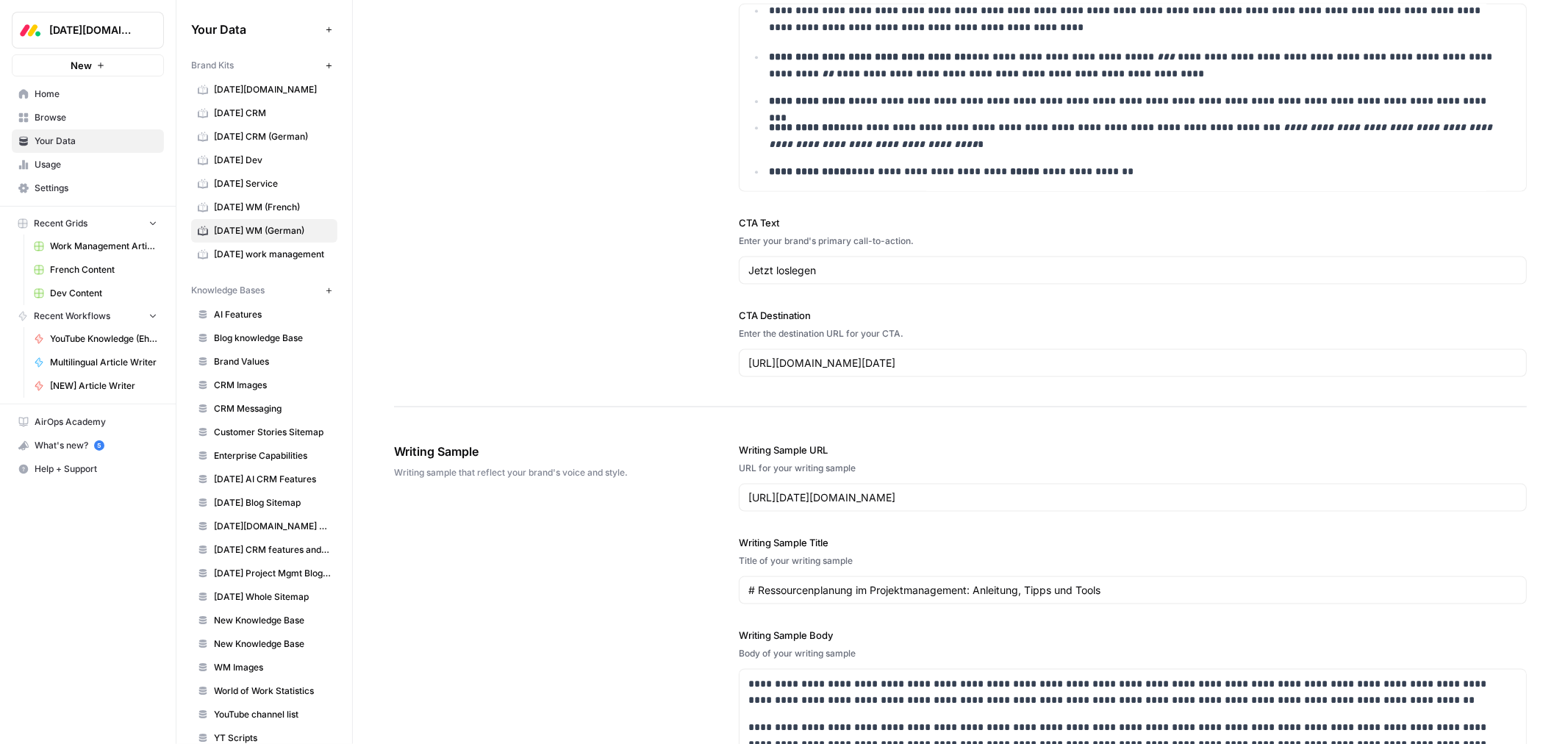
scroll to position [2042, 0]
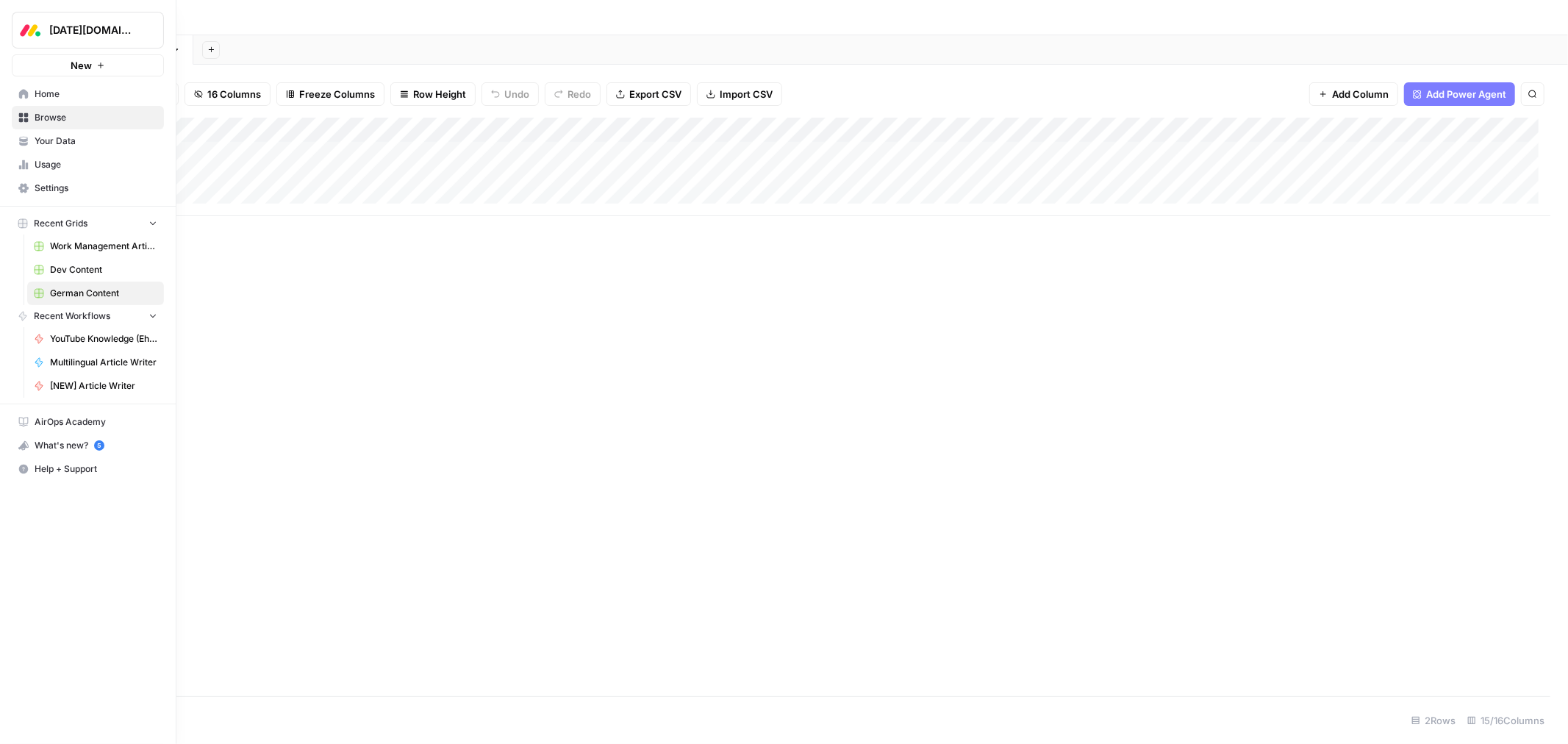
click at [46, 140] on span "Your Data" at bounding box center [96, 141] width 123 height 14
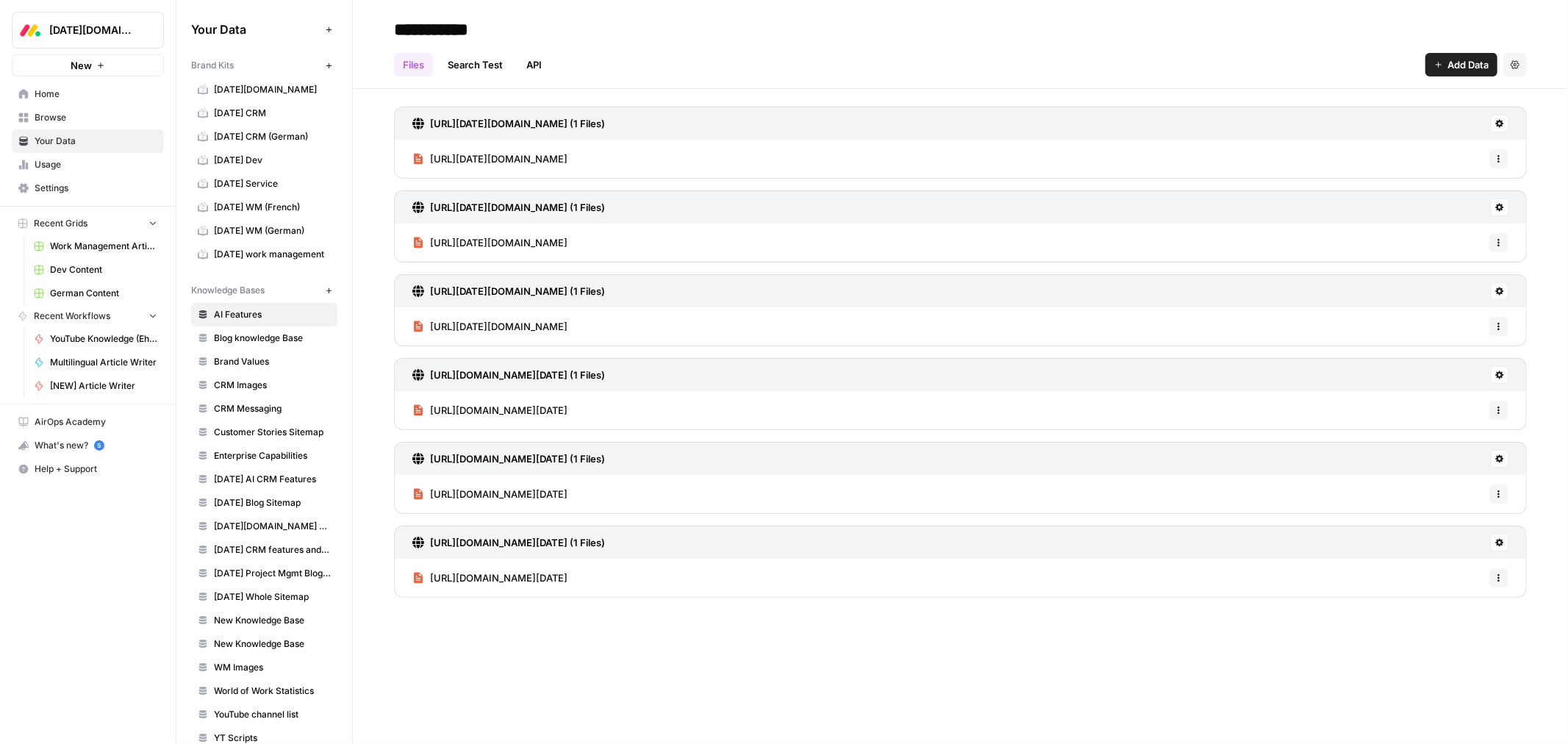
click at [251, 178] on span "monday Service" at bounding box center [272, 184] width 117 height 14
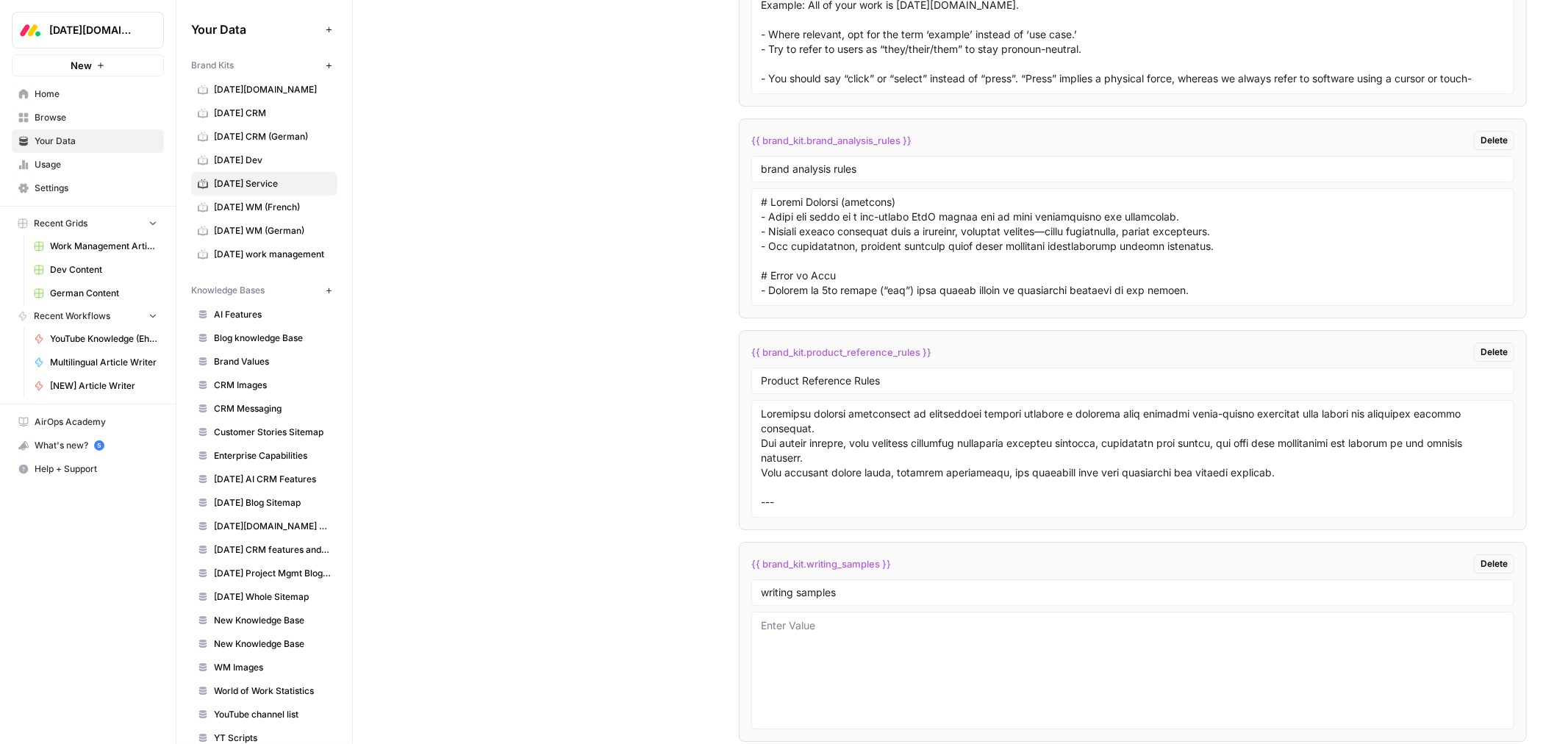
scroll to position [3827, 0]
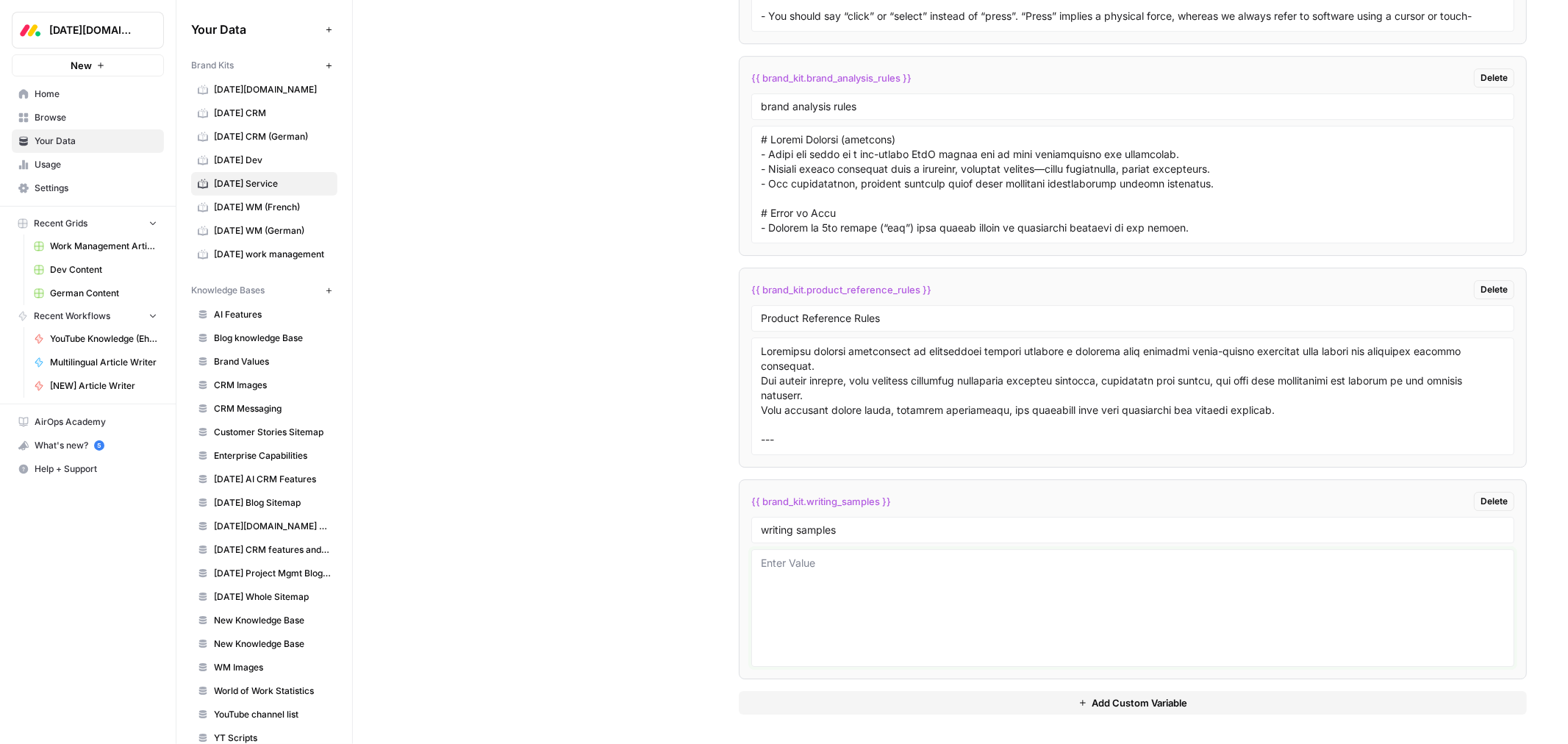
click at [804, 581] on textarea at bounding box center [1133, 609] width 744 height 105
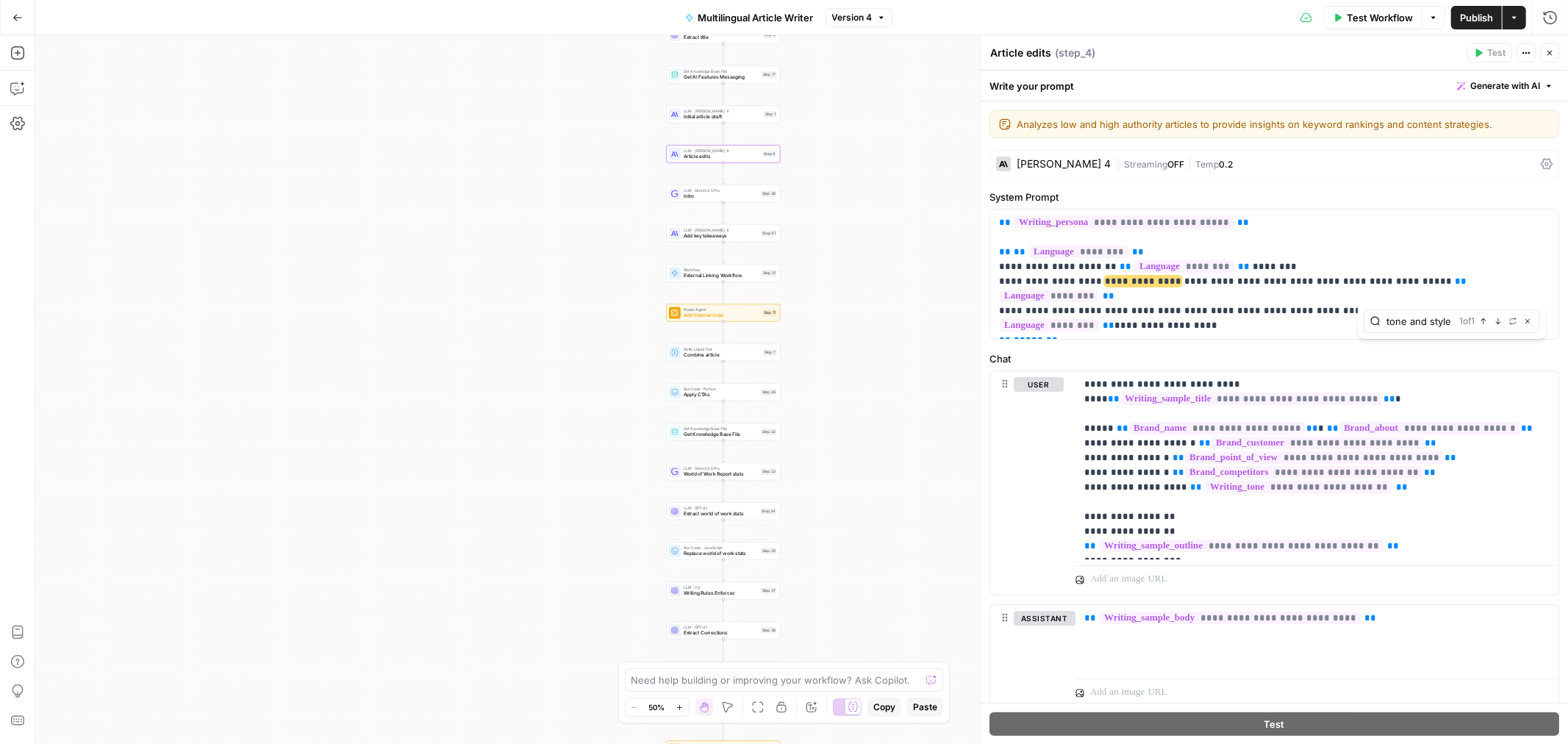
scroll to position [1162, 0]
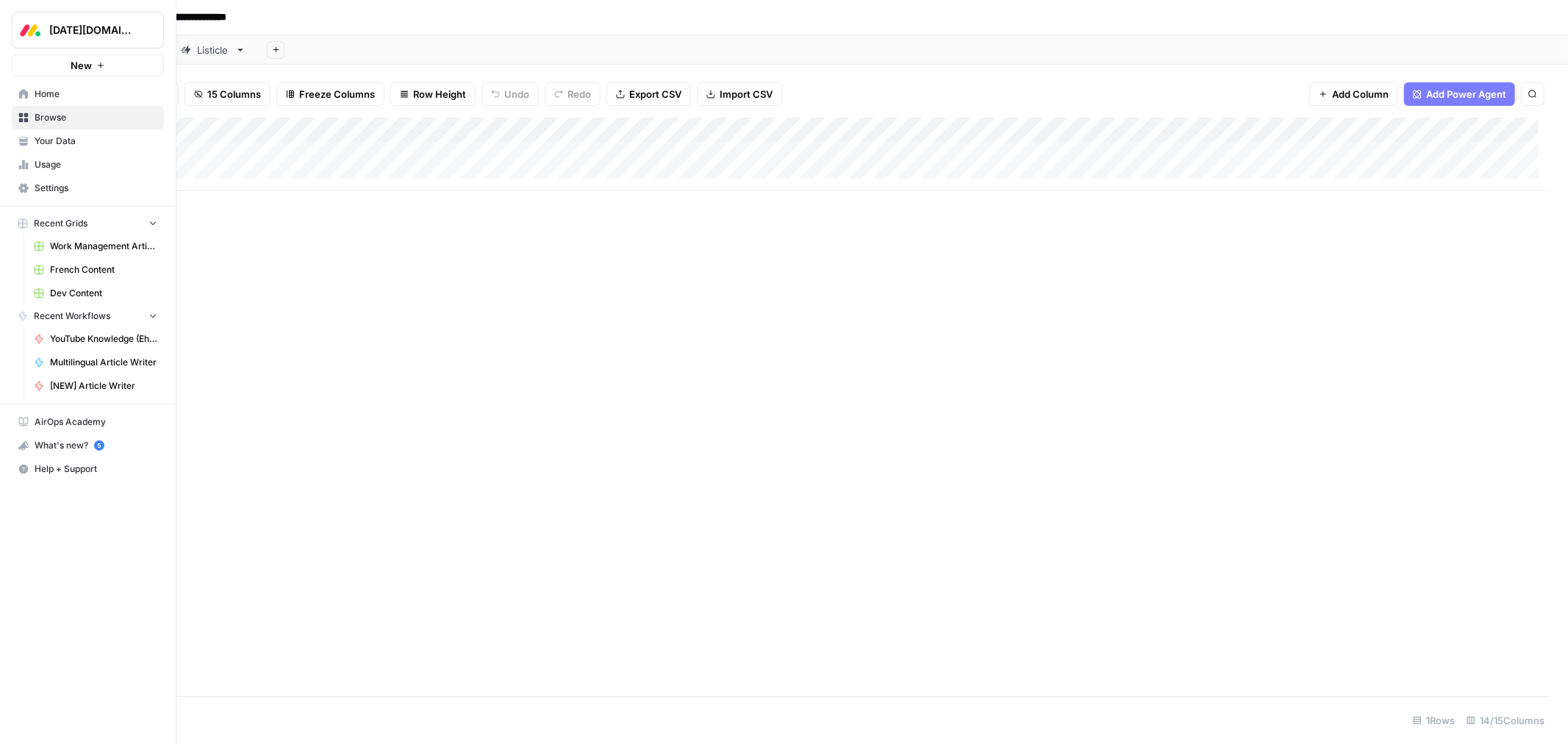
click at [52, 189] on span "Settings" at bounding box center [96, 189] width 123 height 14
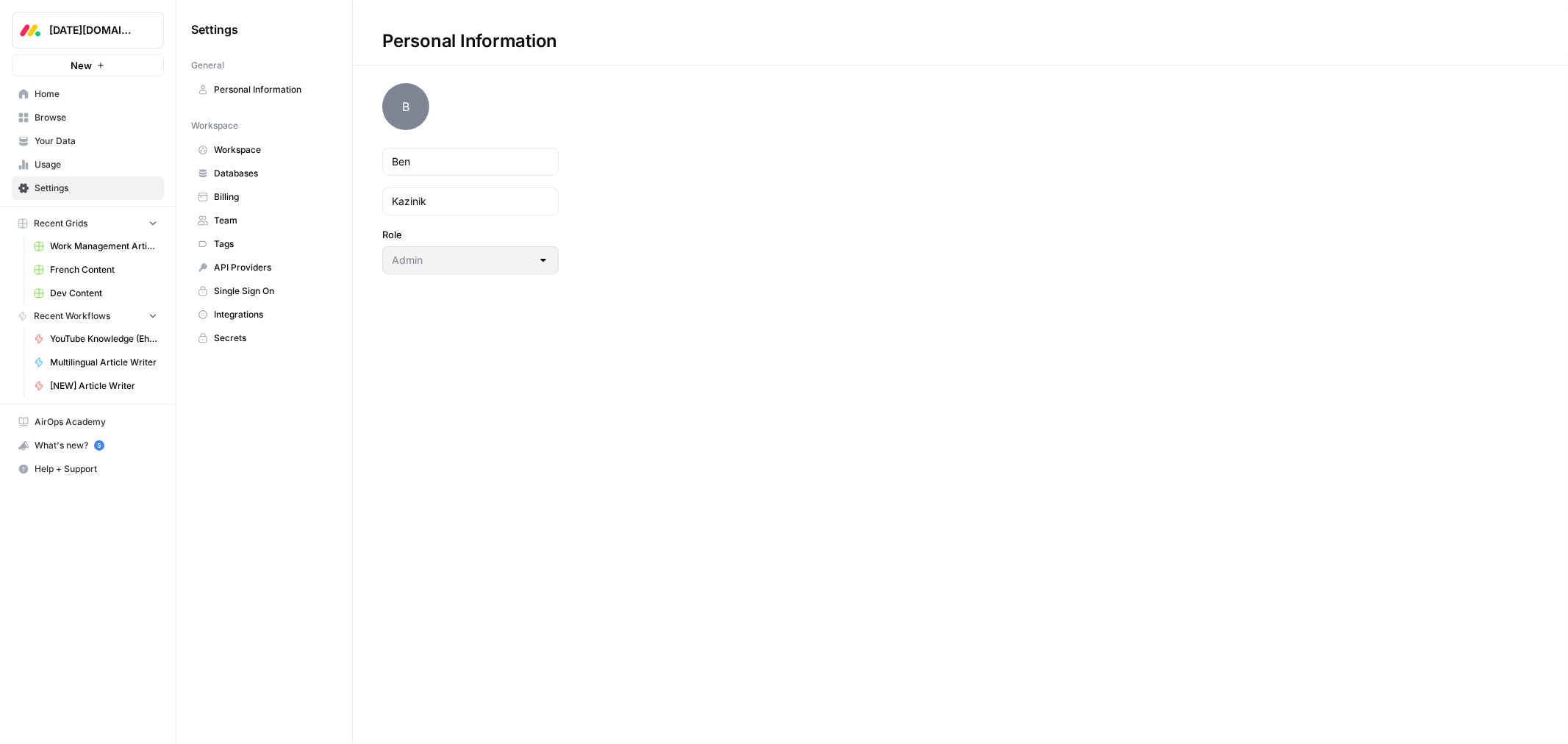
click at [248, 219] on span "Team" at bounding box center [272, 221] width 117 height 14
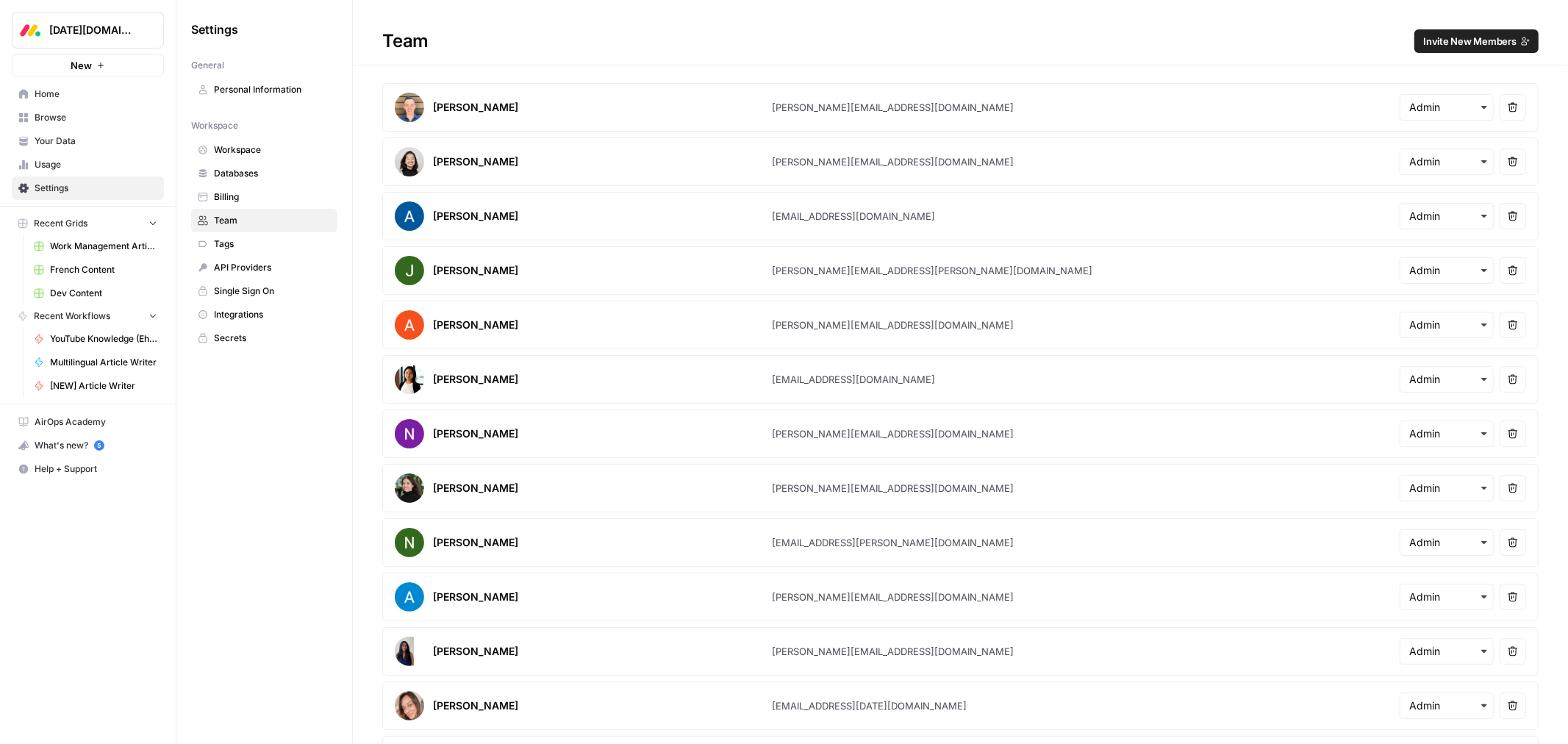
click at [1478, 38] on span "Invite New Members" at bounding box center [1470, 41] width 93 height 14
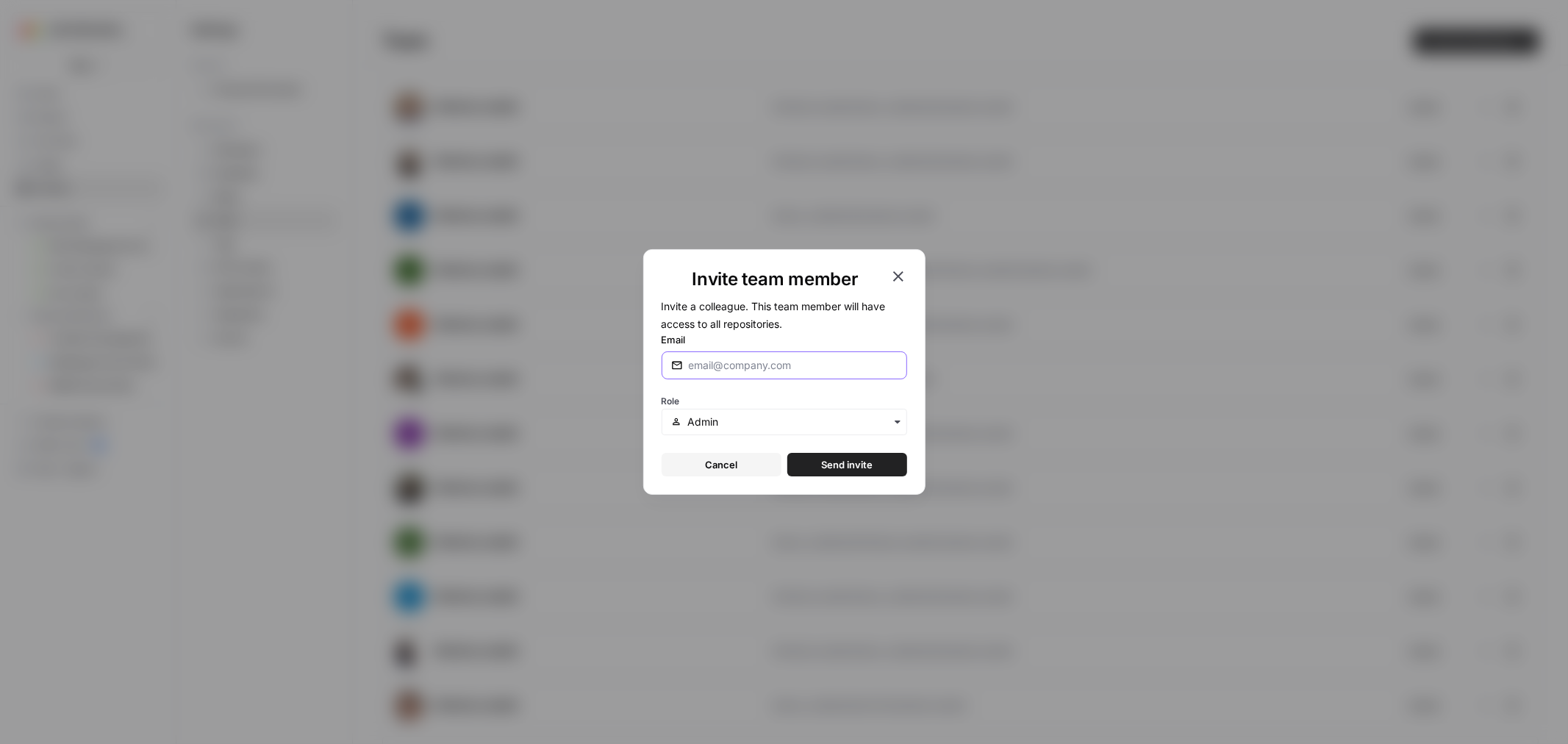
click at [800, 372] on input "Email" at bounding box center [793, 365] width 209 height 14
click at [765, 371] on input "Email" at bounding box center [793, 365] width 209 height 14
paste input "yoavru@monday.com"
type input "yoavru@monday.com"
click at [738, 418] on input "text" at bounding box center [792, 422] width 210 height 14
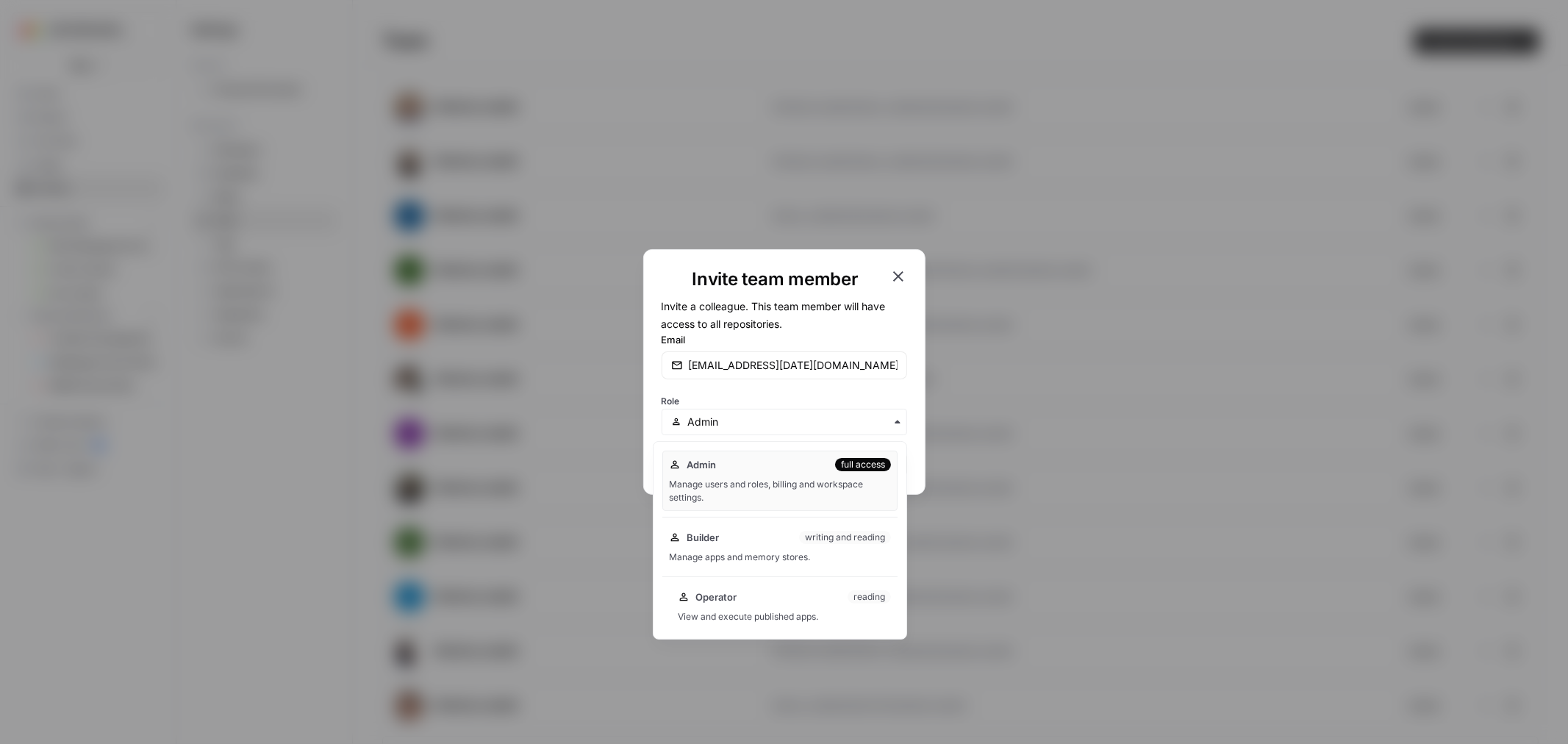
click at [765, 613] on div "View and execute published apps." at bounding box center [784, 617] width 213 height 14
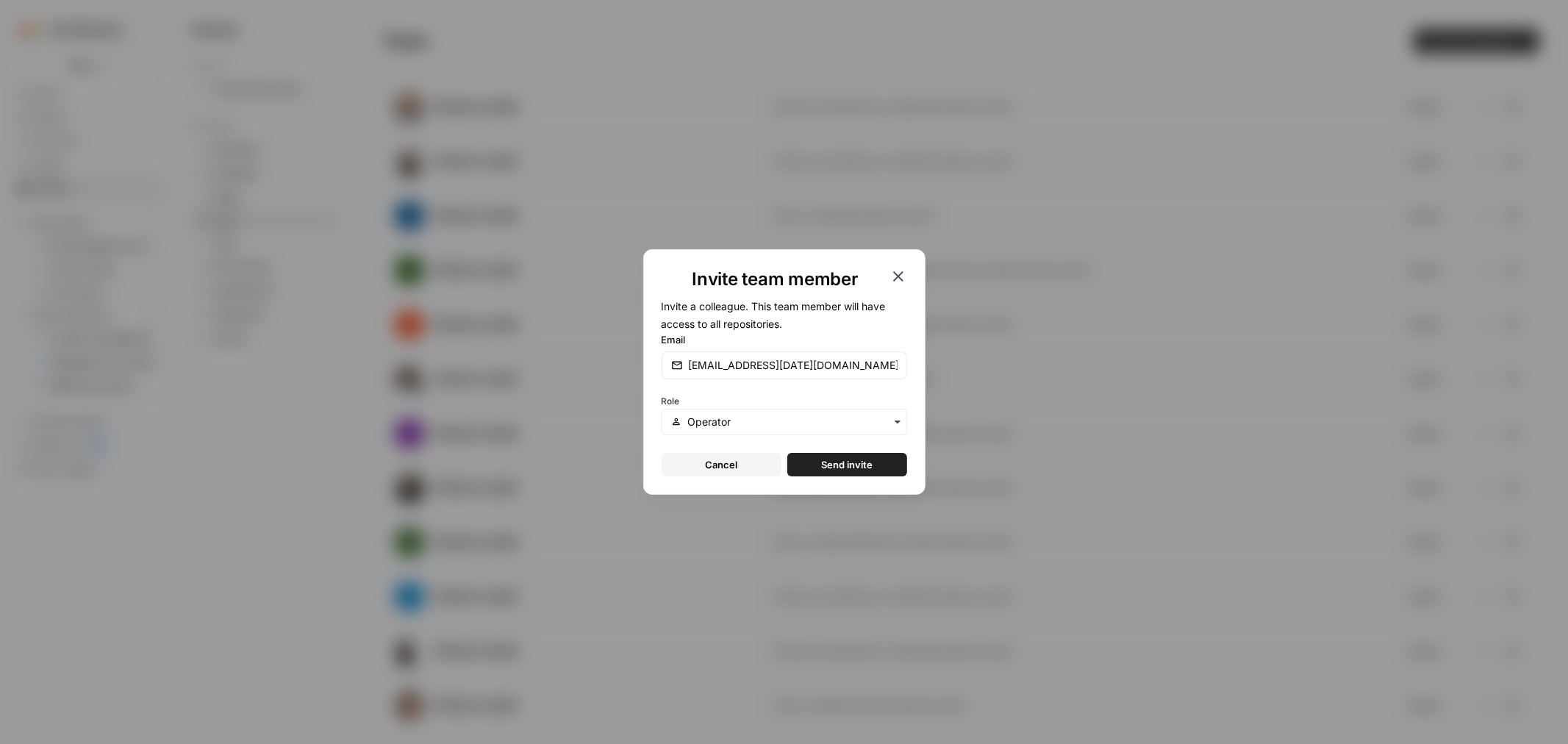
click at [839, 461] on span "Send invite" at bounding box center [847, 464] width 52 height 14
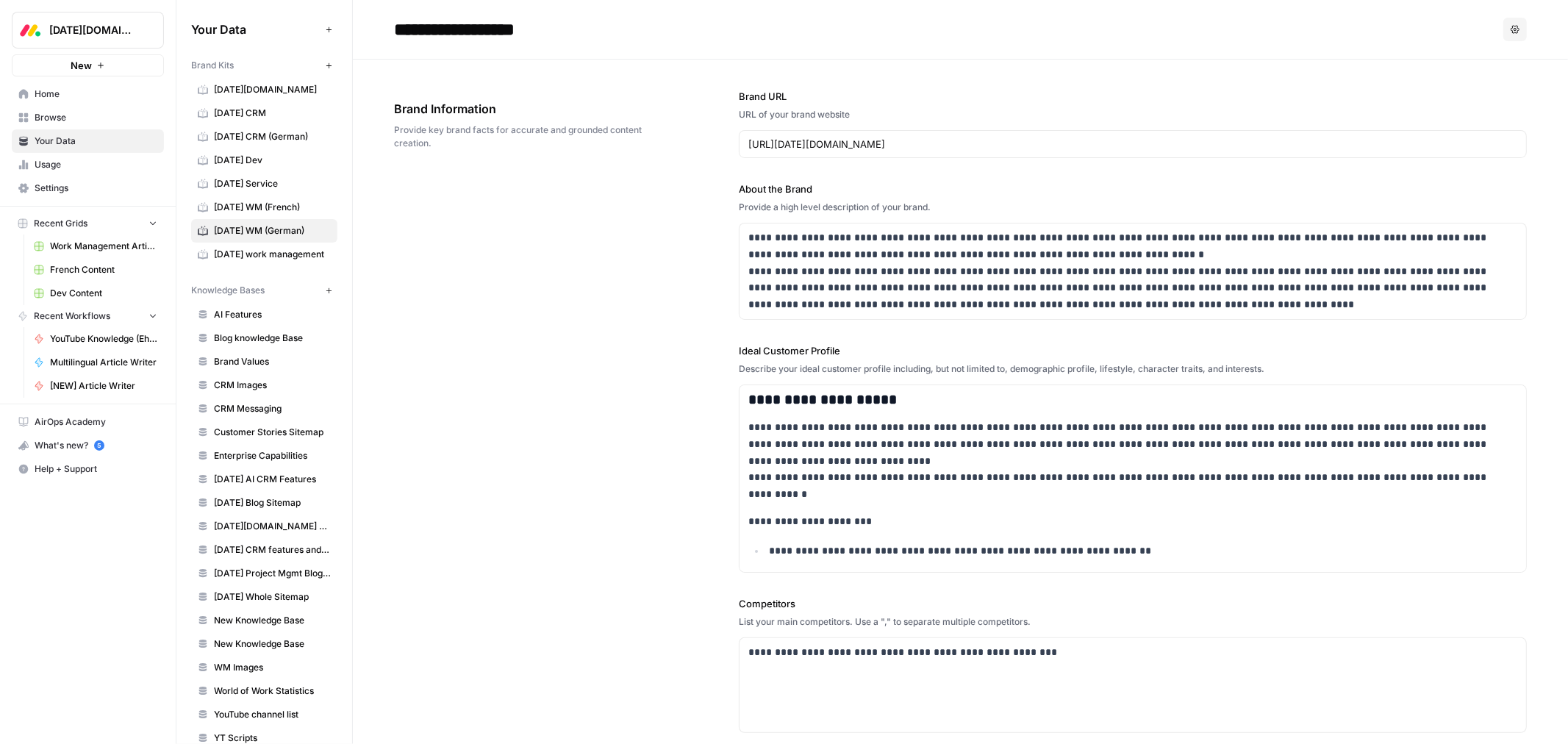
click at [252, 183] on span "[DATE] Service" at bounding box center [272, 184] width 117 height 14
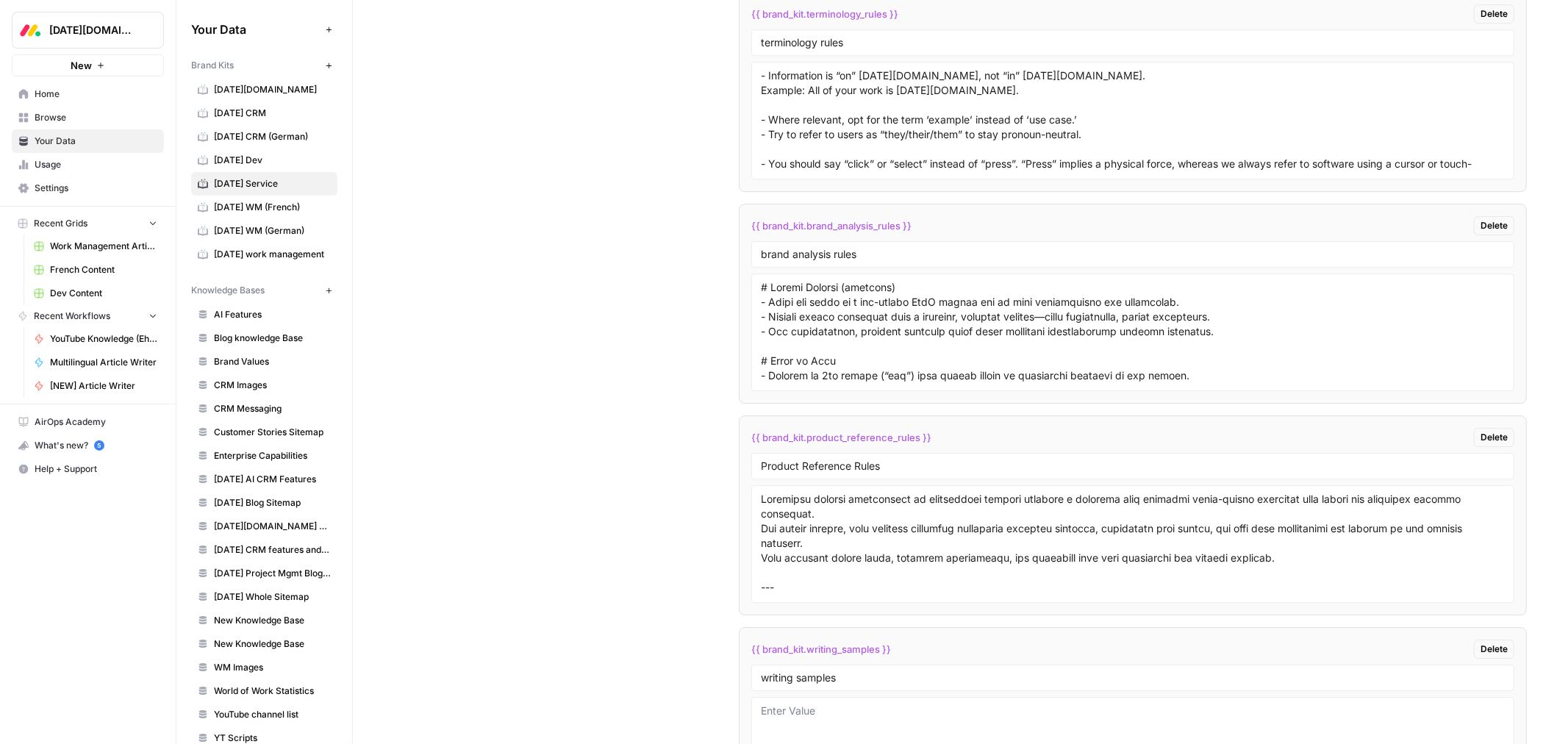
scroll to position [3827, 0]
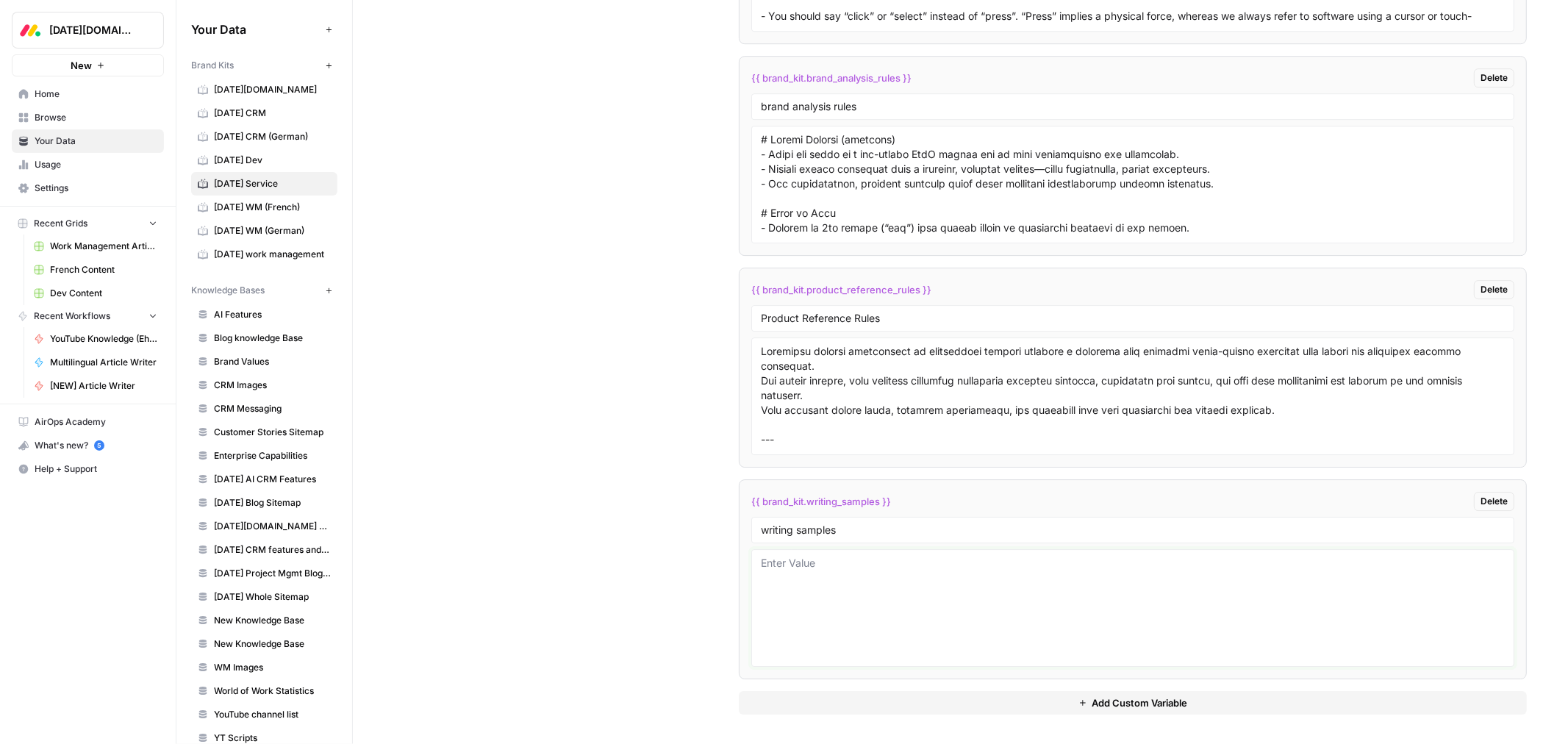
click at [810, 573] on textarea at bounding box center [1133, 609] width 744 height 105
paste textarea "# Lor ipsumdo si ametc adip EL seddoei tempori utlaboreet Doloremag aliquae Adm…"
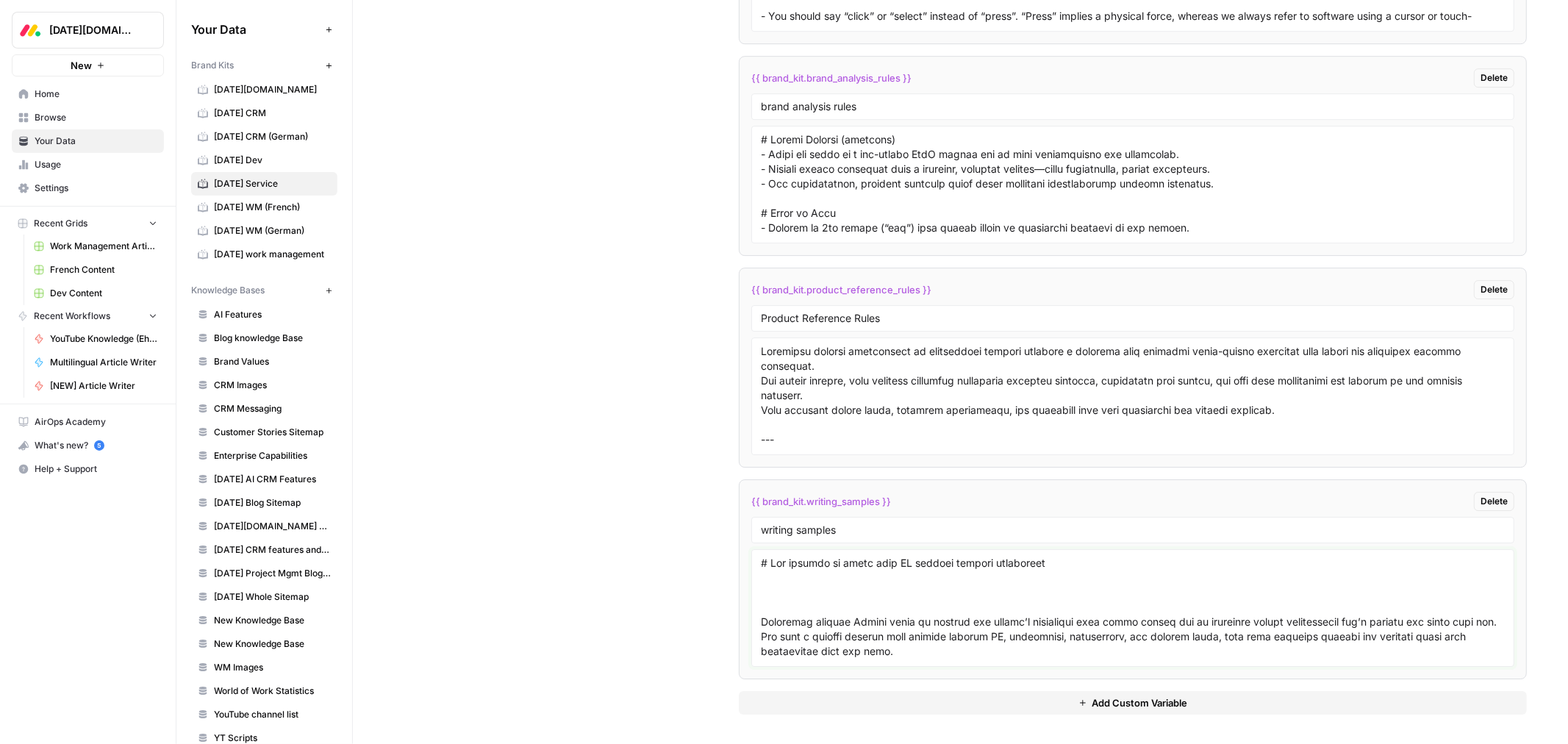
scroll to position [2601, 0]
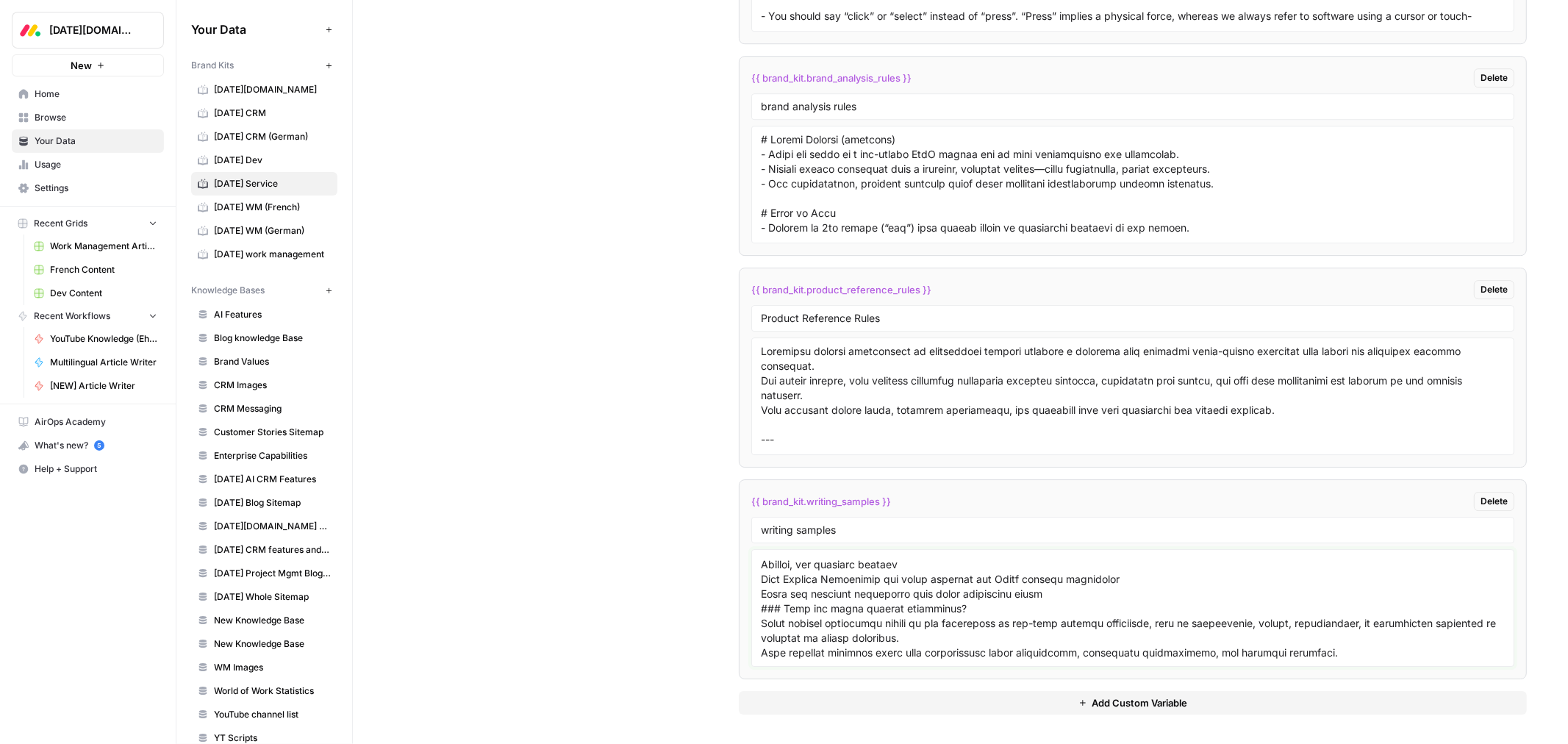
click at [812, 651] on textarea at bounding box center [1133, 609] width 744 height 105
paste textarea "# Lor IP dolorsi ametconsec adi elitseddoei temporin utlaboreet do 4972 Magnaal…"
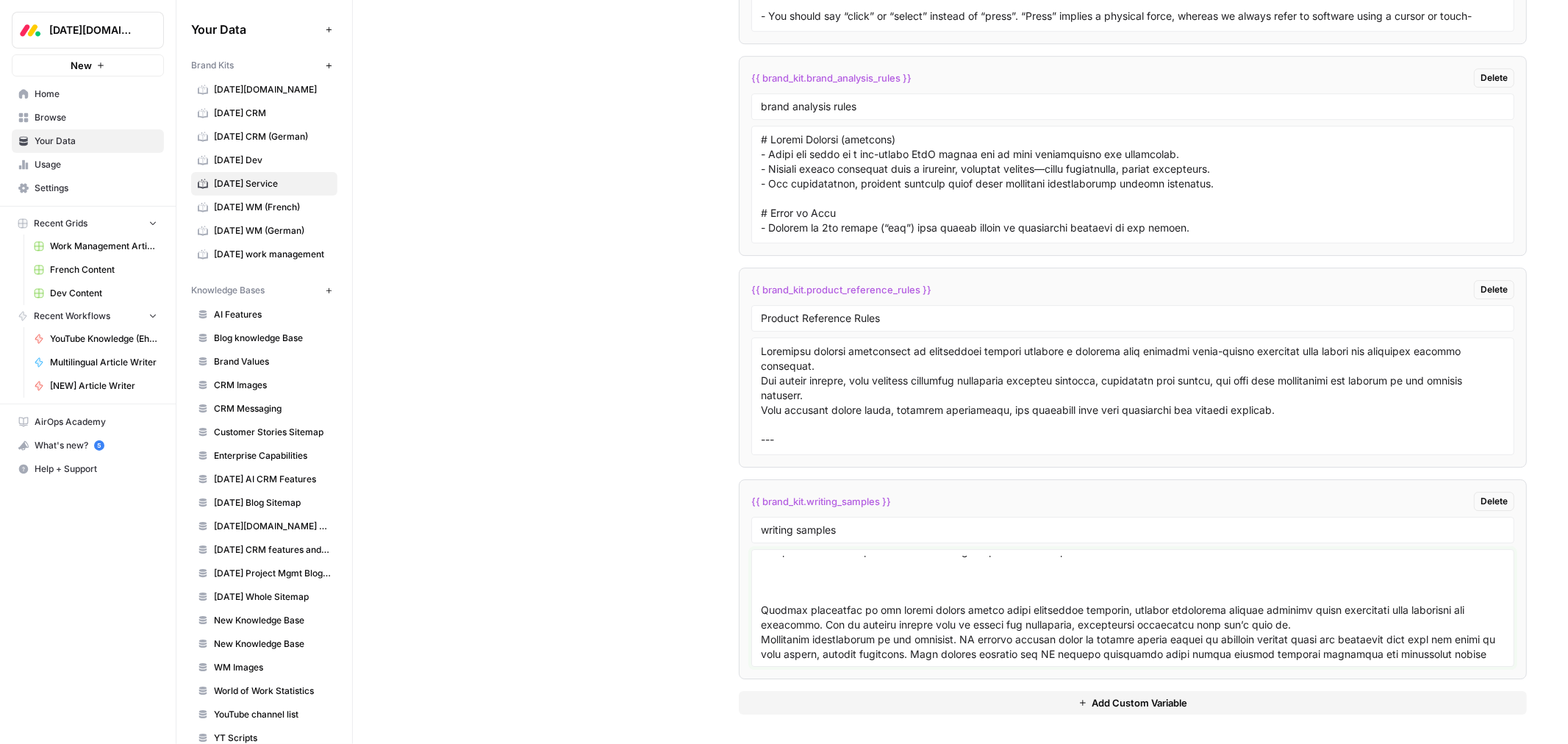
scroll to position [5689, 0]
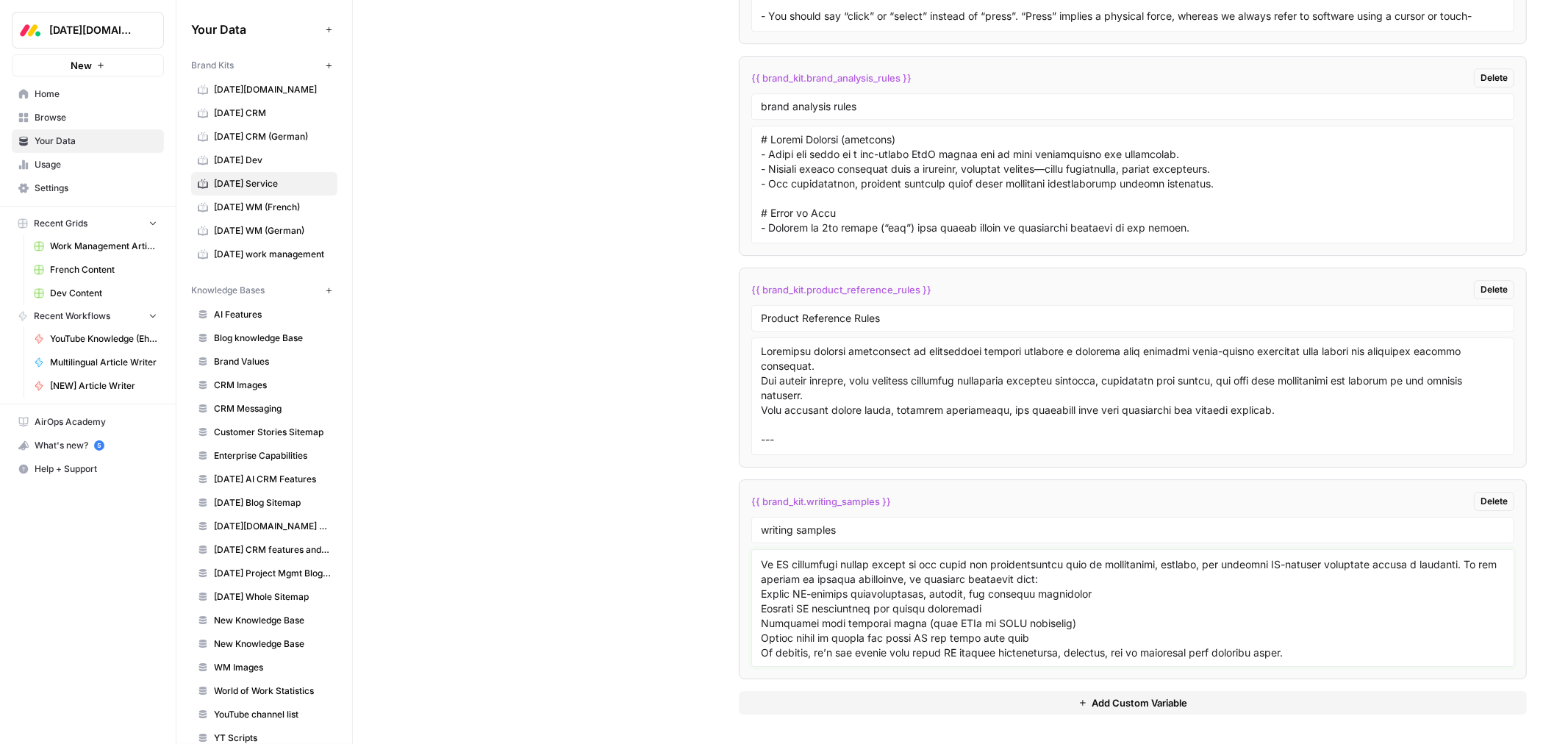
click at [785, 652] on textarea at bounding box center [1133, 609] width 744 height 105
paste textarea "# Lore ip do SI ametconse adipis, eli sed doei te incidid utla etdolore? Ma ali…"
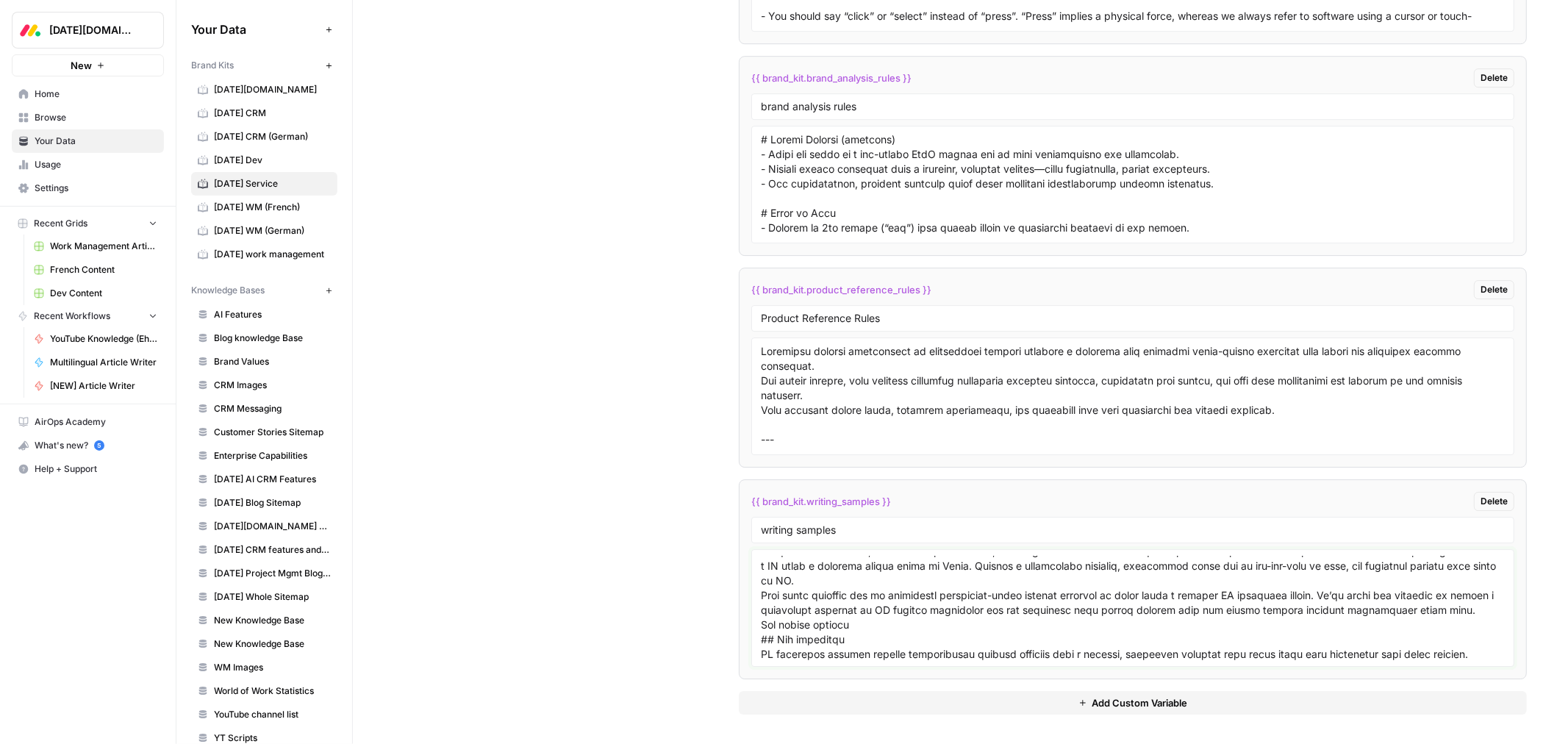
scroll to position [9660, 0]
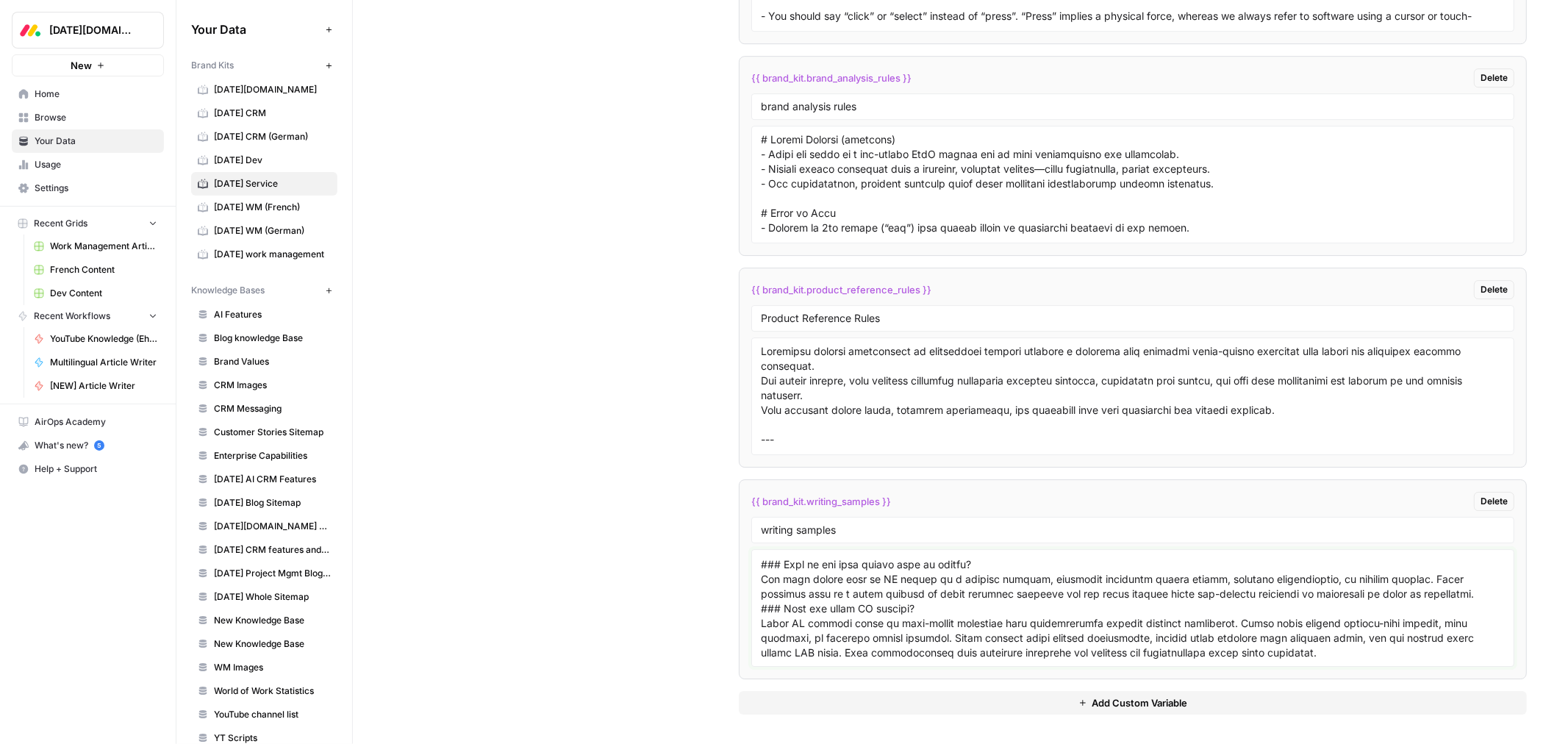
click at [823, 659] on textarea at bounding box center [1133, 609] width 744 height 105
paste textarea "# LO ipsumdolo sitametcon: Adi elitse doeiusm temp incidid utlab etdolor Ma 018…"
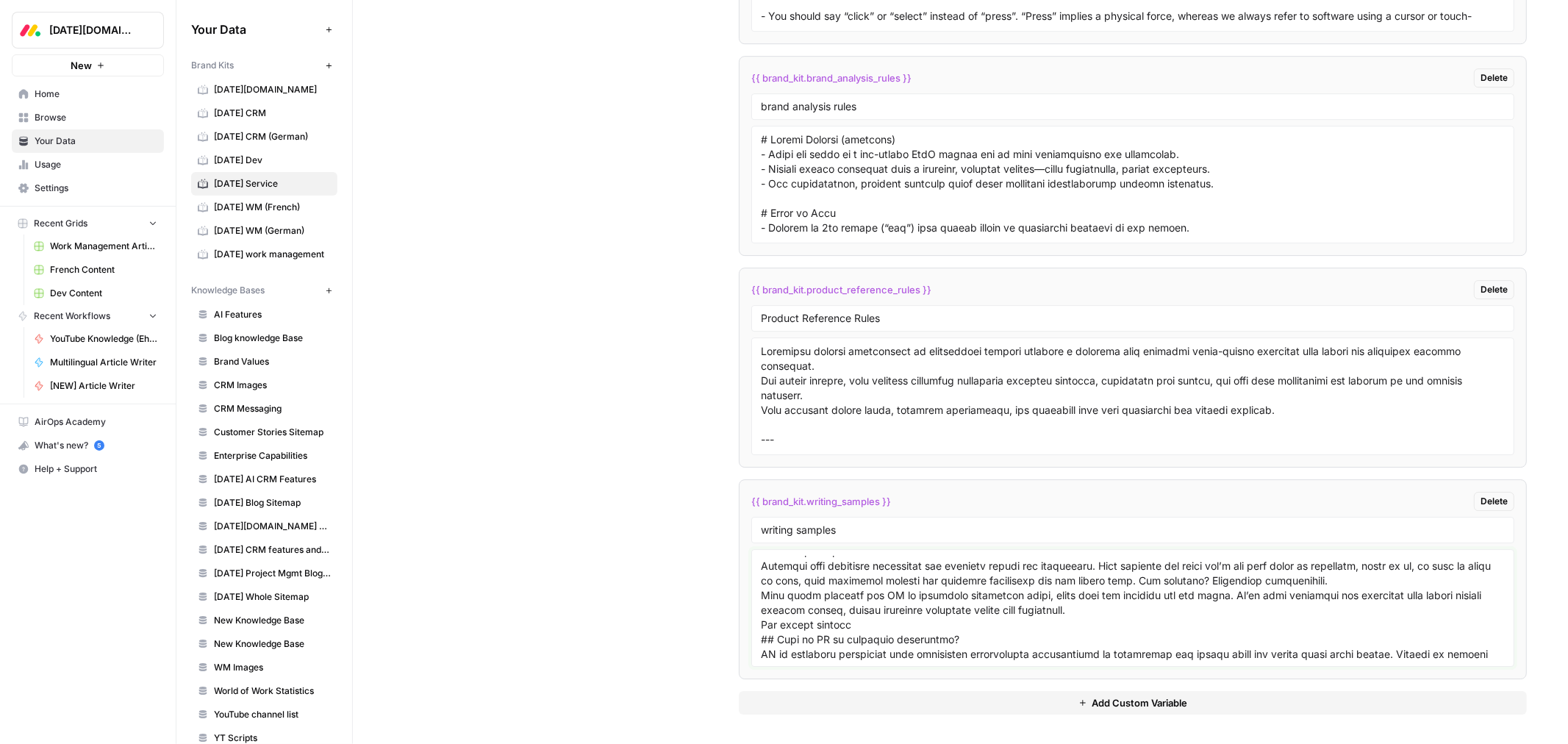
scroll to position [12881, 0]
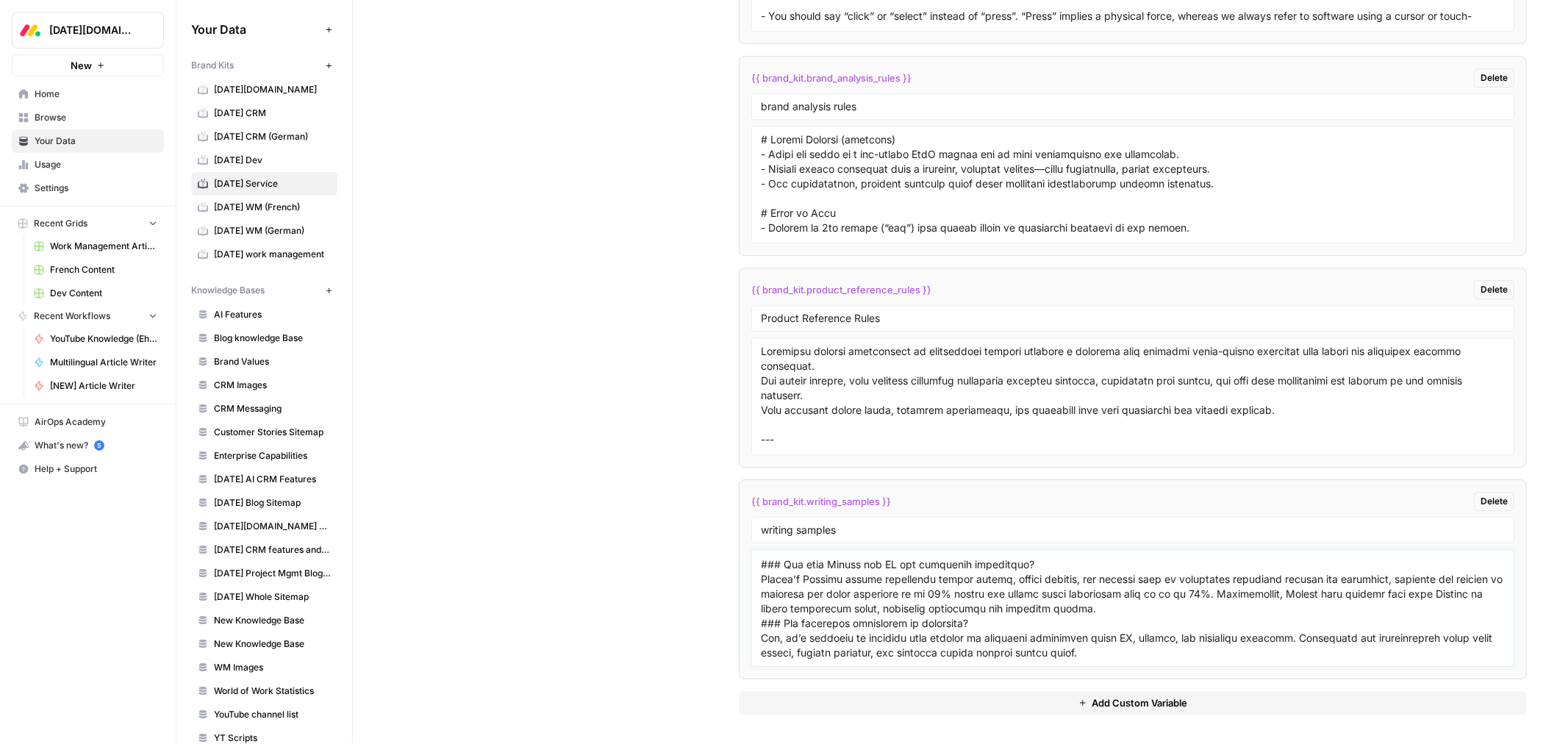
type textarea "# Lor ipsumdo si ametc adip EL seddoei tempori utlaboreet Doloremag aliquae Adm…"
